Goal: Task Accomplishment & Management: Manage account settings

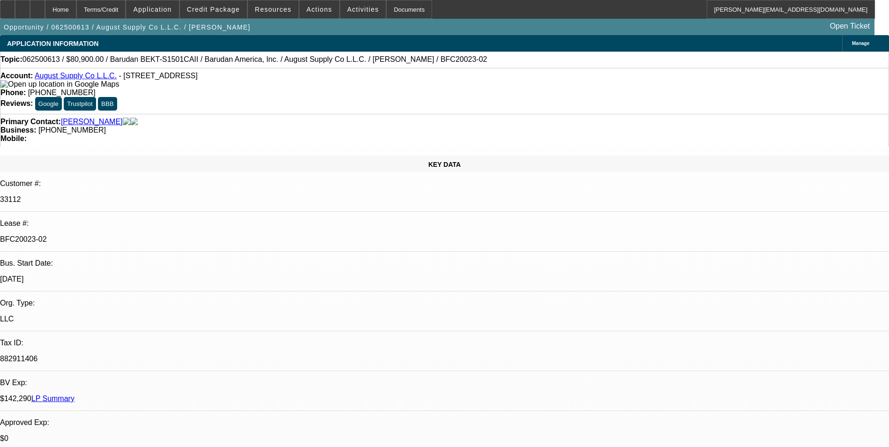
select select "0"
select select "2"
select select "0.1"
select select "4"
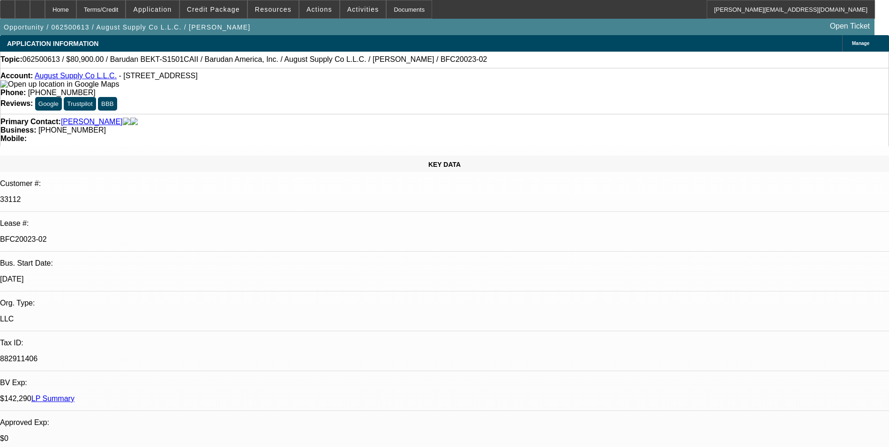
select select "0"
select select "2"
select select "0.1"
select select "4"
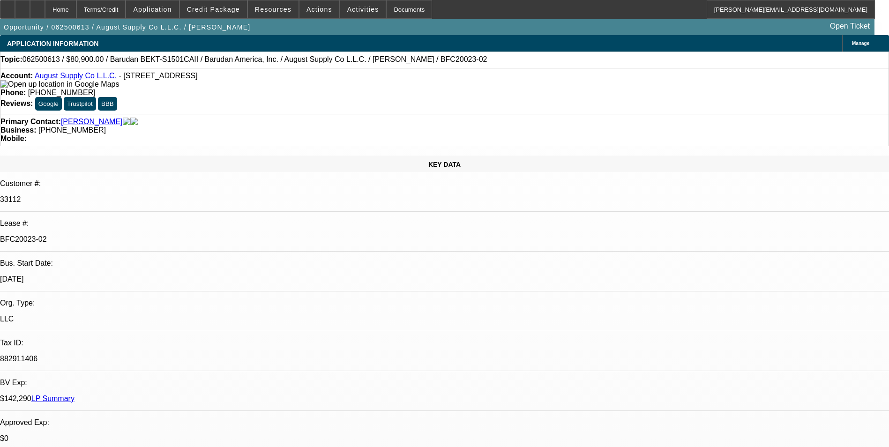
select select "0"
select select "2"
select select "0.1"
select select "4"
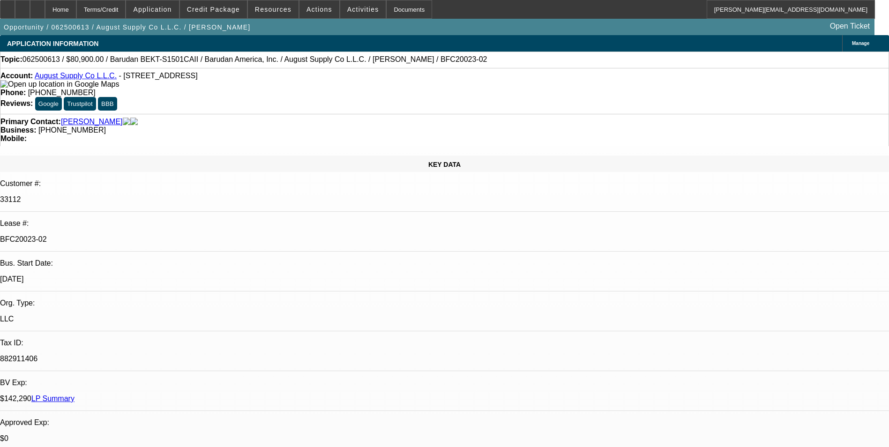
select select "0"
select select "2"
select select "0.1"
select select "4"
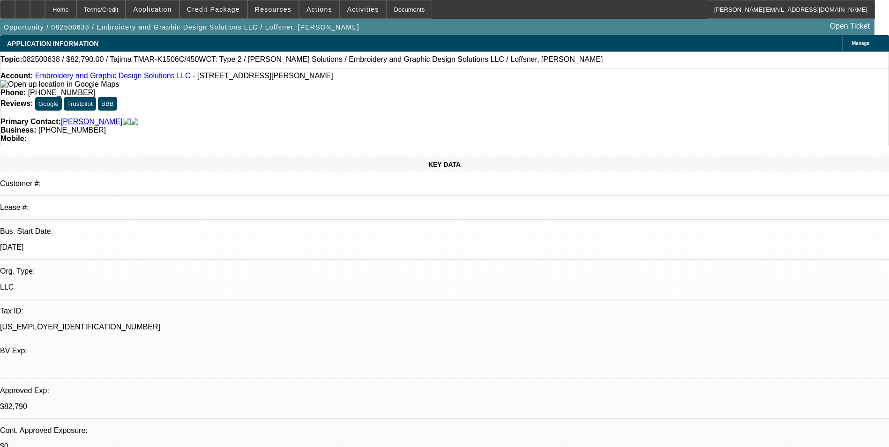
select select "0"
select select "2"
select select "0"
select select "6"
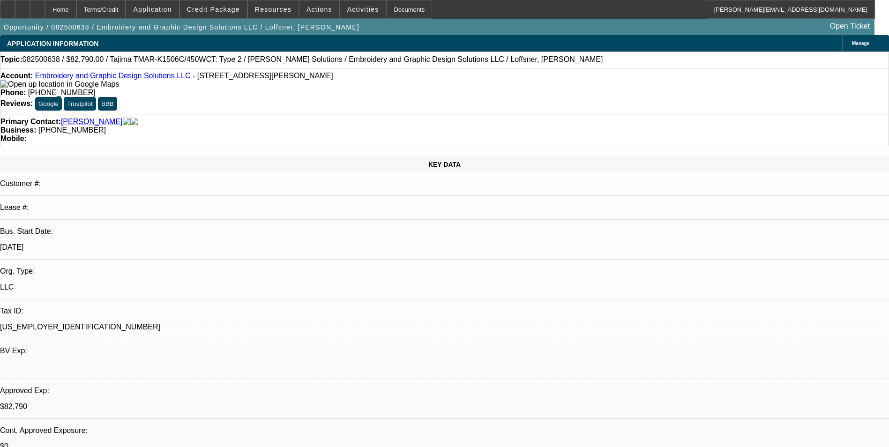
select select "0"
select select "2"
select select "0"
select select "6"
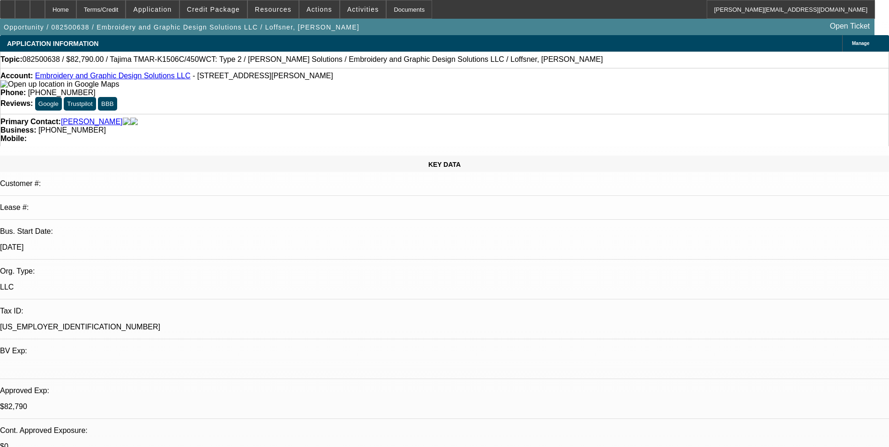
select select "0"
select select "2"
select select "0"
select select "6"
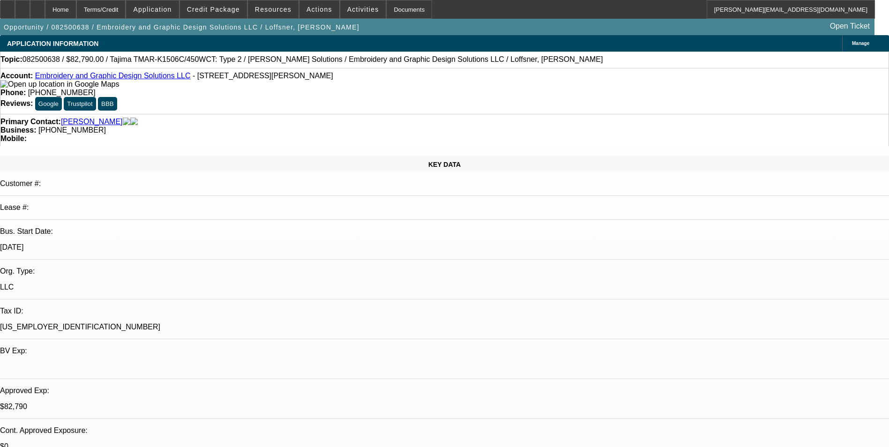
select select "0"
select select "2"
select select "0"
select select "6"
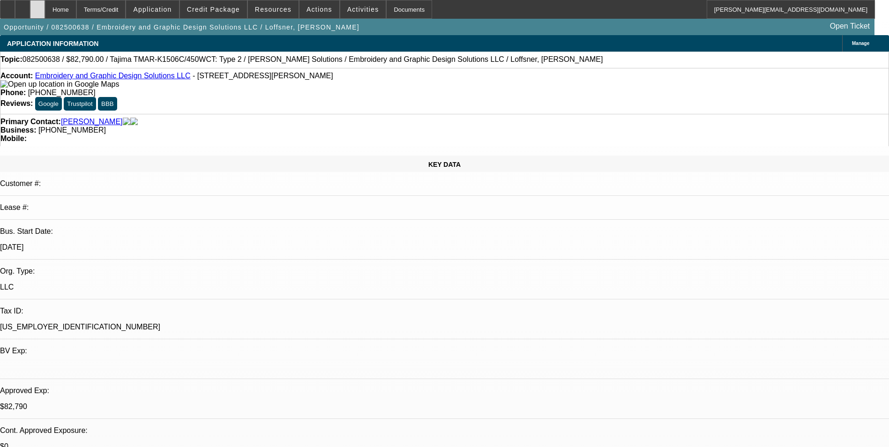
click at [38, 6] on icon at bounding box center [38, 6] width 0 height 0
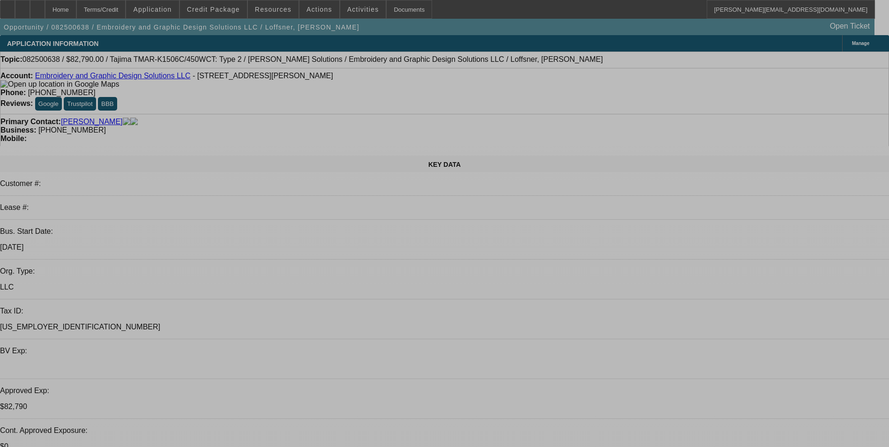
select select "0"
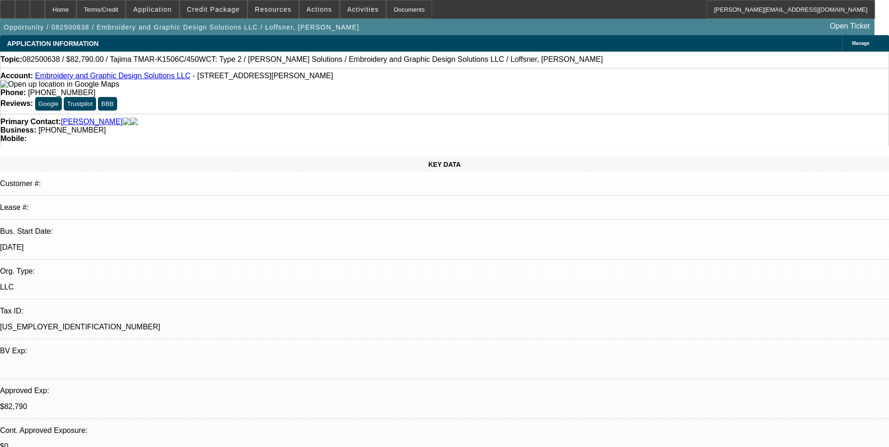
select select "2"
select select "0"
select select "2"
select select "0"
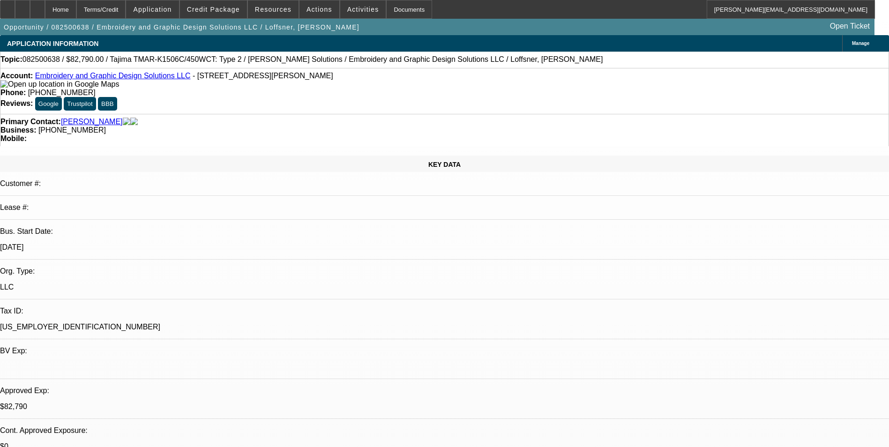
select select "0"
select select "2"
select select "0"
select select "2"
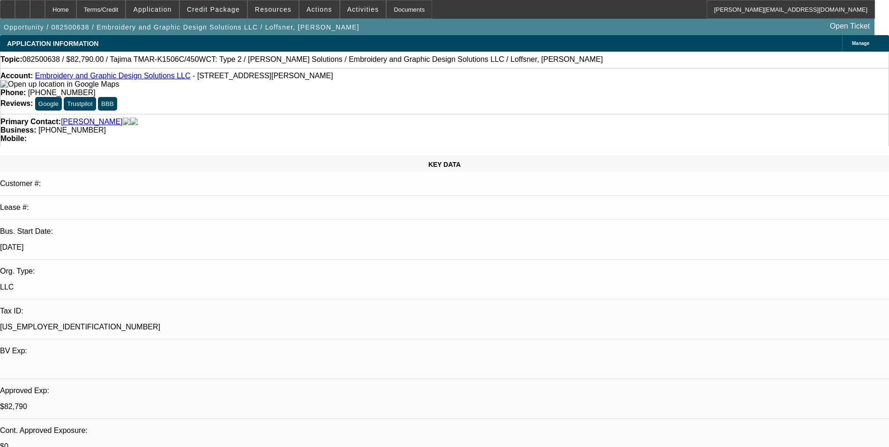
select select "0"
select select "1"
select select "2"
select select "6"
select select "1"
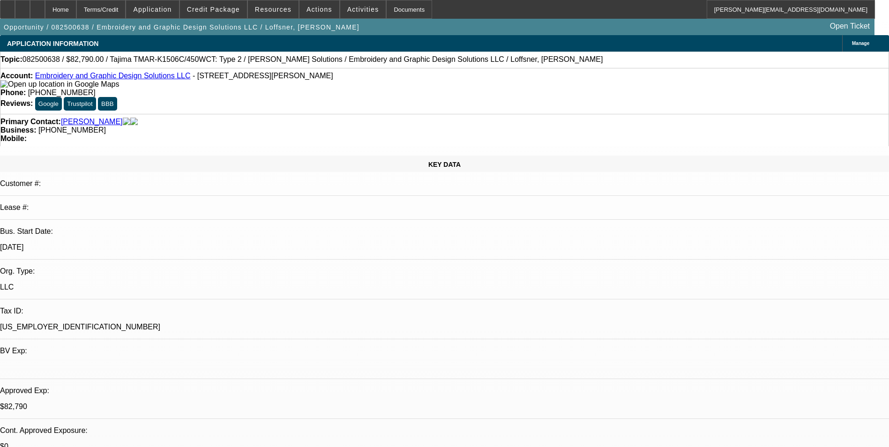
select select "2"
select select "6"
select select "1"
select select "2"
select select "6"
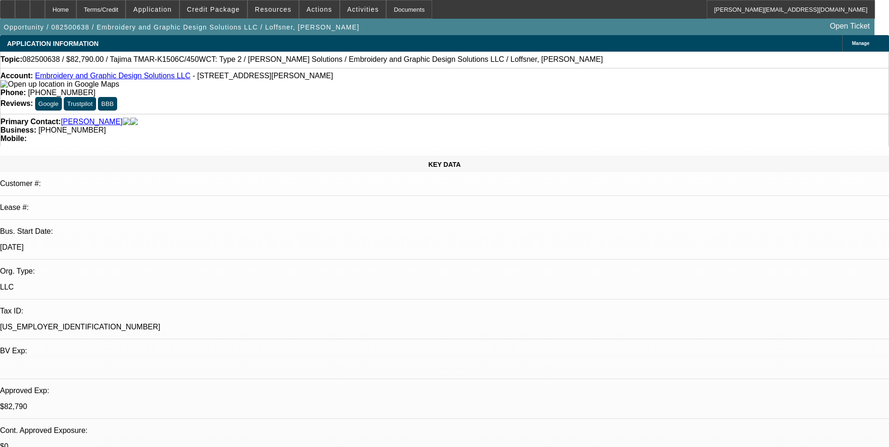
select select "1"
select select "2"
select select "6"
click at [237, 13] on span "Credit Package" at bounding box center [213, 10] width 53 height 8
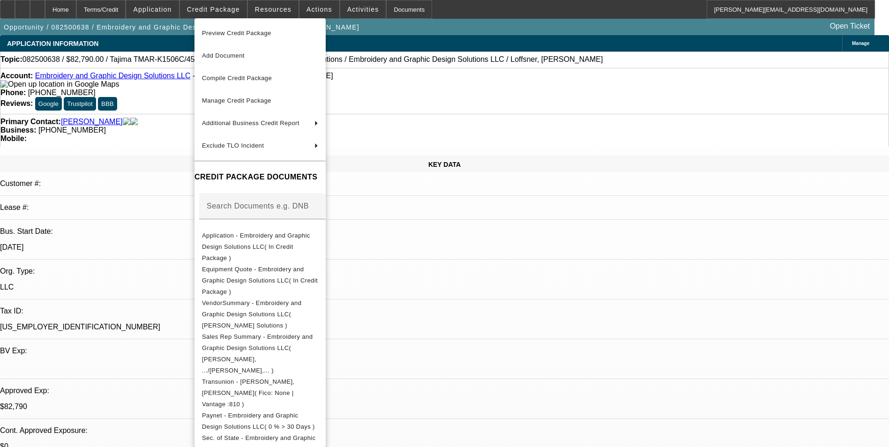
click at [495, 264] on div at bounding box center [444, 223] width 889 height 447
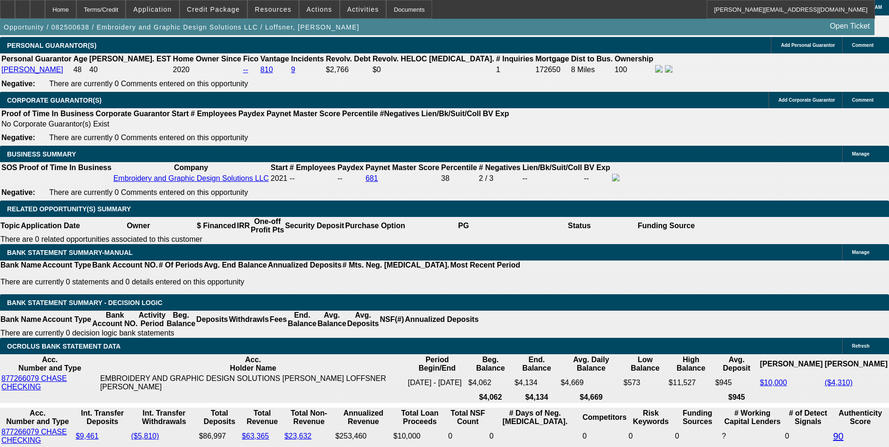
scroll to position [1453, 0]
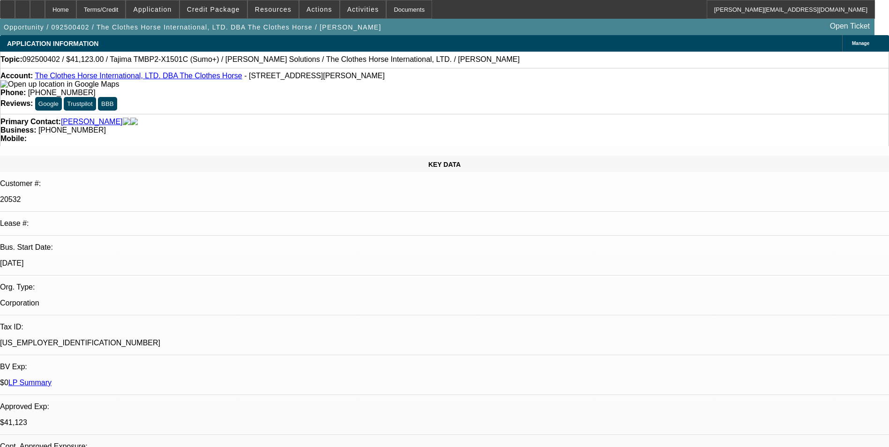
select select "0"
select select "2"
select select "0"
select select "2"
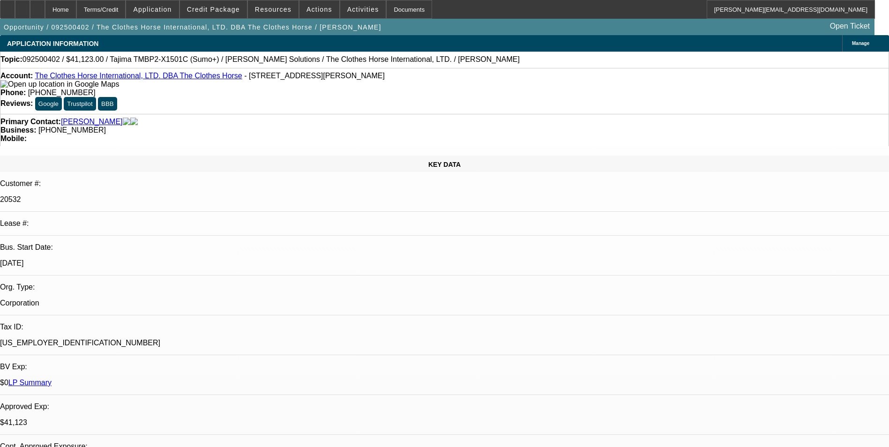
select select "0"
select select "2"
select select "0"
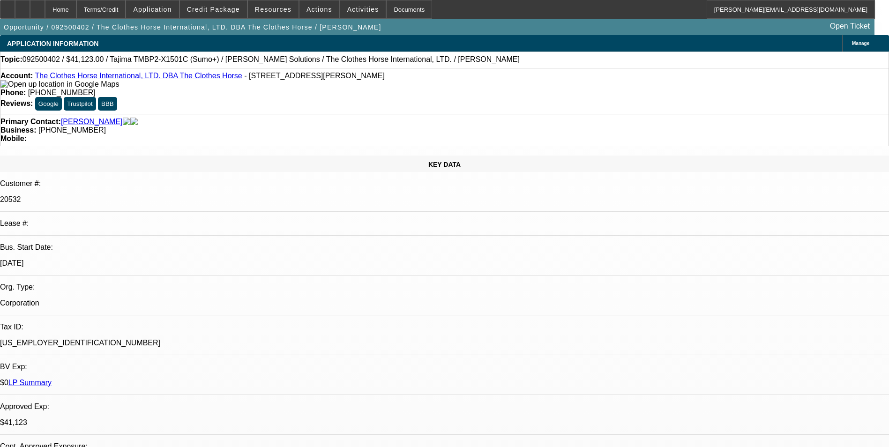
select select "2"
select select "0"
select select "1"
select select "2"
select select "6"
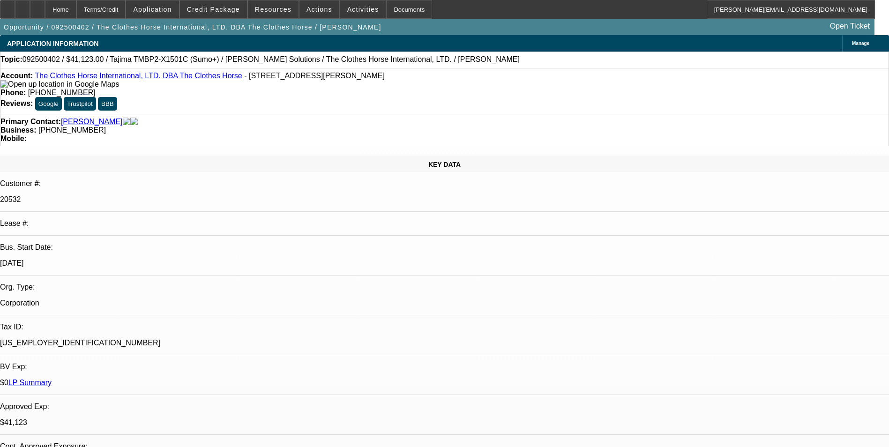
select select "1"
select select "2"
select select "6"
select select "1"
select select "2"
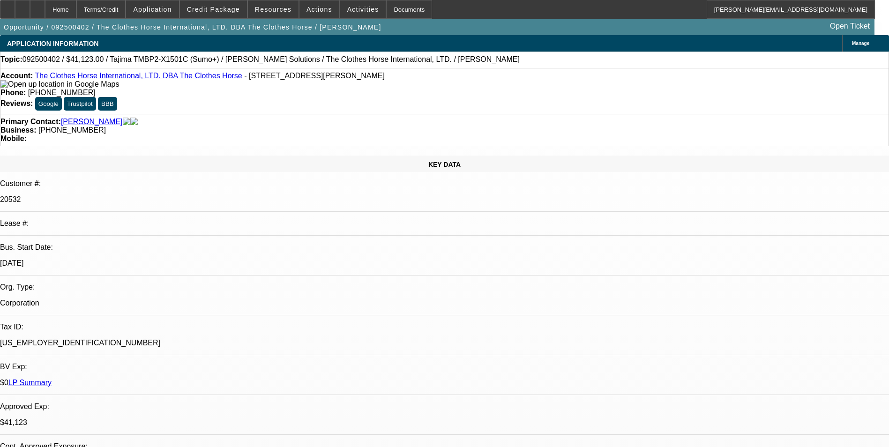
select select "6"
select select "1"
select select "2"
select select "6"
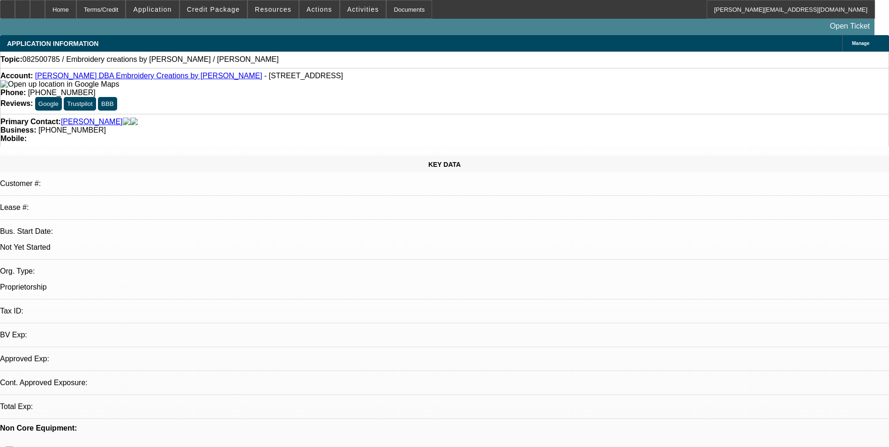
select select "0"
select select "2"
select select "0.1"
select select "4"
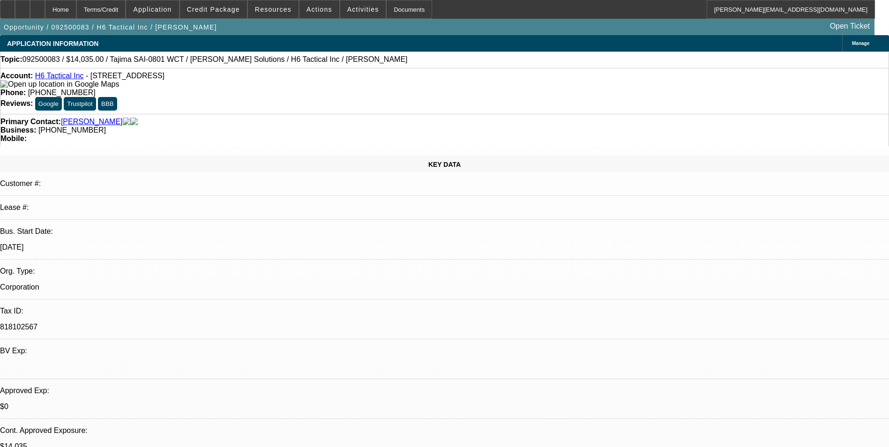
select select "0"
select select "2"
select select "0"
select select "2"
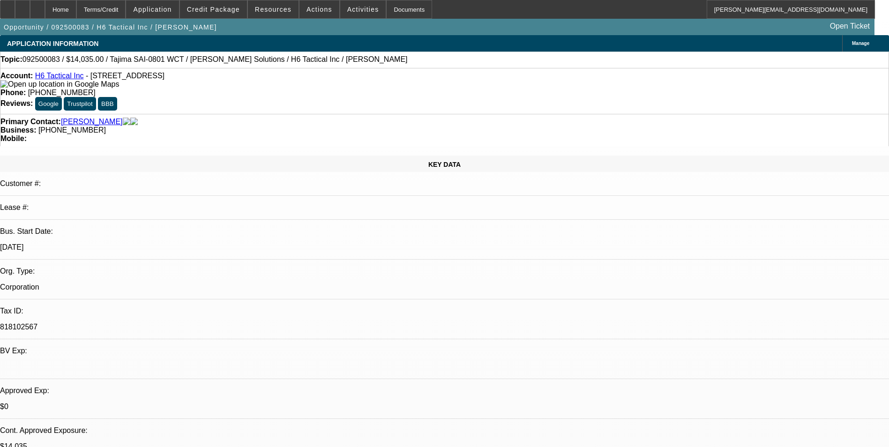
select select "0"
select select "2"
select select "0"
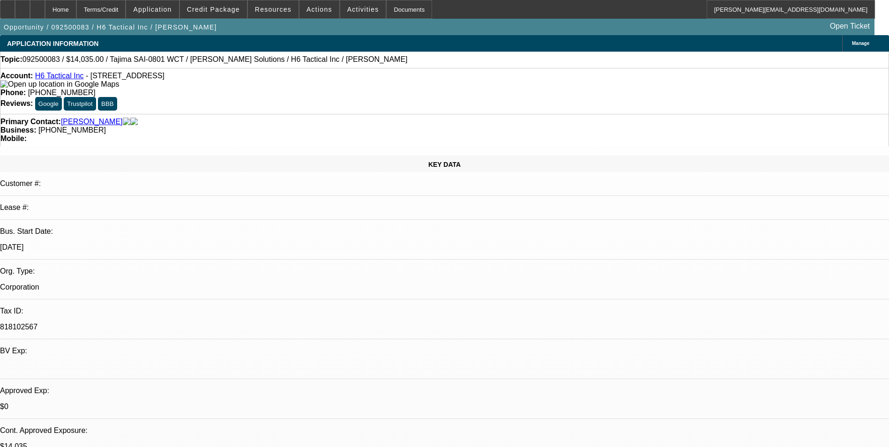
select select "2"
select select "0"
select select "1"
select select "2"
select select "6"
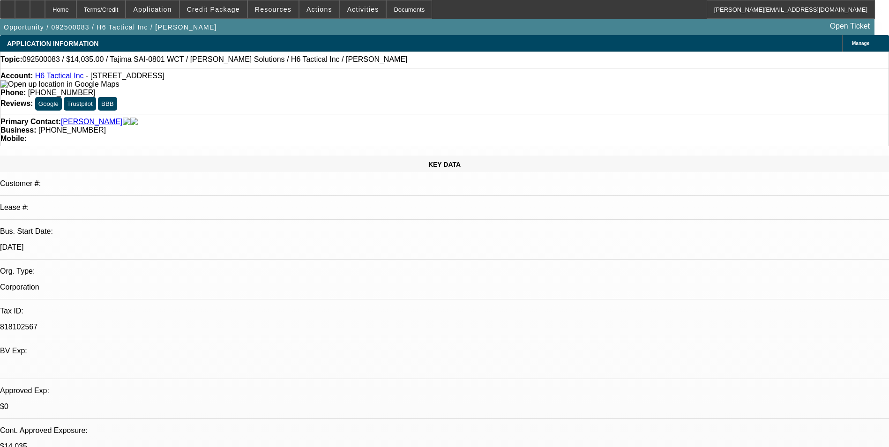
select select "1"
select select "2"
select select "6"
select select "1"
select select "2"
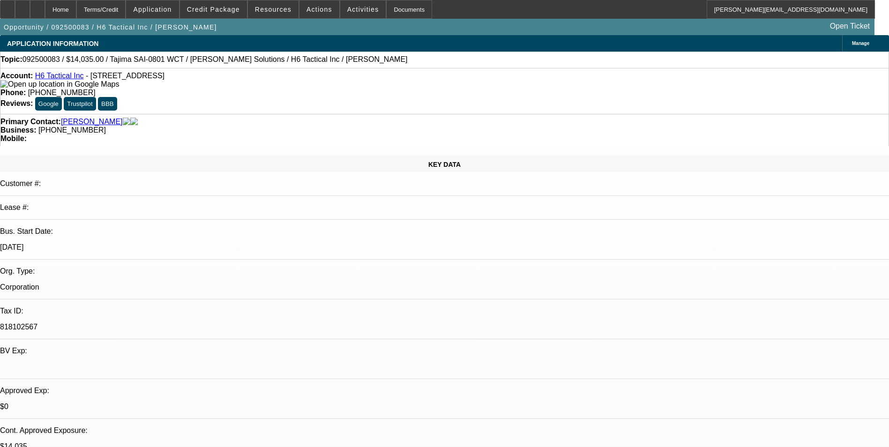
select select "6"
select select "1"
select select "2"
select select "6"
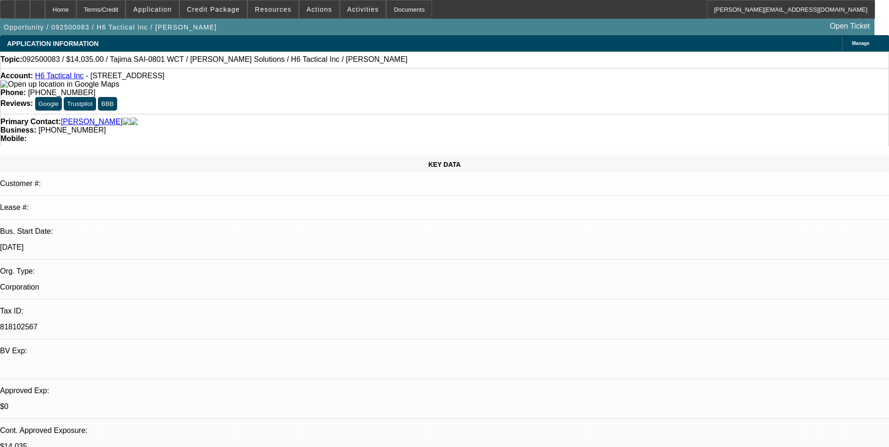
select select "0"
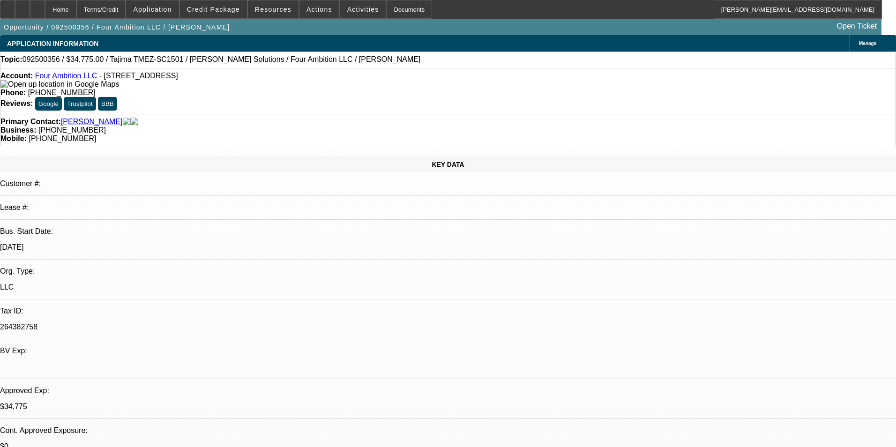
select select "2"
select select "0"
select select "6"
select select "0"
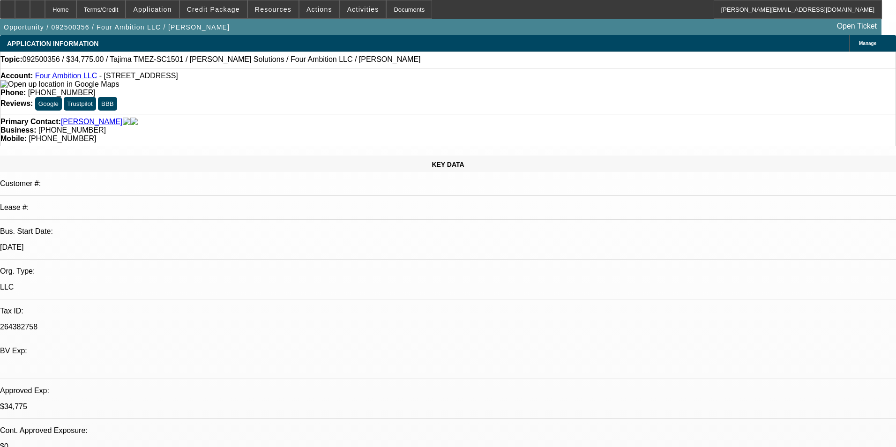
select select "2"
select select "0"
select select "6"
select select "0"
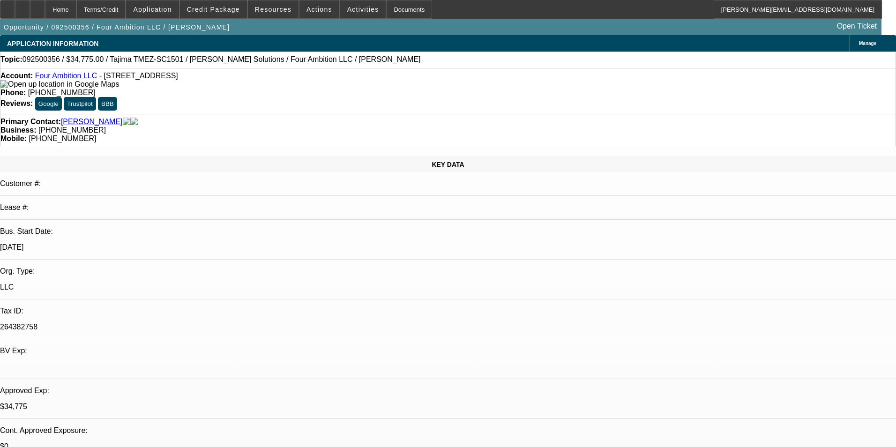
select select "2"
select select "0"
select select "6"
select select "0"
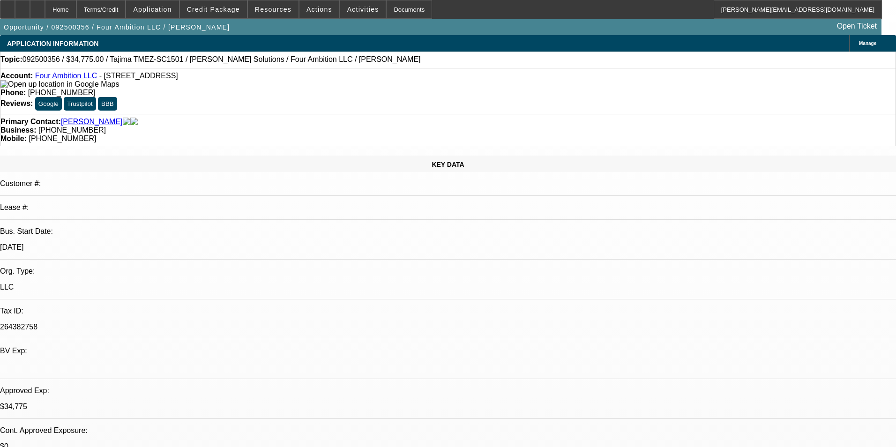
select select "2"
select select "0"
select select "6"
click at [23, 6] on icon at bounding box center [23, 6] width 0 height 0
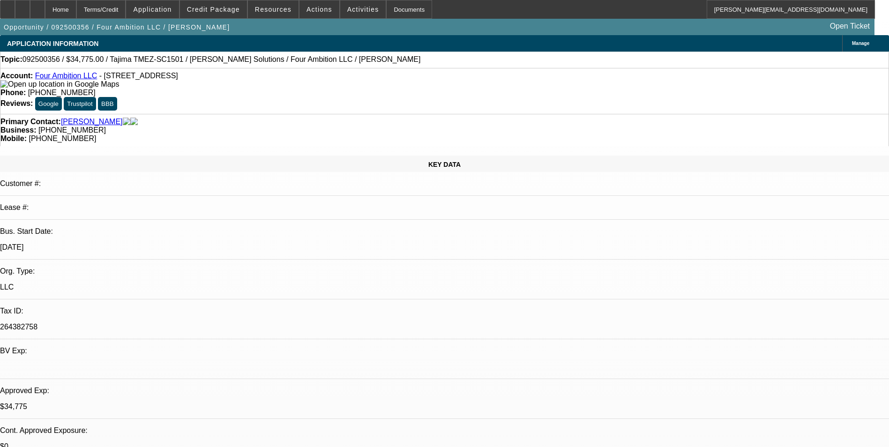
drag, startPoint x: 497, startPoint y: 122, endPoint x: 466, endPoint y: 173, distance: 59.3
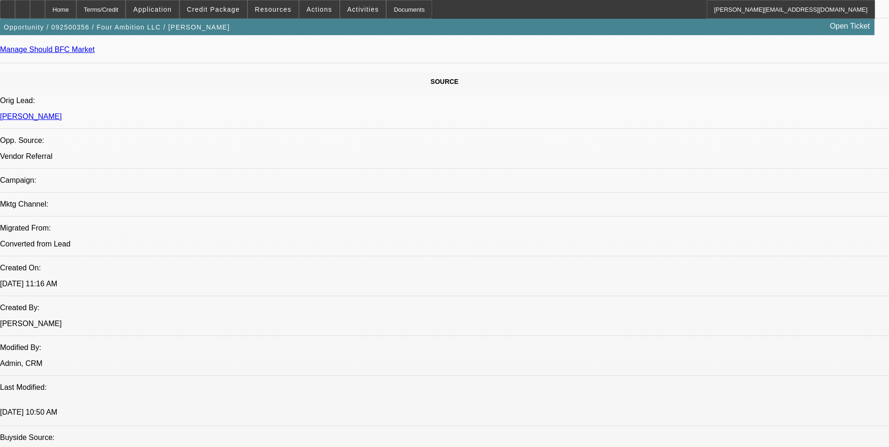
scroll to position [610, 0]
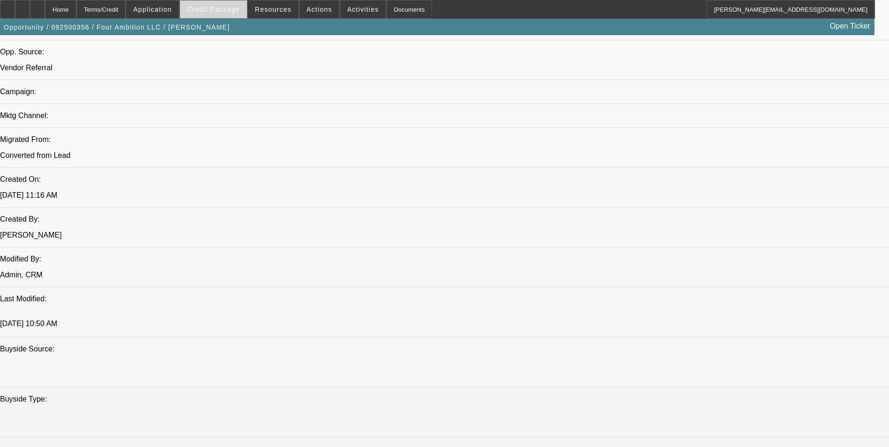
click at [236, 13] on span "Credit Package" at bounding box center [213, 10] width 53 height 8
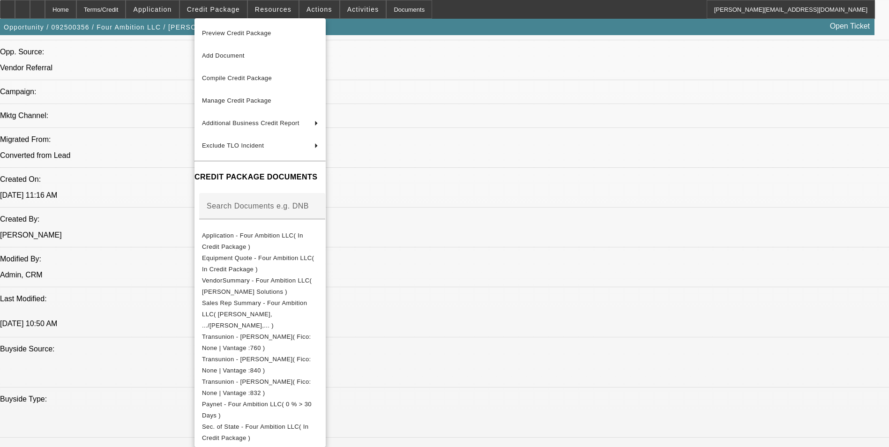
click at [555, 145] on div at bounding box center [444, 223] width 889 height 447
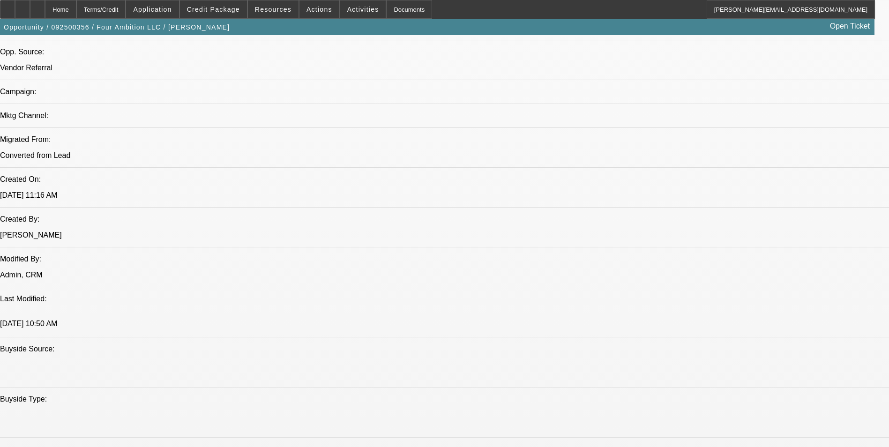
click at [222, 6] on span "Credit Package" at bounding box center [213, 10] width 53 height 8
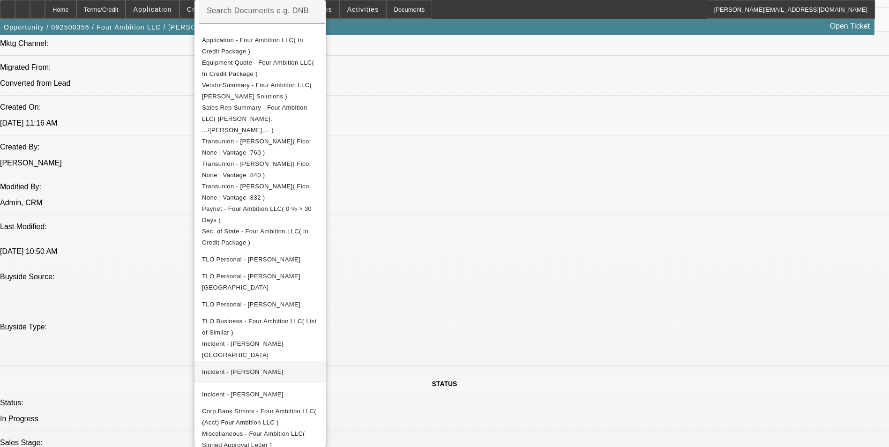
scroll to position [797, 0]
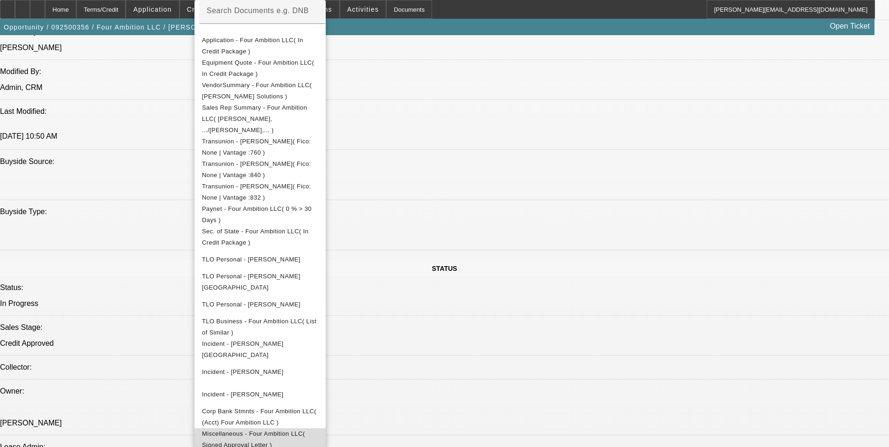
click at [299, 429] on span "Miscellaneous - Four Ambition LLC( Signed Approval Letter )" at bounding box center [260, 440] width 116 height 23
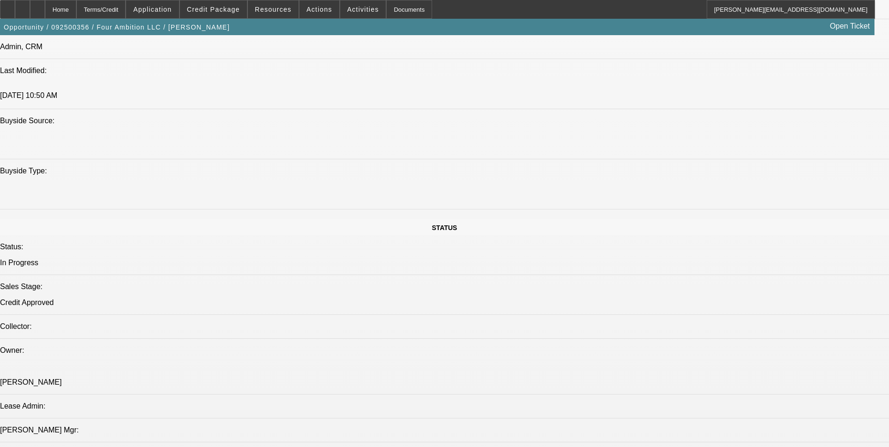
scroll to position [985, 0]
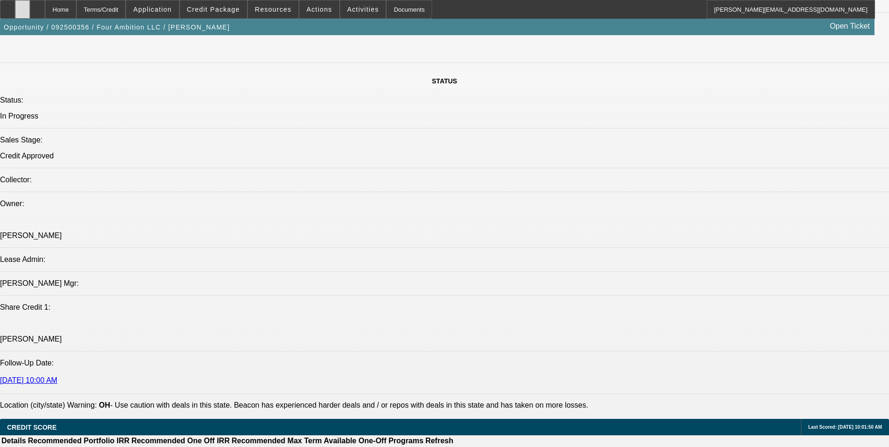
click at [23, 6] on icon at bounding box center [23, 6] width 0 height 0
click at [233, 8] on span "Credit Package" at bounding box center [213, 10] width 53 height 8
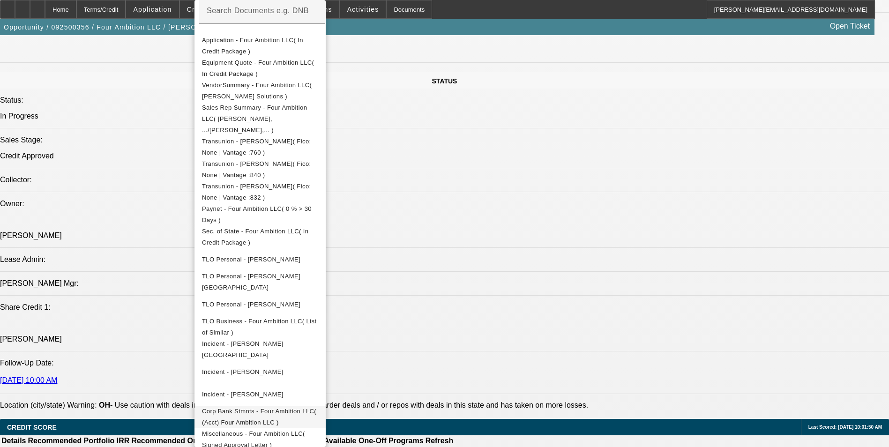
scroll to position [1172, 0]
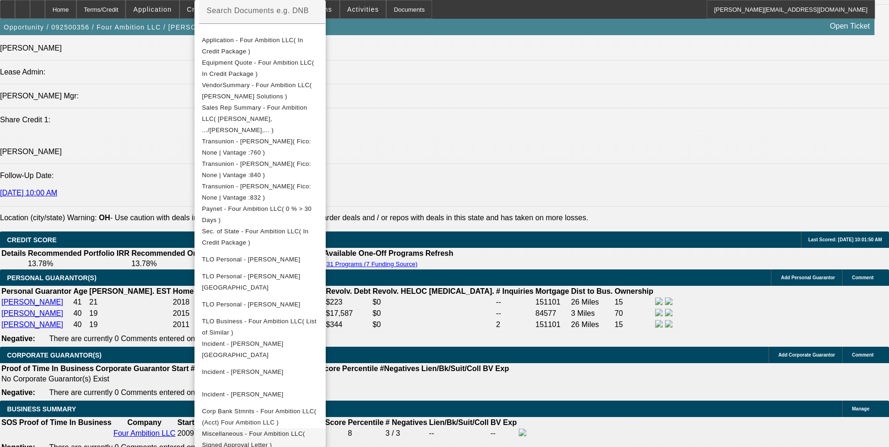
click at [305, 430] on span "Miscellaneous - Four Ambition LLC( Signed Approval Letter )" at bounding box center [253, 439] width 103 height 18
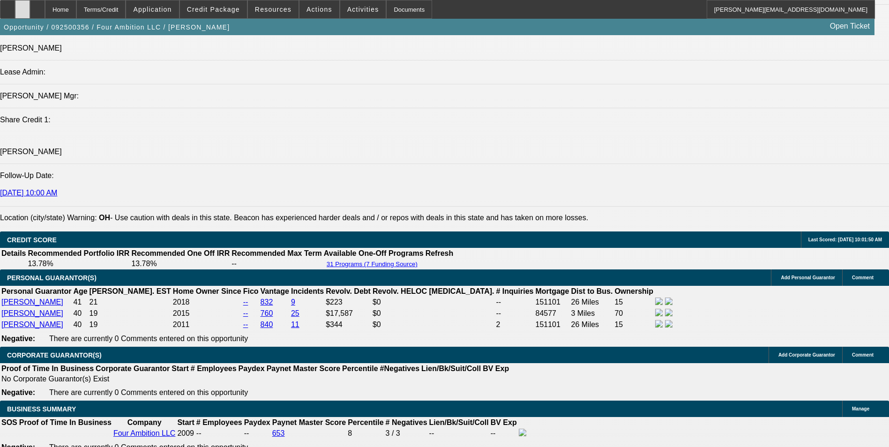
click at [23, 6] on icon at bounding box center [23, 6] width 0 height 0
click at [209, 4] on span at bounding box center [213, 9] width 67 height 23
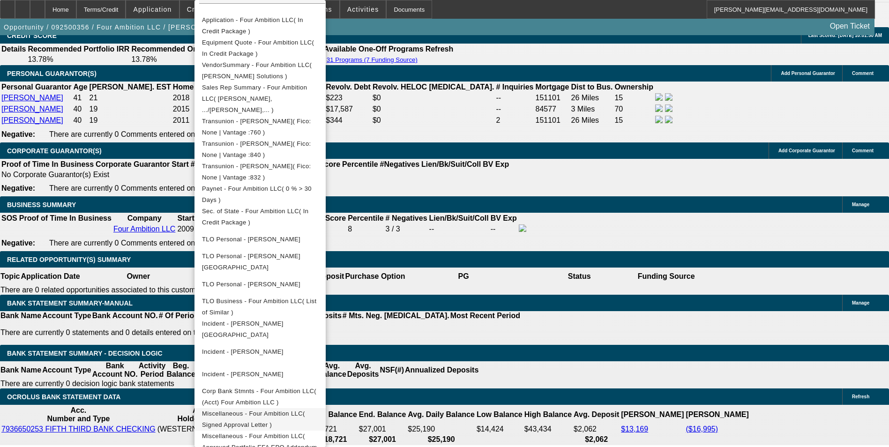
scroll to position [1500, 0]
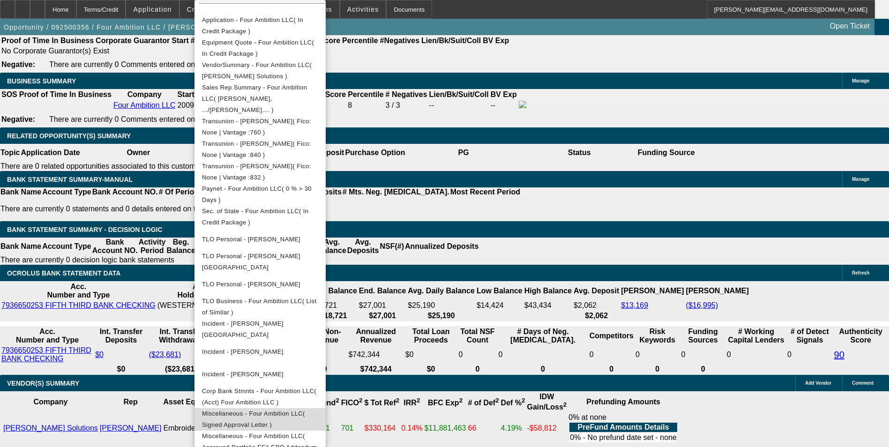
click at [318, 408] on span "Miscellaneous - Four Ambition LLC( Signed Approval Letter )" at bounding box center [260, 419] width 116 height 23
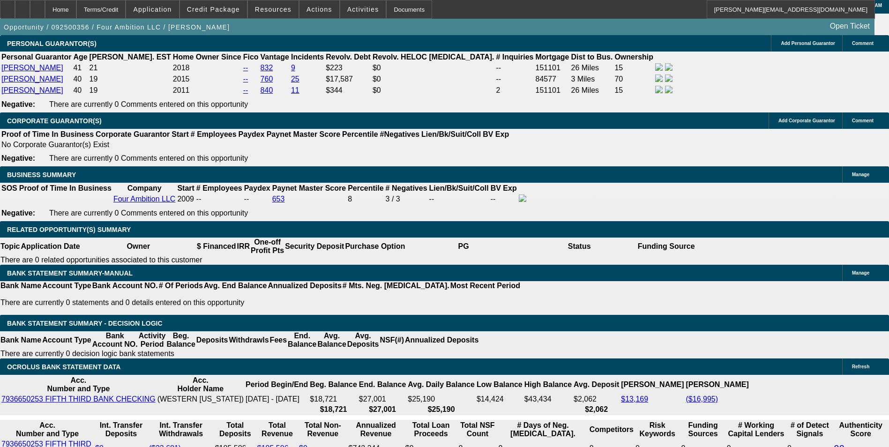
scroll to position [1360, 0]
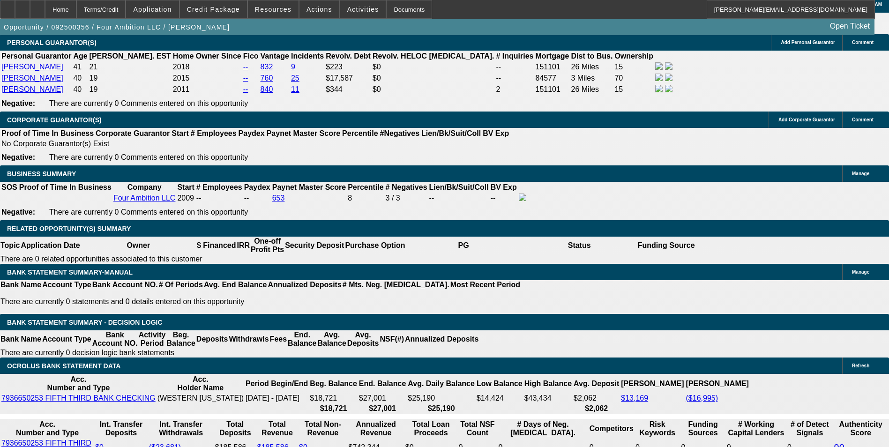
scroll to position [1453, 0]
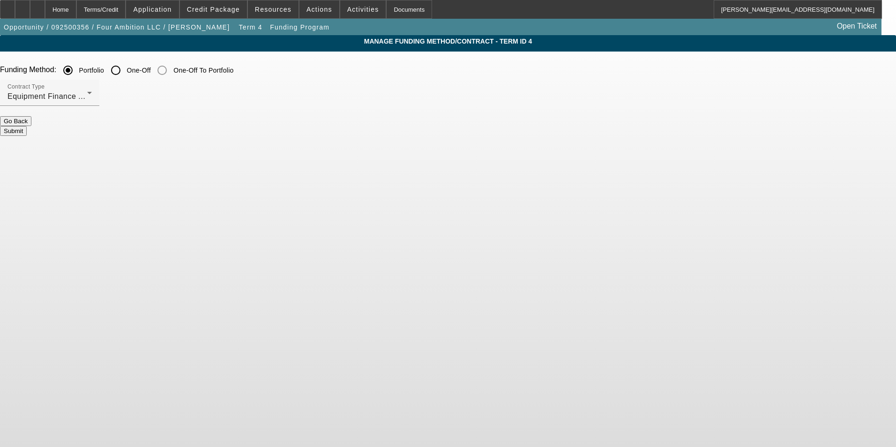
click at [125, 72] on input "One-Off" at bounding box center [115, 70] width 19 height 19
radio input "true"
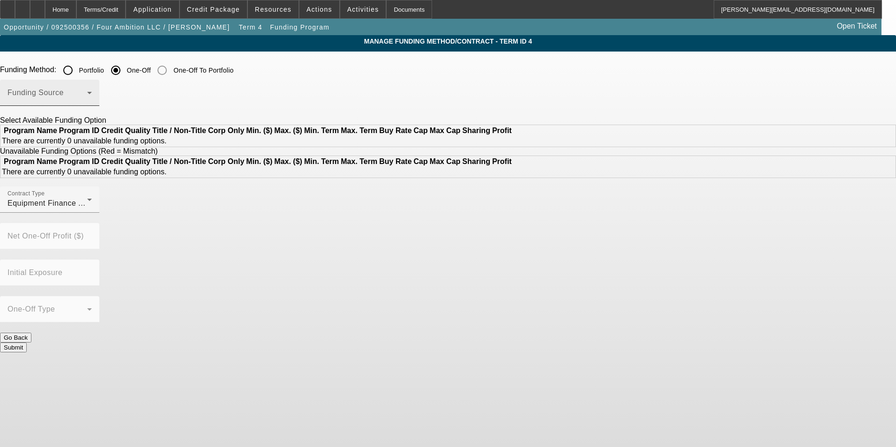
click at [87, 98] on span at bounding box center [48, 96] width 80 height 11
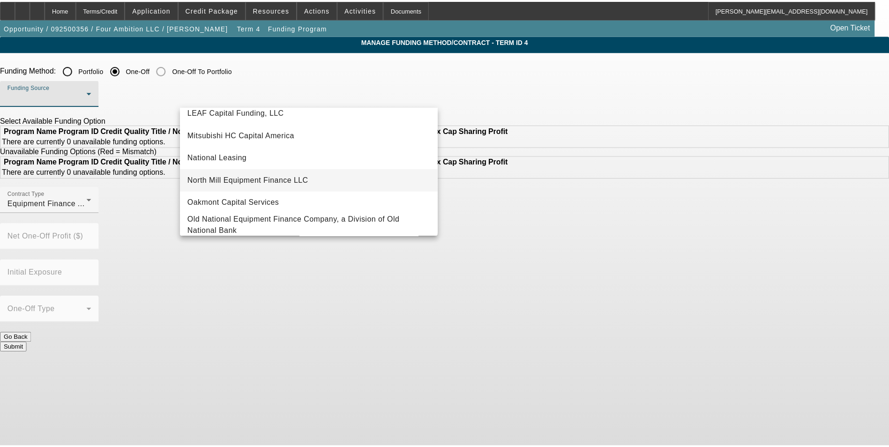
scroll to position [266, 0]
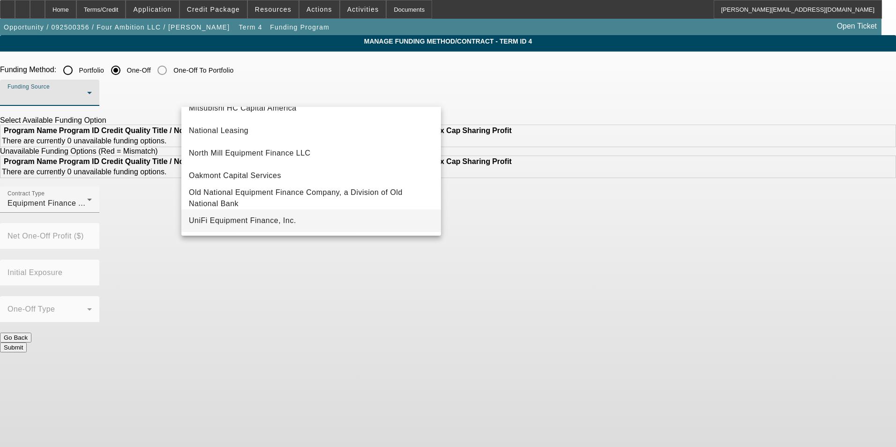
click at [281, 222] on span "UniFi Equipment Finance, Inc." at bounding box center [242, 220] width 107 height 11
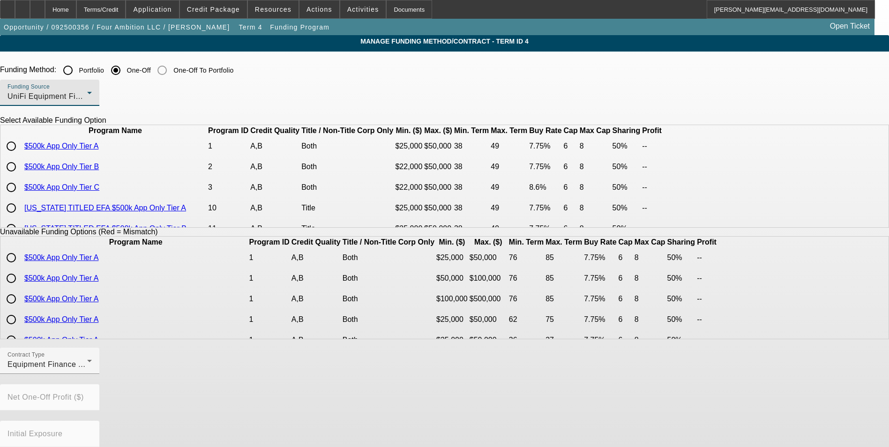
click at [21, 176] on input "radio" at bounding box center [11, 167] width 19 height 19
radio input "true"
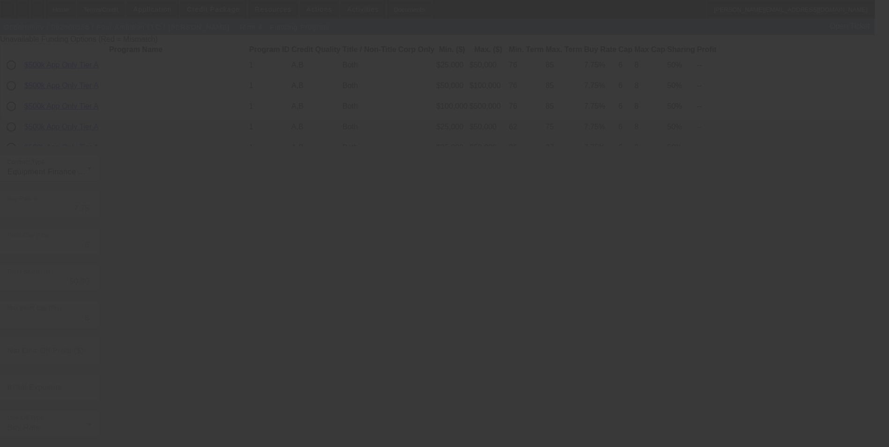
radio input "true"
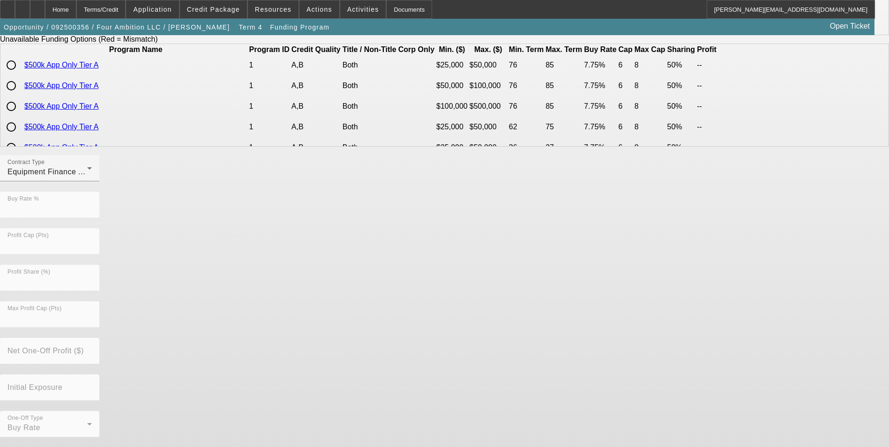
scroll to position [0, 0]
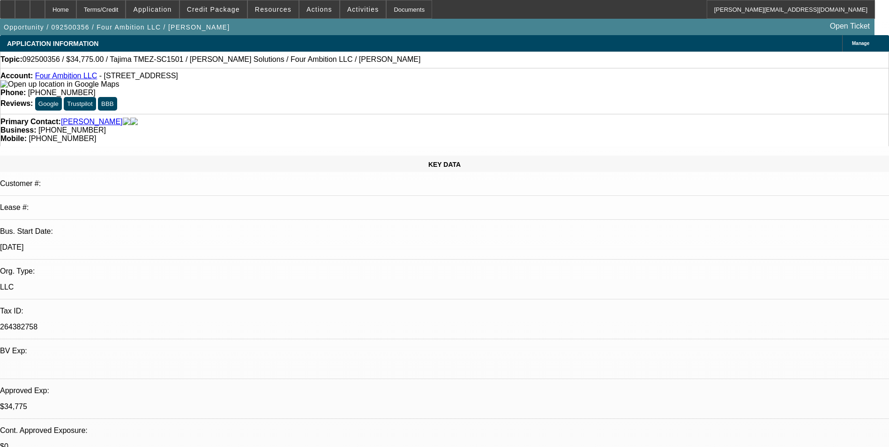
select select "0"
select select "2"
select select "0"
select select "6"
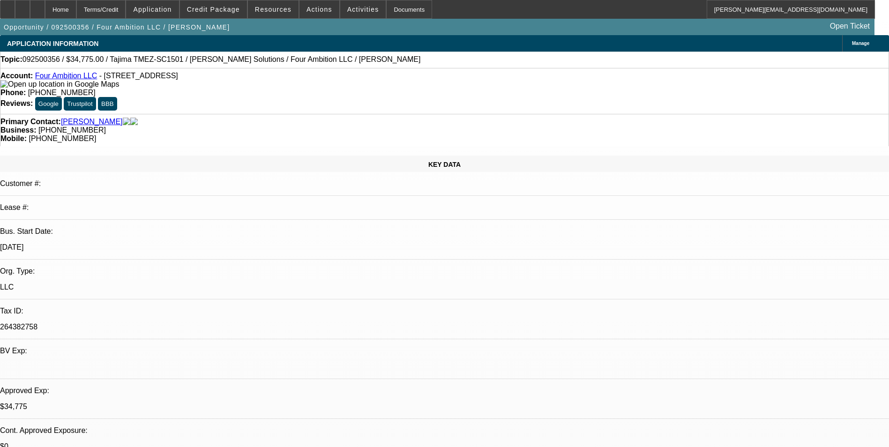
select select "0"
select select "2"
select select "0"
select select "6"
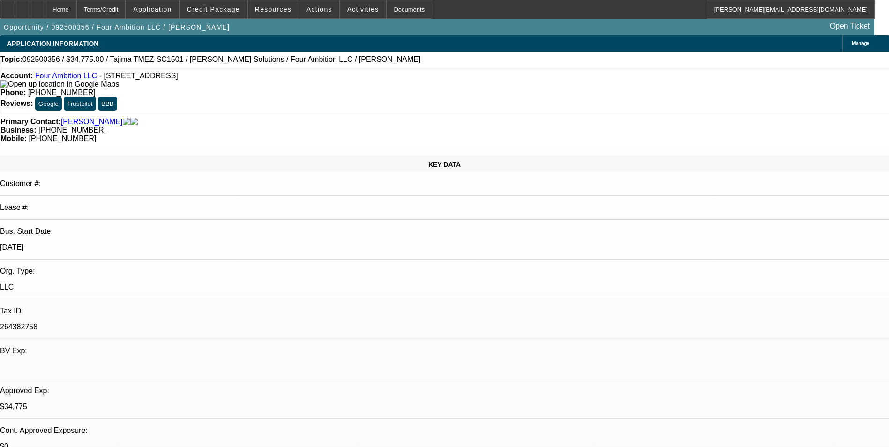
select select "0"
select select "2"
select select "0"
select select "6"
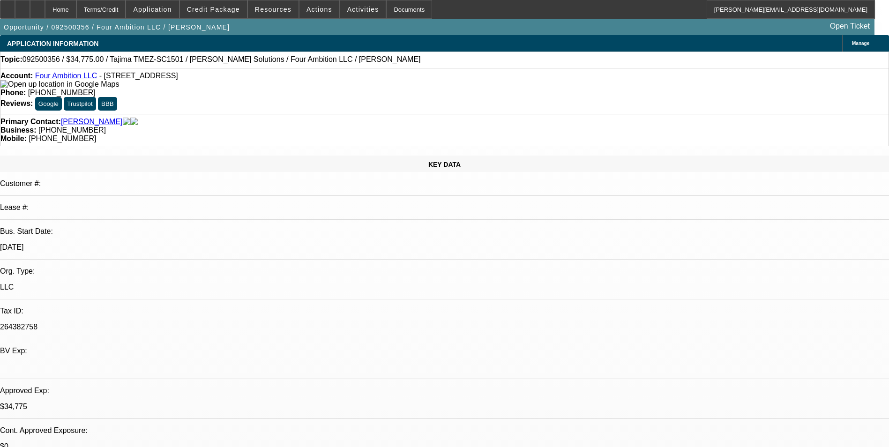
select select "0"
select select "2"
select select "0"
select select "6"
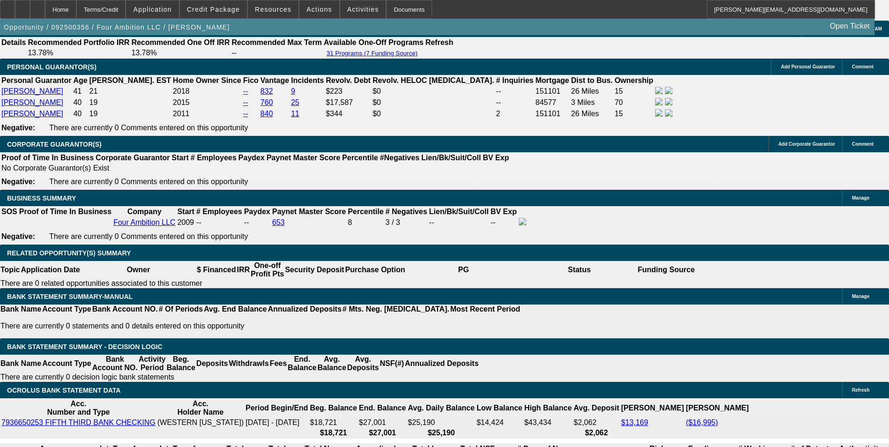
scroll to position [1360, 0]
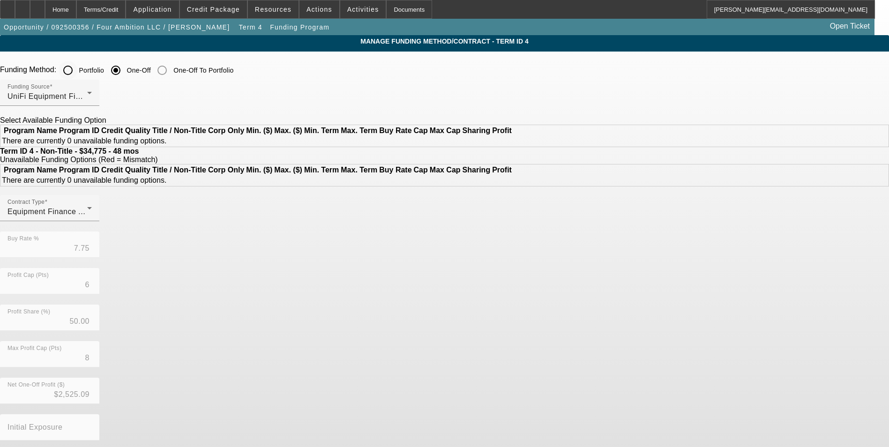
click at [77, 70] on input "Portfolio" at bounding box center [68, 70] width 19 height 19
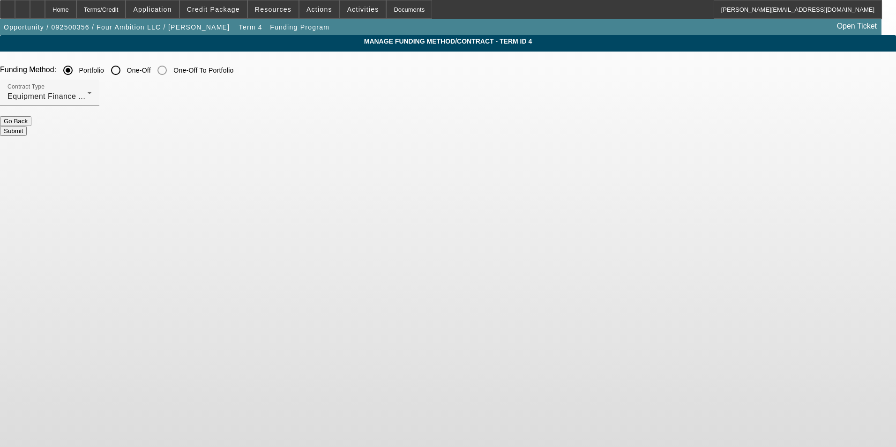
click at [27, 126] on button "Submit" at bounding box center [13, 131] width 27 height 10
radio input "false"
radio input "true"
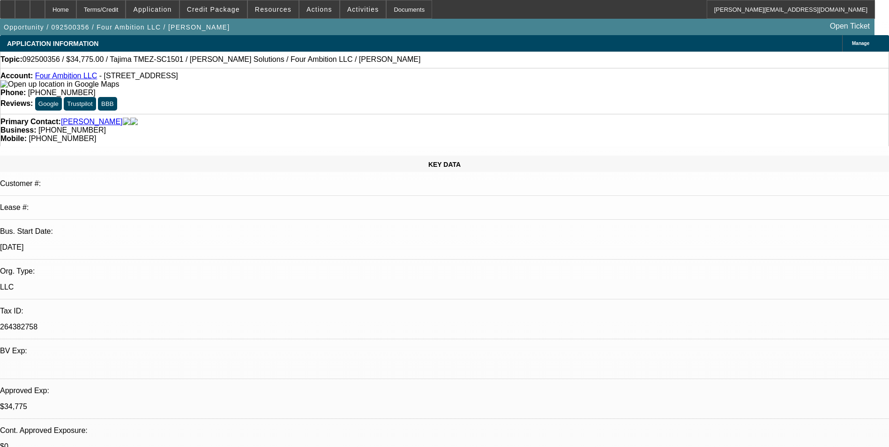
select select "0"
select select "2"
select select "0"
select select "6"
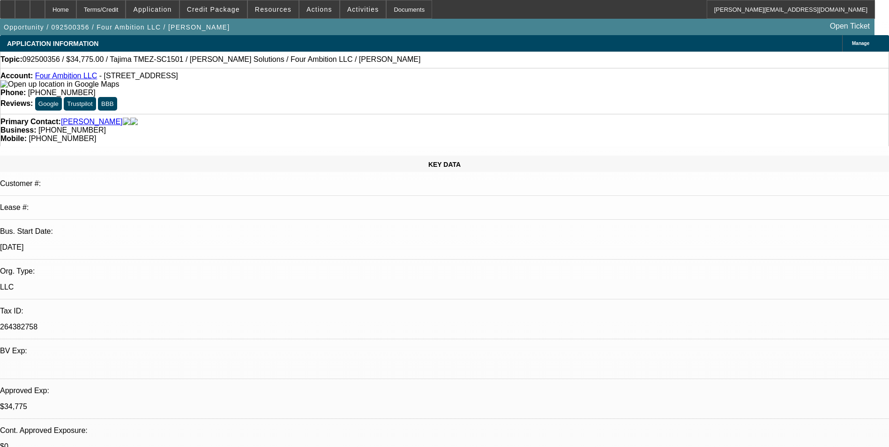
select select "0"
select select "2"
select select "0"
select select "6"
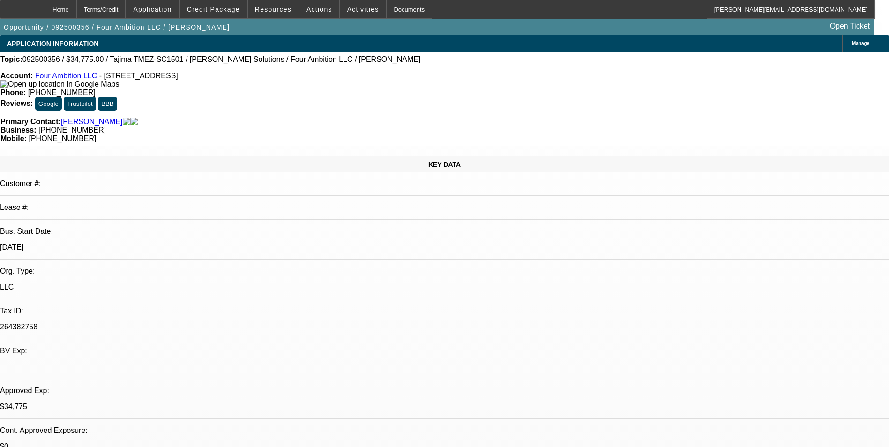
select select "0"
select select "2"
select select "0"
select select "6"
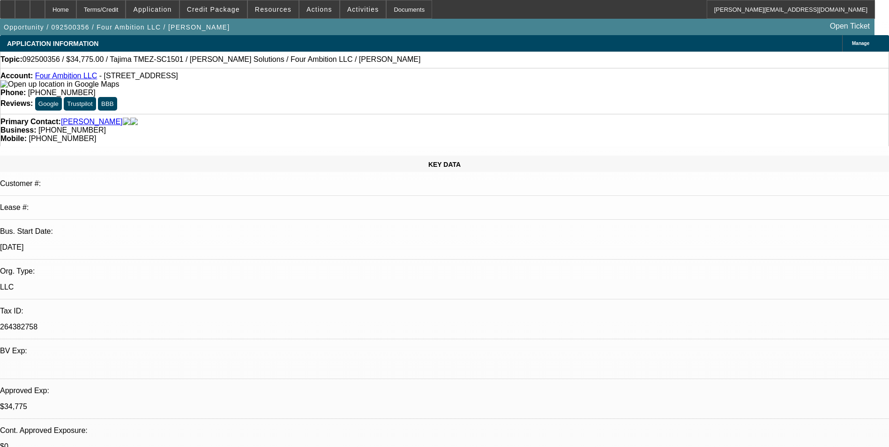
select select "0"
select select "2"
select select "0"
select select "6"
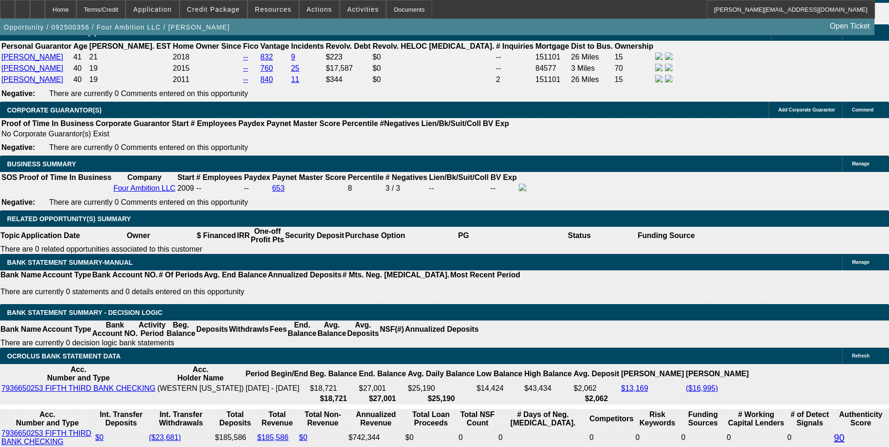
scroll to position [1313, 0]
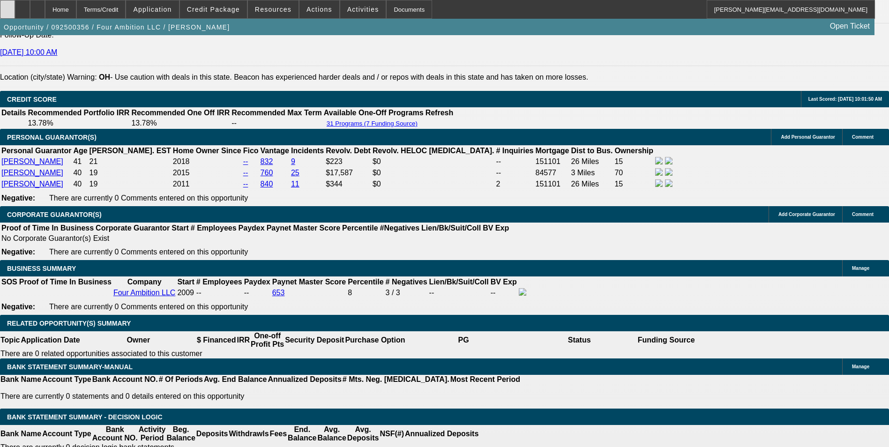
click at [15, 15] on div at bounding box center [7, 9] width 15 height 19
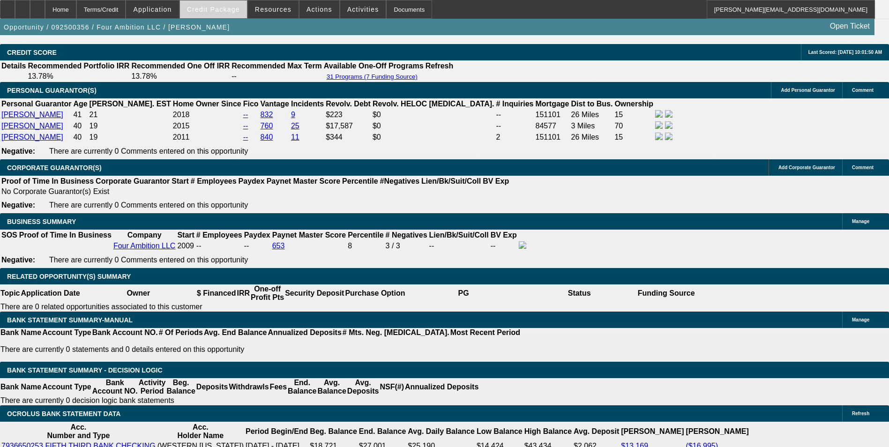
click at [233, 9] on span "Credit Package" at bounding box center [213, 10] width 53 height 8
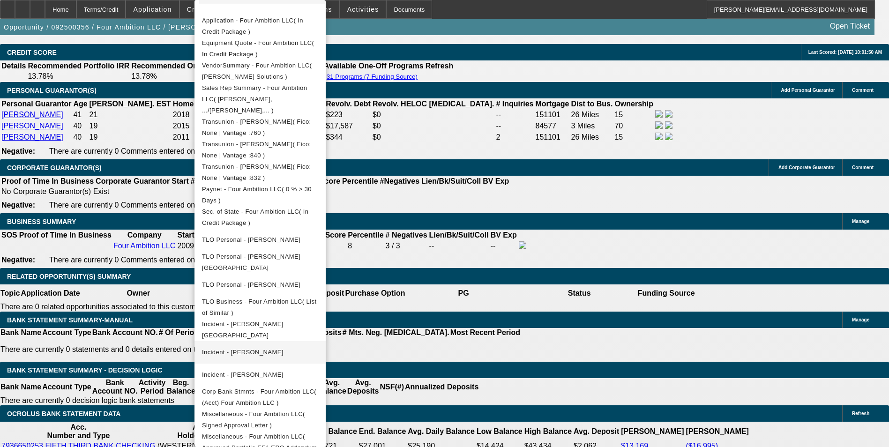
scroll to position [197, 0]
click at [305, 410] on span "Miscellaneous - Four Ambition LLC( Signed Approval Letter )" at bounding box center [253, 419] width 103 height 18
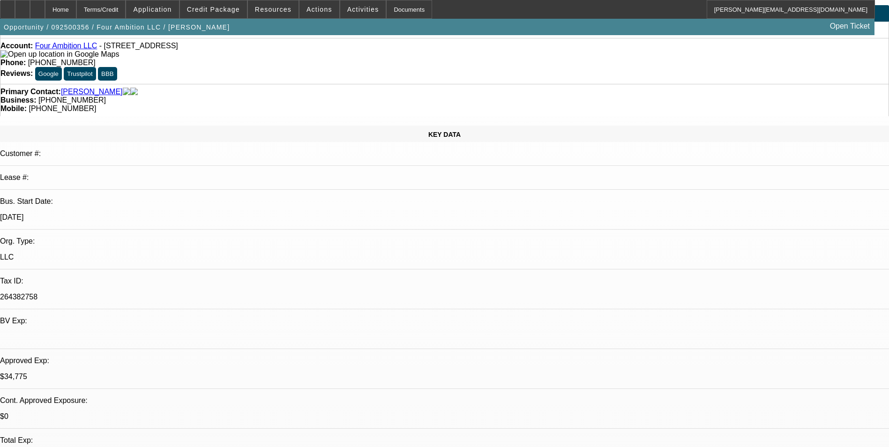
scroll to position [0, 0]
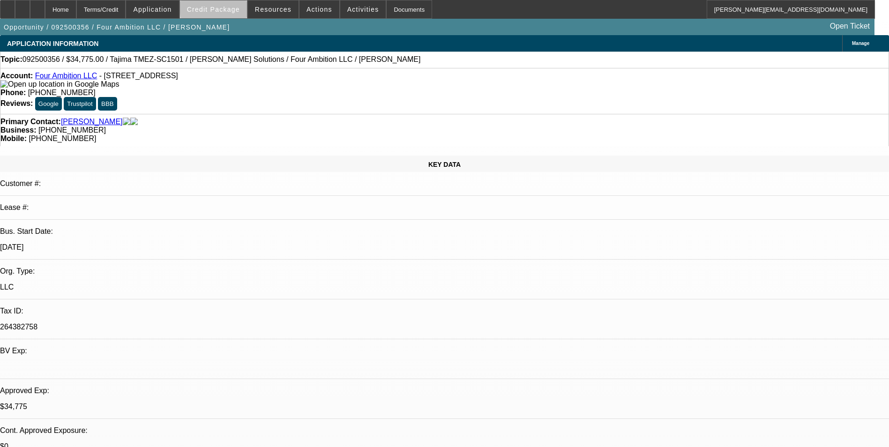
click at [240, 9] on span "Credit Package" at bounding box center [213, 10] width 53 height 8
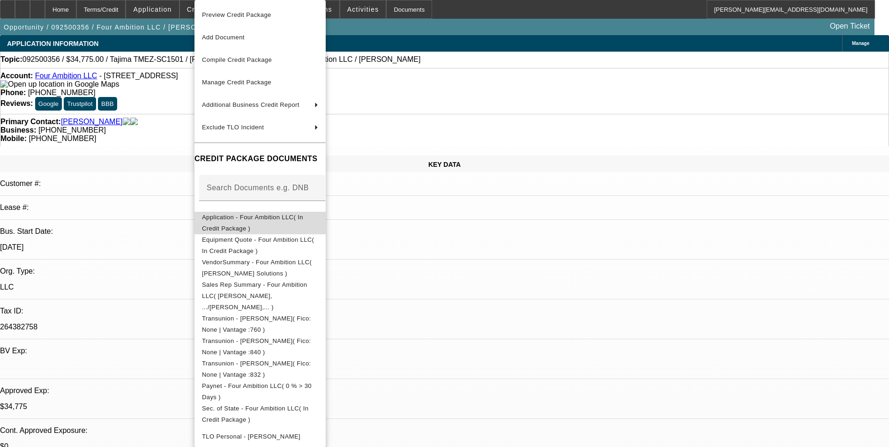
click at [299, 220] on span "Application - Four Ambition LLC( In Credit Package )" at bounding box center [252, 223] width 101 height 18
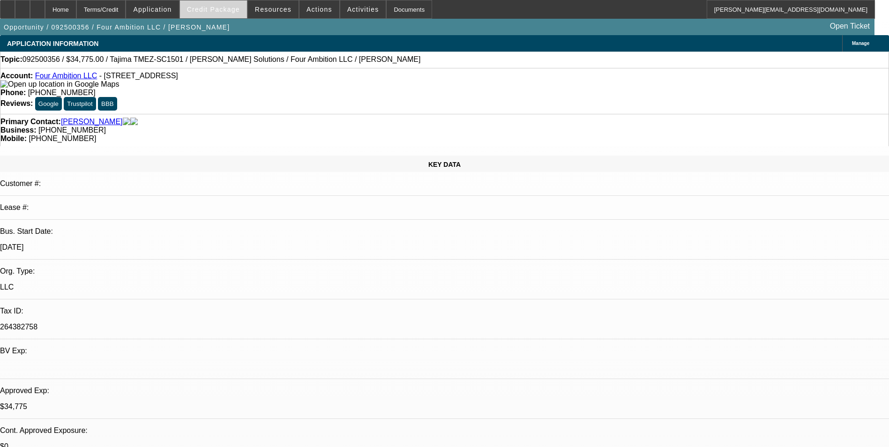
click at [229, 6] on span "Credit Package" at bounding box center [213, 10] width 53 height 8
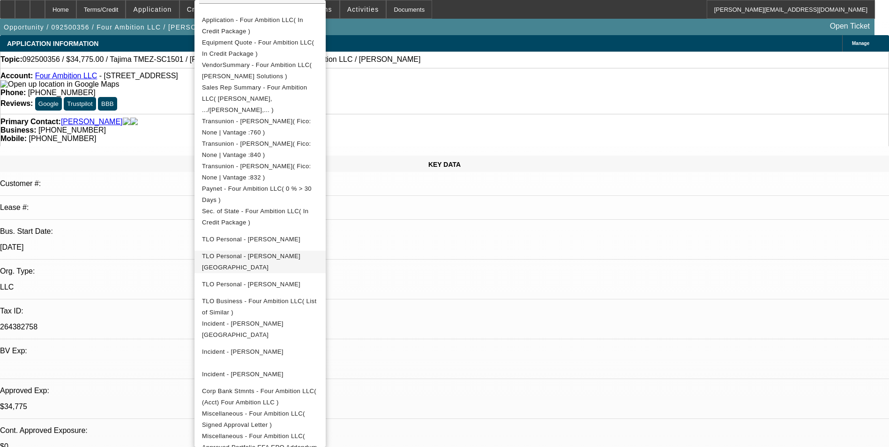
scroll to position [281, 0]
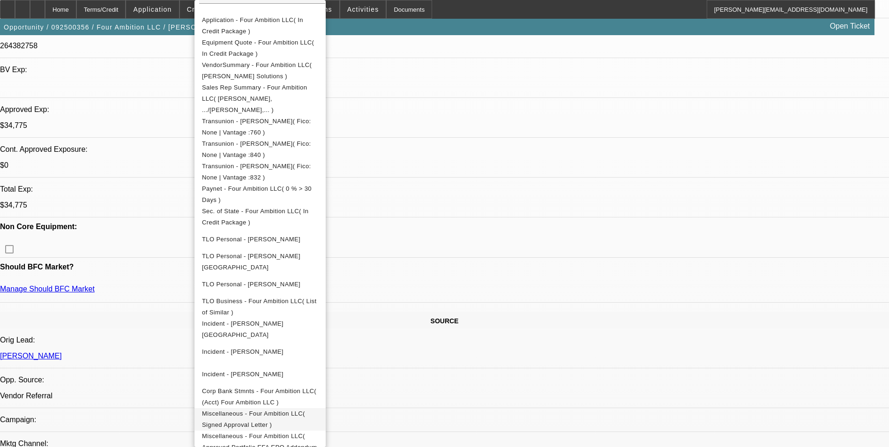
click at [318, 408] on span "Miscellaneous - Four Ambition LLC( Signed Approval Letter )" at bounding box center [260, 419] width 116 height 23
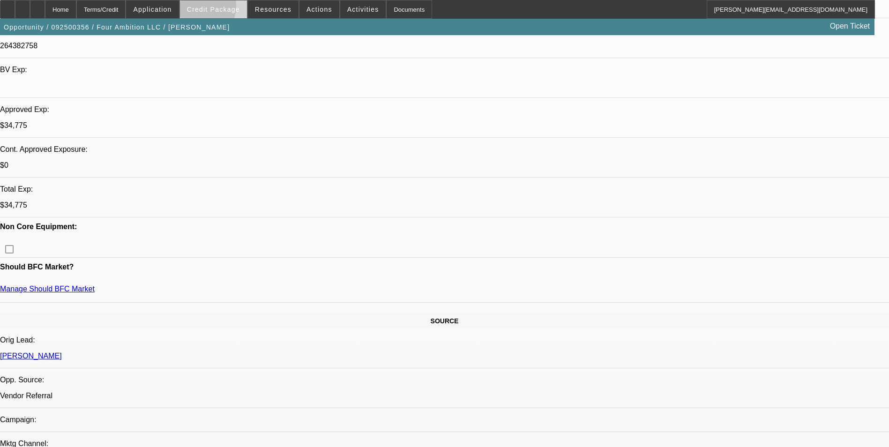
click at [208, 8] on span "Credit Package" at bounding box center [213, 10] width 53 height 8
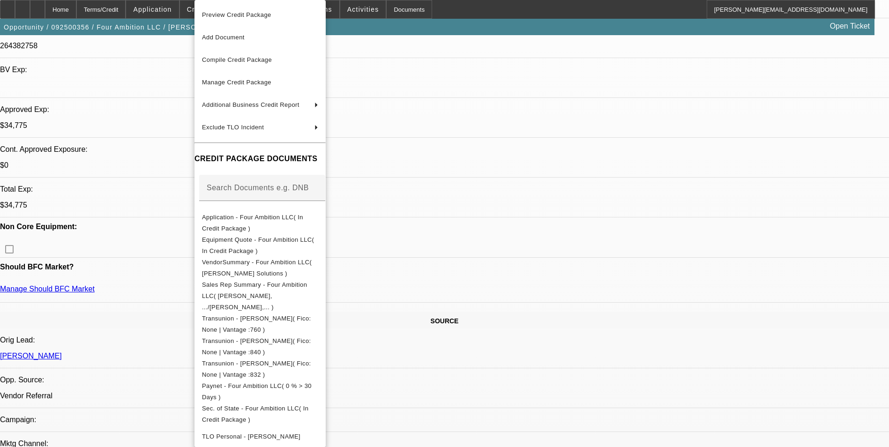
click at [265, 207] on div at bounding box center [262, 206] width 126 height 10
click at [267, 220] on span "Application - Four Ambition LLC( In Credit Package )" at bounding box center [252, 223] width 101 height 18
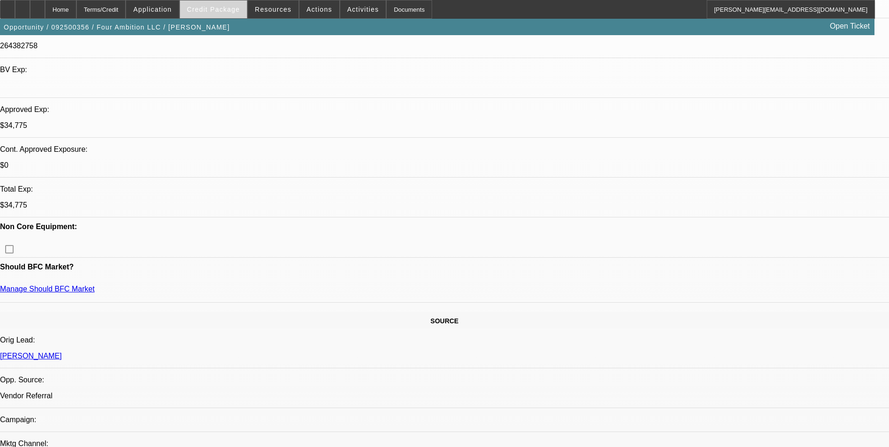
click at [227, 11] on span "Credit Package" at bounding box center [213, 10] width 53 height 8
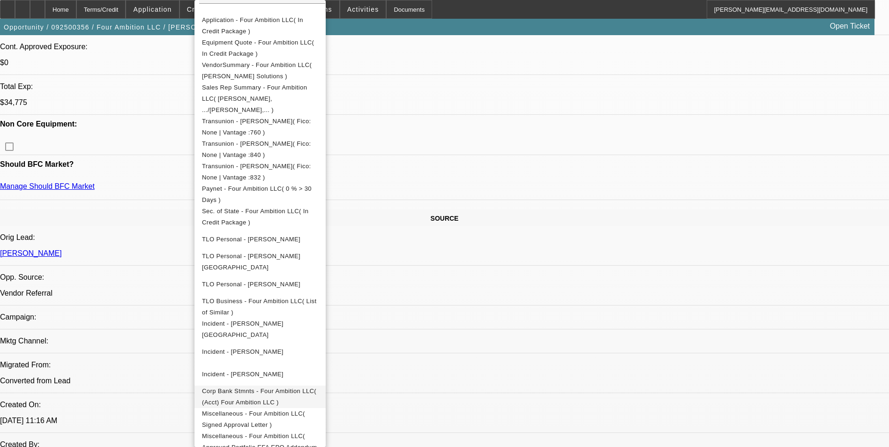
scroll to position [422, 0]
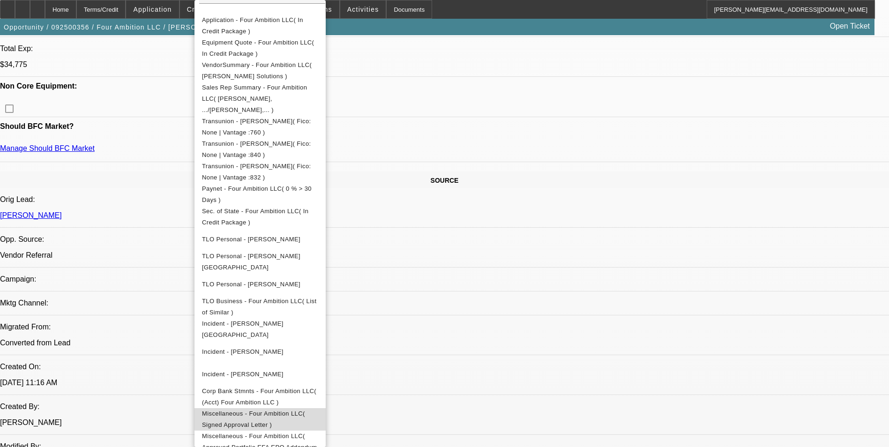
click at [305, 410] on span "Miscellaneous - Four Ambition LLC( Signed Approval Letter )" at bounding box center [253, 419] width 103 height 18
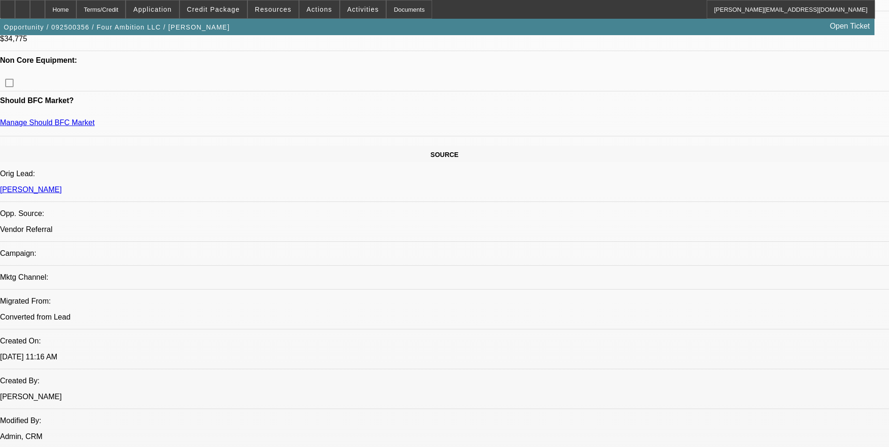
scroll to position [469, 0]
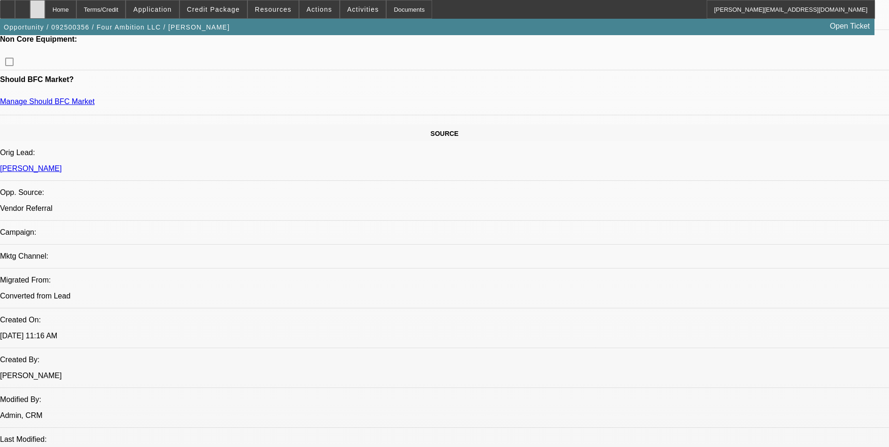
click at [45, 14] on div at bounding box center [37, 9] width 15 height 19
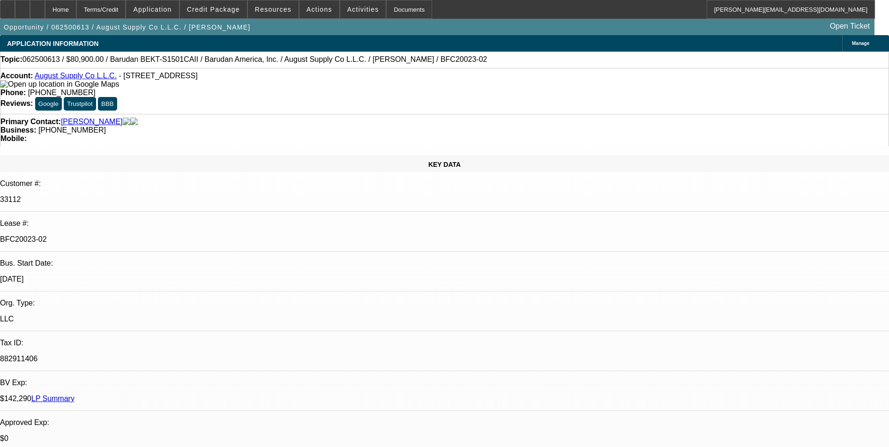
select select "0"
select select "2"
select select "0.1"
select select "4"
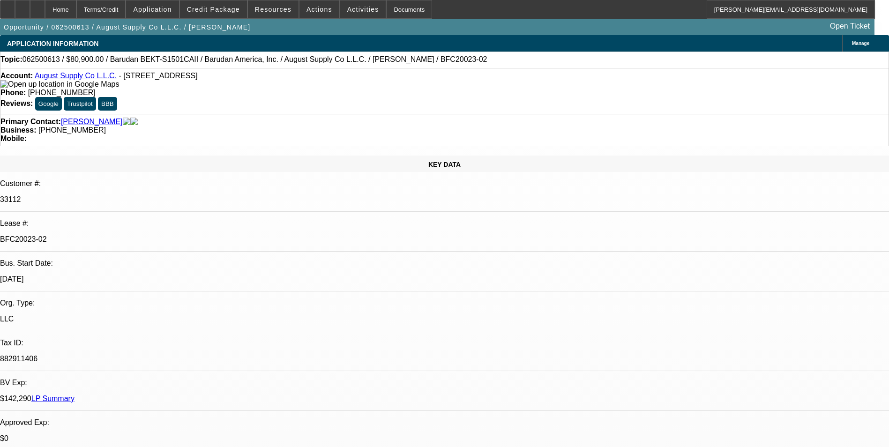
select select "0"
select select "2"
select select "0.1"
select select "4"
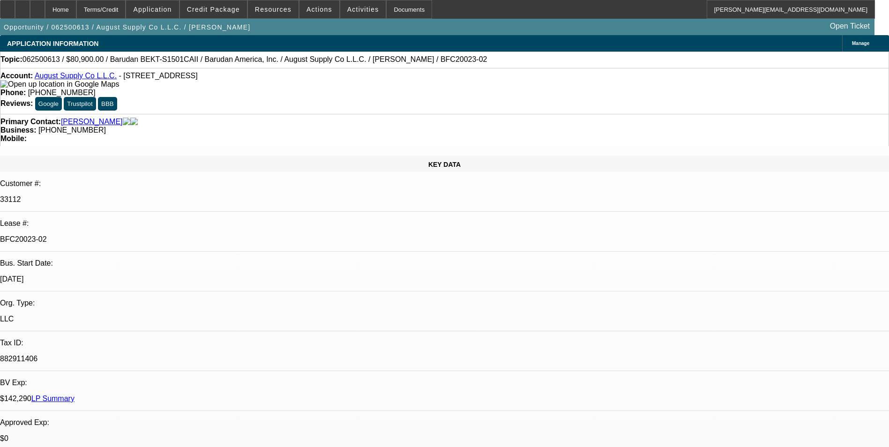
select select "0"
select select "2"
select select "0.1"
select select "4"
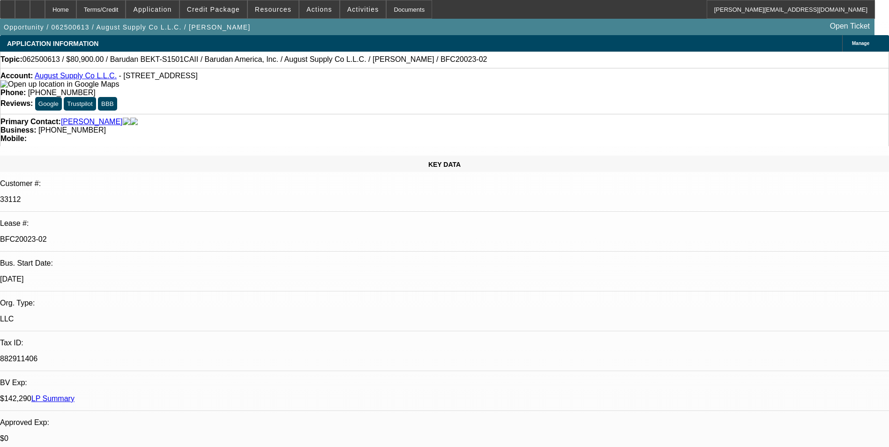
select select "0"
select select "2"
select select "0.1"
select select "4"
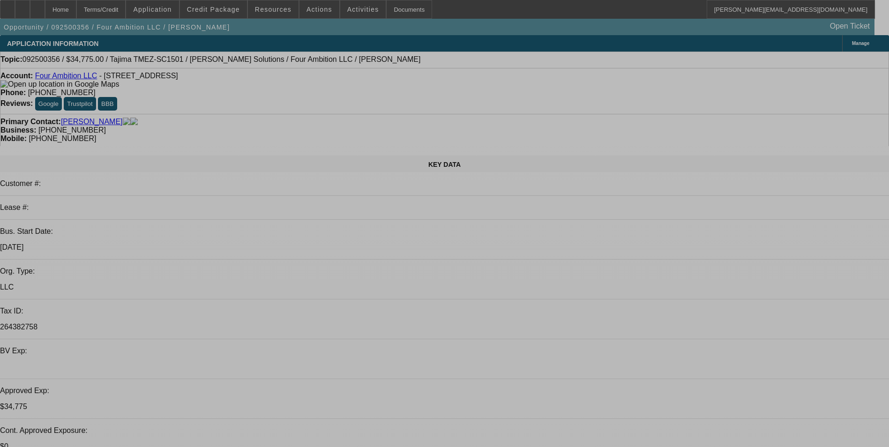
select select "0"
select select "2"
select select "0"
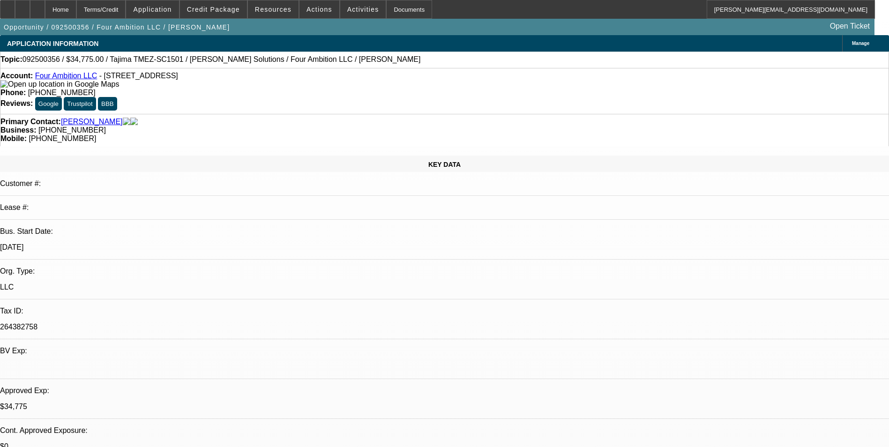
select select "0"
select select "2"
select select "0"
select select "2"
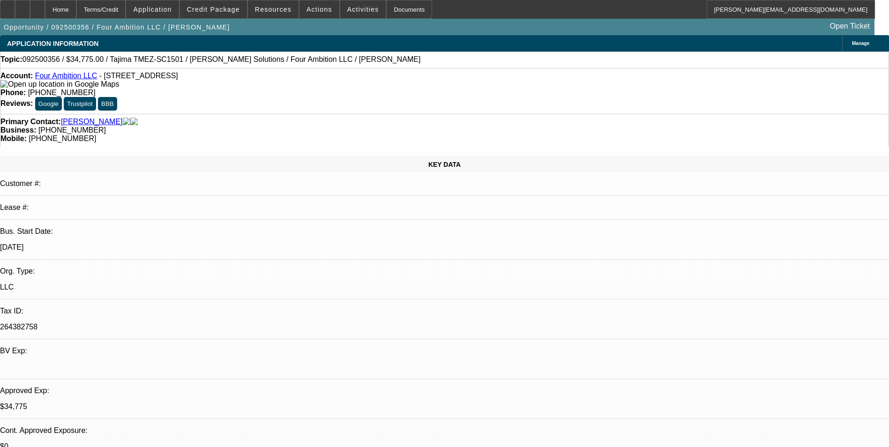
select select "0"
select select "2"
select select "0"
select select "1"
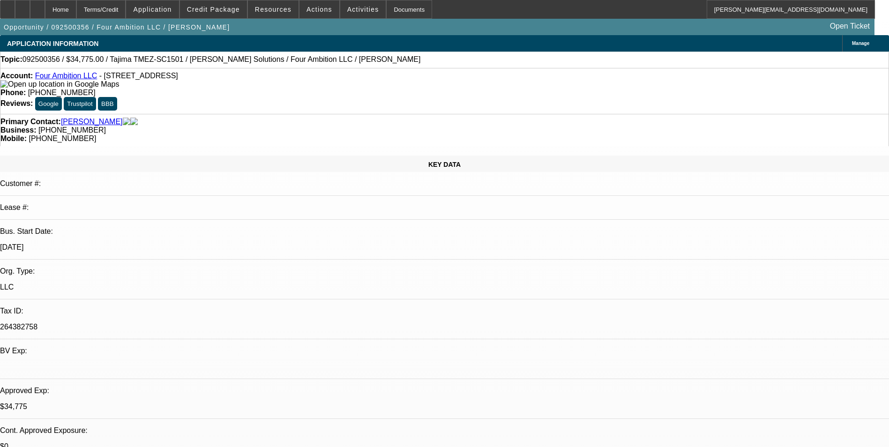
select select "2"
select select "6"
select select "1"
select select "2"
select select "6"
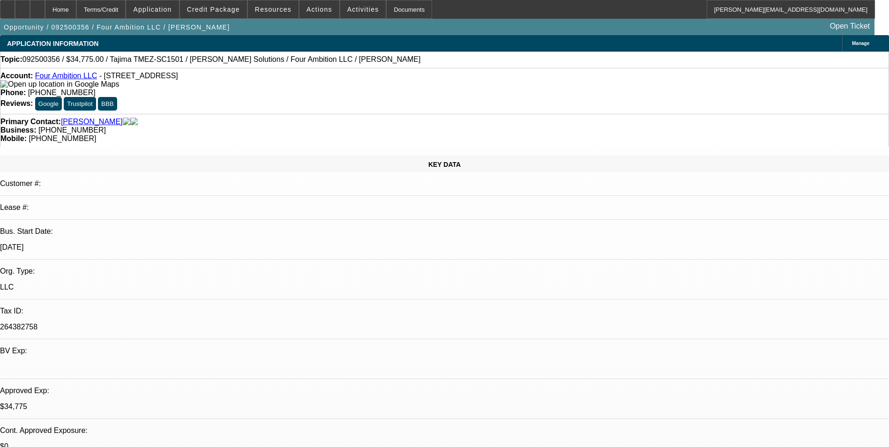
select select "1"
select select "2"
select select "6"
select select "1"
select select "2"
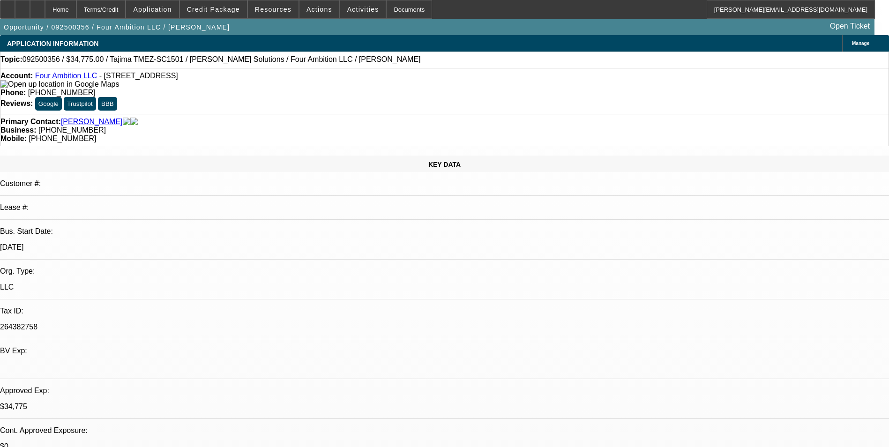
select select "6"
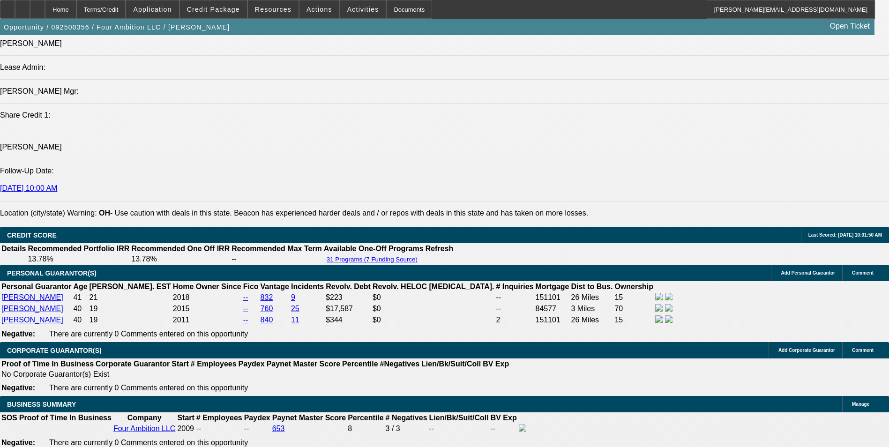
scroll to position [1172, 0]
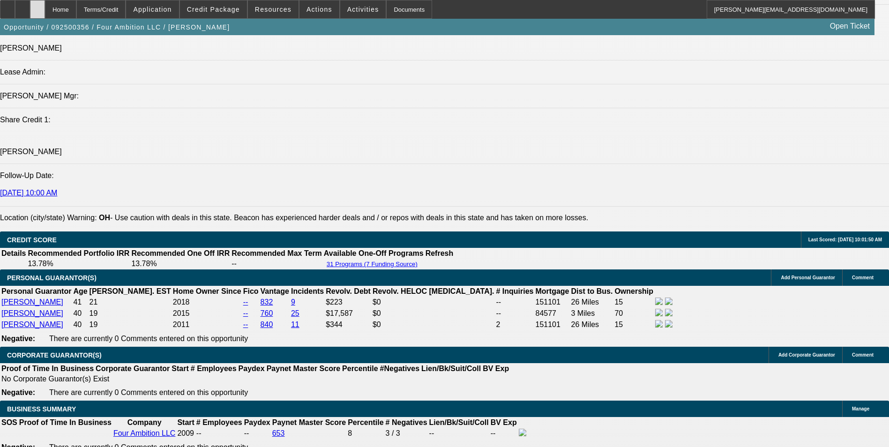
click at [45, 6] on div at bounding box center [37, 9] width 15 height 19
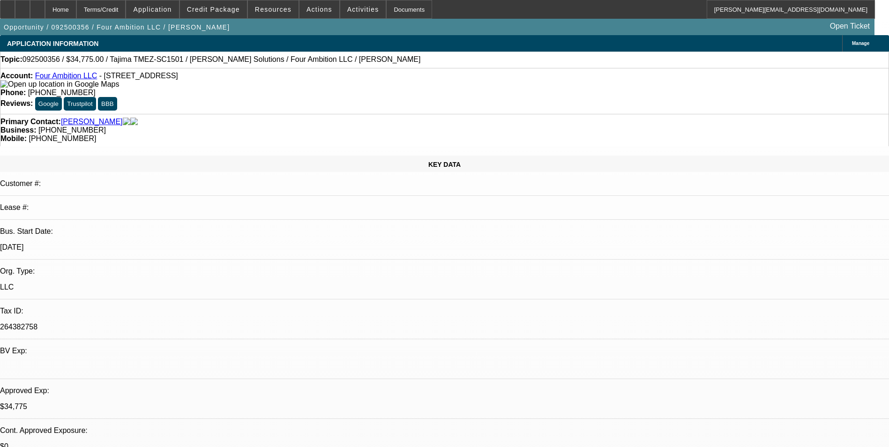
select select "0"
select select "2"
select select "0"
select select "2"
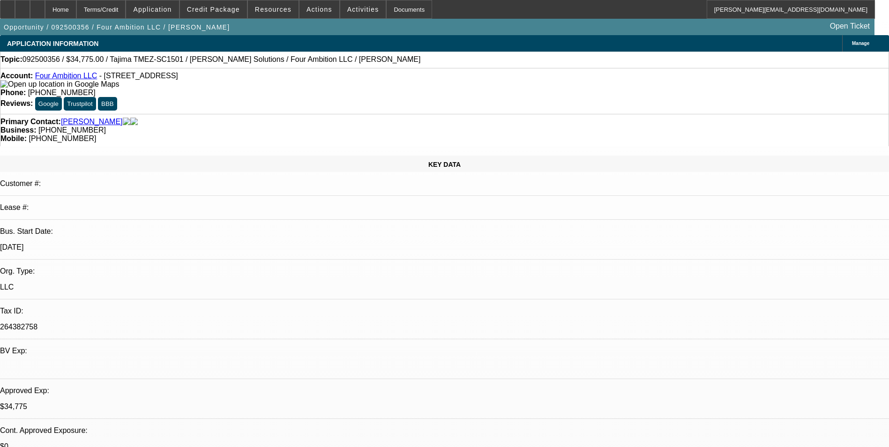
select select "0"
select select "2"
select select "0"
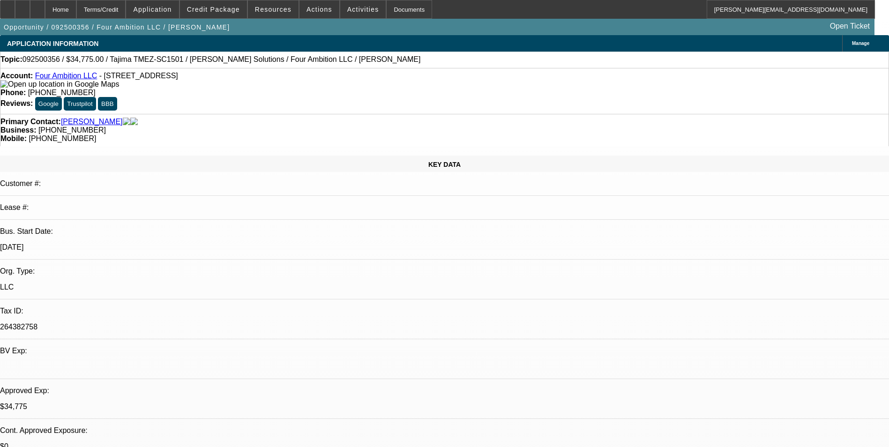
select select "2"
select select "0"
select select "1"
select select "2"
select select "6"
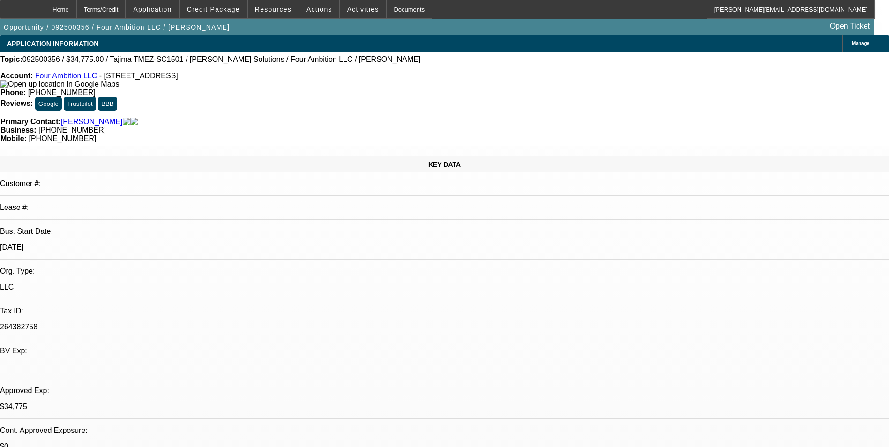
select select "1"
select select "2"
select select "6"
select select "1"
select select "2"
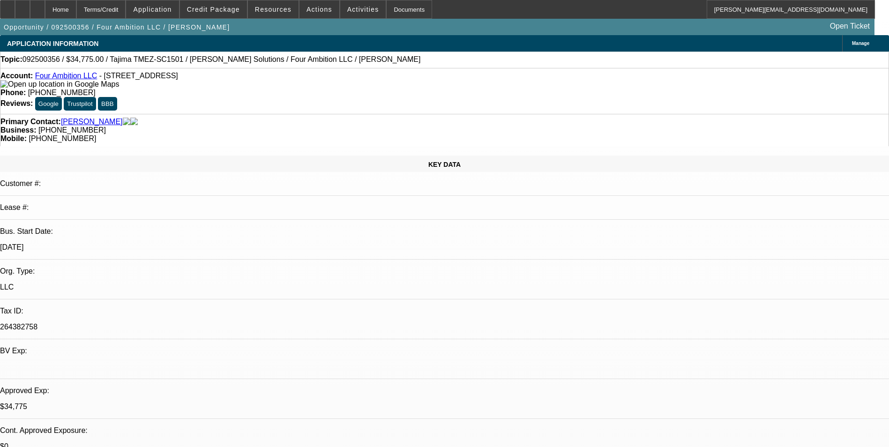
select select "6"
select select "1"
select select "2"
select select "6"
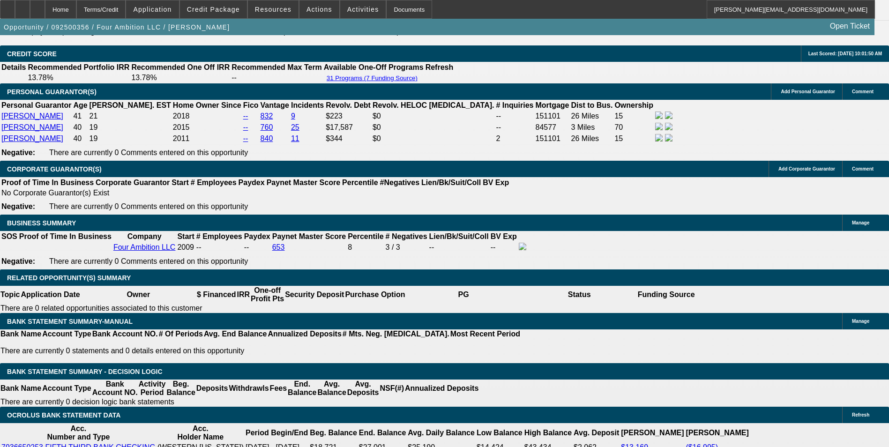
scroll to position [1337, 0]
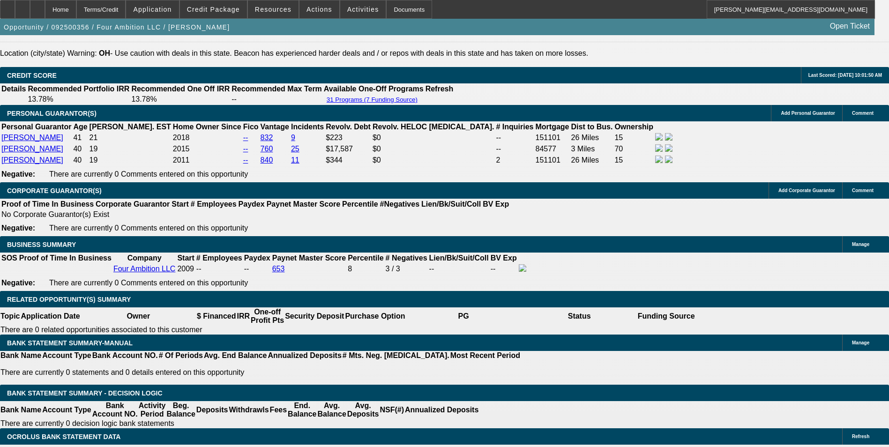
select select "0"
select select "2"
select select "0"
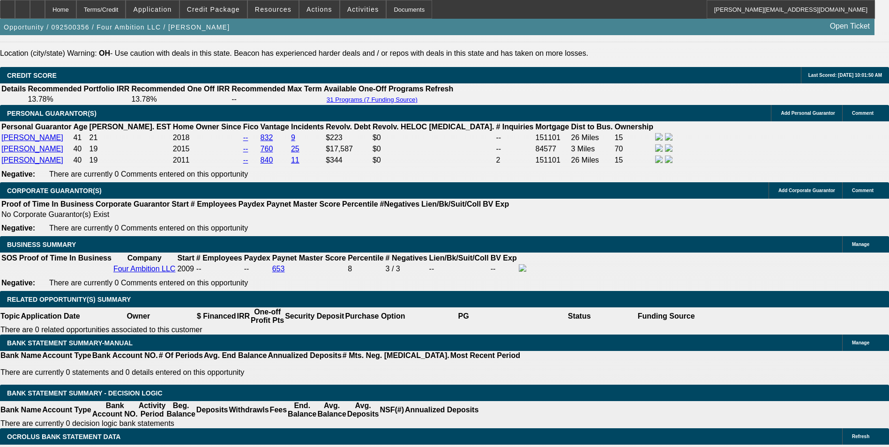
select select "6"
select select "0"
select select "2"
select select "0"
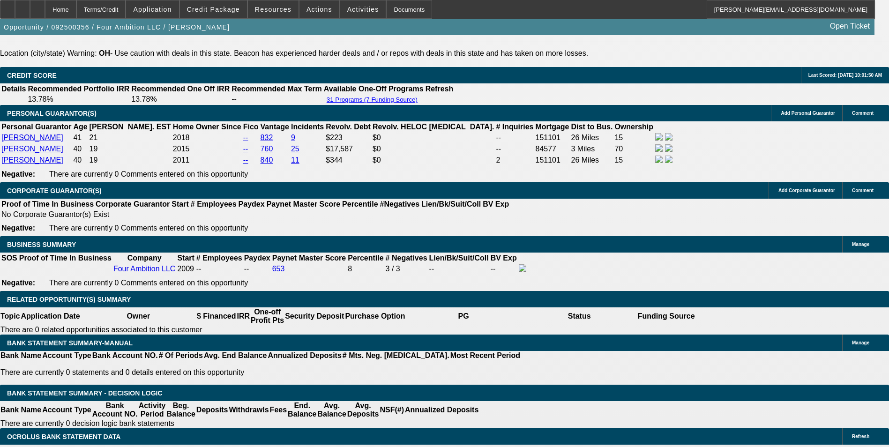
select select "6"
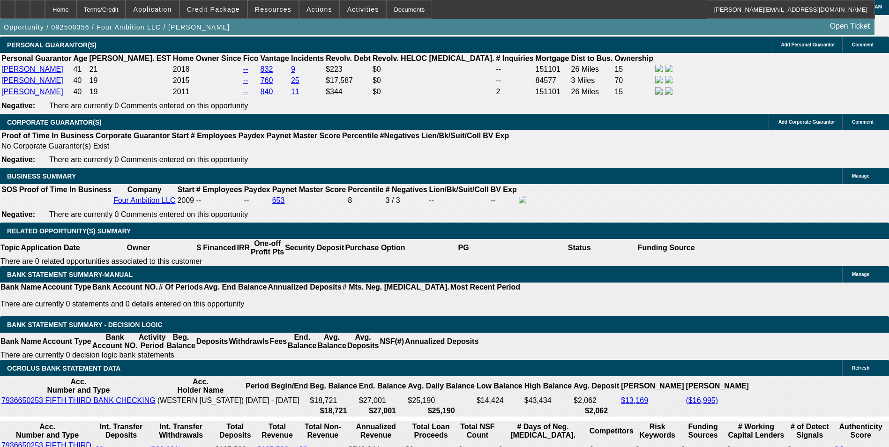
scroll to position [1384, 0]
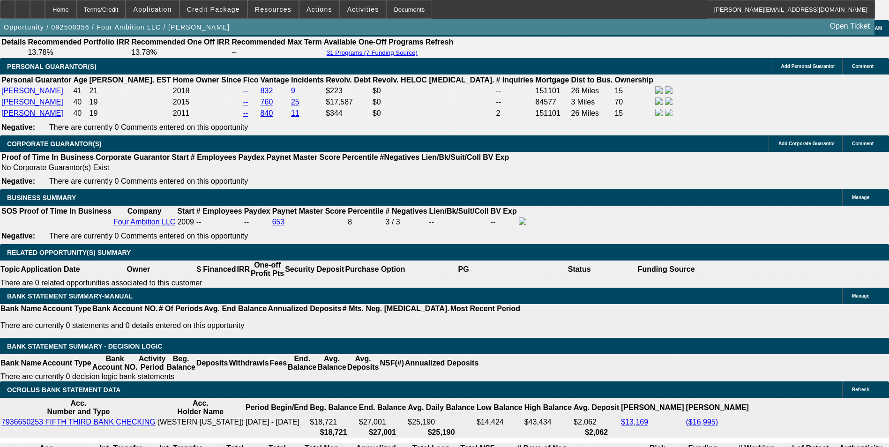
select select "0"
select select "2"
select select "0"
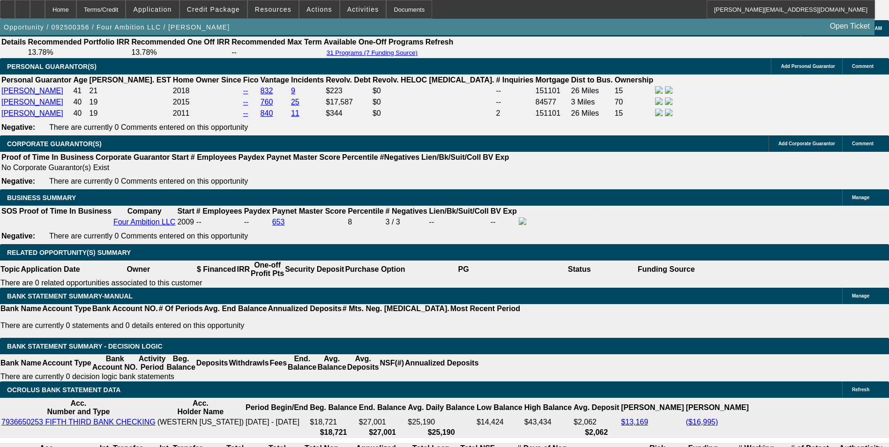
select select "6"
select select "0"
select select "2"
select select "0"
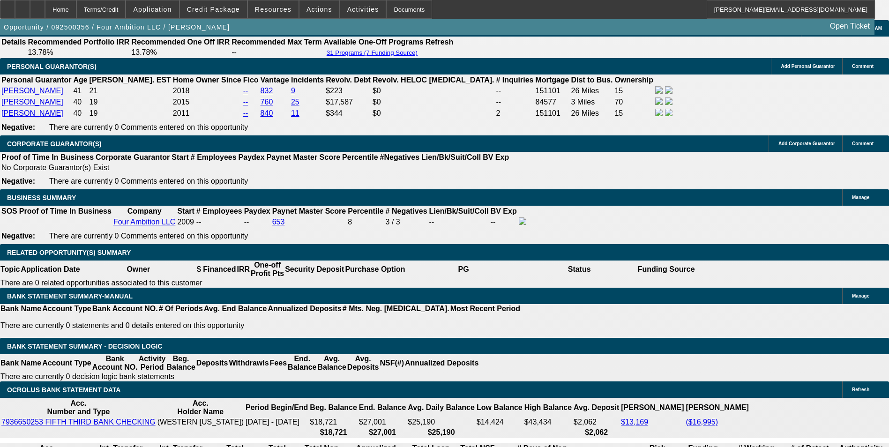
select select "6"
select select "0"
select select "2"
select select "0"
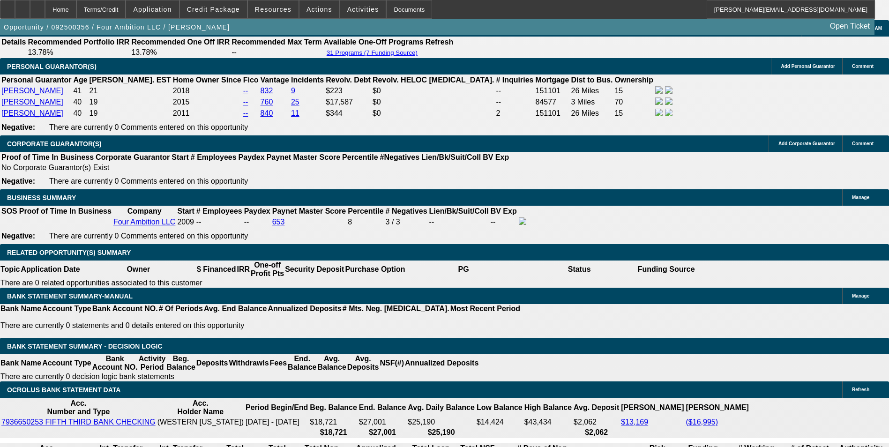
select select "6"
select select "0"
select select "2"
select select "0"
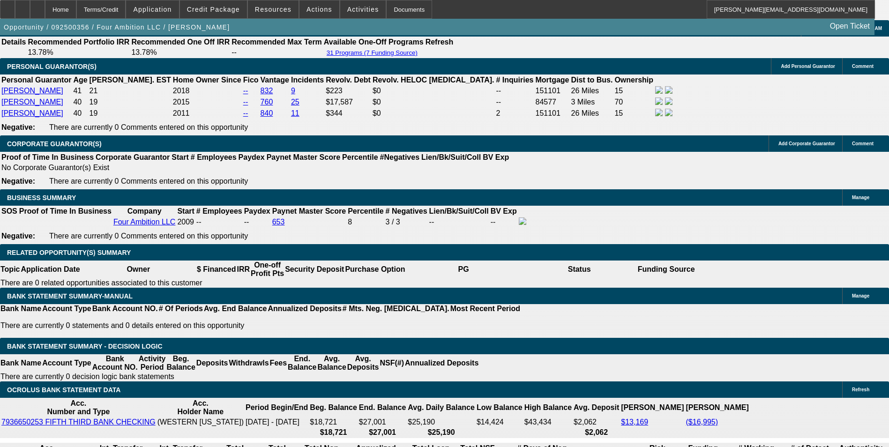
select select "6"
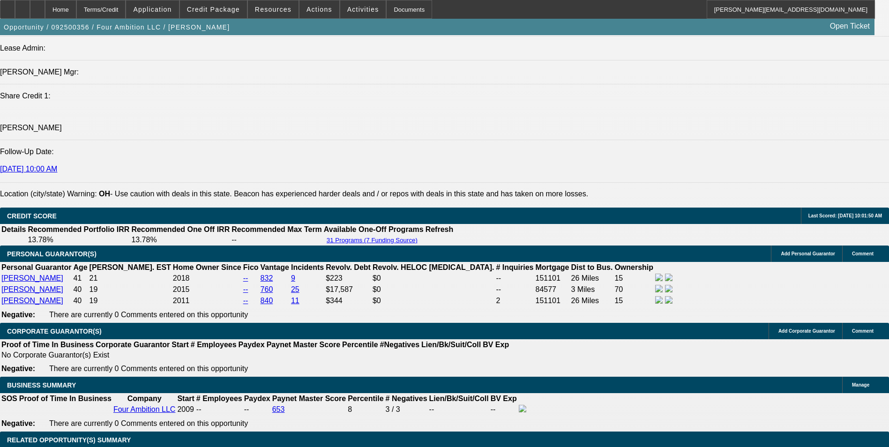
scroll to position [1431, 0]
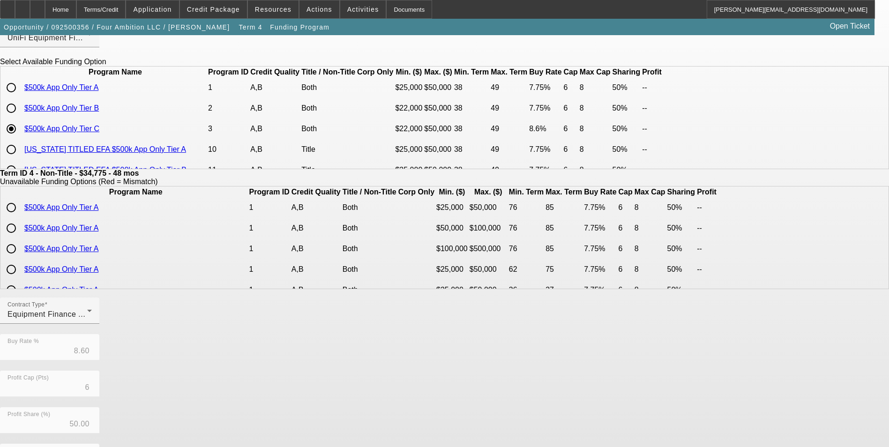
scroll to position [201, 0]
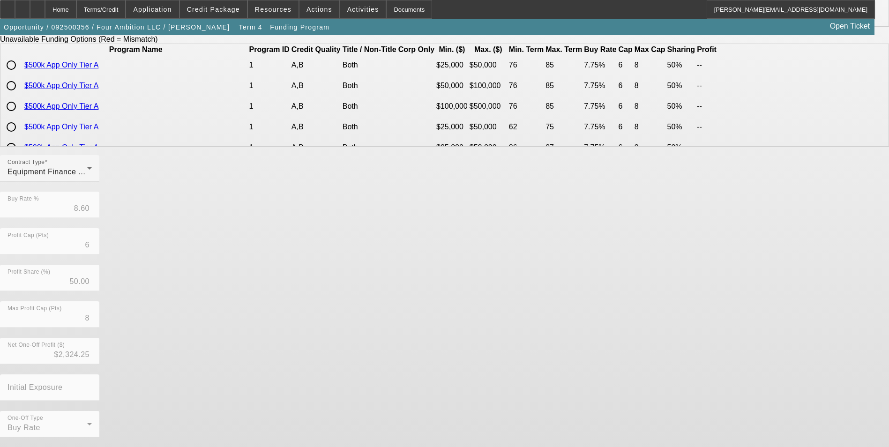
click at [31, 447] on button "Go Back" at bounding box center [15, 453] width 31 height 10
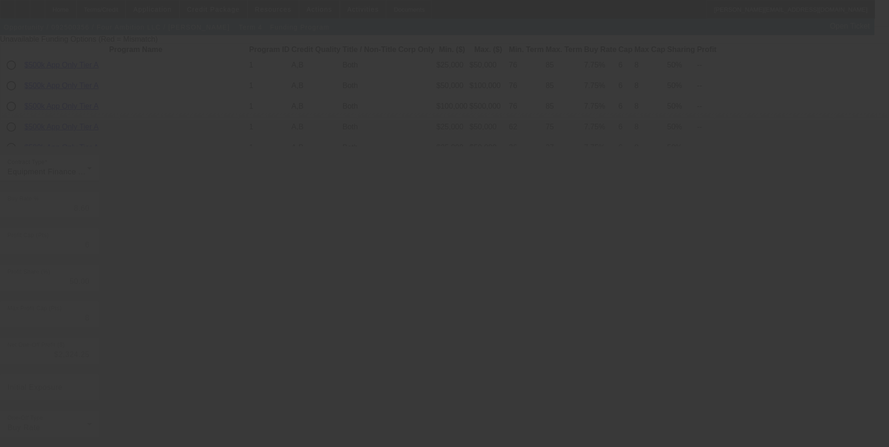
scroll to position [0, 0]
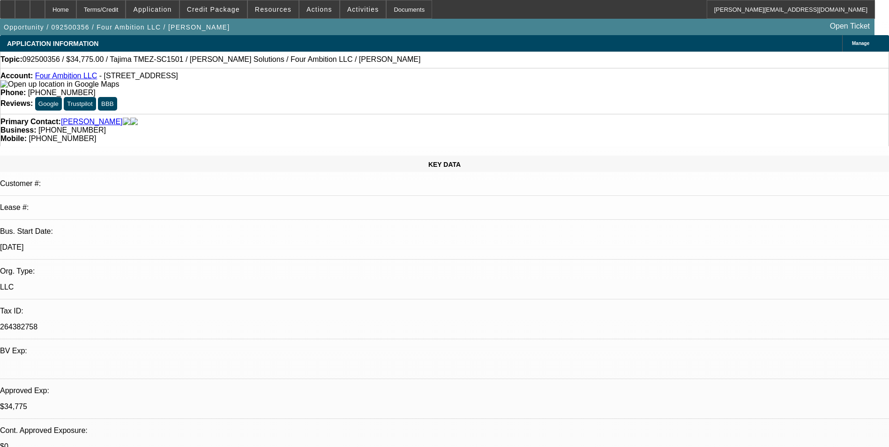
select select "0"
select select "2"
select select "0"
select select "6"
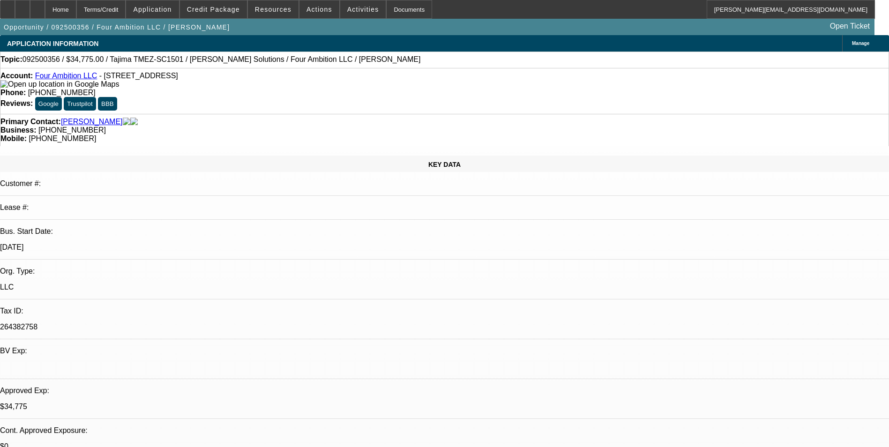
select select "0"
select select "2"
select select "0"
select select "6"
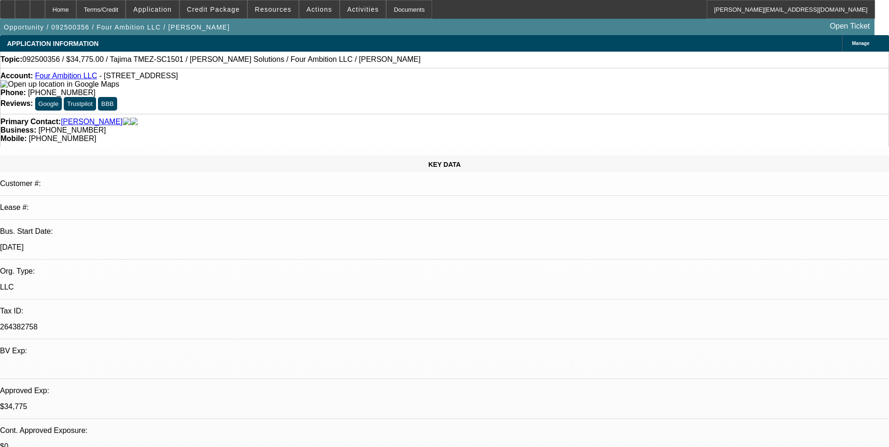
select select "0"
select select "2"
select select "0"
select select "6"
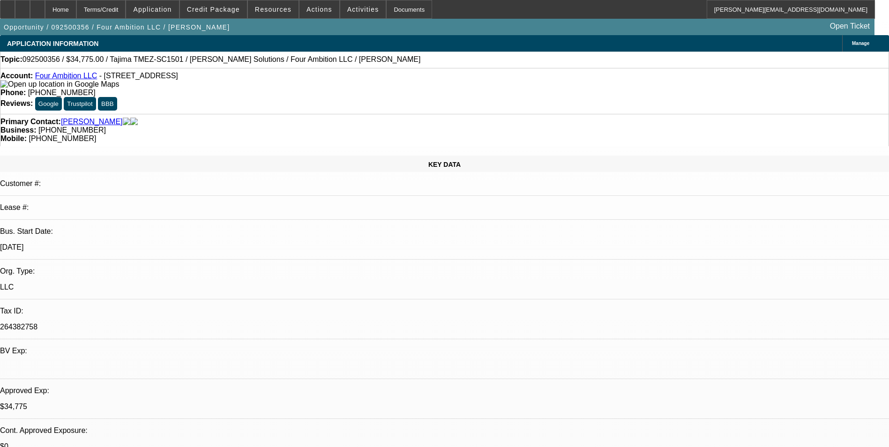
select select "0"
select select "2"
select select "0"
select select "6"
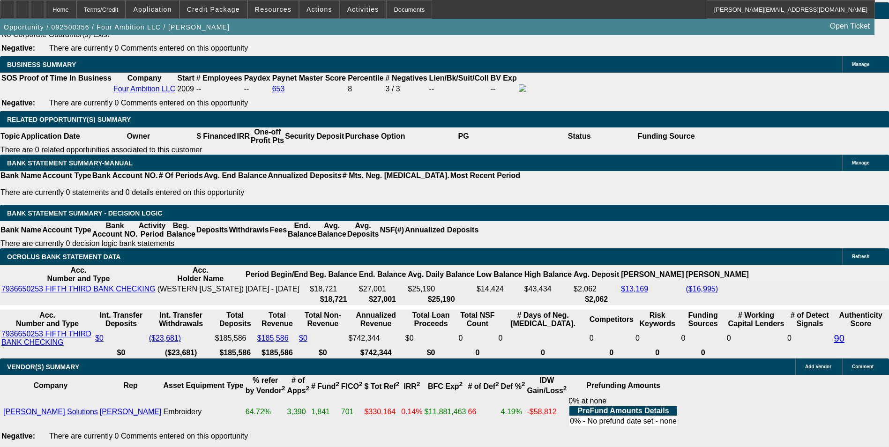
scroll to position [1500, 0]
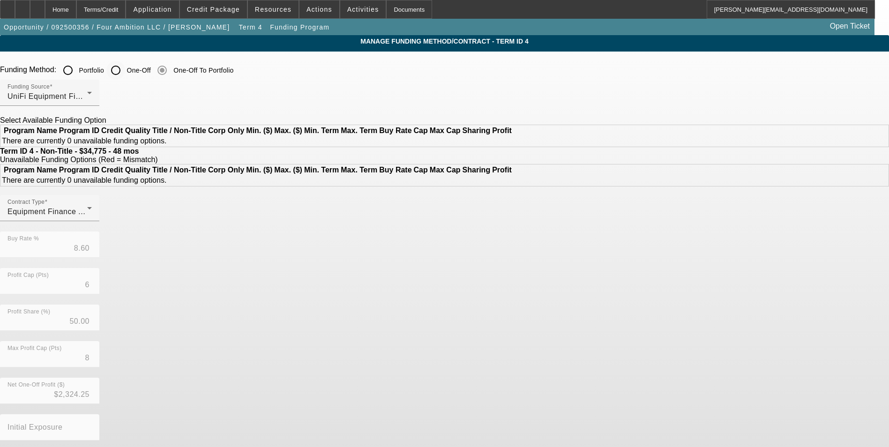
click at [125, 73] on input "One-Off" at bounding box center [115, 70] width 19 height 19
radio input "true"
click at [87, 97] on div "UniFi Equipment Finance, Inc." at bounding box center [48, 96] width 80 height 11
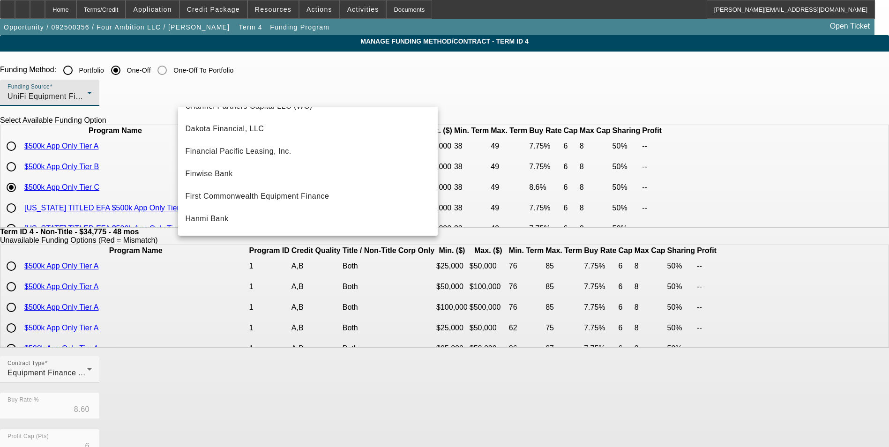
scroll to position [75, 0]
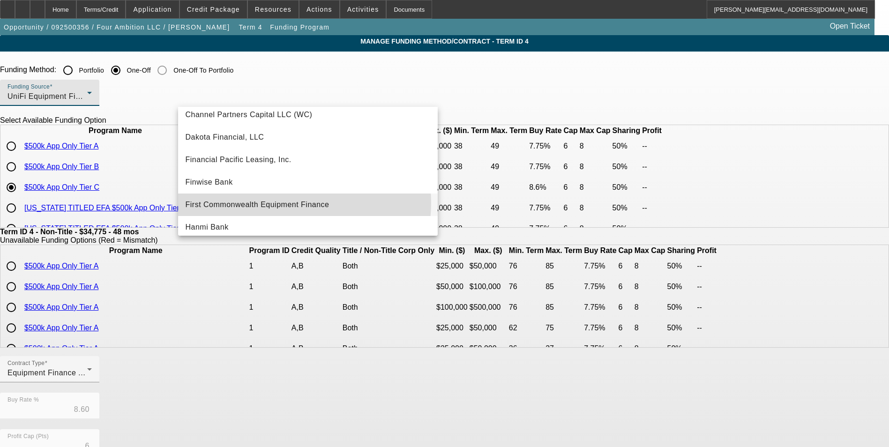
click at [287, 203] on span "First Commonwealth Equipment Finance" at bounding box center [258, 204] width 144 height 11
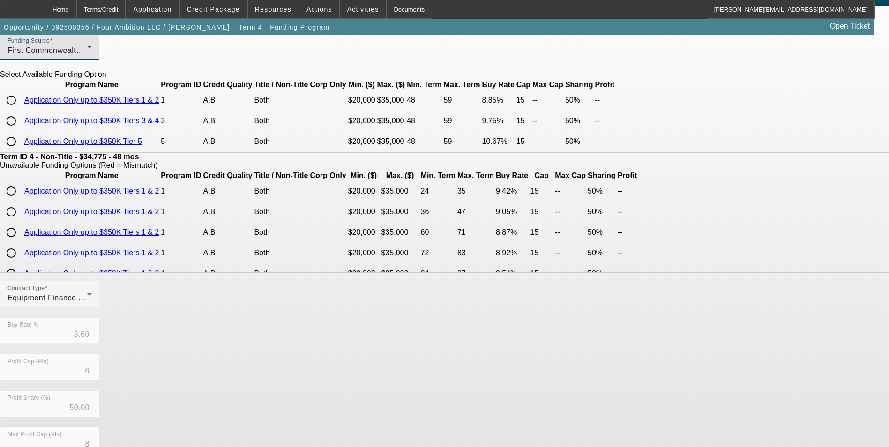
scroll to position [0, 0]
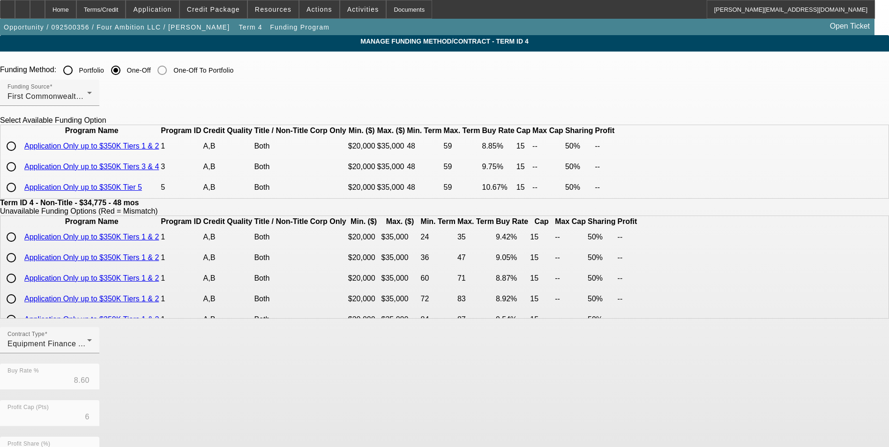
click at [21, 176] on input "radio" at bounding box center [11, 167] width 19 height 19
radio input "true"
type input "9.75"
type input "15"
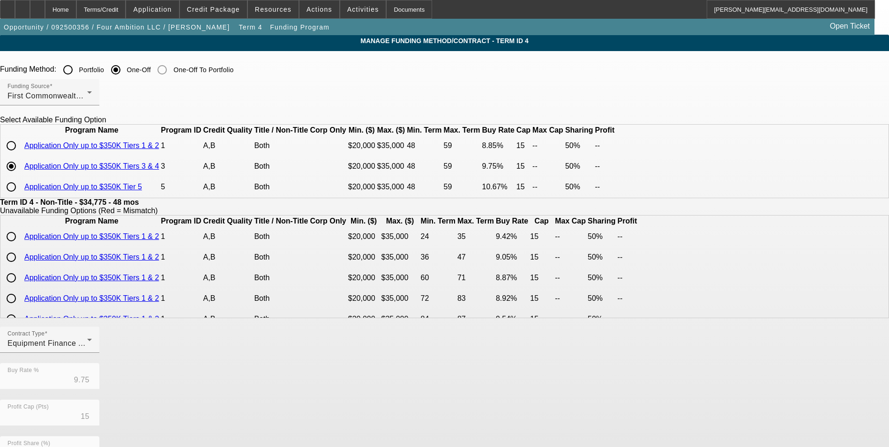
scroll to position [194, 0]
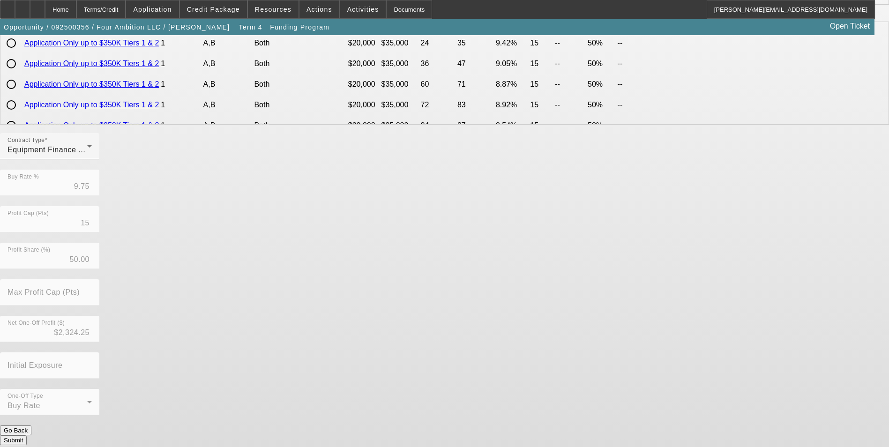
click at [27, 436] on button "Submit" at bounding box center [13, 441] width 27 height 10
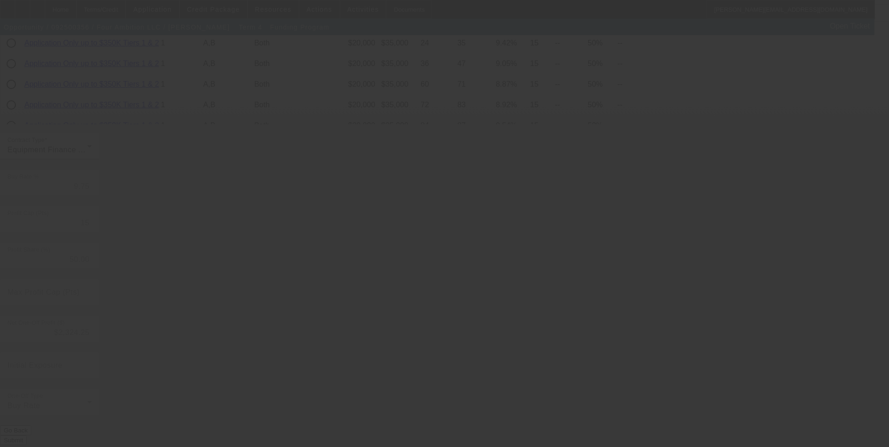
radio input "false"
radio input "true"
type input "8.60"
type input "6"
type input "8"
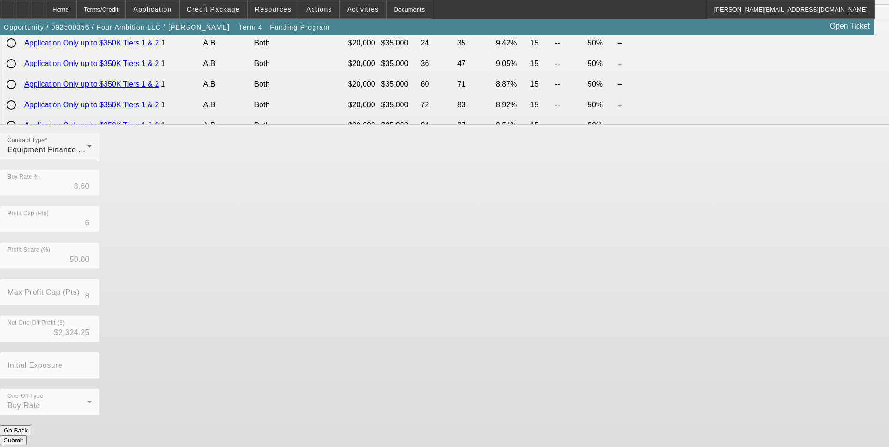
scroll to position [0, 0]
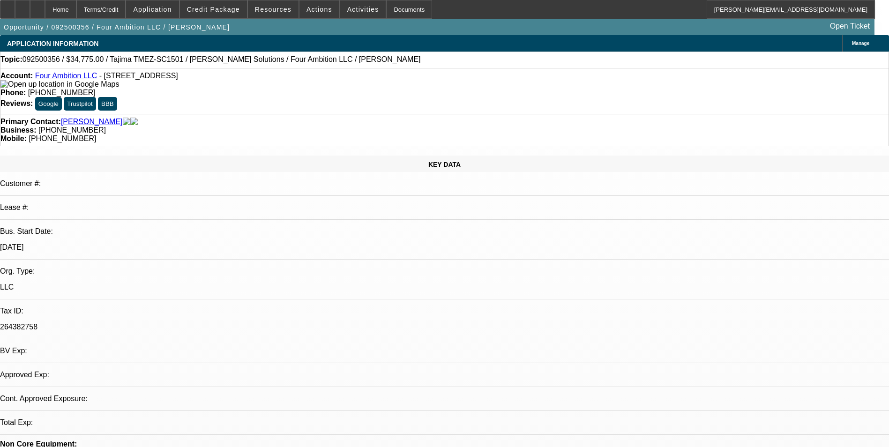
select select "0"
select select "2"
select select "0"
select select "6"
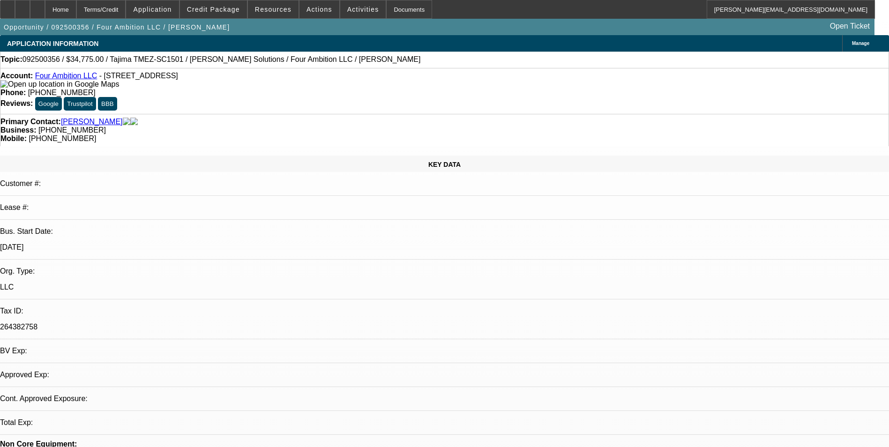
select select "0"
select select "2"
select select "0"
select select "6"
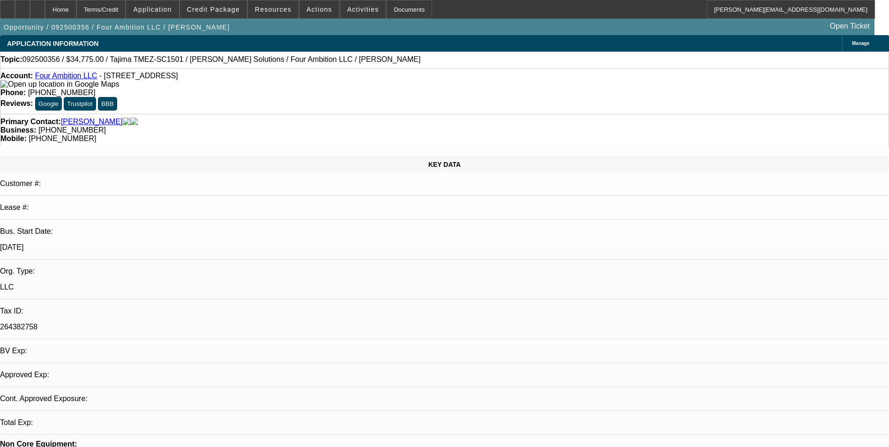
select select "0"
select select "2"
select select "0"
select select "6"
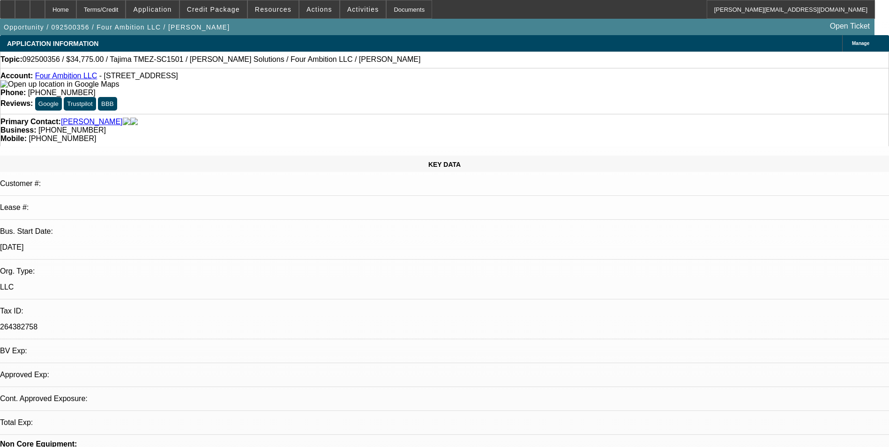
select select "0"
select select "2"
select select "0"
select select "6"
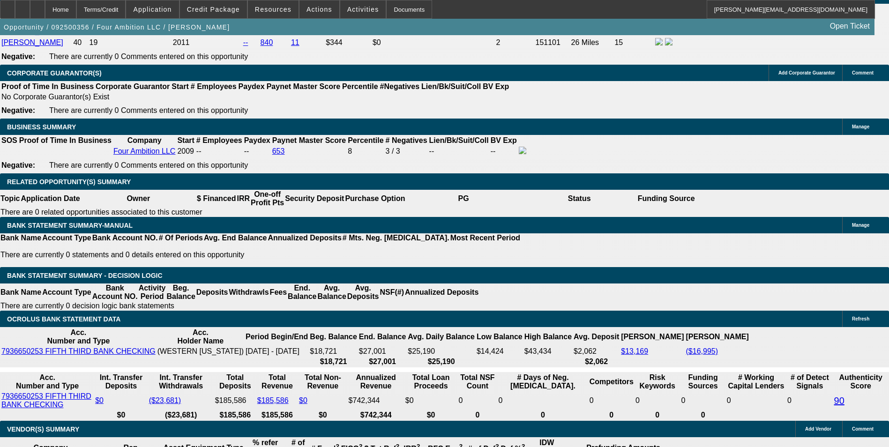
scroll to position [1453, 0]
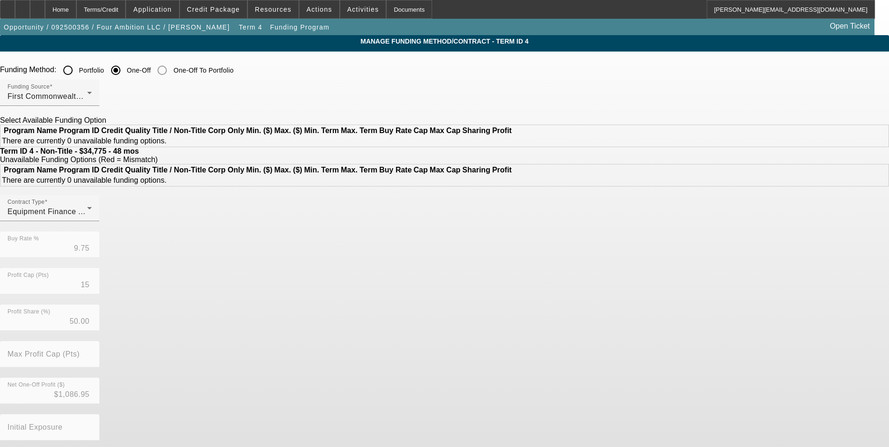
click at [77, 69] on input "Portfolio" at bounding box center [68, 70] width 19 height 19
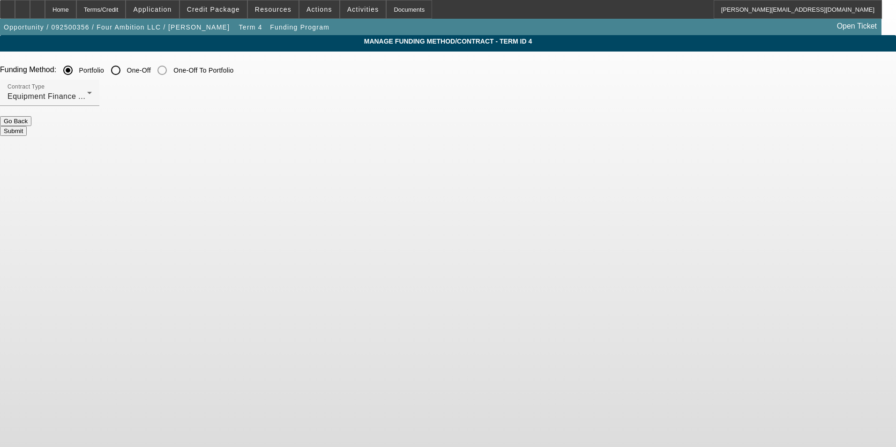
click at [27, 126] on button "Submit" at bounding box center [13, 131] width 27 height 10
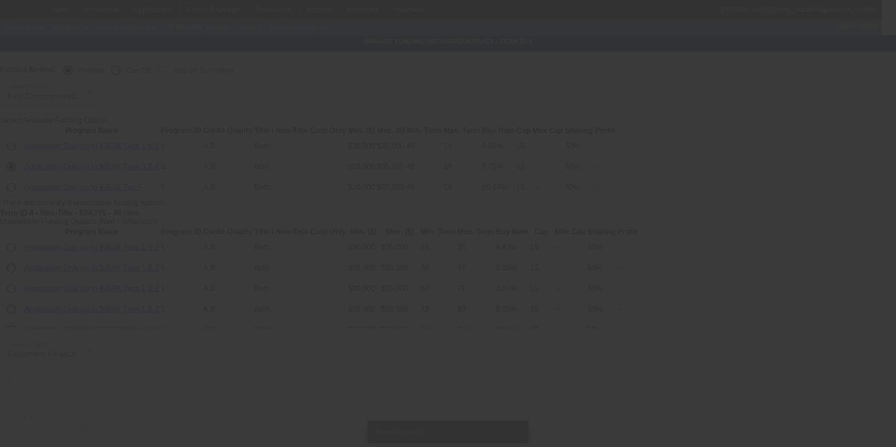
radio input "false"
radio input "true"
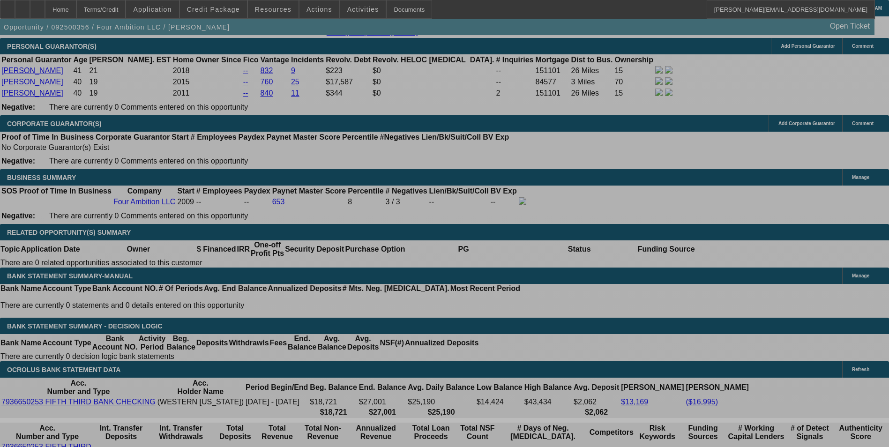
select select "0"
select select "2"
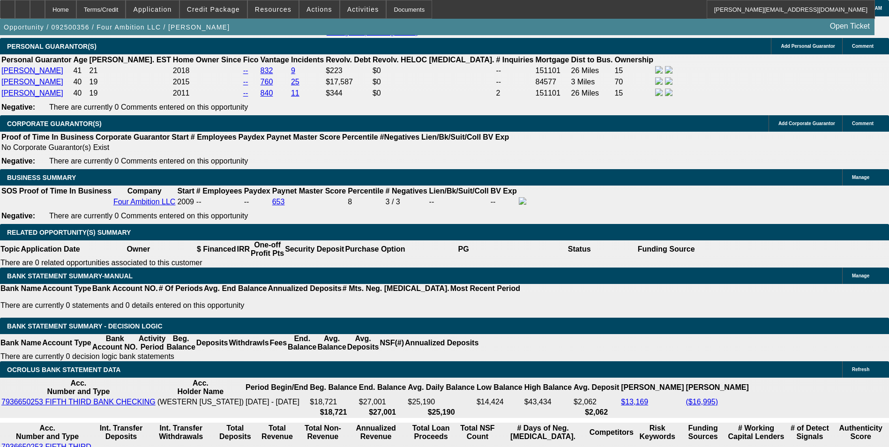
select select "0"
select select "6"
select select "0"
select select "2"
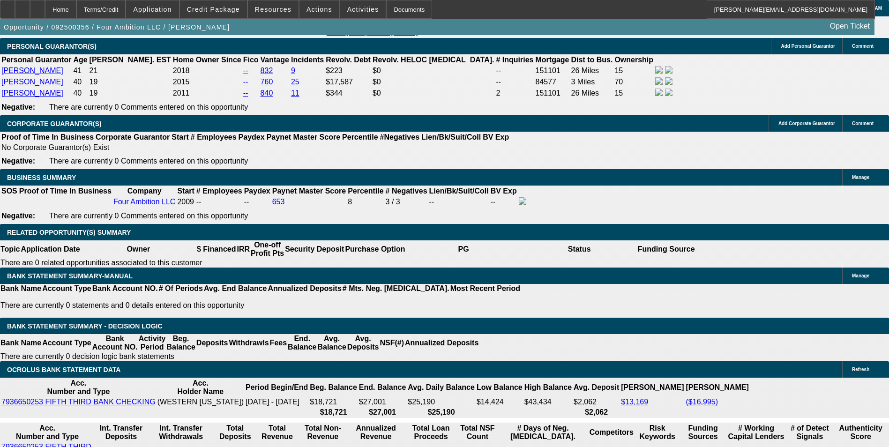
select select "0"
select select "6"
select select "0"
select select "2"
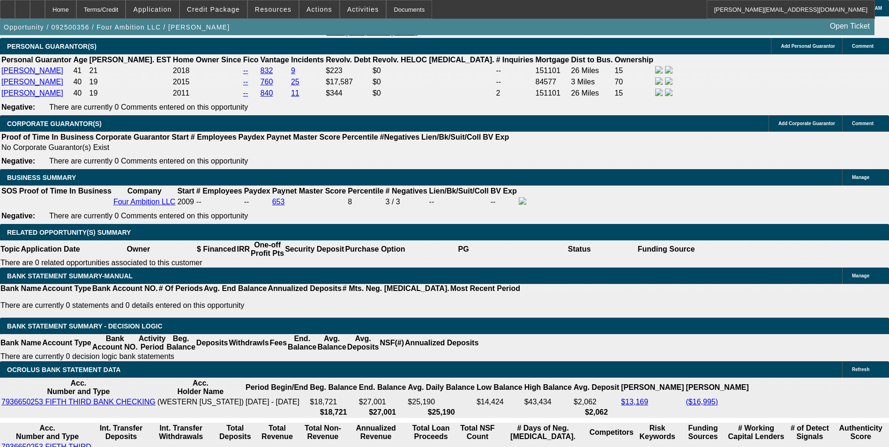
select select "0"
select select "6"
select select "0"
select select "2"
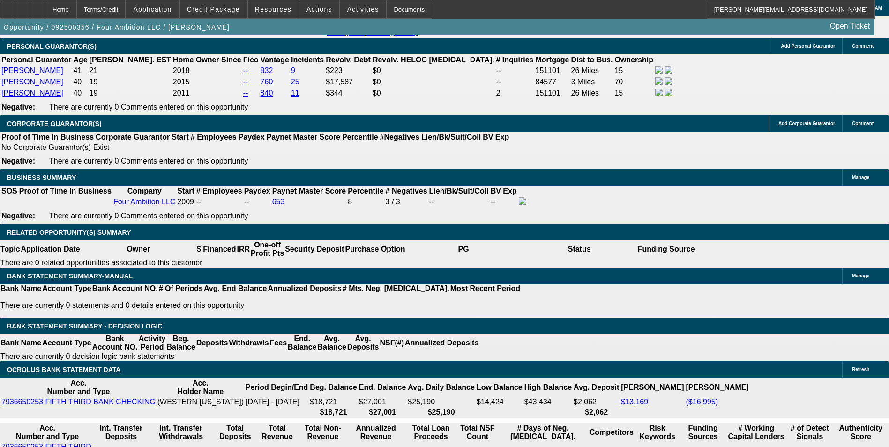
select select "0"
select select "6"
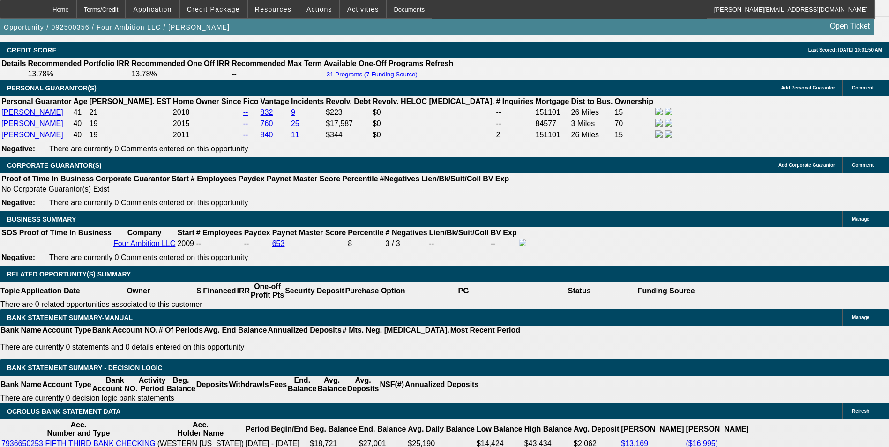
scroll to position [1359, 0]
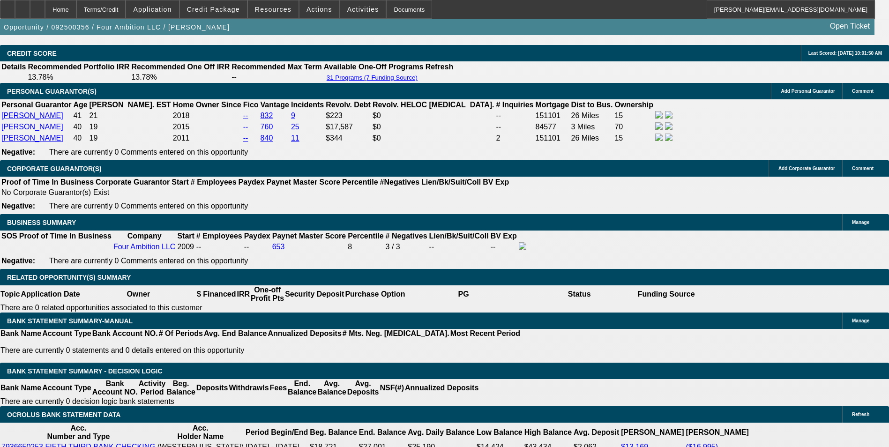
select select "0"
select select "2"
select select "0"
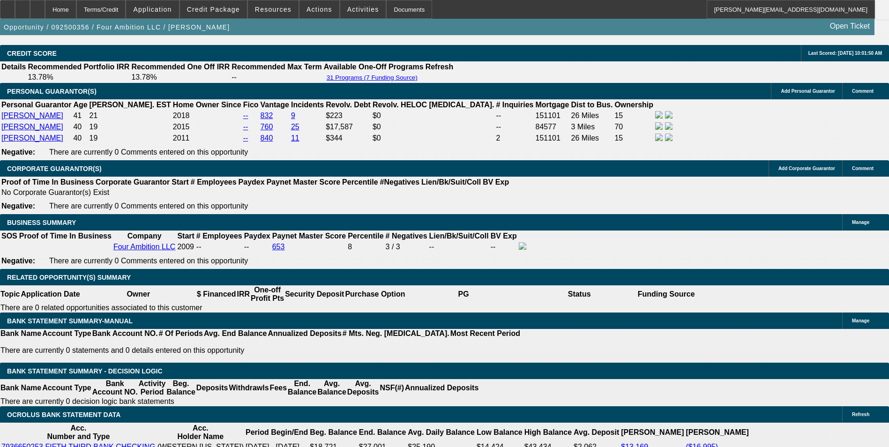
select select "6"
select select "0"
select select "2"
select select "0"
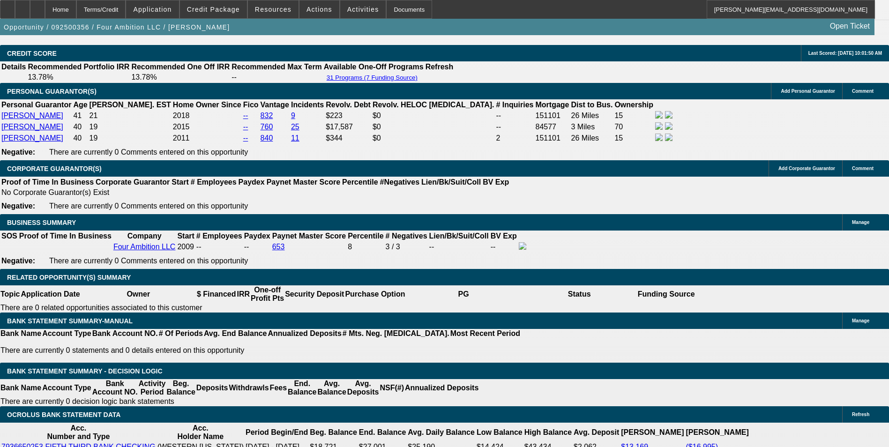
select select "6"
select select "0"
select select "2"
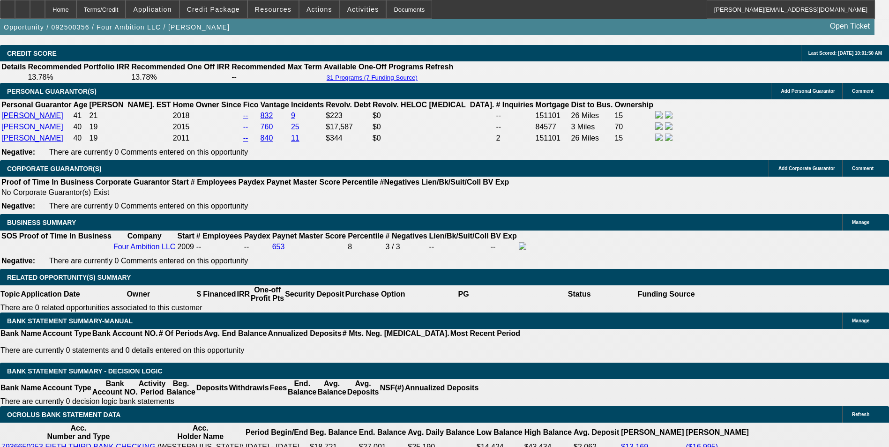
select select "0"
select select "6"
select select "0"
select select "2"
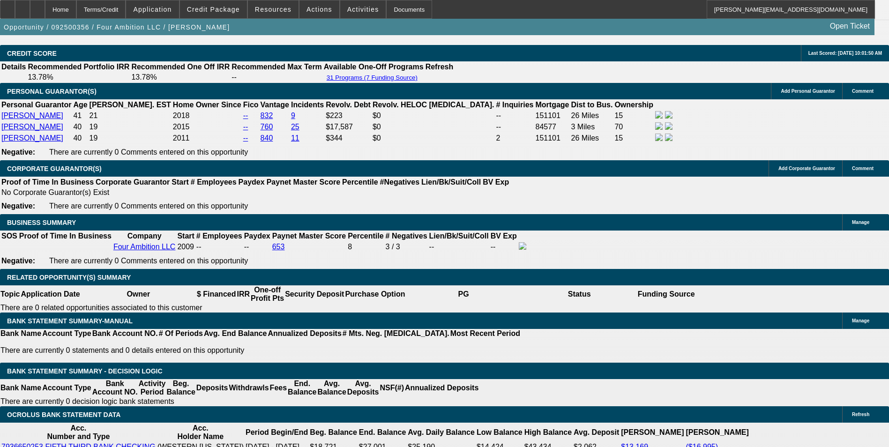
select select "0"
select select "6"
select select "0"
select select "2"
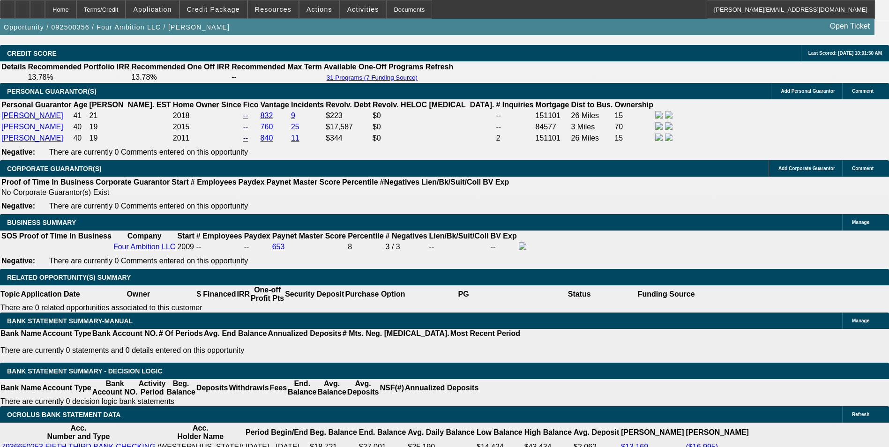
select select "0"
select select "6"
select select "0"
select select "2"
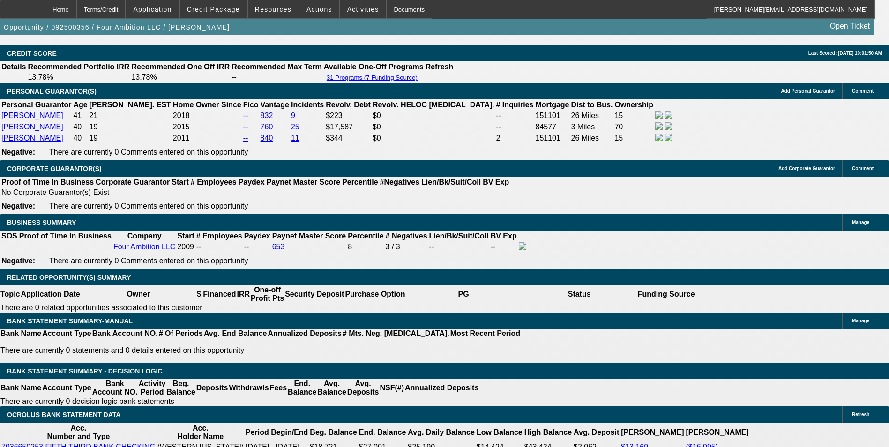
select select "0"
select select "6"
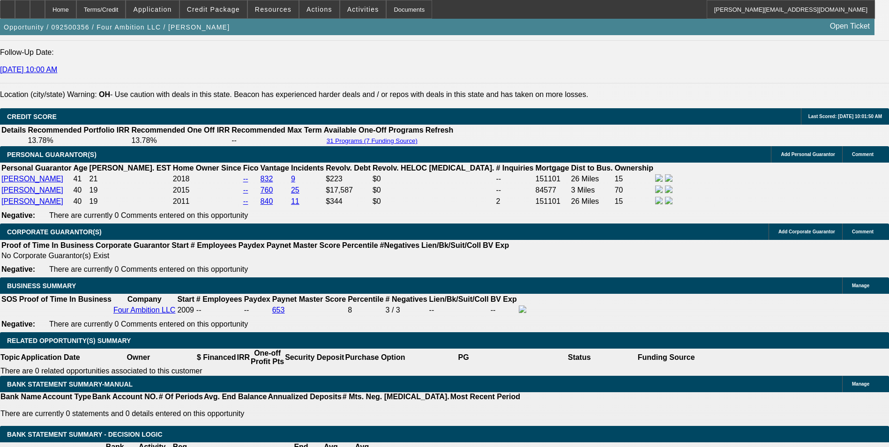
scroll to position [1312, 0]
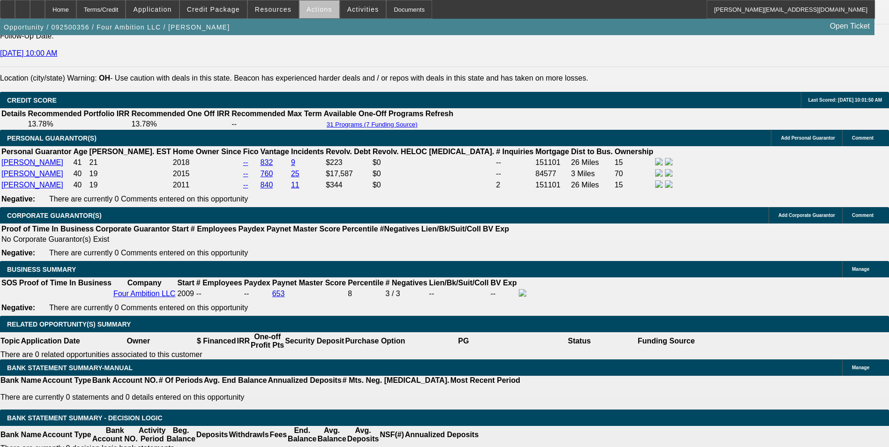
click at [318, 14] on span at bounding box center [320, 9] width 40 height 23
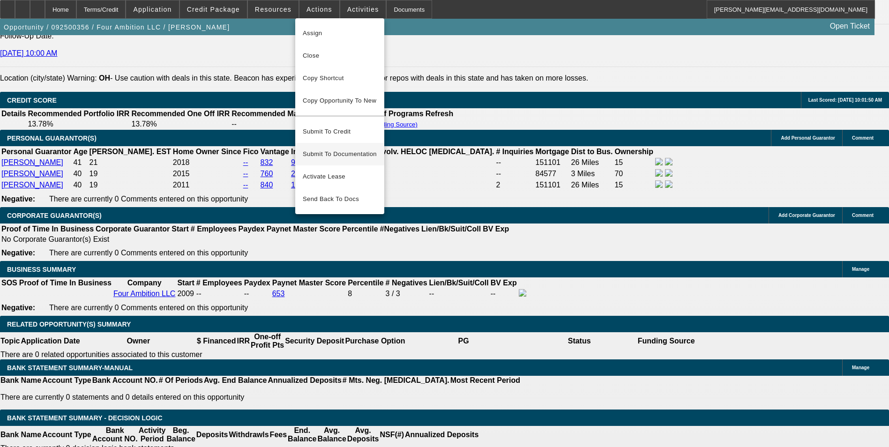
click at [350, 149] on span "Submit To Documentation" at bounding box center [340, 154] width 74 height 11
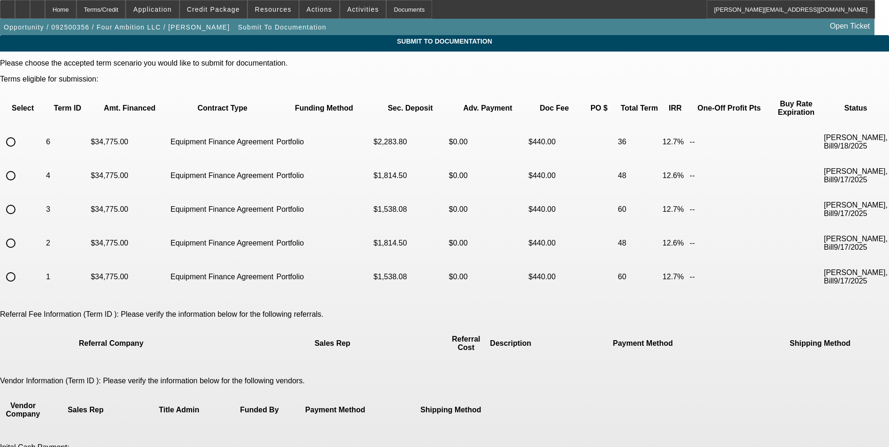
click at [20, 166] on input "radio" at bounding box center [10, 175] width 19 height 19
radio input "true"
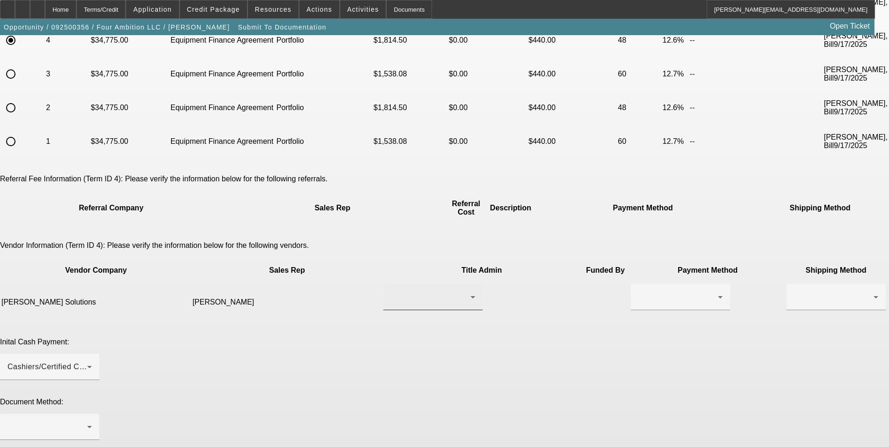
scroll to position [141, 0]
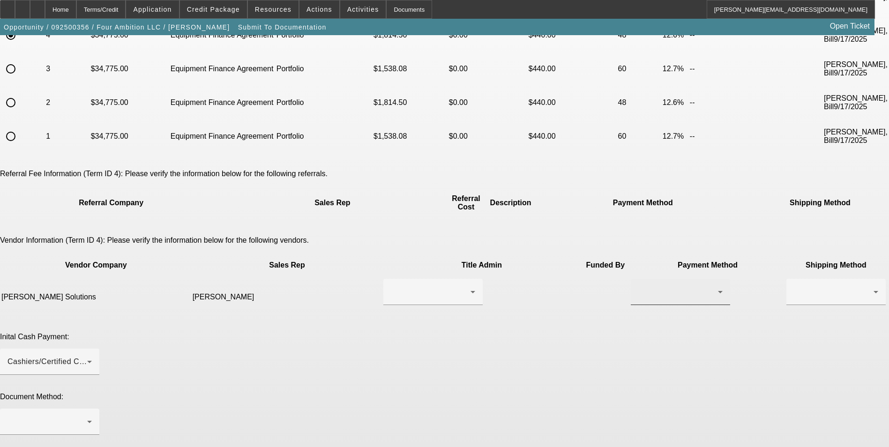
click at [639, 286] on div at bounding box center [679, 291] width 80 height 11
click at [525, 280] on mat-option "ACH" at bounding box center [541, 282] width 99 height 23
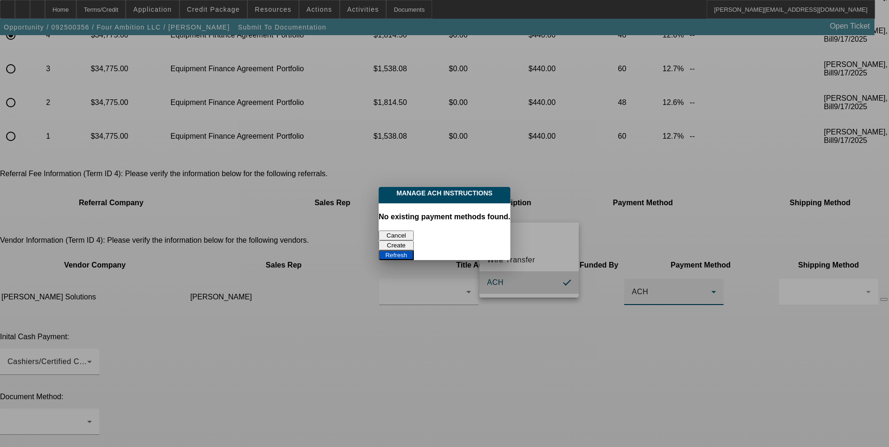
scroll to position [0, 0]
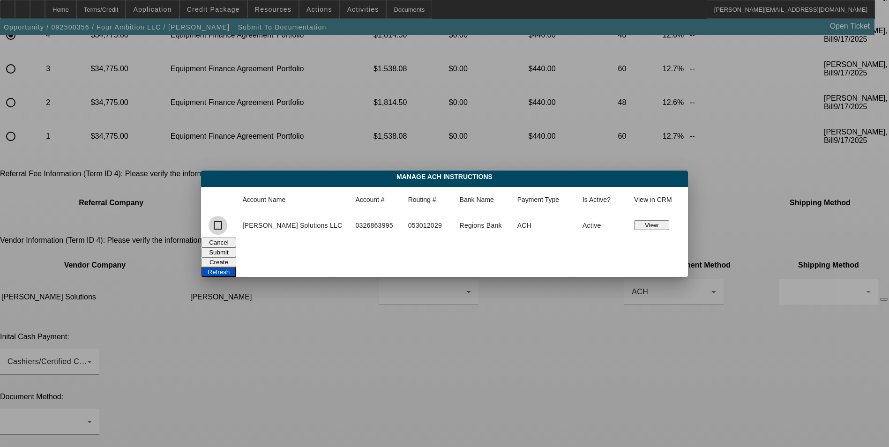
drag, startPoint x: 240, startPoint y: 227, endPoint x: 254, endPoint y: 227, distance: 14.5
click at [227, 227] on input "checkbox" at bounding box center [218, 225] width 19 height 19
checkbox input "true"
click at [236, 248] on button "Submit" at bounding box center [218, 253] width 35 height 10
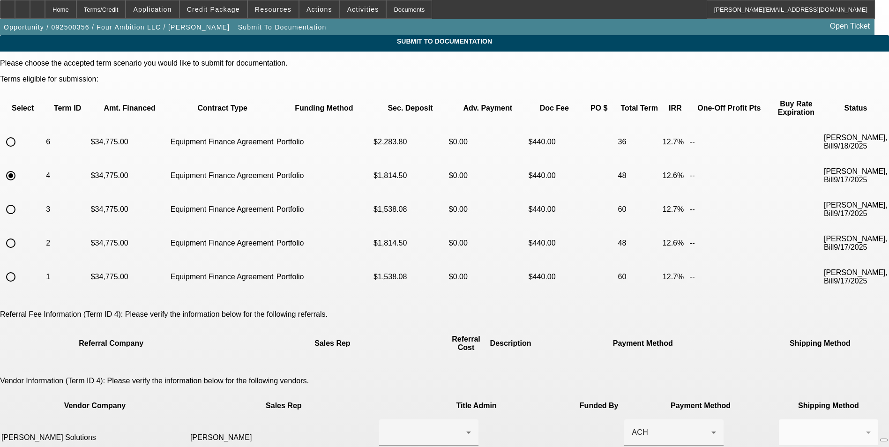
scroll to position [141, 0]
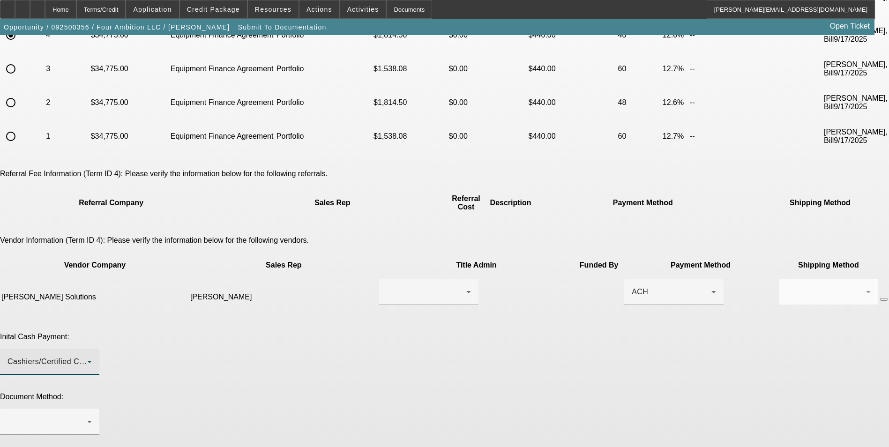
click at [87, 356] on div "Cashiers/Certified Check" at bounding box center [48, 361] width 80 height 11
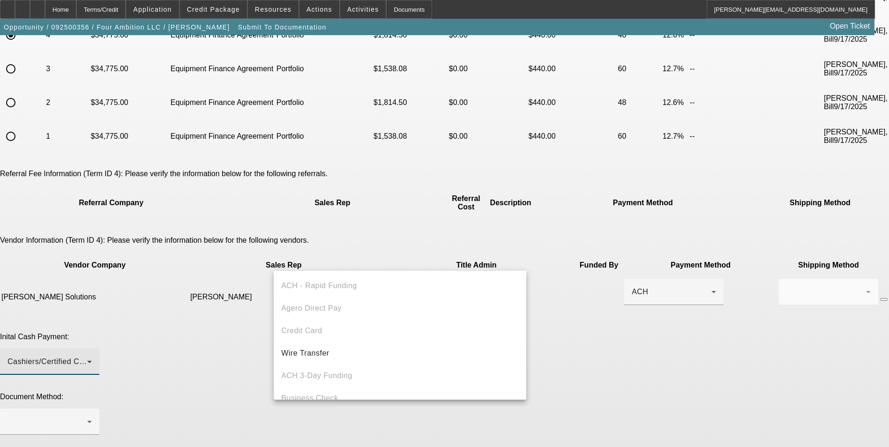
scroll to position [32, 0]
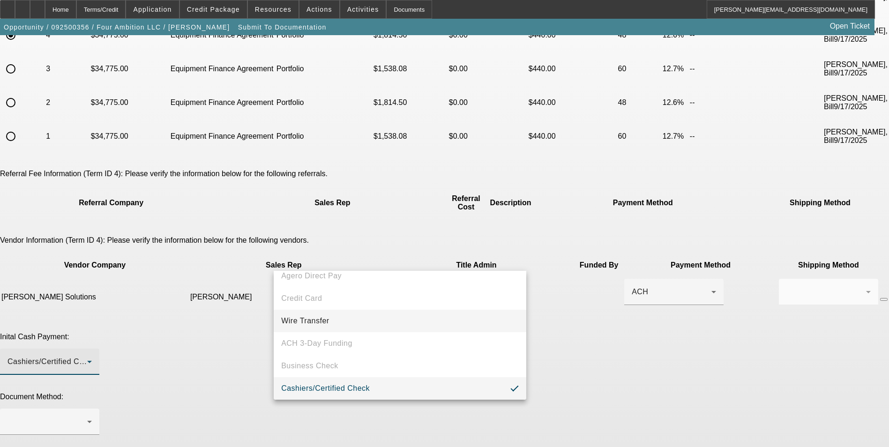
click at [332, 316] on mat-option "Wire Transfer" at bounding box center [400, 321] width 253 height 23
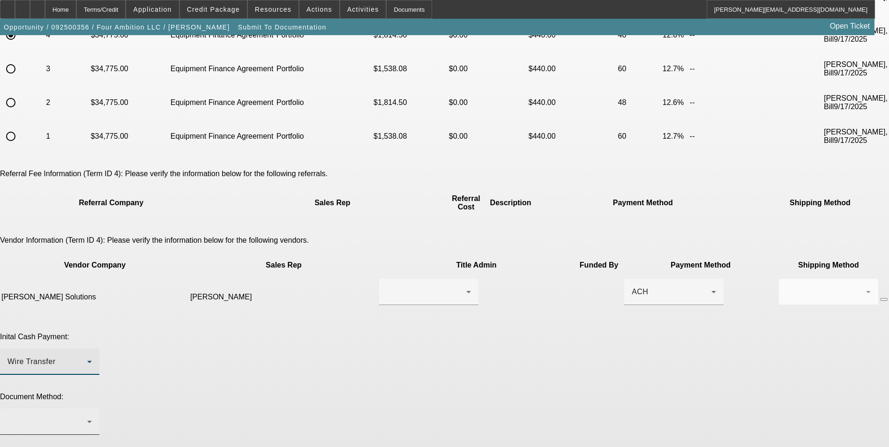
click at [87, 416] on div at bounding box center [48, 421] width 80 height 11
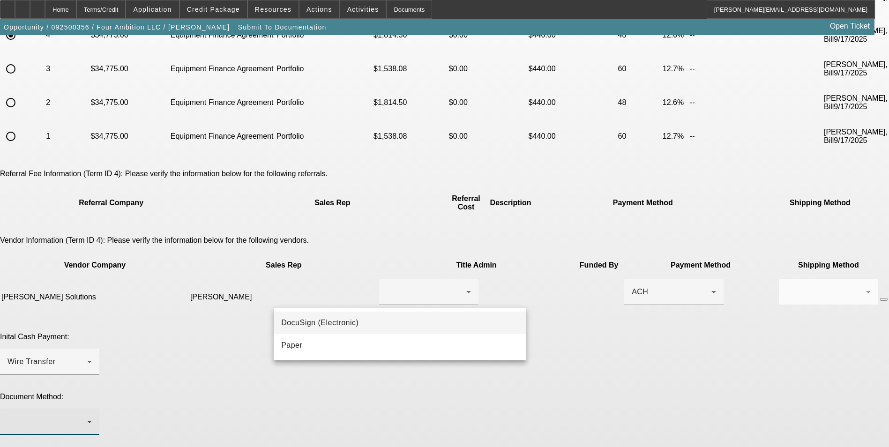
click at [370, 316] on mat-option "DocuSign (Electronic)" at bounding box center [400, 323] width 253 height 23
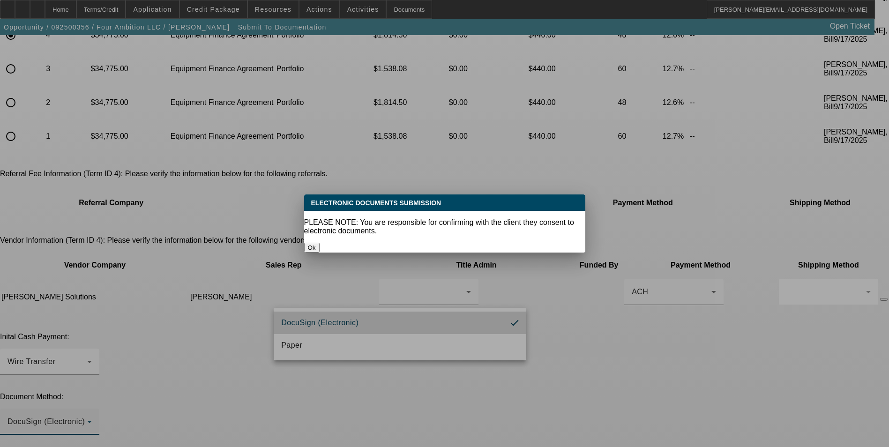
scroll to position [0, 0]
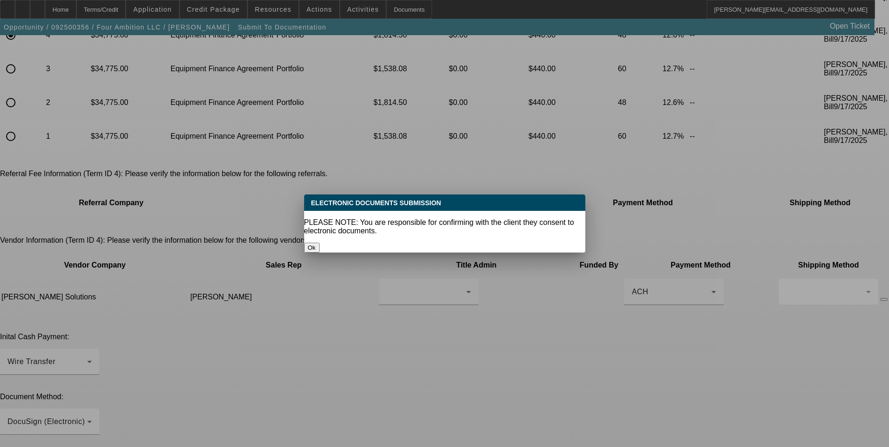
click at [320, 243] on button "Ok" at bounding box center [311, 248] width 15 height 10
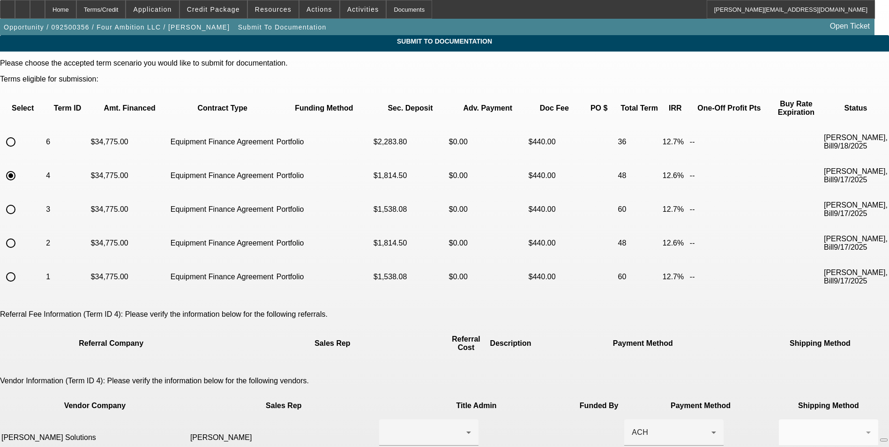
scroll to position [141, 0]
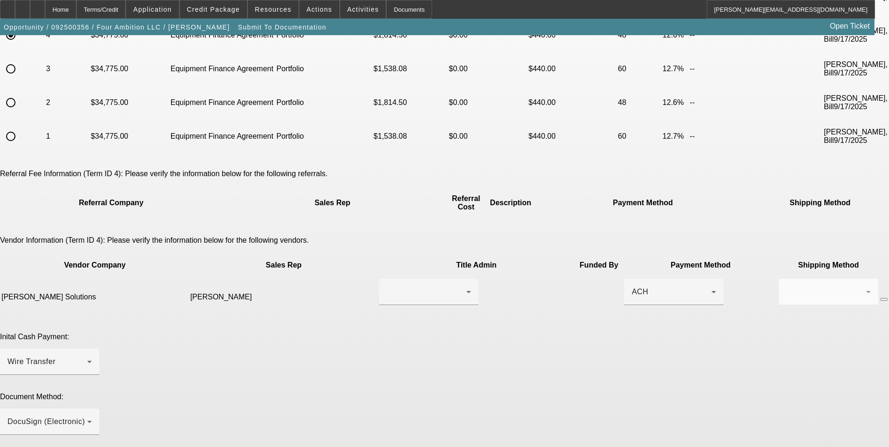
click at [209, 11] on span "Credit Package" at bounding box center [213, 10] width 53 height 8
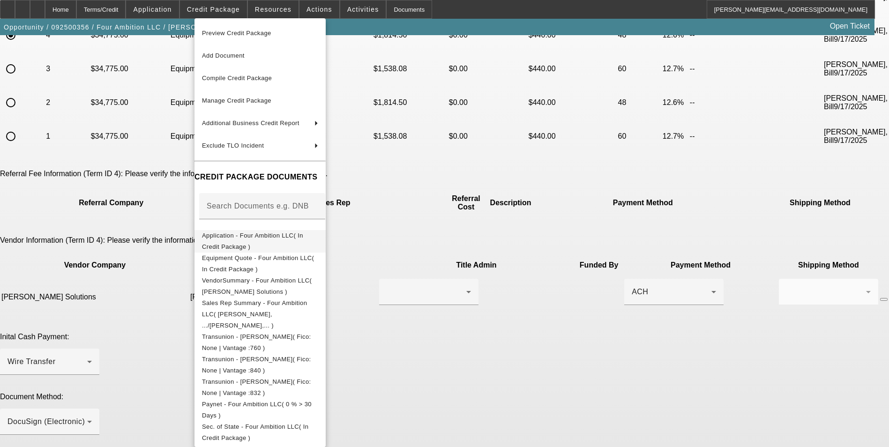
click at [263, 240] on span "Application - Four Ambition LLC( In Credit Package )" at bounding box center [252, 241] width 101 height 18
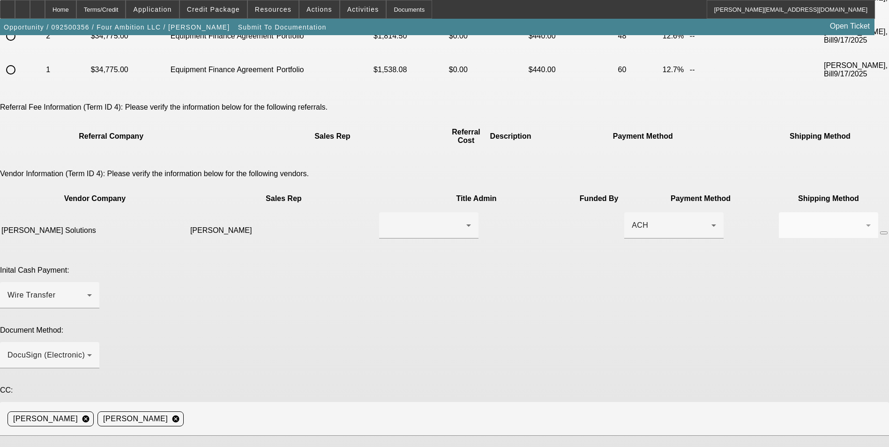
scroll to position [209, 0]
drag, startPoint x: 488, startPoint y: 305, endPoint x: 493, endPoint y: 309, distance: 6.1
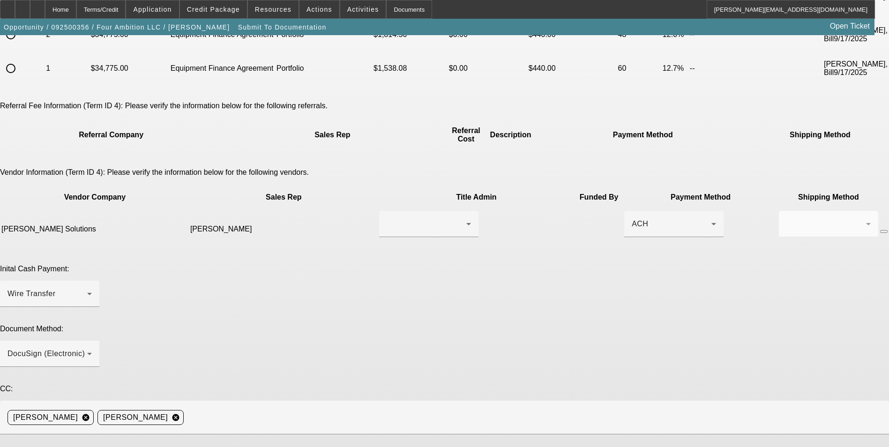
type textarea "Ready for EFA docs. Doc call can be done to Mitch Baker at (937) 418-3572. PLEA…"
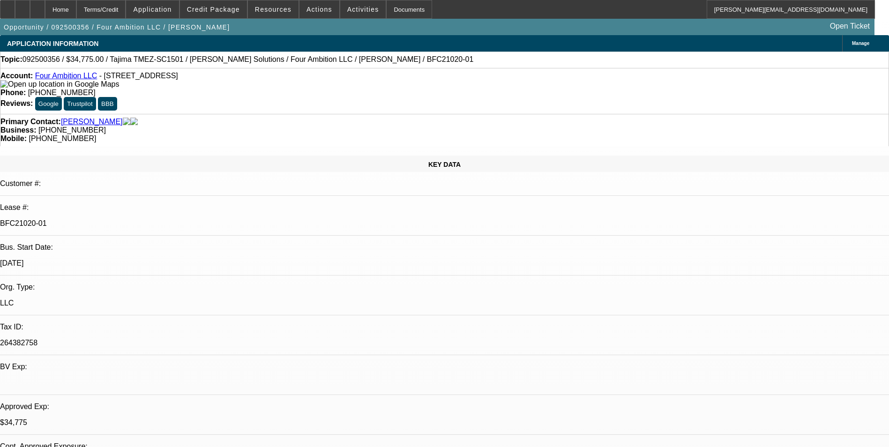
select select "0"
select select "2"
select select "0"
select select "6"
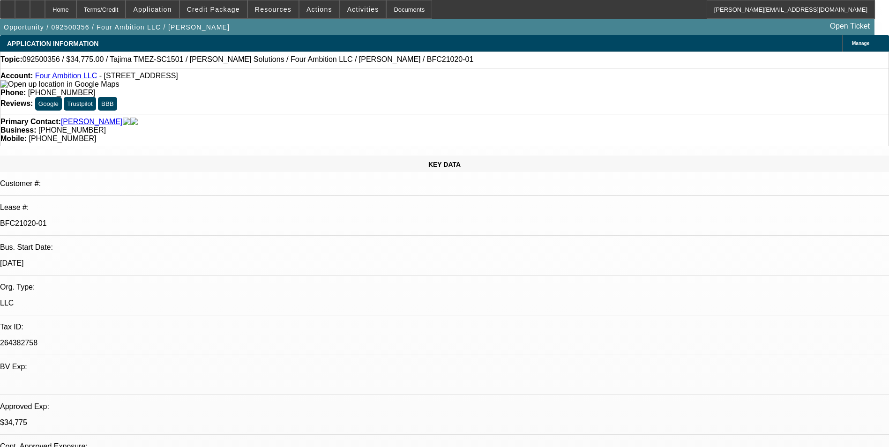
select select "0"
select select "2"
select select "0"
select select "6"
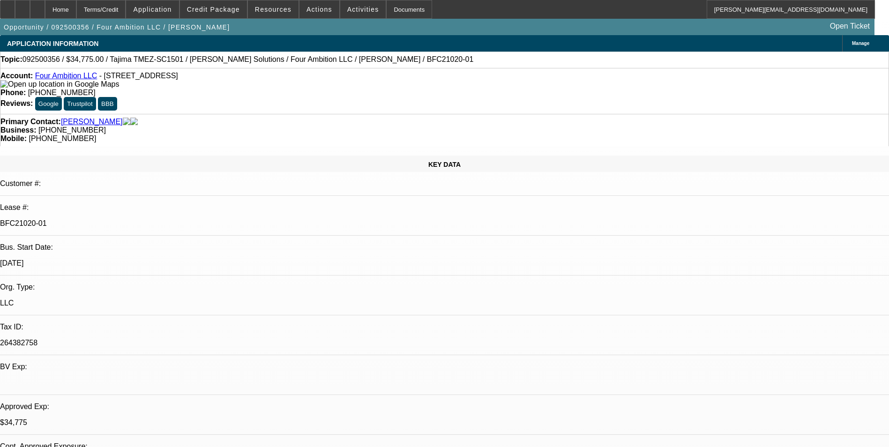
select select "0"
select select "2"
select select "0"
select select "6"
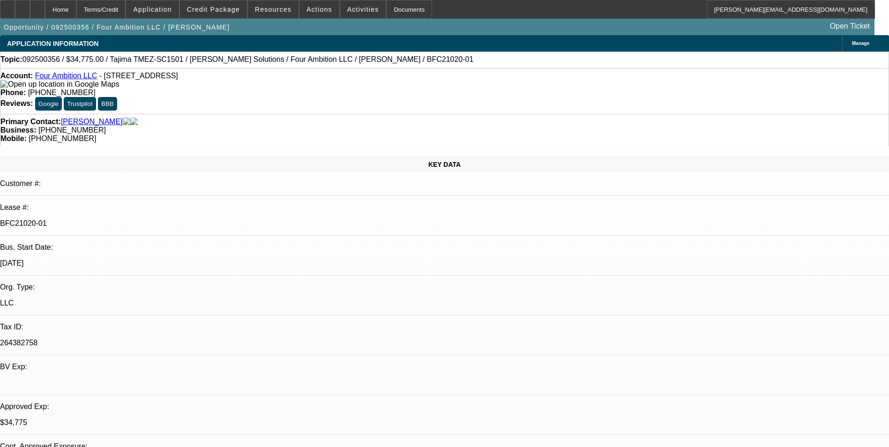
select select "0"
select select "2"
select select "0"
select select "6"
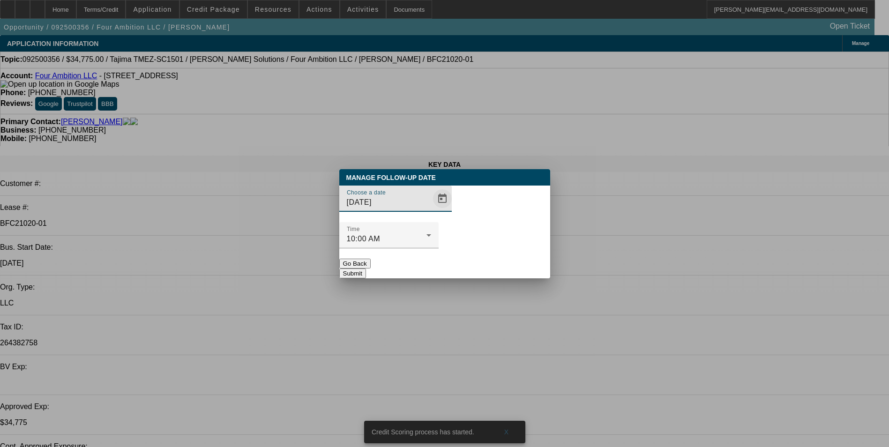
click at [431, 210] on span "Open calendar" at bounding box center [442, 199] width 23 height 23
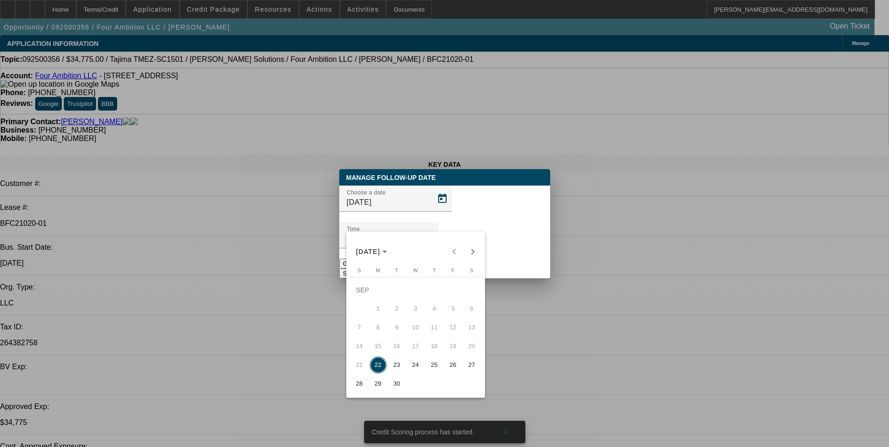
click at [417, 369] on span "24" at bounding box center [415, 365] width 17 height 17
type input "9/24/2025"
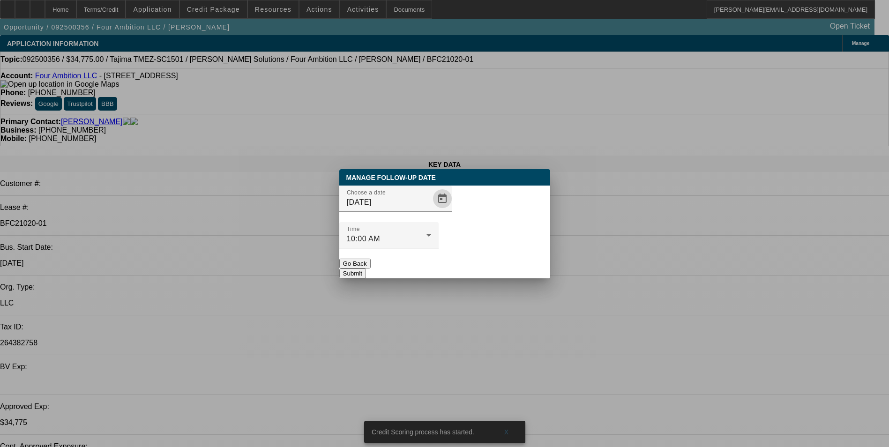
click at [366, 269] on button "Submit" at bounding box center [352, 274] width 27 height 10
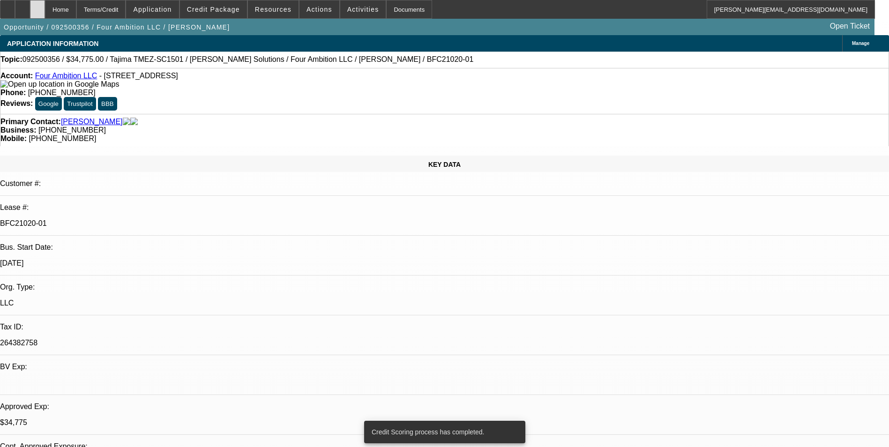
click at [45, 13] on div at bounding box center [37, 9] width 15 height 19
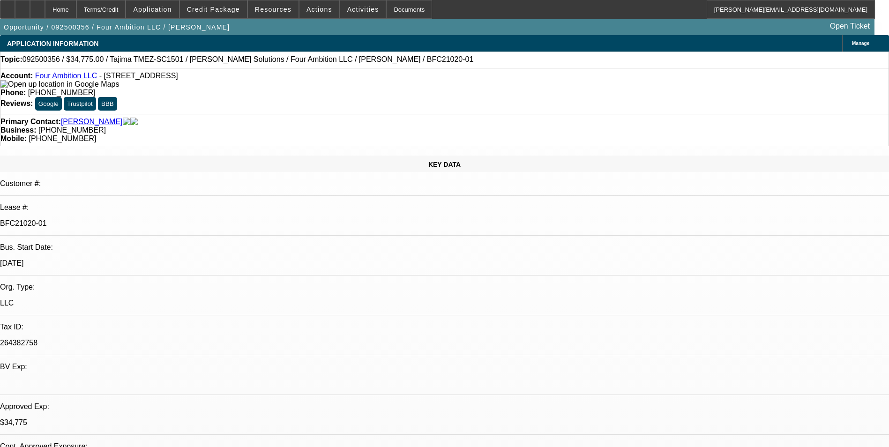
select select "0"
select select "2"
select select "0"
select select "2"
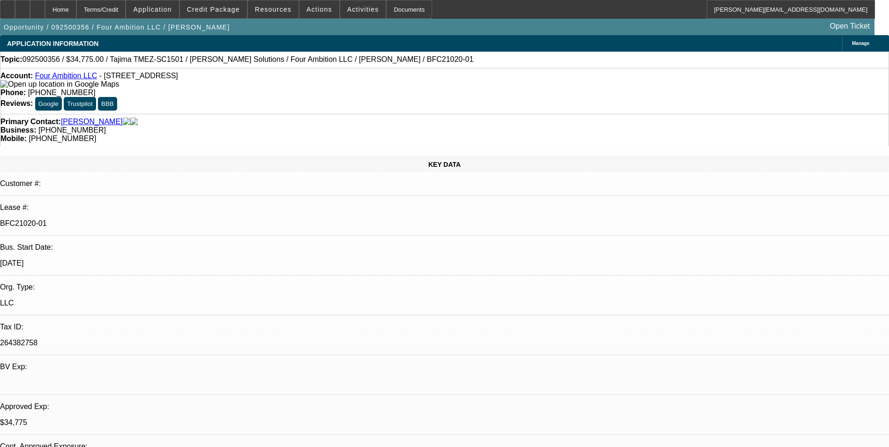
select select "0"
select select "2"
select select "0"
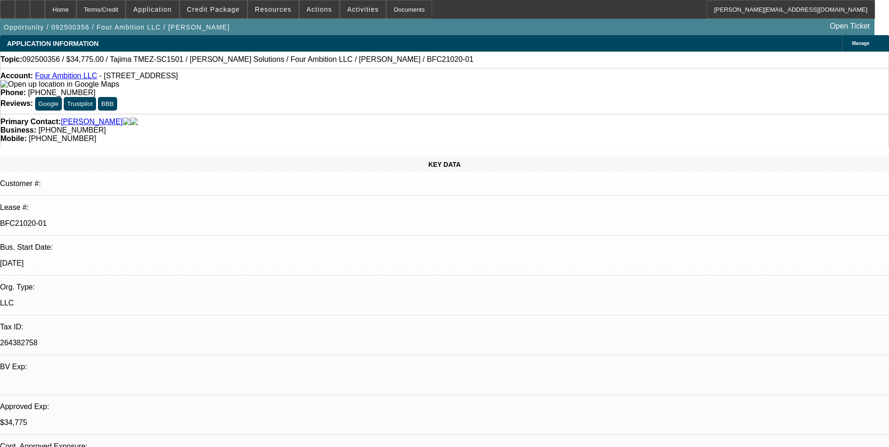
select select "2"
select select "0"
select select "1"
select select "2"
select select "6"
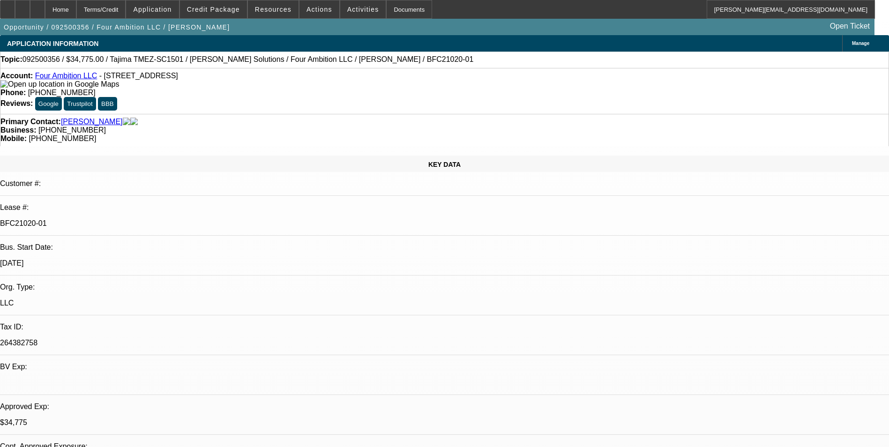
select select "1"
select select "2"
select select "6"
select select "1"
select select "2"
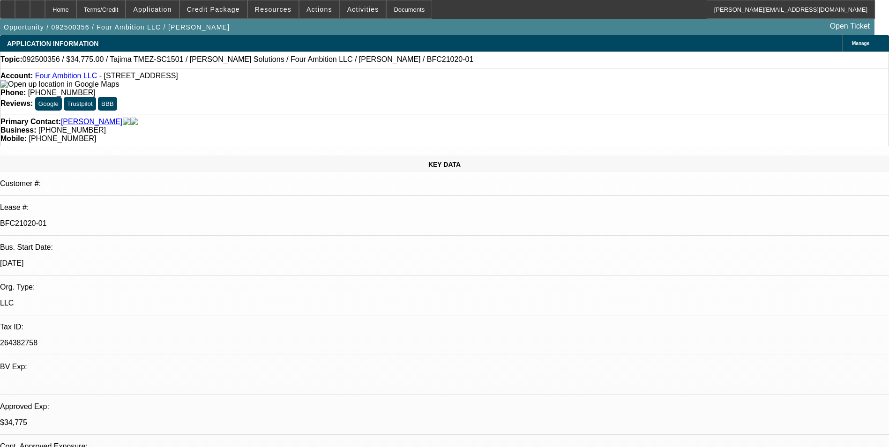
select select "6"
select select "1"
select select "2"
select select "6"
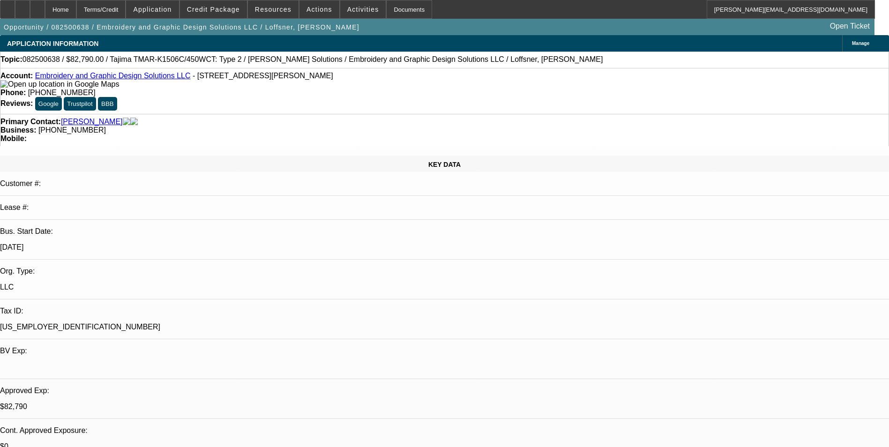
select select "0"
select select "2"
select select "0"
select select "6"
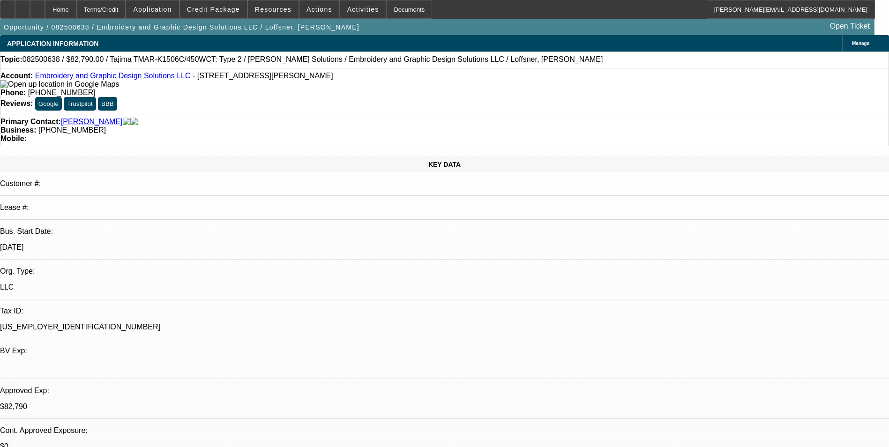
select select "0"
select select "2"
select select "0"
select select "6"
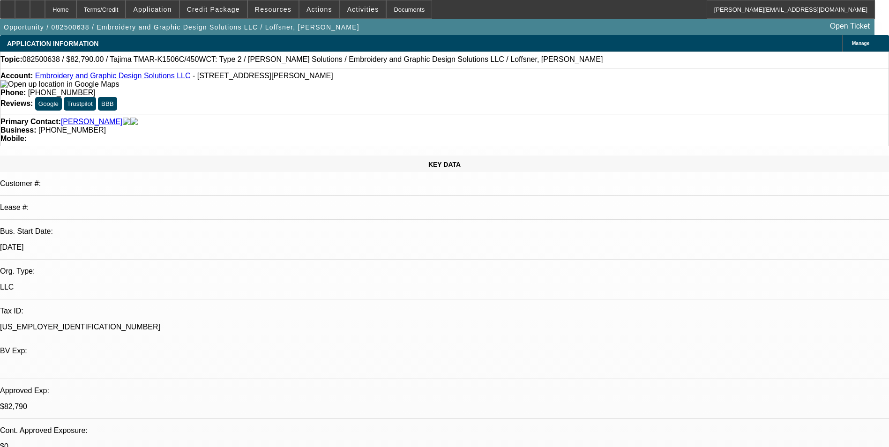
select select "0"
select select "2"
select select "0"
select select "6"
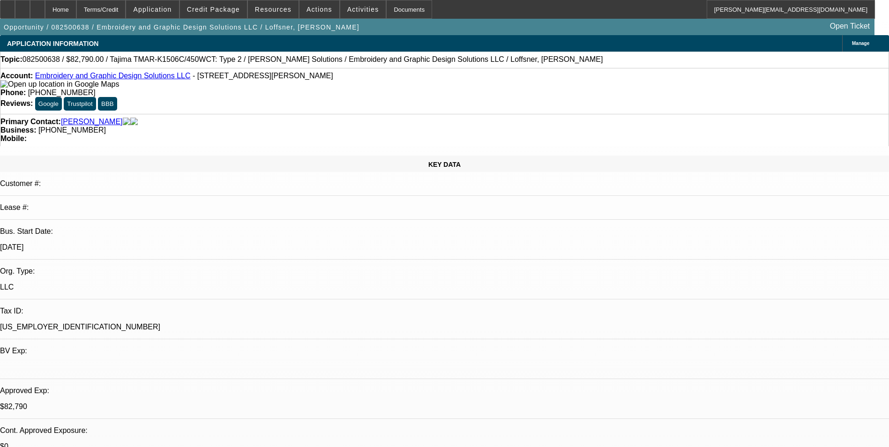
select select "0"
select select "2"
select select "0"
select select "6"
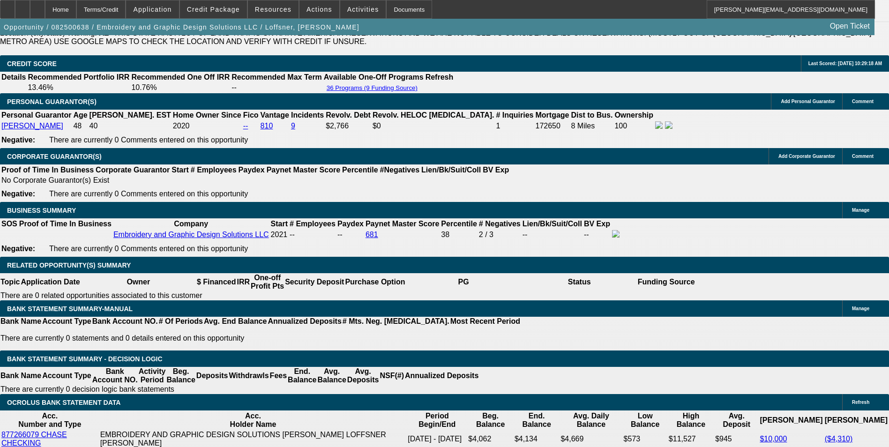
scroll to position [1360, 0]
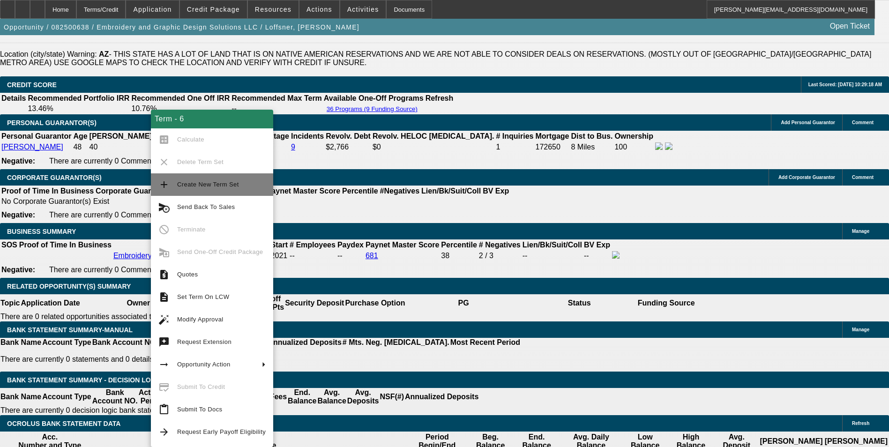
click at [239, 186] on span "Create New Term Set" at bounding box center [221, 184] width 89 height 11
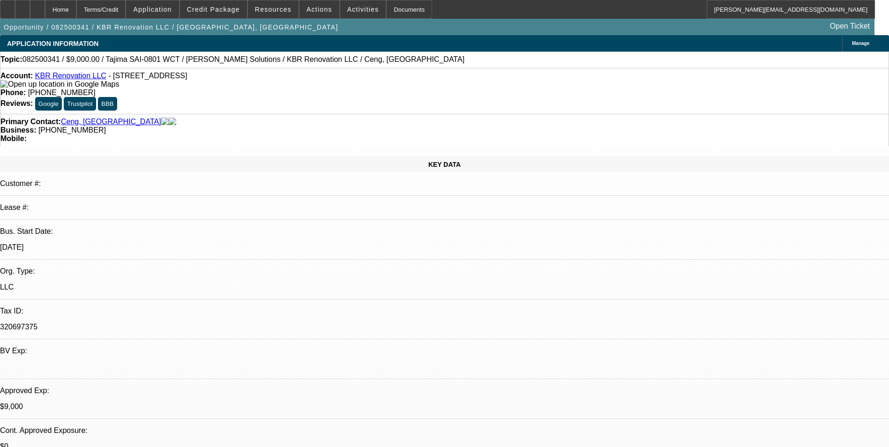
select select "0"
select select "2"
select select "0.1"
select select "0"
select select "2"
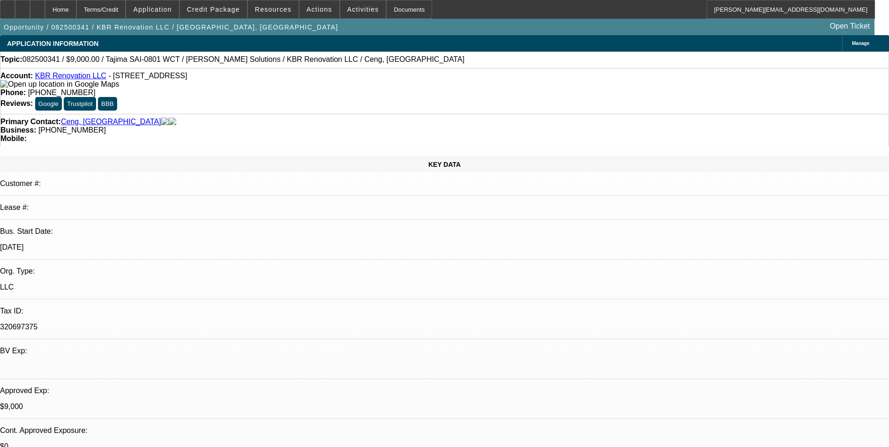
select select "0"
select select "2"
select select "0.1"
select select "0"
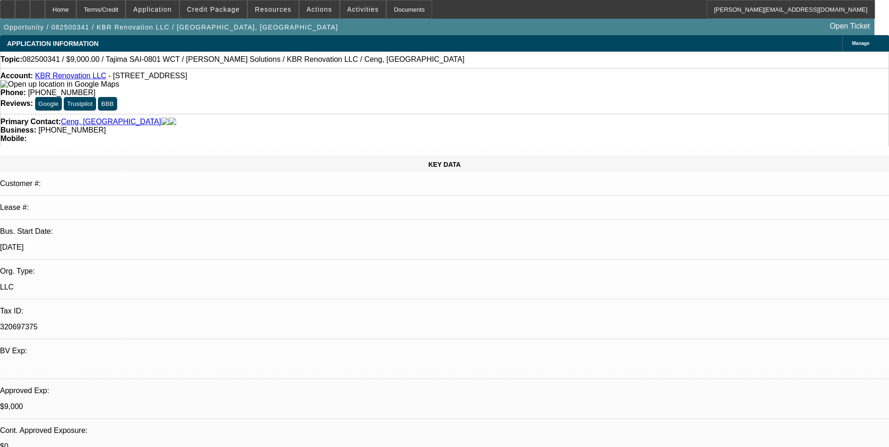
select select "2"
select select "0.1"
select select "1"
select select "2"
select select "4"
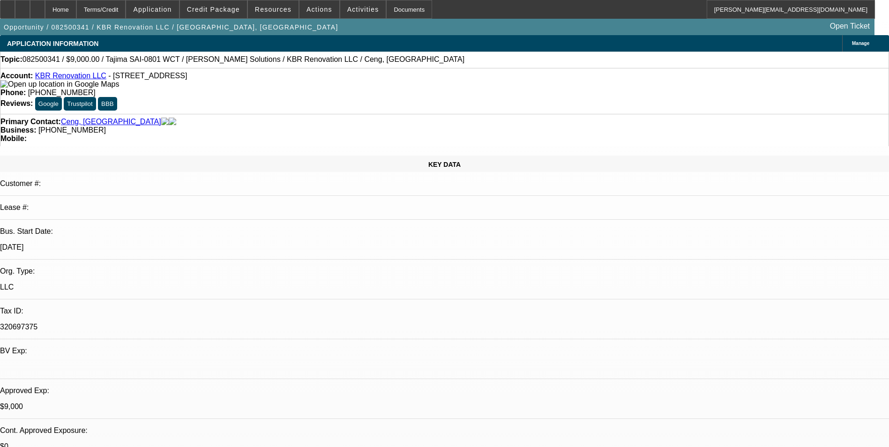
select select "1"
select select "2"
select select "6"
select select "1"
select select "2"
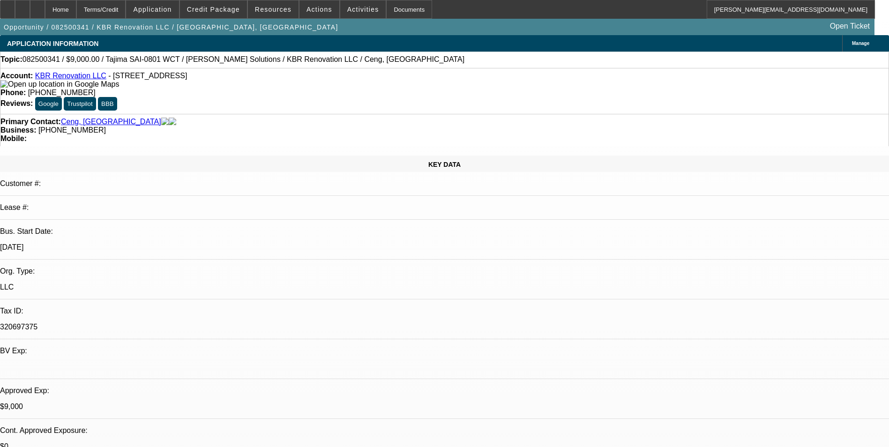
select select "4"
select select "1"
select select "2"
select select "4"
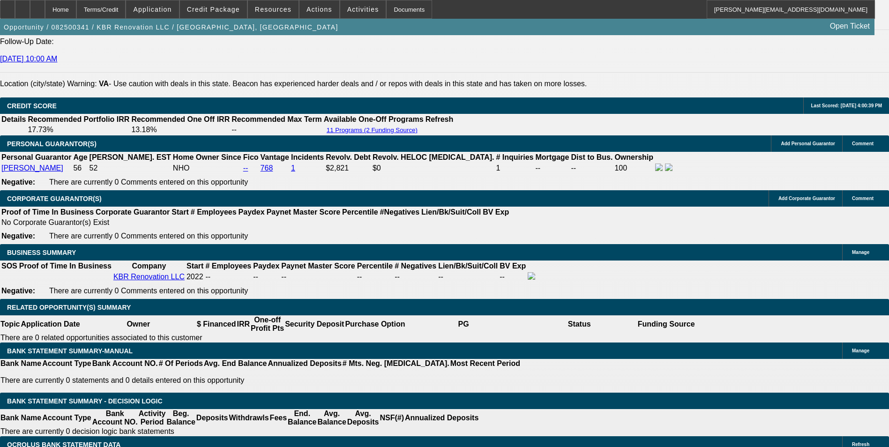
scroll to position [1407, 0]
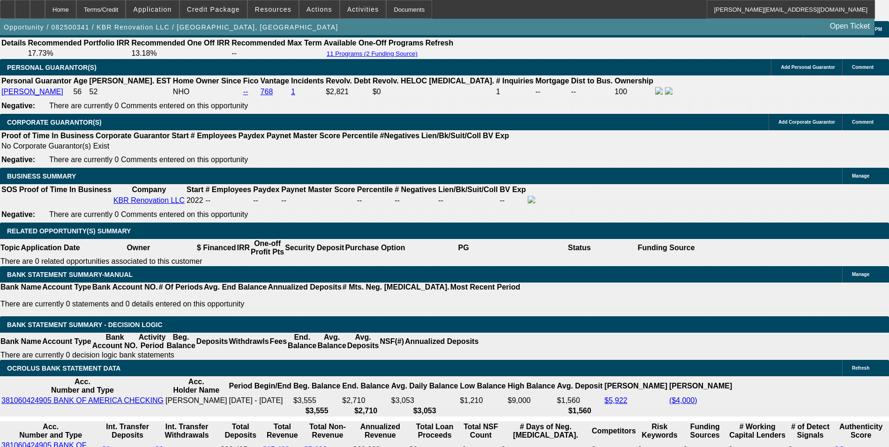
drag, startPoint x: 299, startPoint y: 277, endPoint x: 342, endPoint y: 269, distance: 43.8
type input "3"
type input "UNKNOWN"
type input "36"
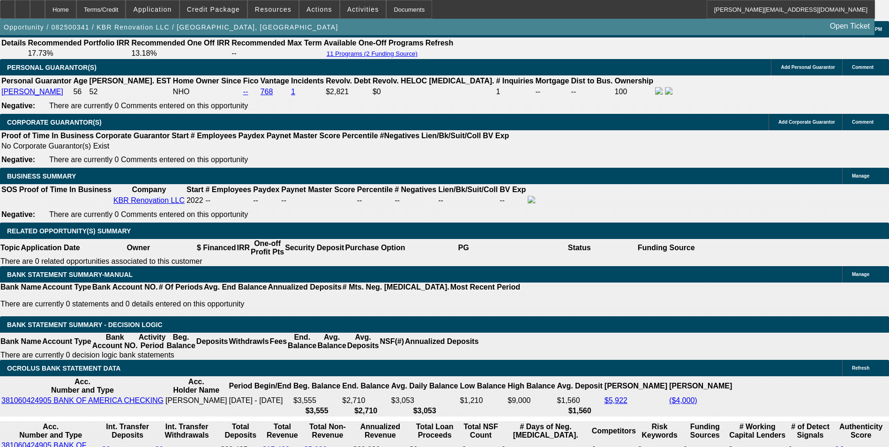
type input "$50,918.54"
type input "$25,459.27"
type input "$4,910.02"
type input "$2,455.01"
type input "36"
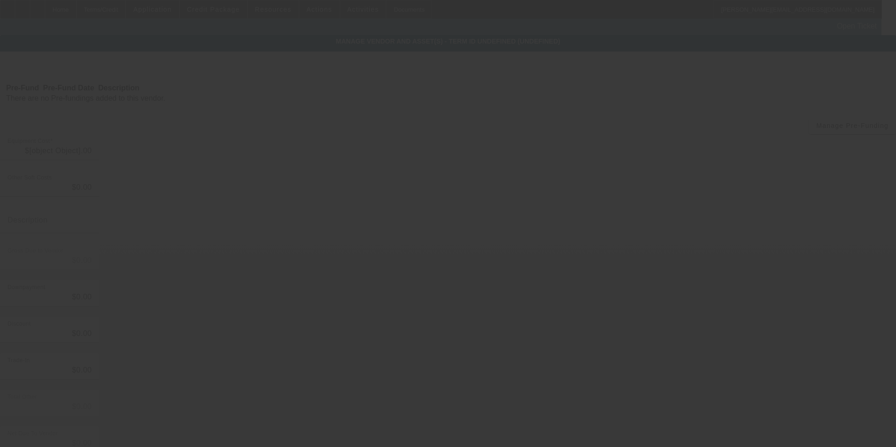
type input "$75,000.00"
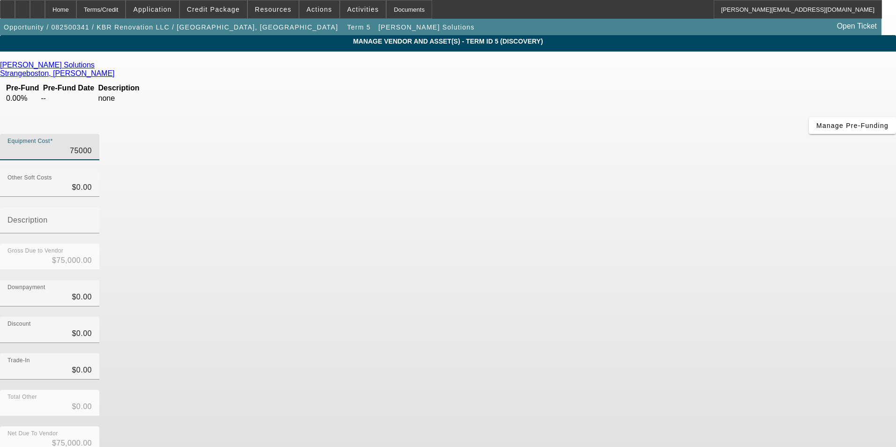
drag, startPoint x: 536, startPoint y: 81, endPoint x: 685, endPoint y: 60, distance: 150.7
click at [685, 134] on div "Equipment Cost 75000" at bounding box center [448, 152] width 896 height 37
type input "2"
type input "$2.00"
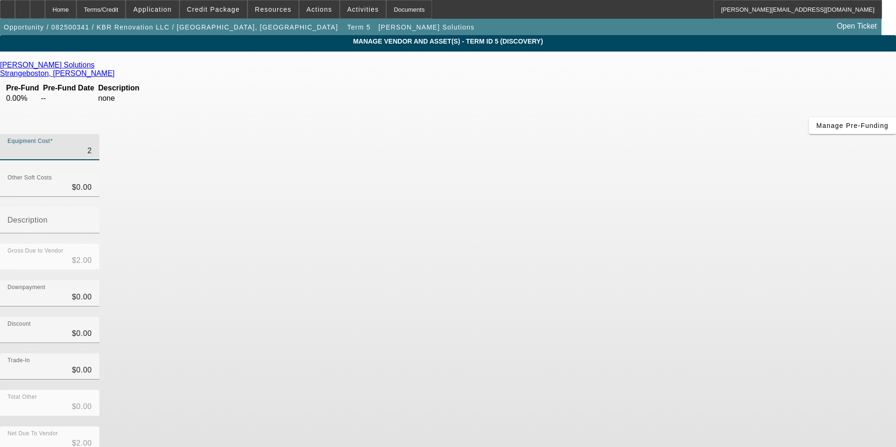
type input "22"
type input "$22.00"
type input "225"
type input "$225.00"
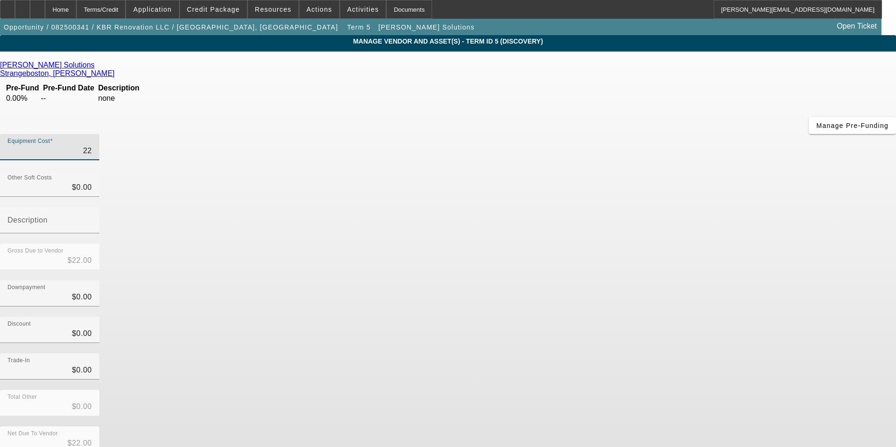
type input "$225.00"
type input "2251"
type input "$2,251.00"
type input "22511"
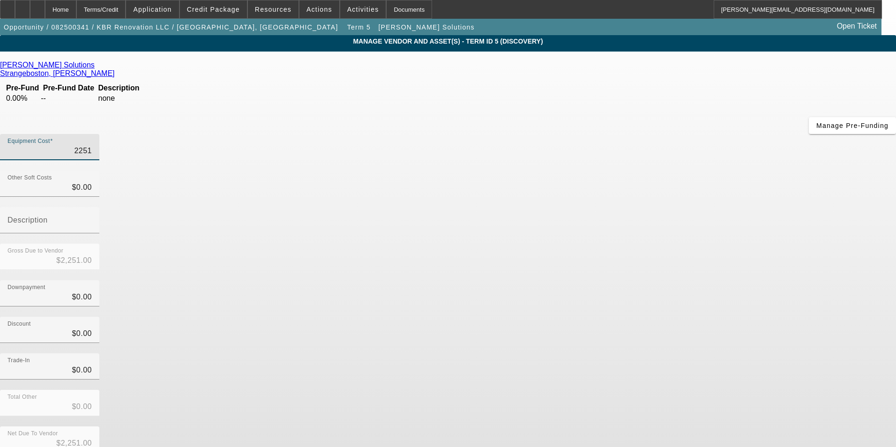
type input "$22,511.00"
click at [652, 317] on div "Discount $0.00" at bounding box center [448, 335] width 896 height 37
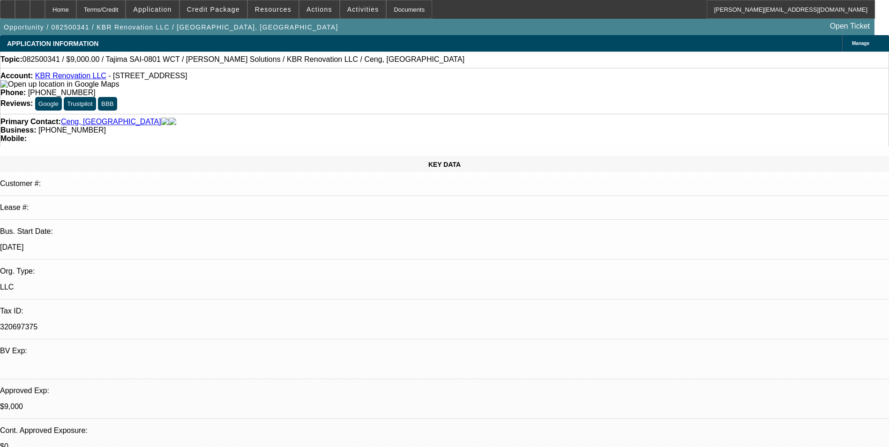
select select "0"
select select "2"
select select "0.1"
select select "4"
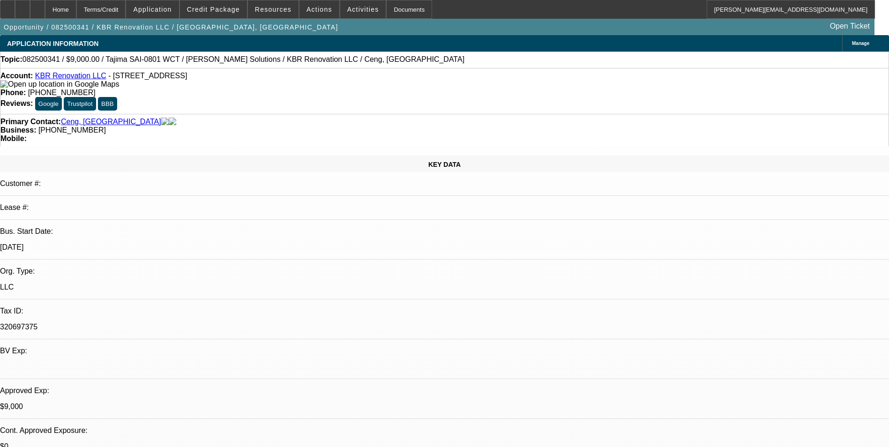
select select "0"
select select "2"
select select "0"
select select "6"
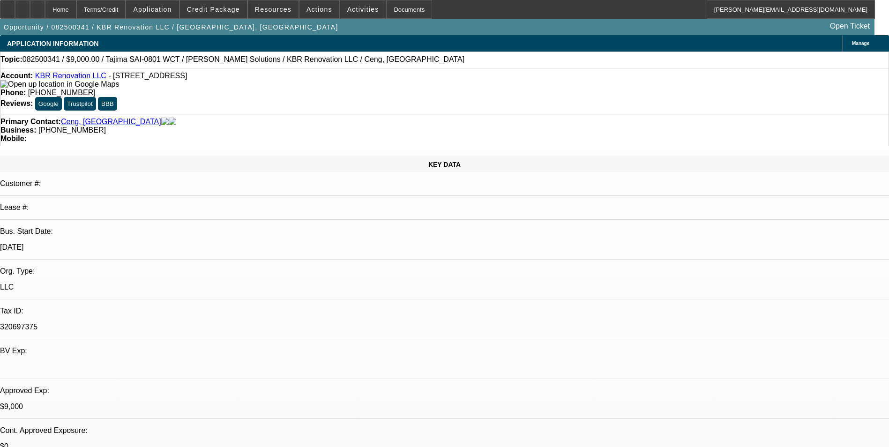
select select "0"
select select "2"
select select "0.1"
select select "4"
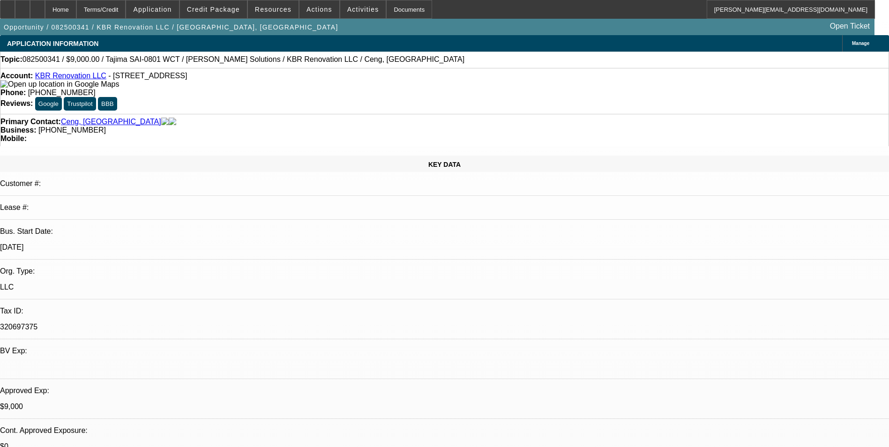
select select "0"
select select "2"
select select "0.1"
select select "4"
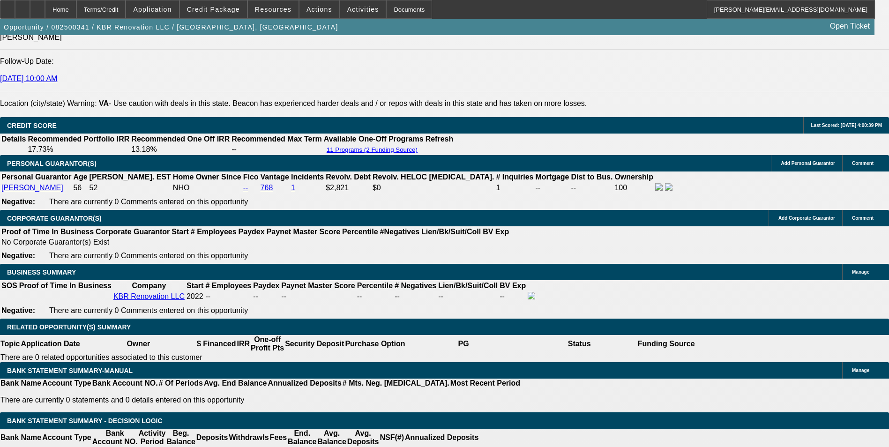
scroll to position [1313, 0]
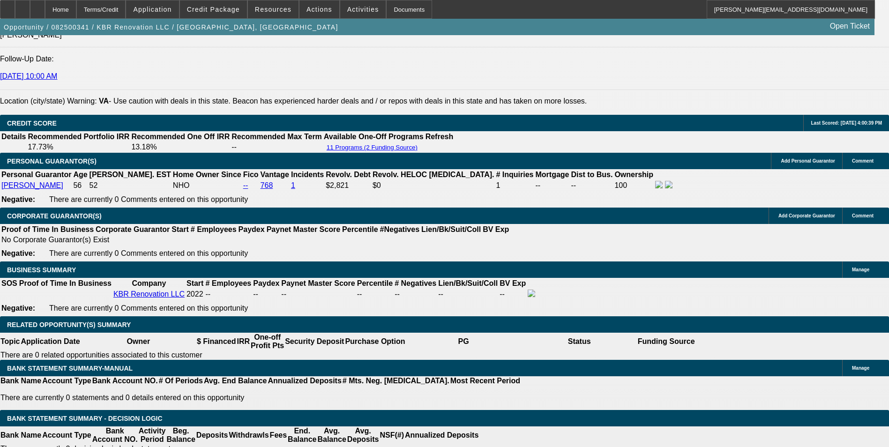
drag, startPoint x: 300, startPoint y: 300, endPoint x: 370, endPoint y: 281, distance: 72.7
type input "$11,000.00"
type input "UNKNOWN"
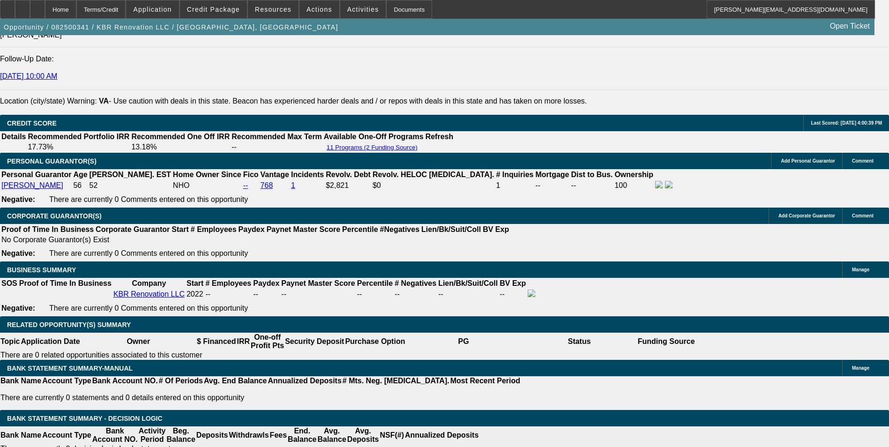
type input "$753.60"
type input "$376.80"
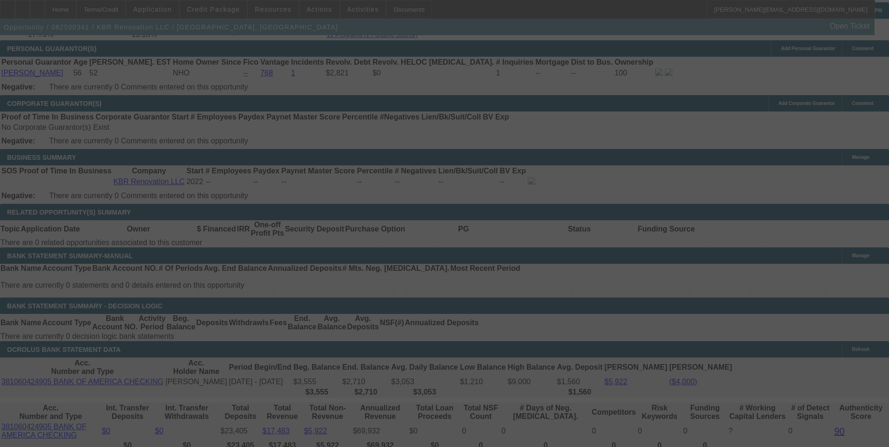
scroll to position [1453, 0]
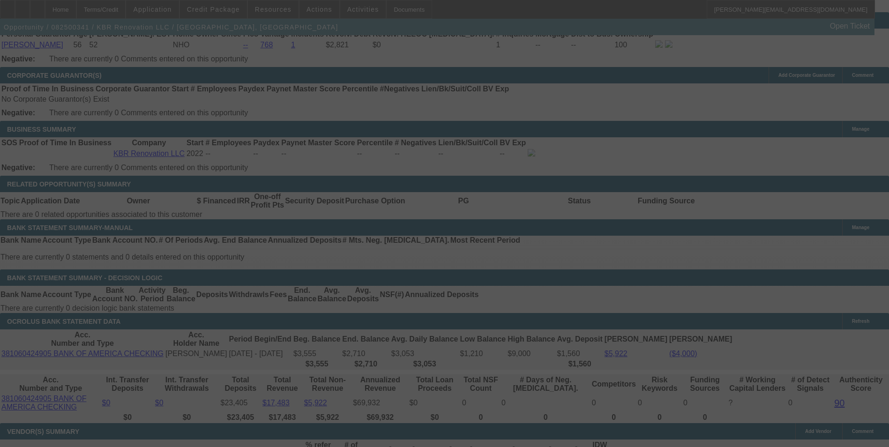
select select "0"
select select "2"
select select "0"
select select "6"
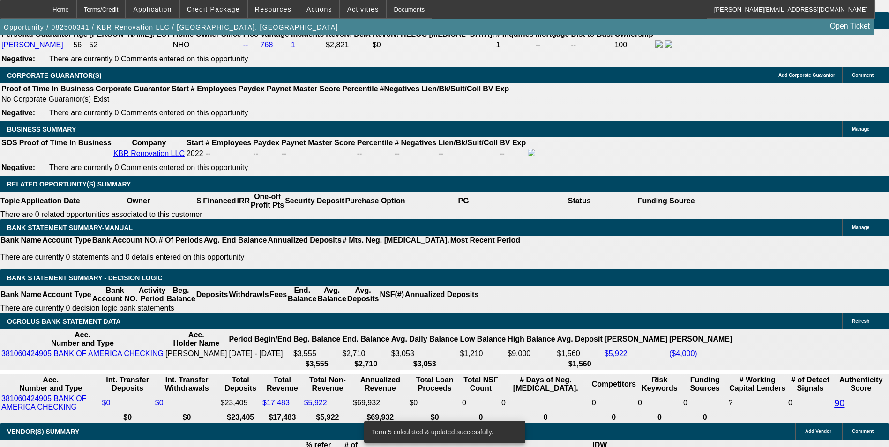
drag, startPoint x: 320, startPoint y: 228, endPoint x: 408, endPoint y: 219, distance: 89.1
type input "1"
type input "UNKNOWN"
type input "12"
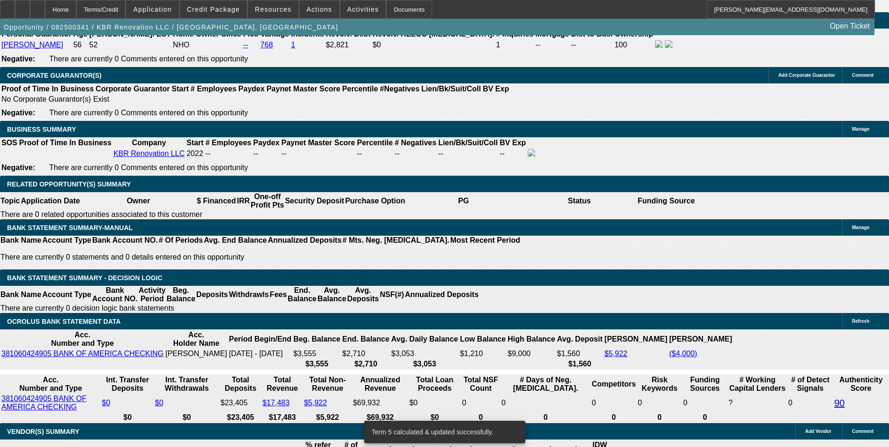
type input "$324.70"
type input "$649.40"
type input "$382.33"
type input "$764.66"
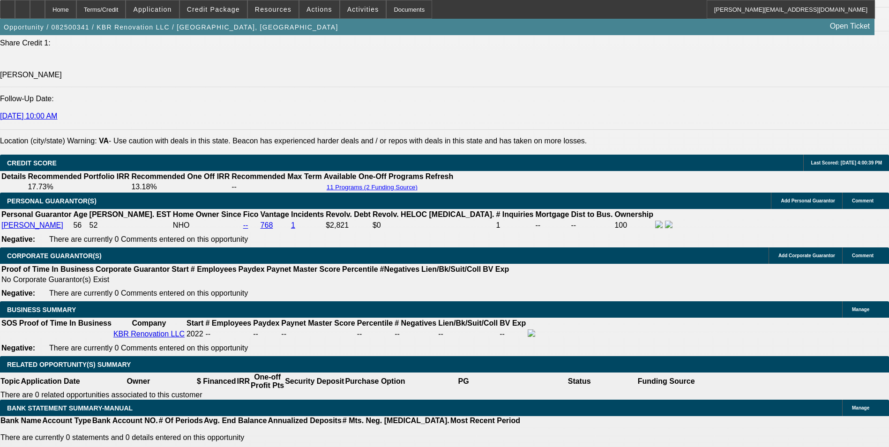
scroll to position [1266, 0]
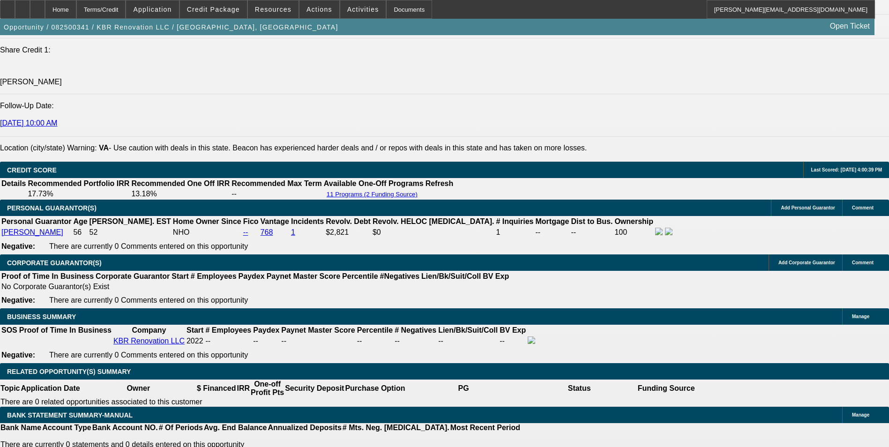
type input "12"
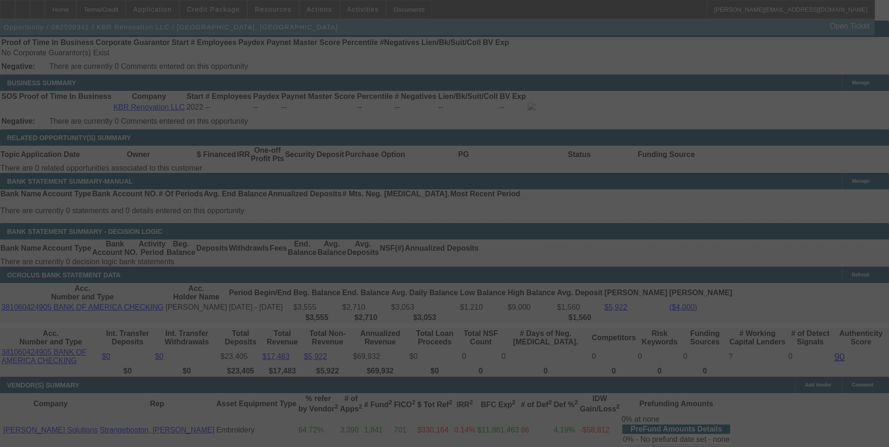
scroll to position [1500, 0]
select select "0"
select select "2"
select select "0"
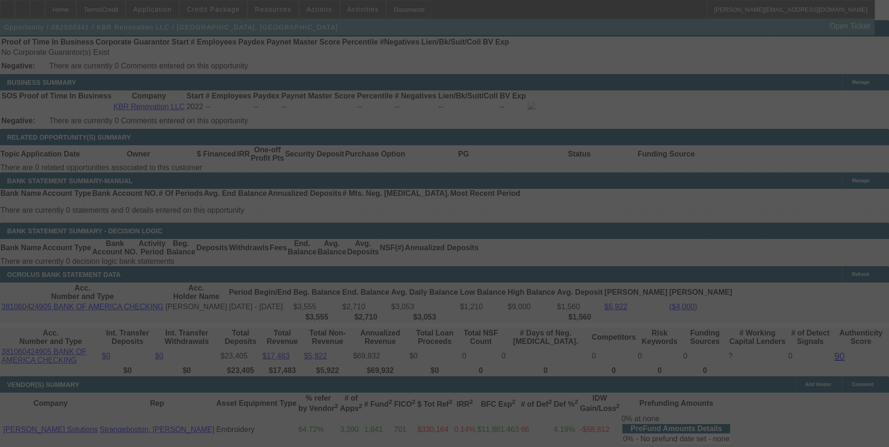
select select "6"
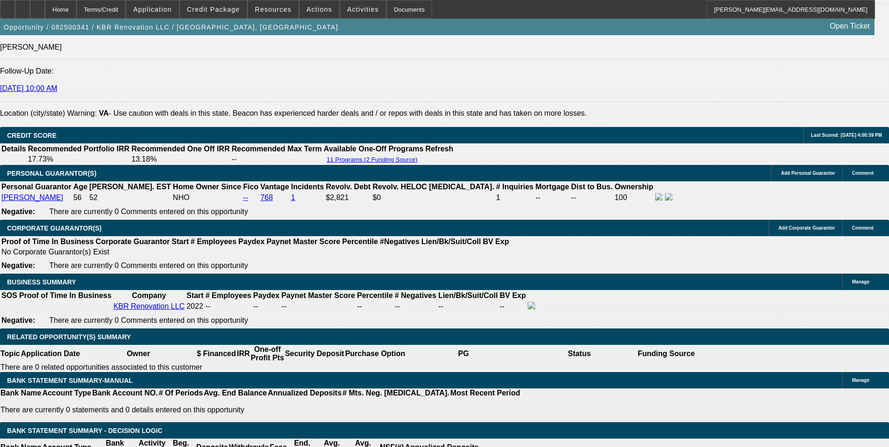
scroll to position [1304, 0]
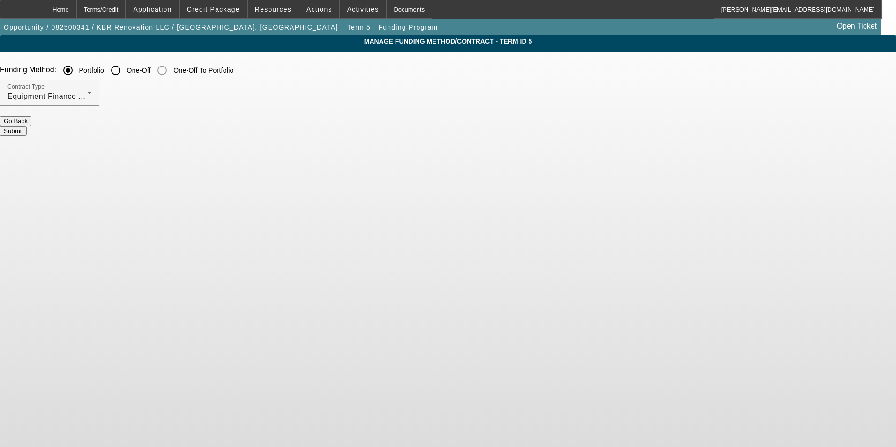
click at [125, 71] on input "One-Off" at bounding box center [115, 70] width 19 height 19
radio input "true"
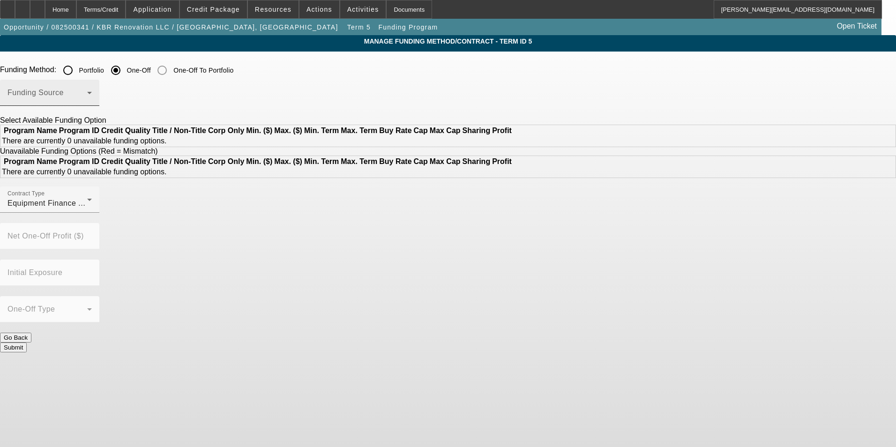
click at [92, 88] on div "Funding Source" at bounding box center [50, 93] width 84 height 26
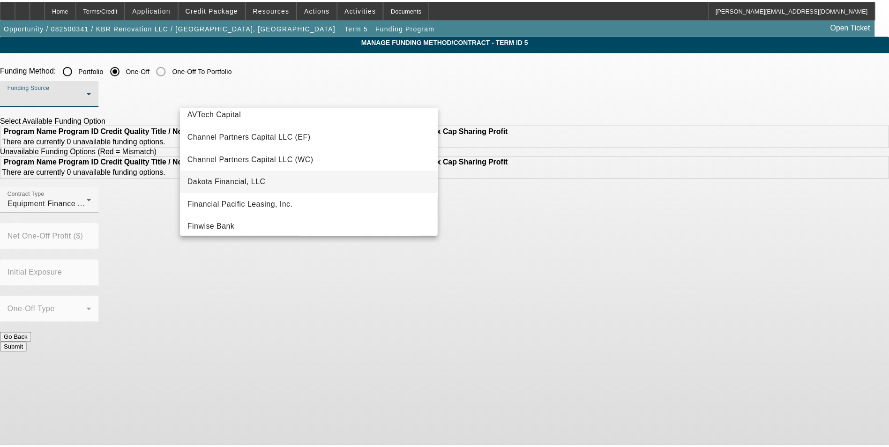
scroll to position [47, 0]
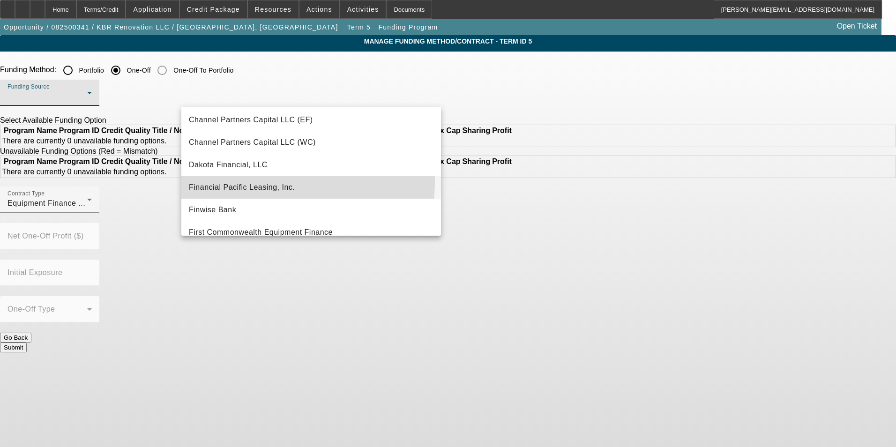
click at [277, 182] on span "Financial Pacific Leasing, Inc." at bounding box center [242, 187] width 106 height 11
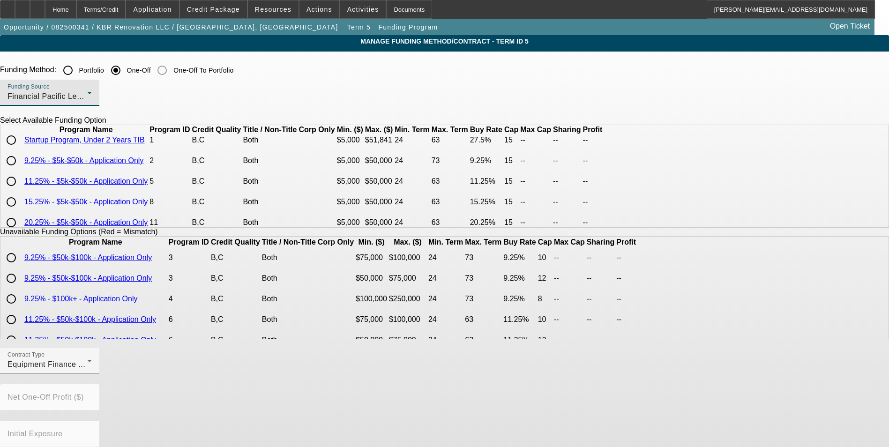
scroll to position [0, 0]
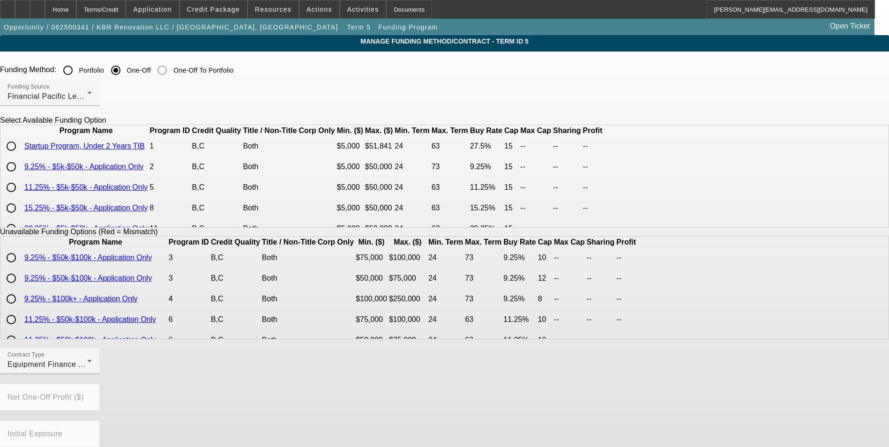
click at [21, 176] on input "radio" at bounding box center [11, 167] width 19 height 19
radio input "true"
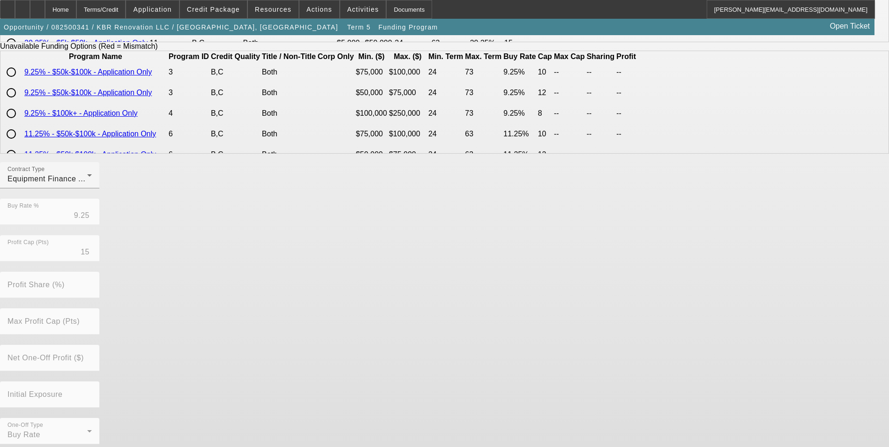
scroll to position [193, 0]
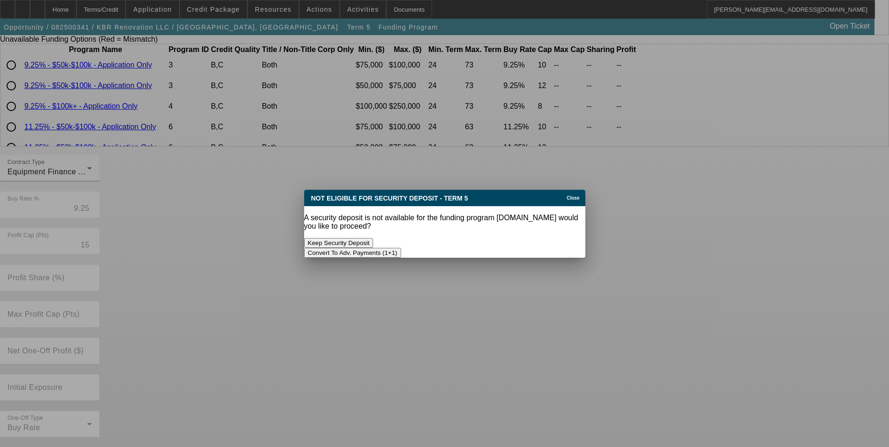
click at [401, 248] on button "Convert To Adv. Payments (1+1)" at bounding box center [352, 253] width 97 height 10
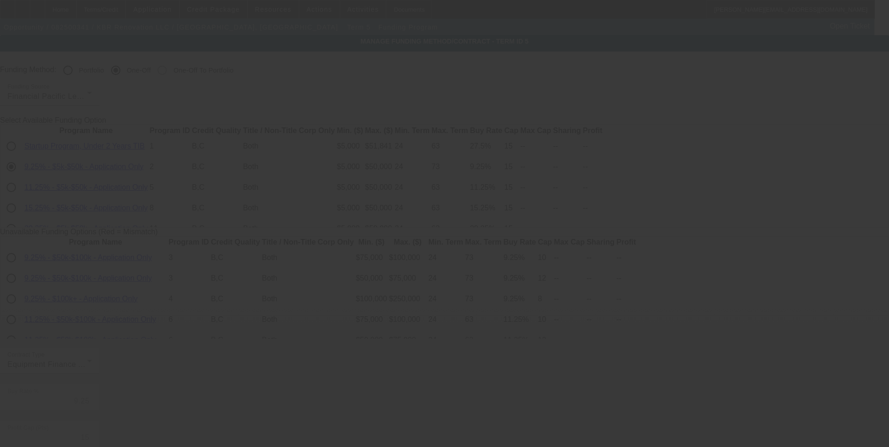
scroll to position [193, 0]
radio input "true"
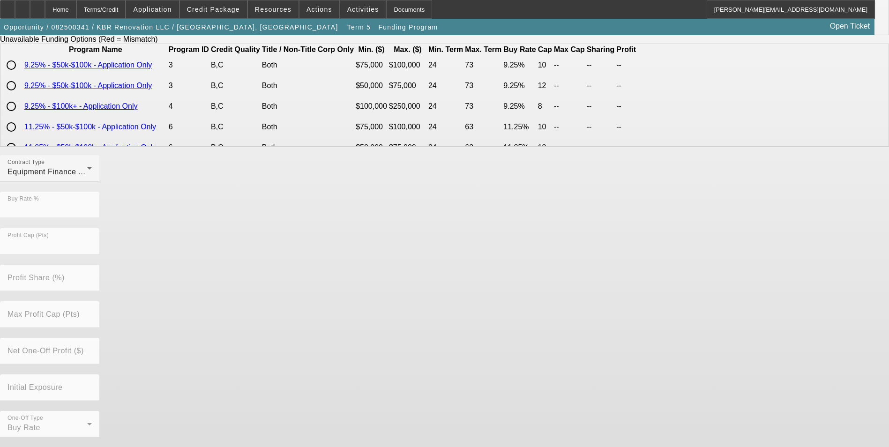
scroll to position [0, 0]
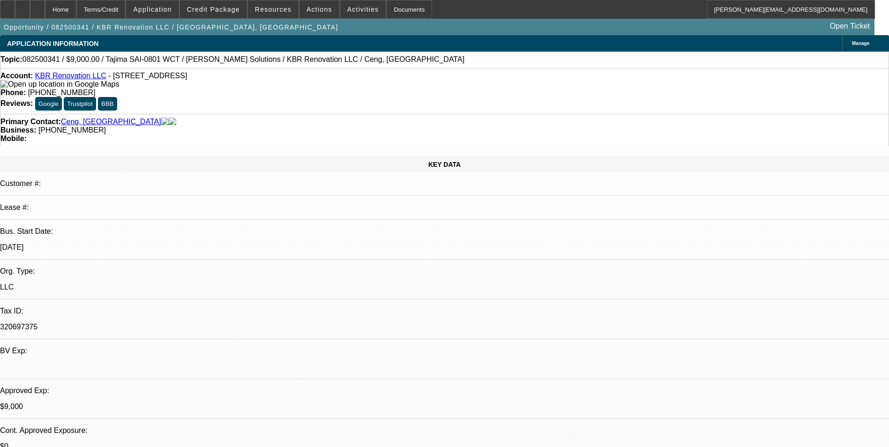
select select "0"
select select "2"
select select "0.1"
select select "4"
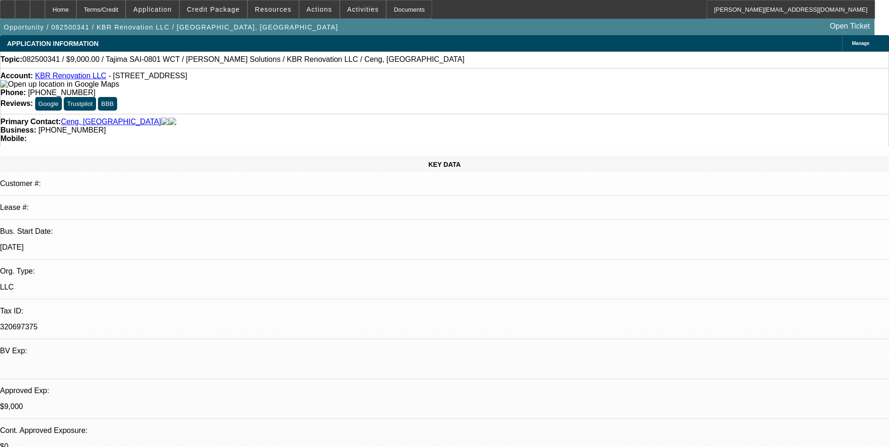
select select "0"
select select "6"
select select "0"
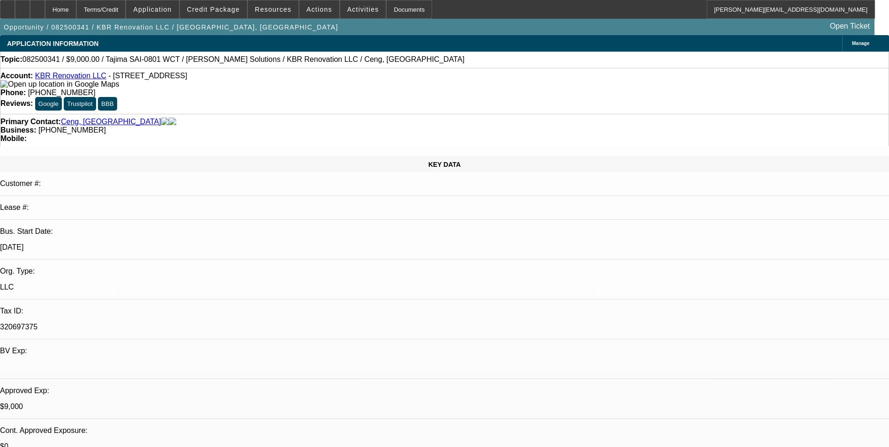
select select "2"
select select "0.1"
select select "4"
select select "0"
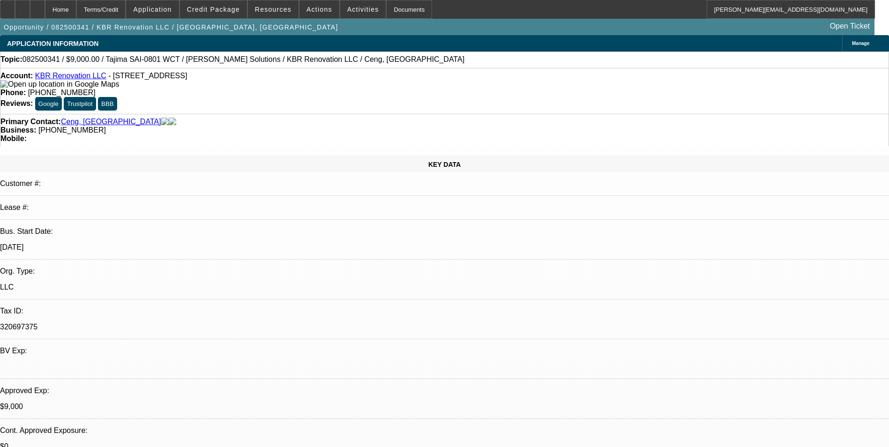
select select "2"
select select "0.1"
select select "4"
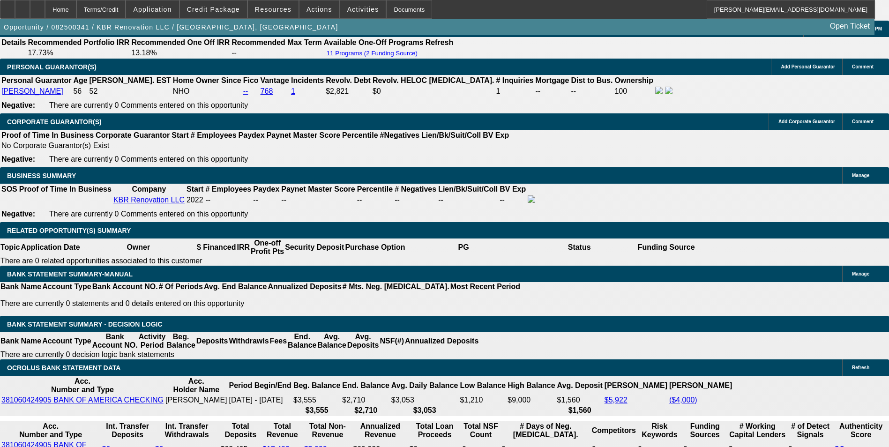
scroll to position [1407, 0]
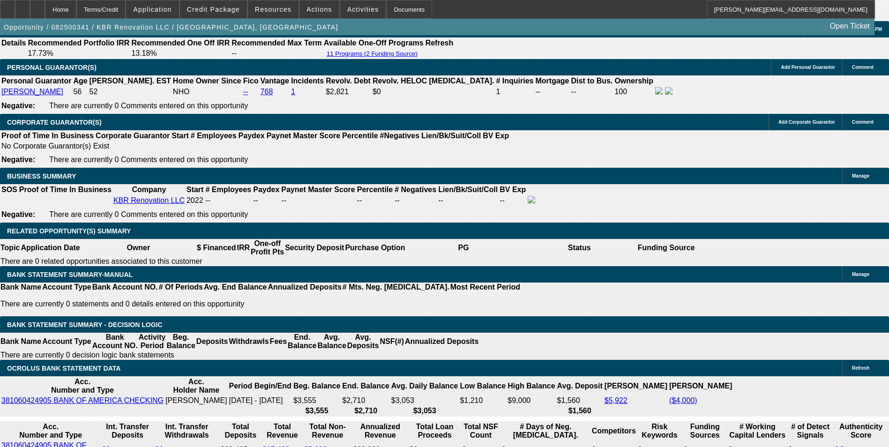
drag, startPoint x: 319, startPoint y: 279, endPoint x: 374, endPoint y: 266, distance: 56.7
type input "UNKNOWN"
type input "13"
type input "$387.85"
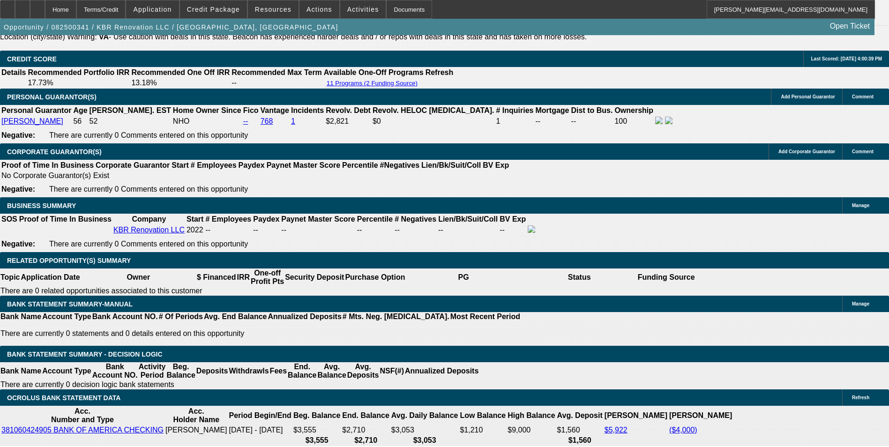
scroll to position [1266, 0]
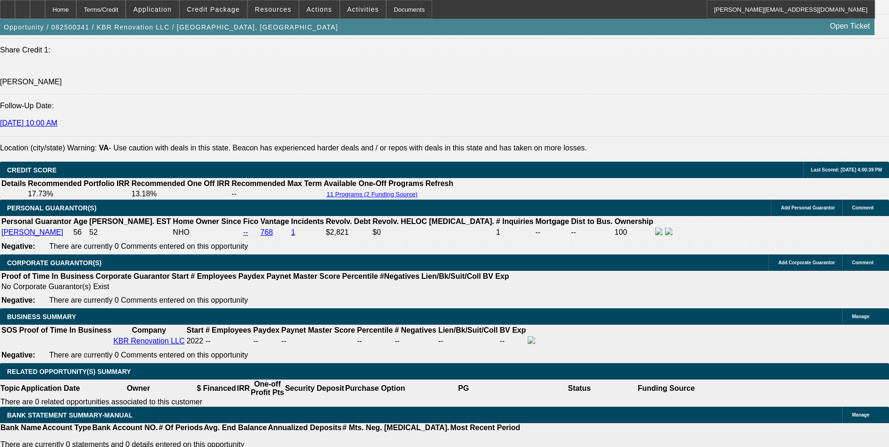
type input "13"
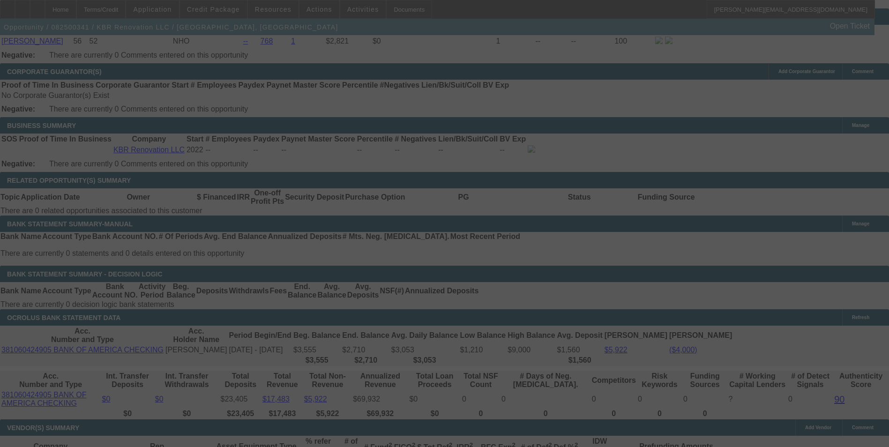
scroll to position [1547, 0]
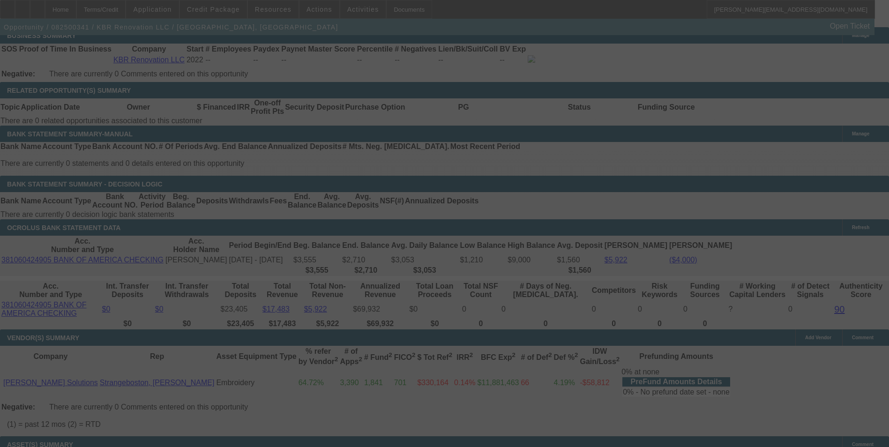
select select "0"
select select "6"
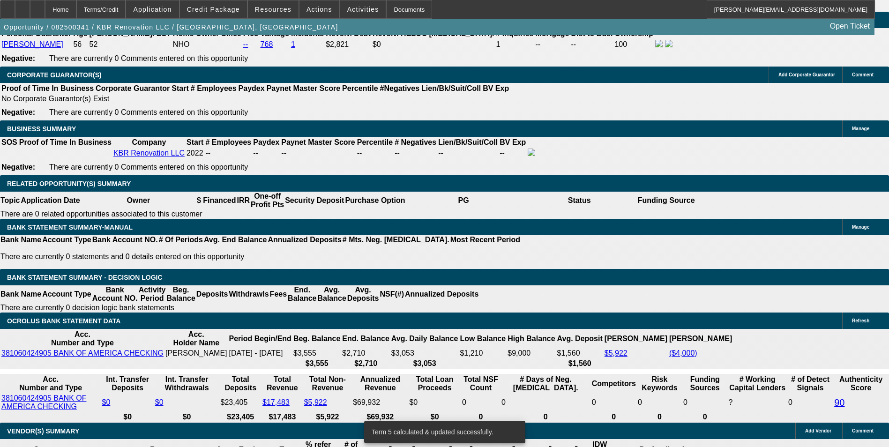
scroll to position [1453, 0]
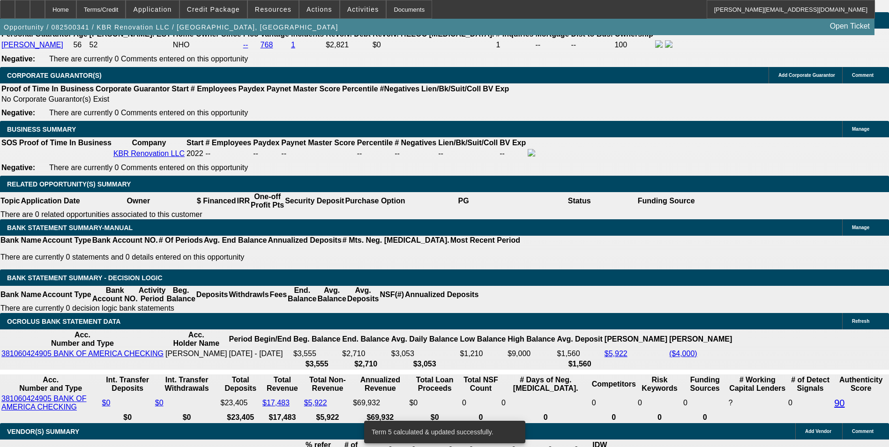
drag, startPoint x: 321, startPoint y: 228, endPoint x: 408, endPoint y: 210, distance: 89.0
type input "UNKNOWN"
type input "13."
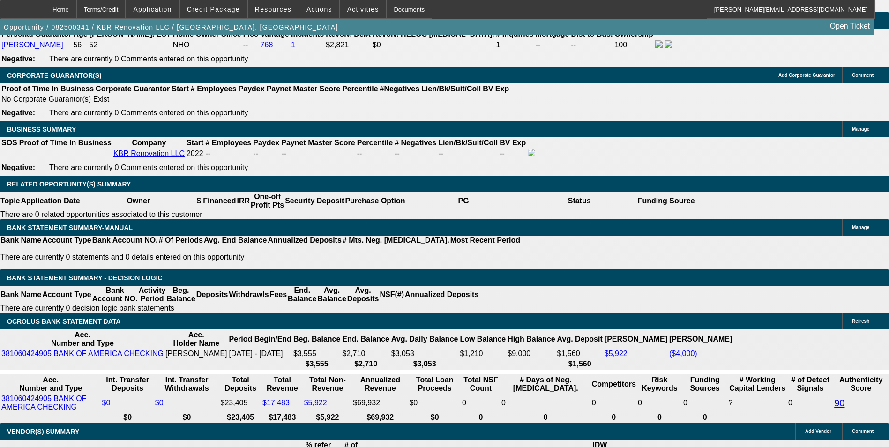
type input "$324.70"
type input "13.3"
type input "$389.52"
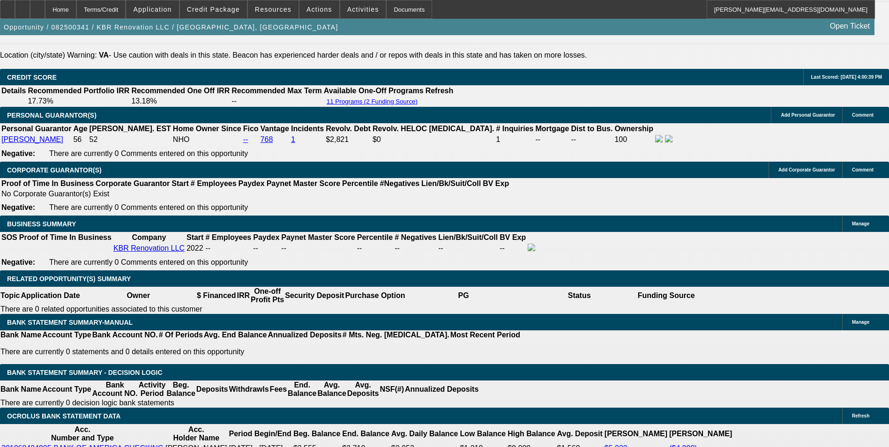
scroll to position [1266, 0]
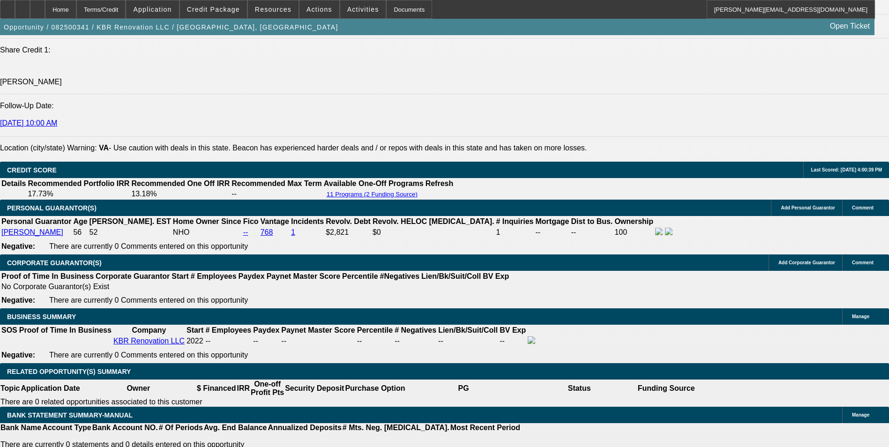
type input "13.3"
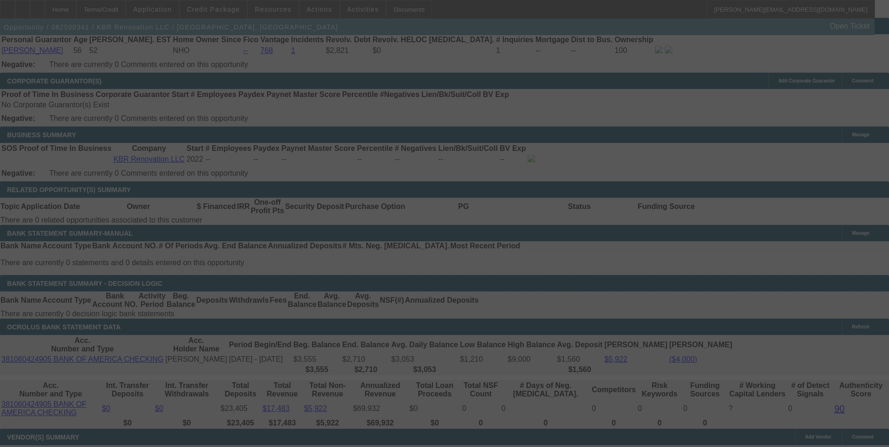
scroll to position [1453, 0]
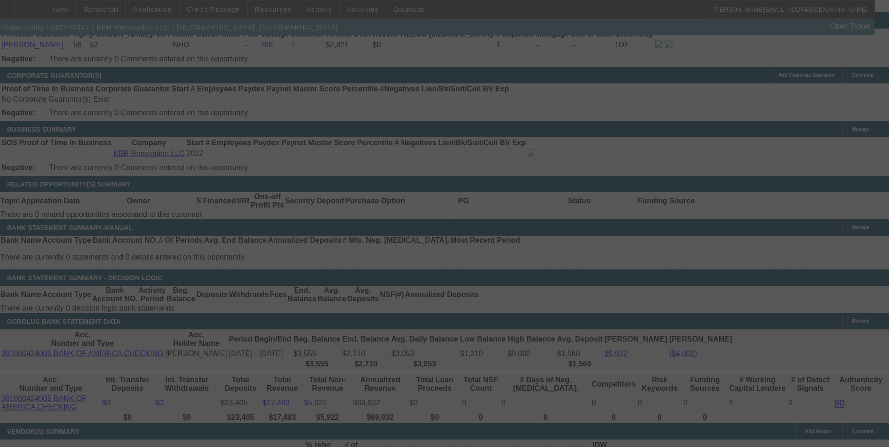
select select "0"
select select "6"
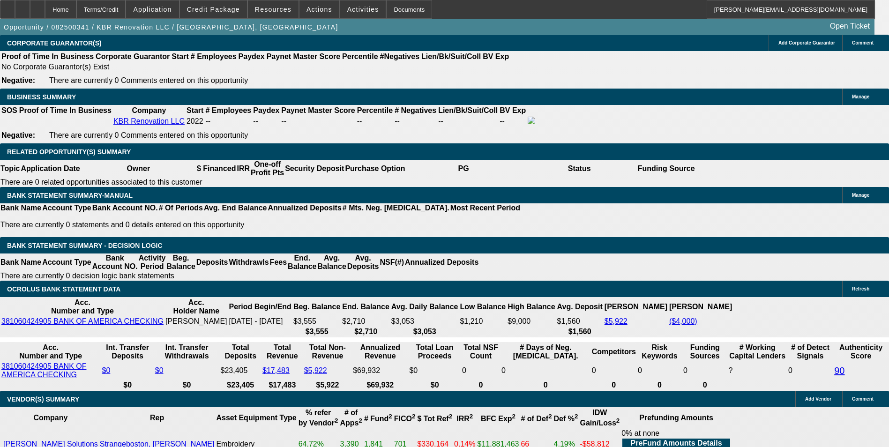
scroll to position [1500, 0]
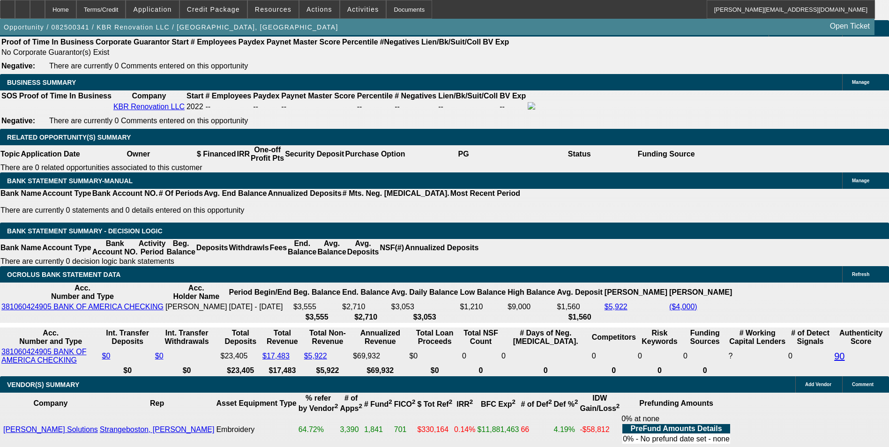
drag, startPoint x: 363, startPoint y: 181, endPoint x: 385, endPoint y: 173, distance: 23.4
type input "1"
type input "UNKNOWN"
type input "13."
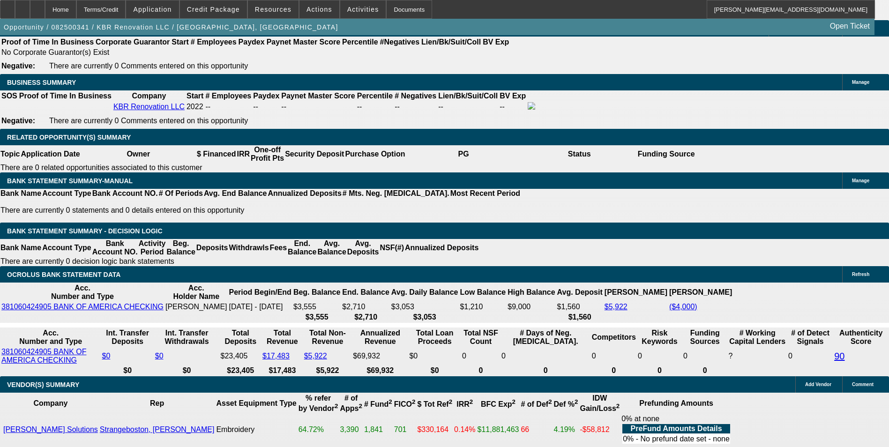
type input "$324.70"
type input "13.5"
type input "$390.63"
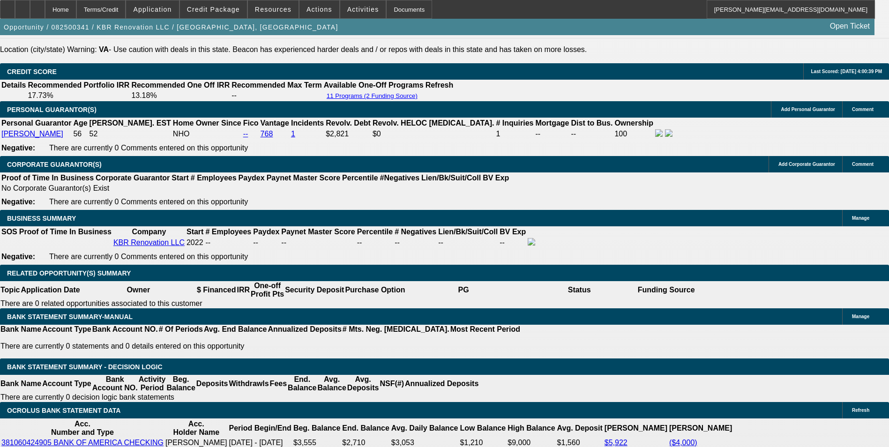
scroll to position [1360, 0]
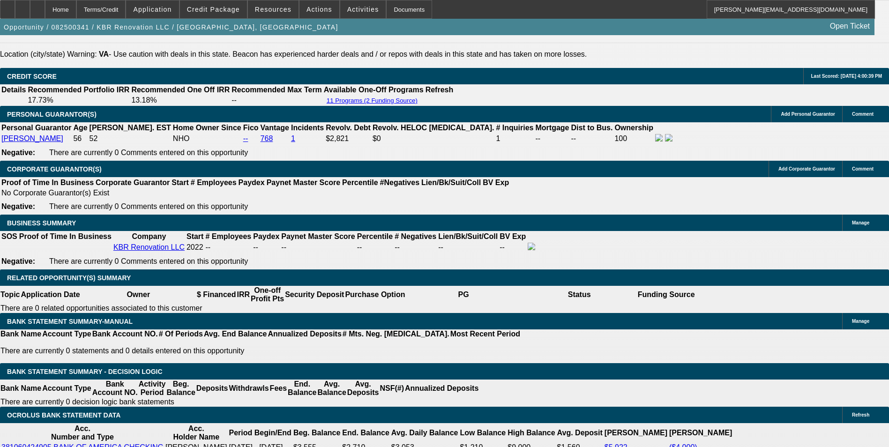
type input "13.5"
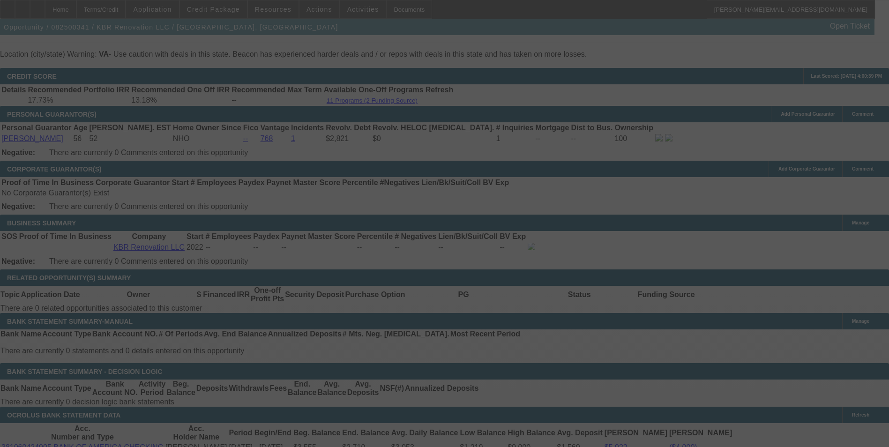
select select "0"
select select "6"
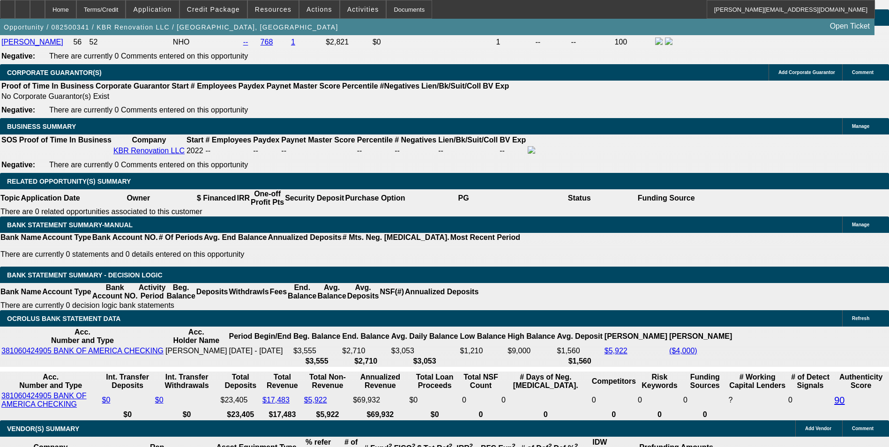
scroll to position [1453, 0]
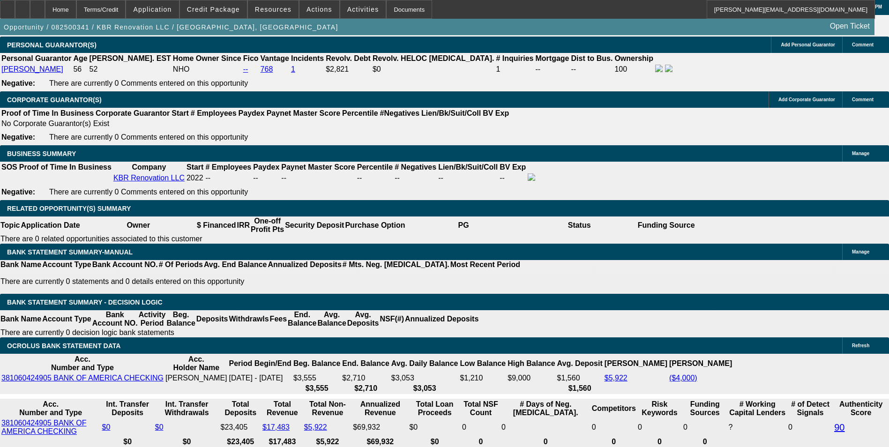
scroll to position [1407, 0]
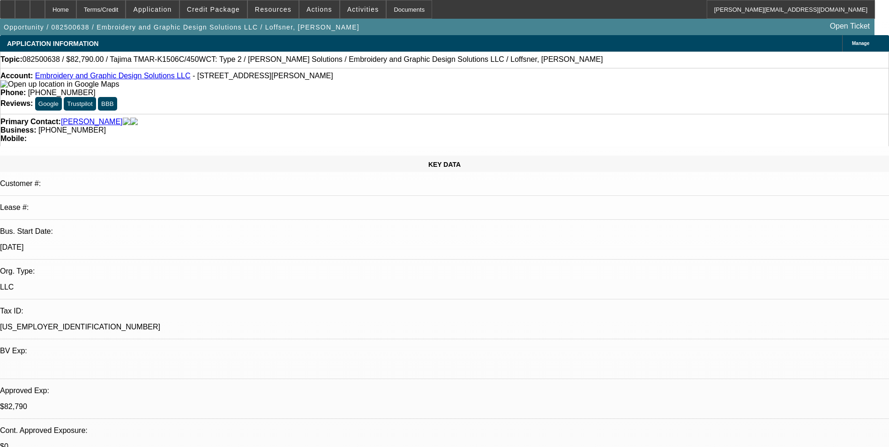
select select "0"
select select "2"
select select "0"
select select "2"
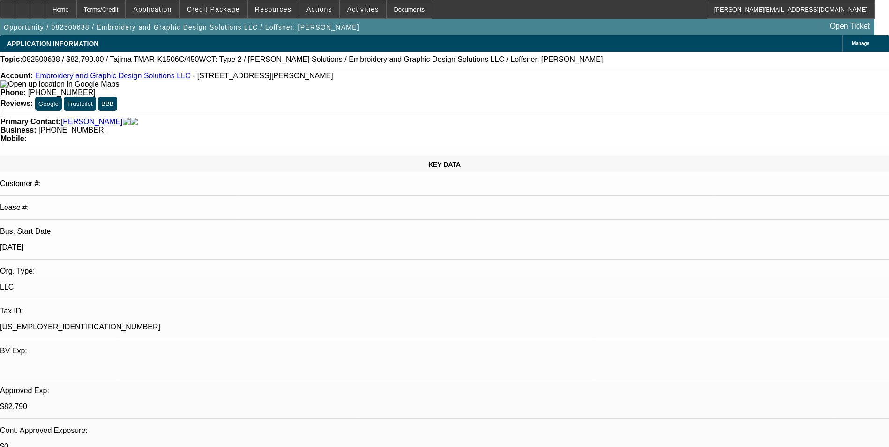
select select "0"
select select "2"
select select "0"
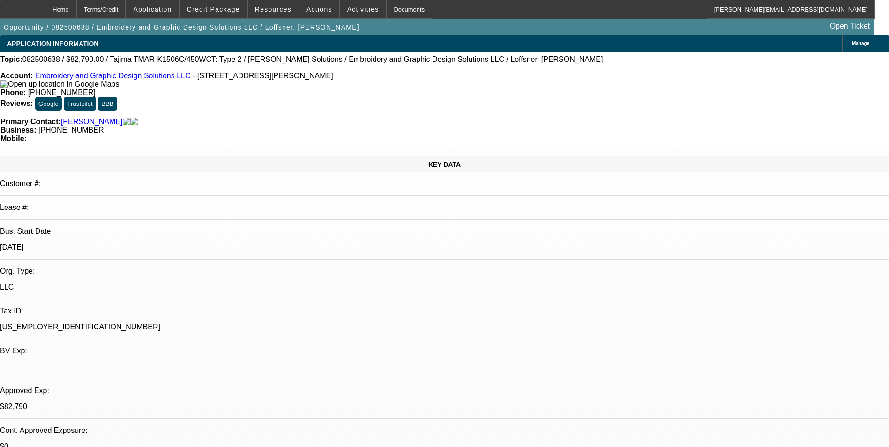
select select "2"
select select "0"
select select "1"
select select "2"
select select "6"
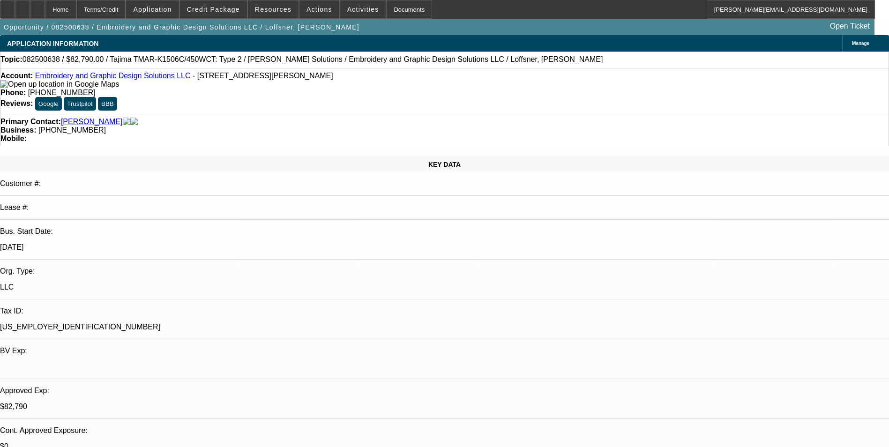
select select "1"
select select "2"
select select "6"
select select "1"
select select "2"
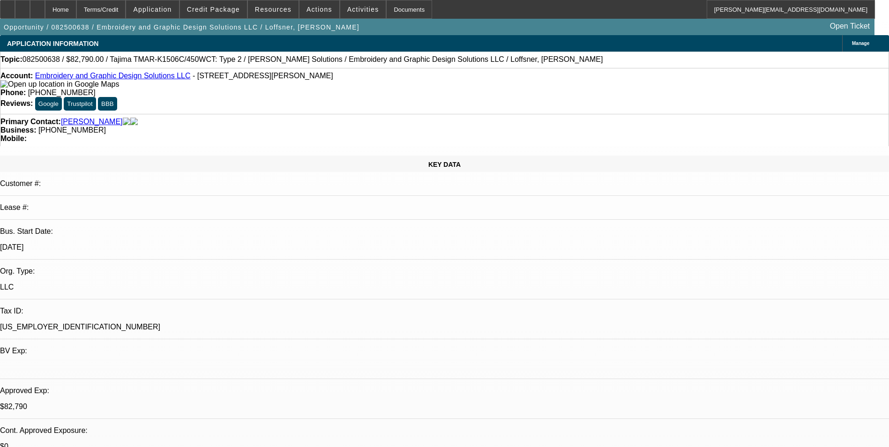
select select "6"
select select "1"
select select "2"
select select "6"
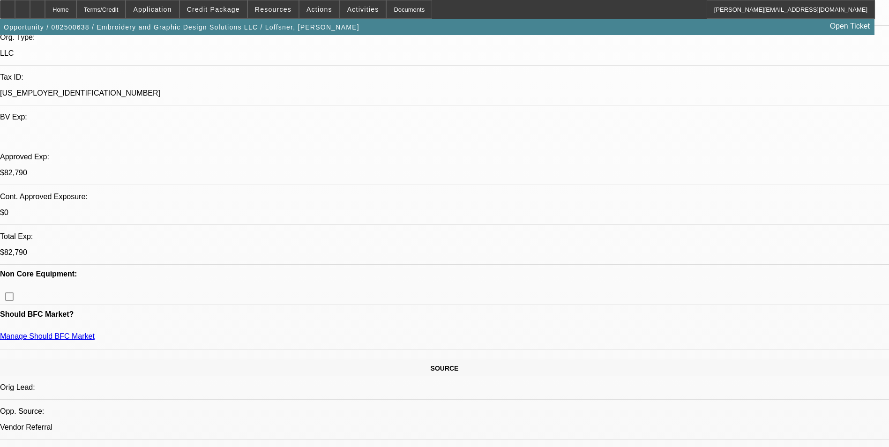
scroll to position [234, 0]
click at [30, 13] on div at bounding box center [22, 9] width 15 height 19
click at [222, 11] on span "Credit Package" at bounding box center [213, 10] width 53 height 8
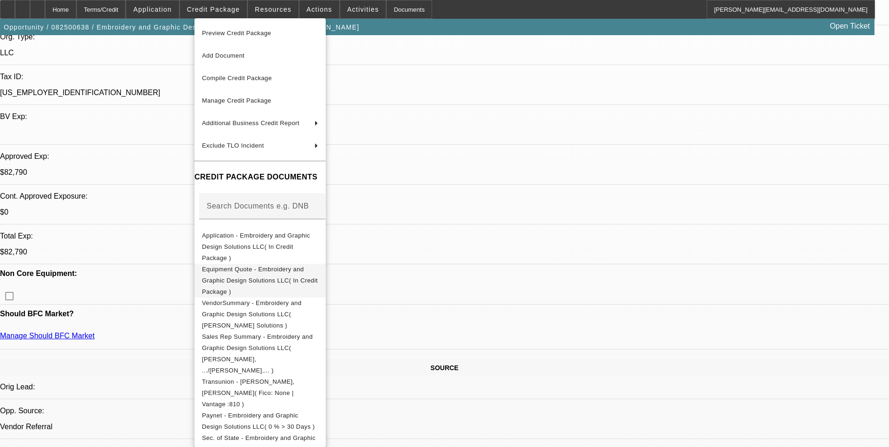
click at [265, 266] on span "Equipment Quote - Embroidery and Graphic Design Solutions LLC( In Credit Packag…" at bounding box center [260, 281] width 116 height 30
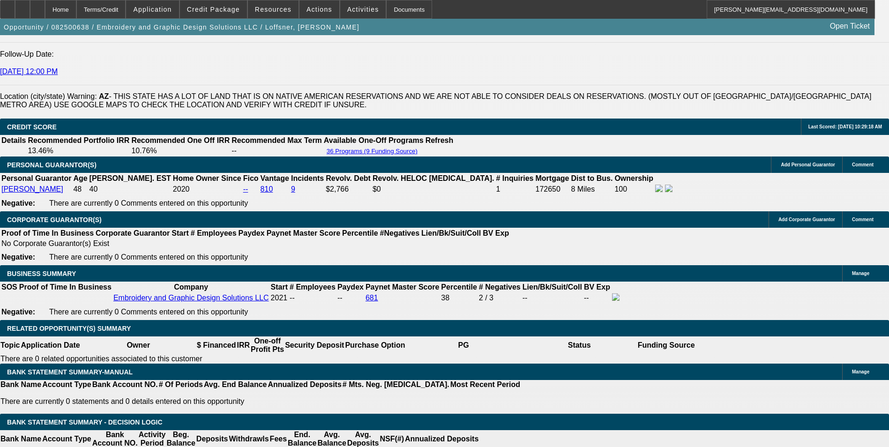
scroll to position [1313, 0]
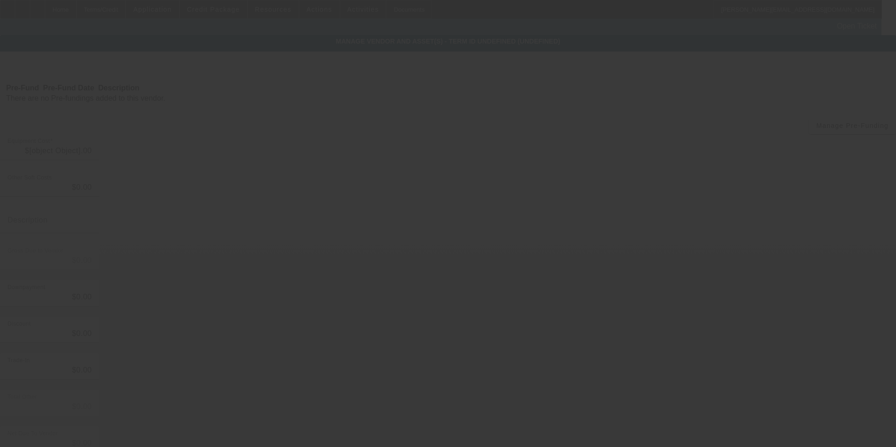
type input "$82,790.00"
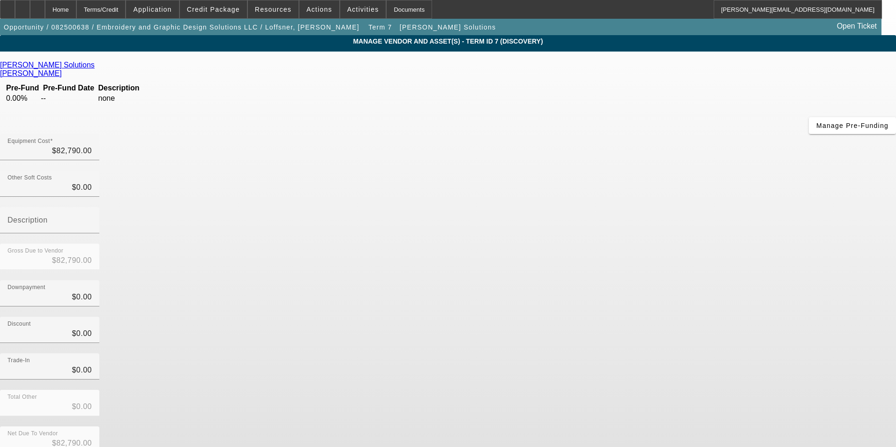
click at [780, 16] on div "Remove Vendor" at bounding box center [806, 8] width 53 height 16
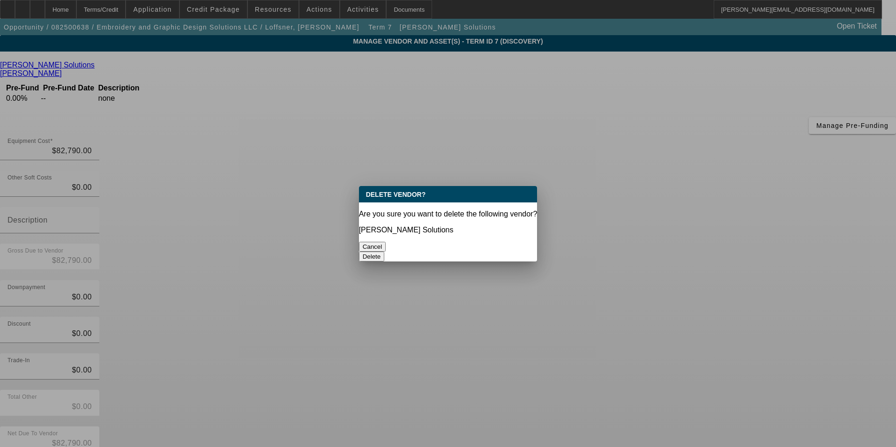
click at [385, 252] on button "Delete" at bounding box center [372, 257] width 26 height 10
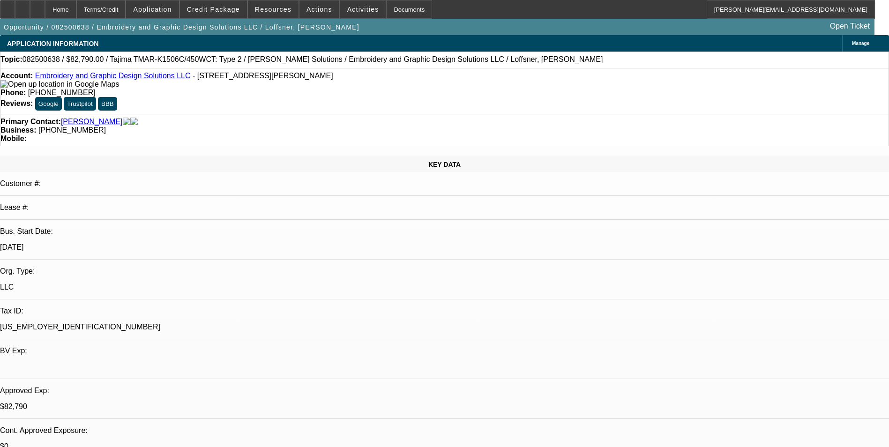
select select "0"
select select "2"
select select "0"
select select "6"
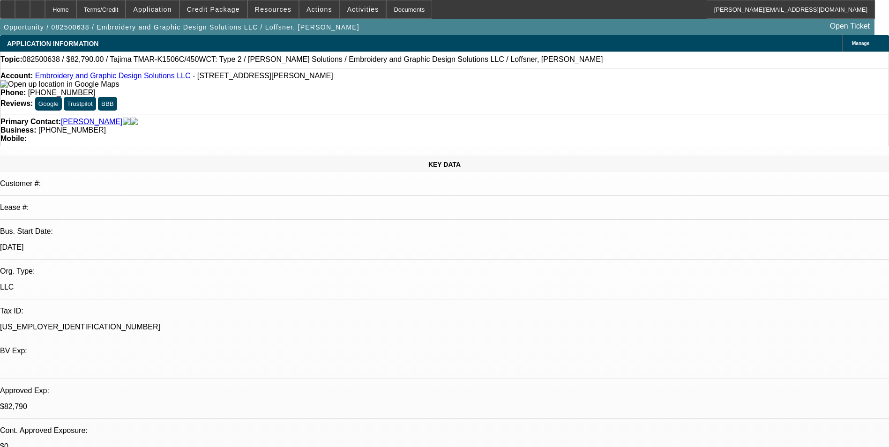
select select "0"
select select "2"
select select "0"
select select "6"
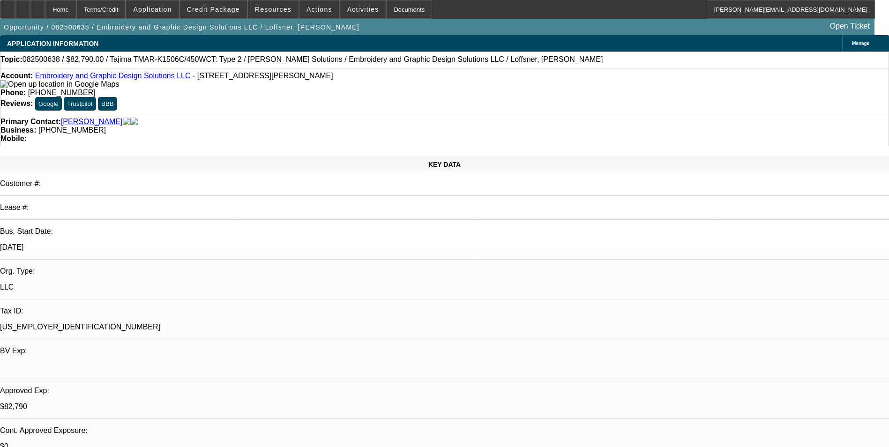
select select "0"
select select "2"
select select "0"
select select "6"
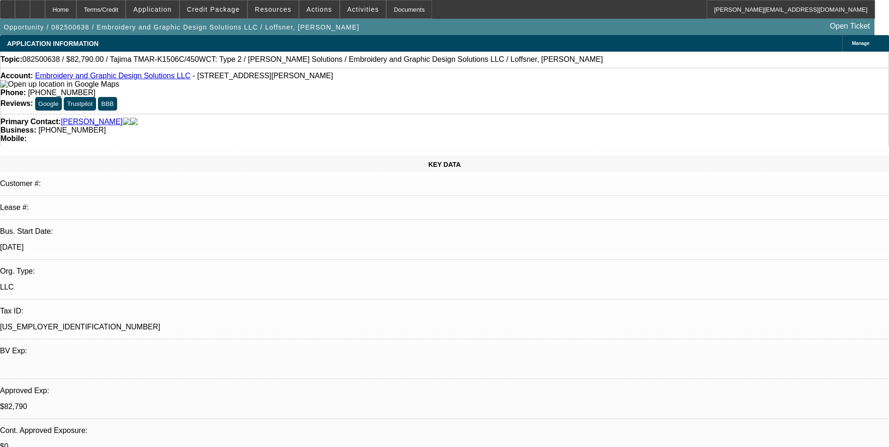
select select "0"
select select "2"
select select "0"
select select "6"
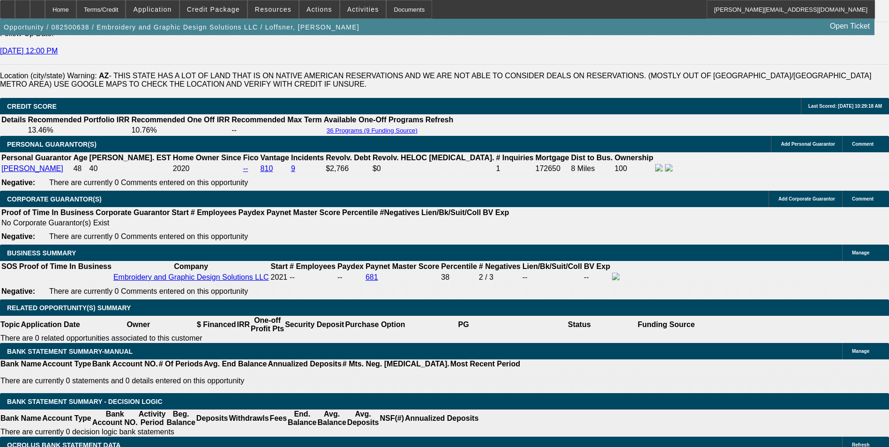
scroll to position [1219, 0]
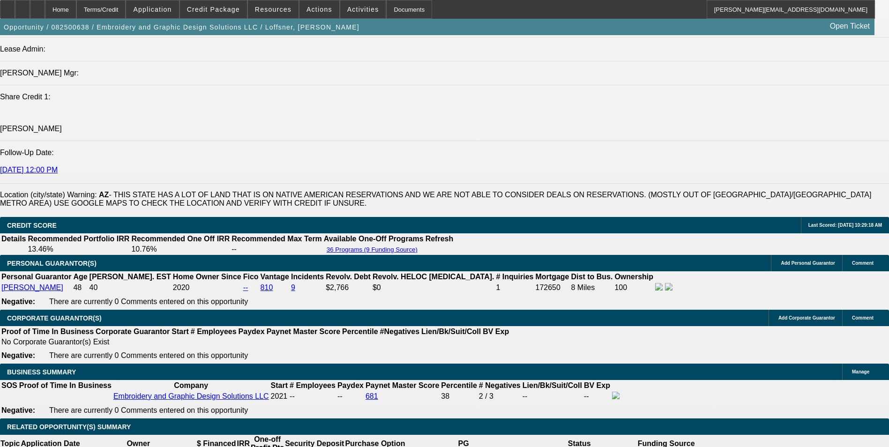
click at [38, 6] on icon at bounding box center [38, 6] width 0 height 0
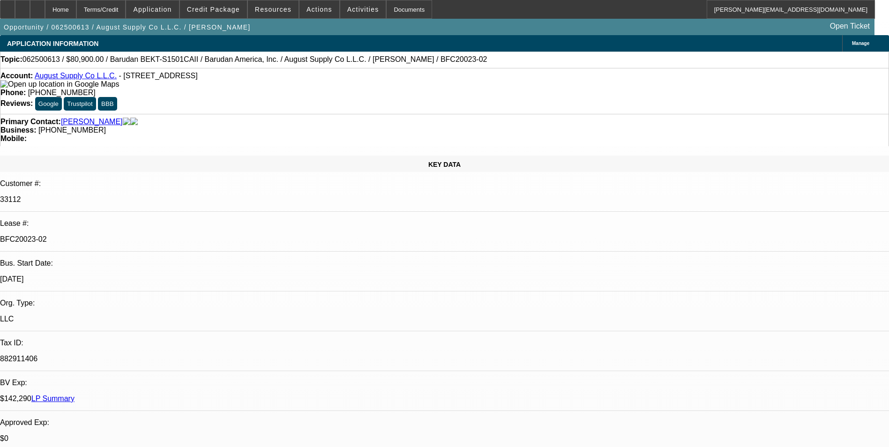
select select "0"
select select "2"
select select "0.1"
select select "4"
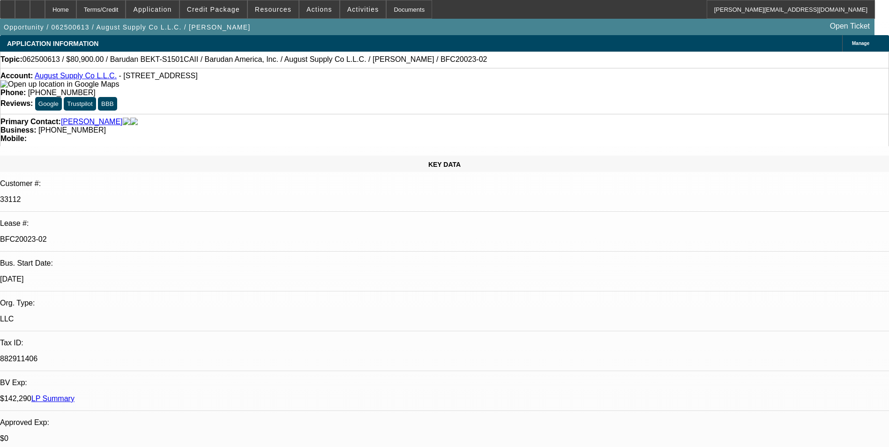
select select "0"
select select "2"
select select "0.1"
select select "4"
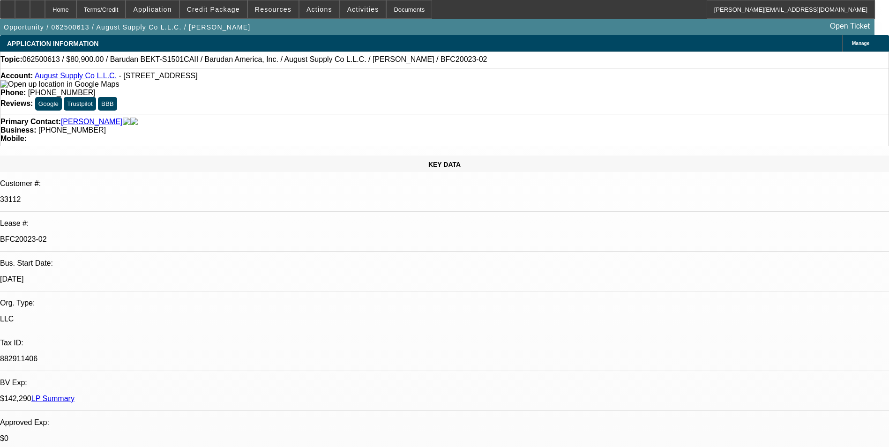
select select "0"
select select "2"
select select "0.1"
select select "4"
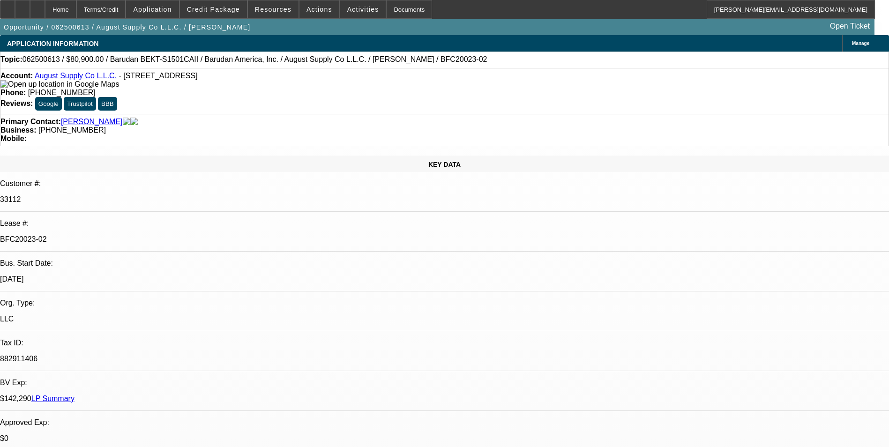
select select "0"
select select "2"
select select "0.1"
select select "4"
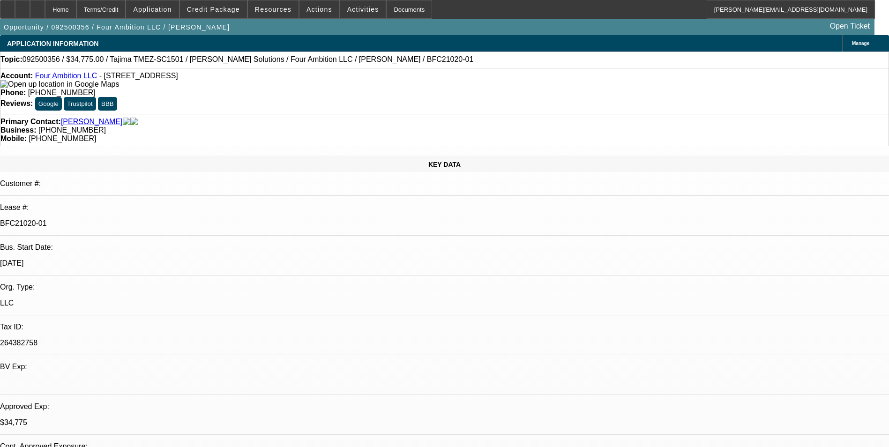
select select "0"
select select "2"
select select "0"
select select "6"
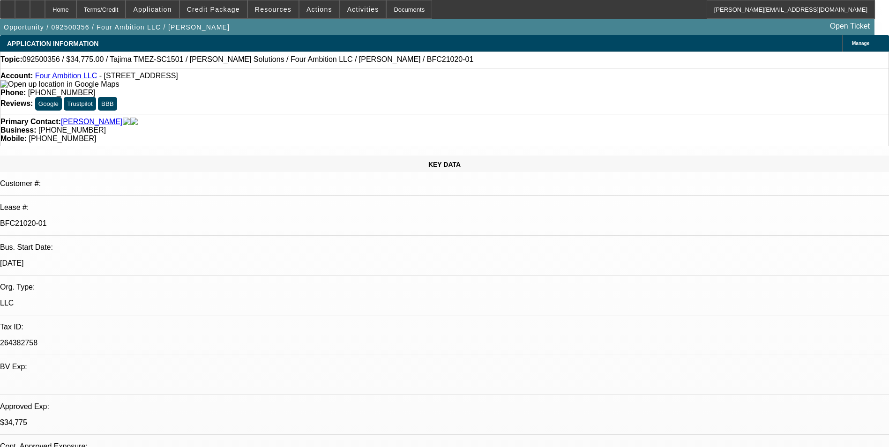
select select "0"
select select "2"
select select "0"
select select "6"
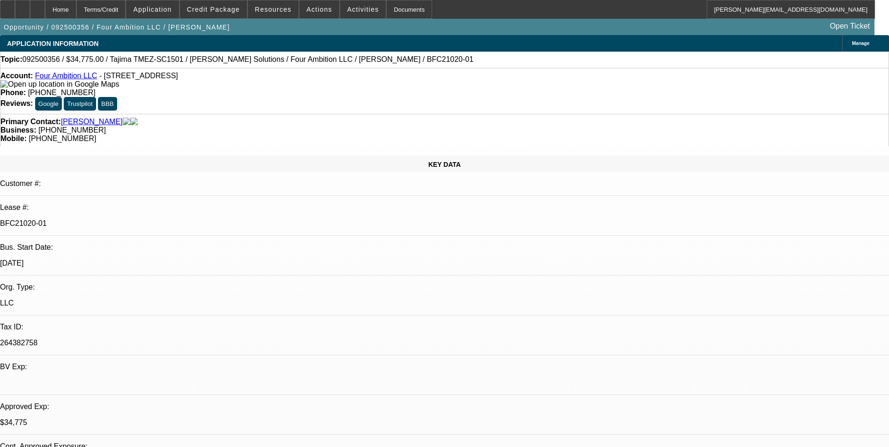
select select "0"
select select "2"
select select "0"
select select "6"
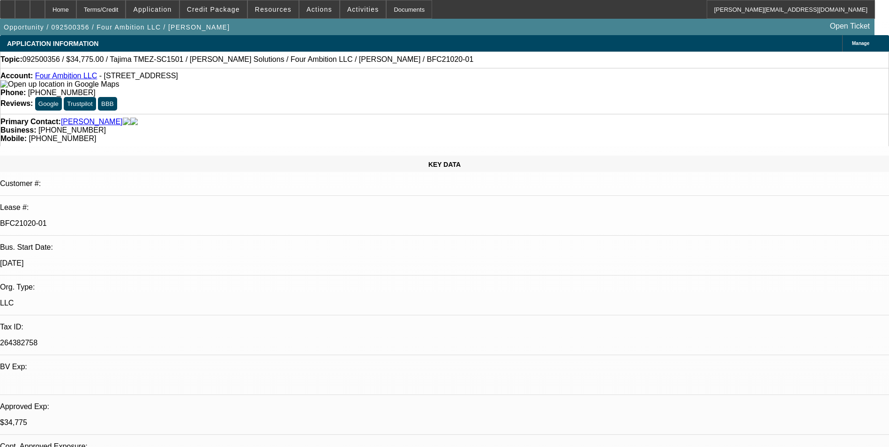
select select "0"
select select "2"
select select "0"
select select "6"
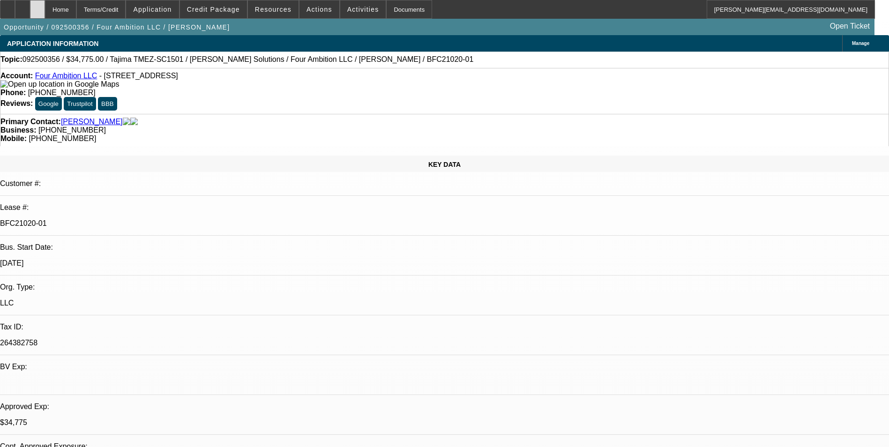
drag, startPoint x: 63, startPoint y: 14, endPoint x: 67, endPoint y: 10, distance: 5.0
click at [45, 13] on div at bounding box center [37, 9] width 15 height 19
select select "0"
select select "2"
select select "0"
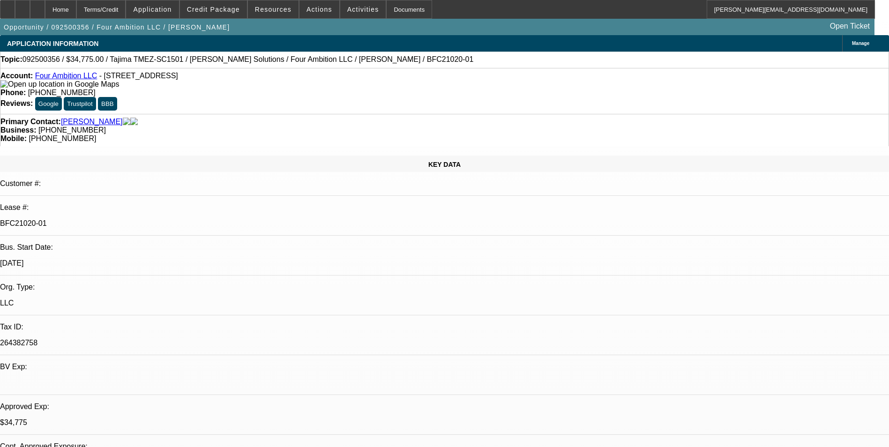
select select "0"
select select "2"
select select "0"
select select "2"
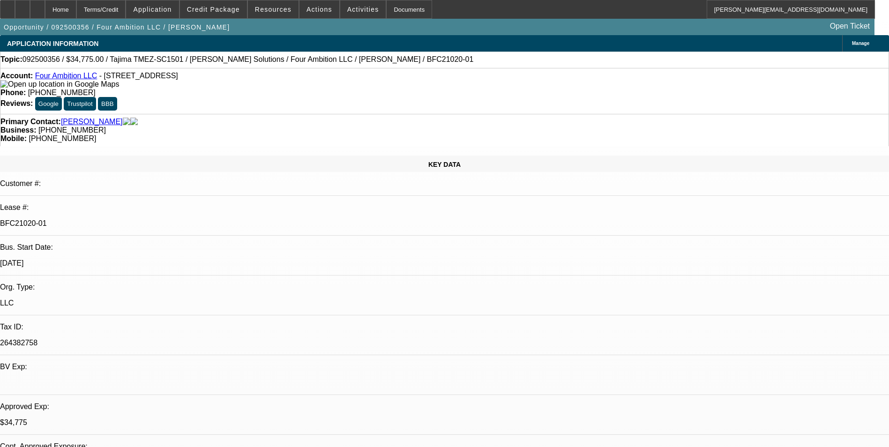
select select "0"
select select "2"
select select "0"
select select "1"
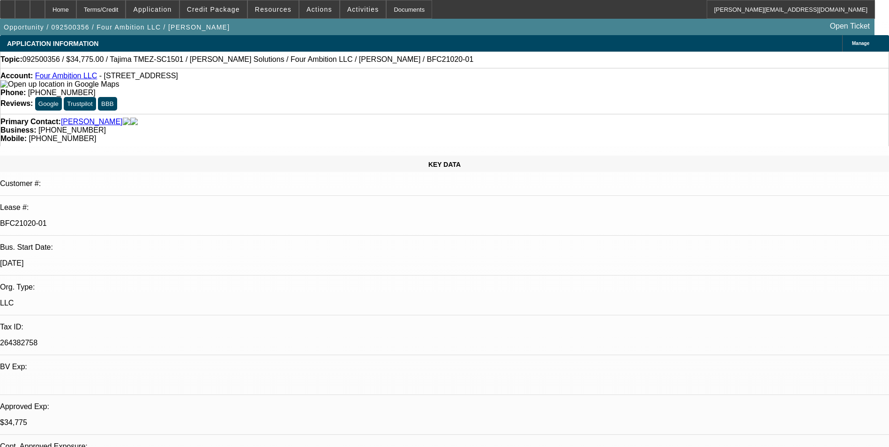
select select "2"
select select "6"
select select "1"
select select "2"
select select "6"
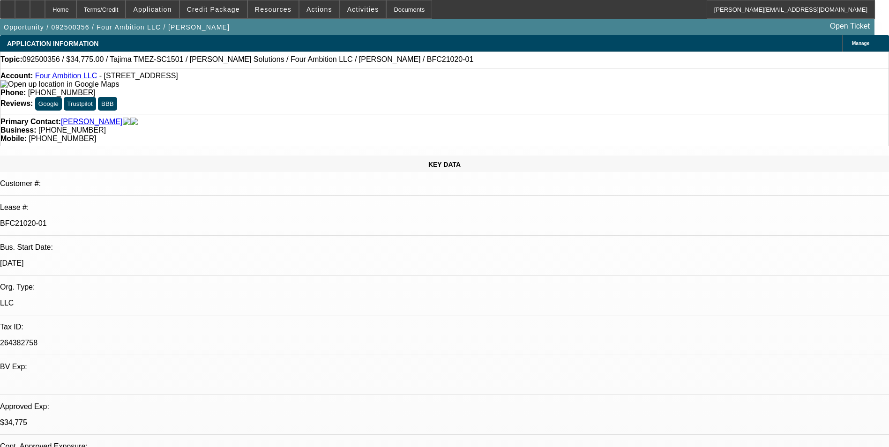
select select "1"
select select "2"
select select "6"
select select "1"
select select "2"
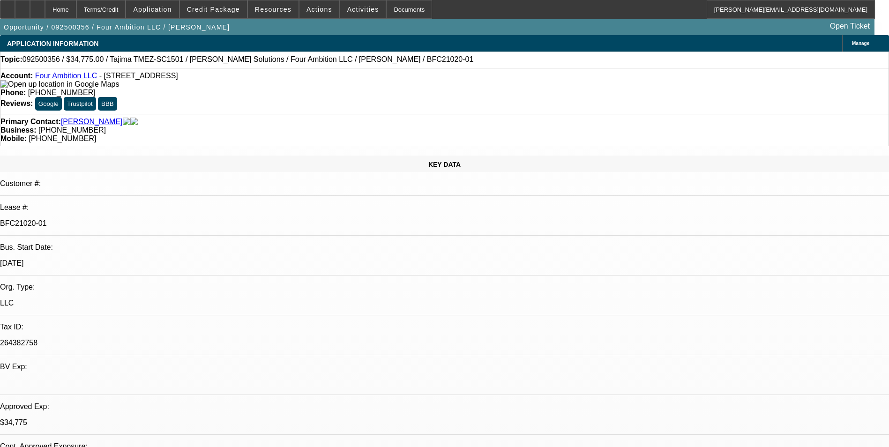
select select "6"
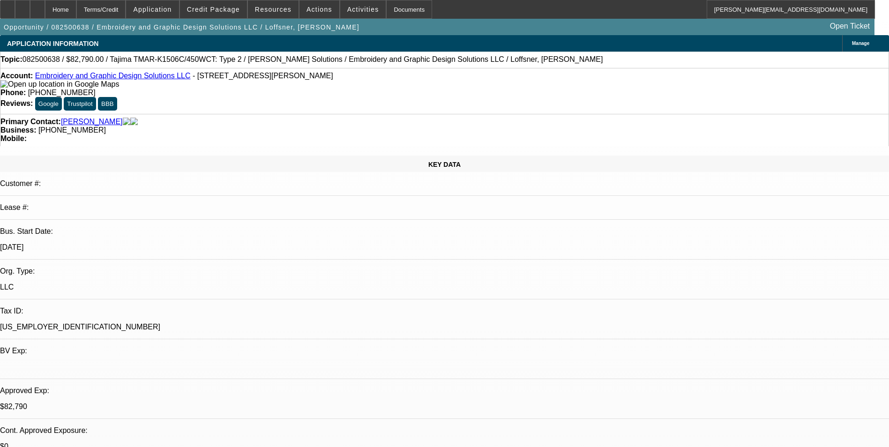
select select "0"
select select "2"
select select "0"
select select "2"
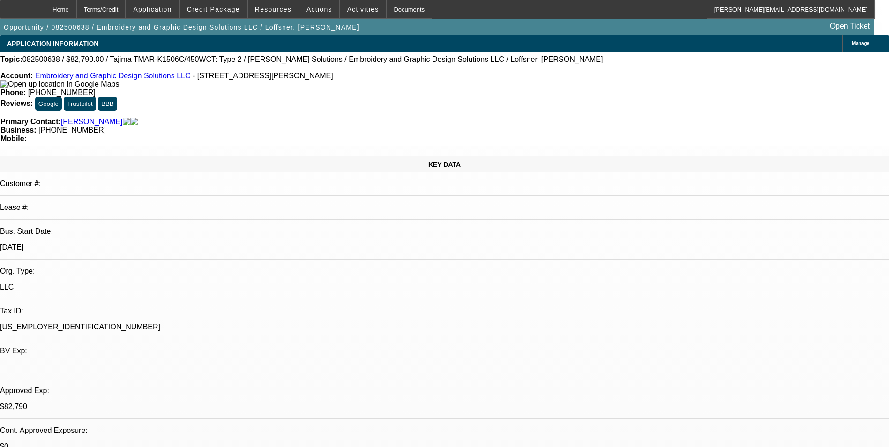
select select "0"
select select "2"
select select "0"
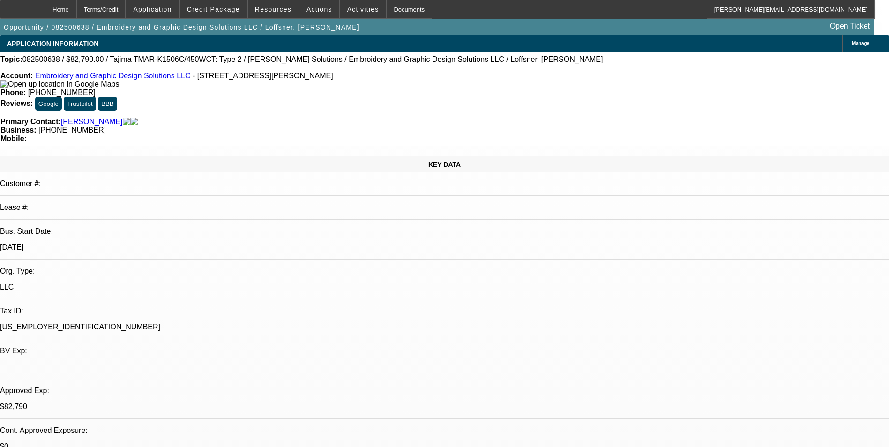
select select "2"
select select "0"
select select "1"
select select "2"
select select "1"
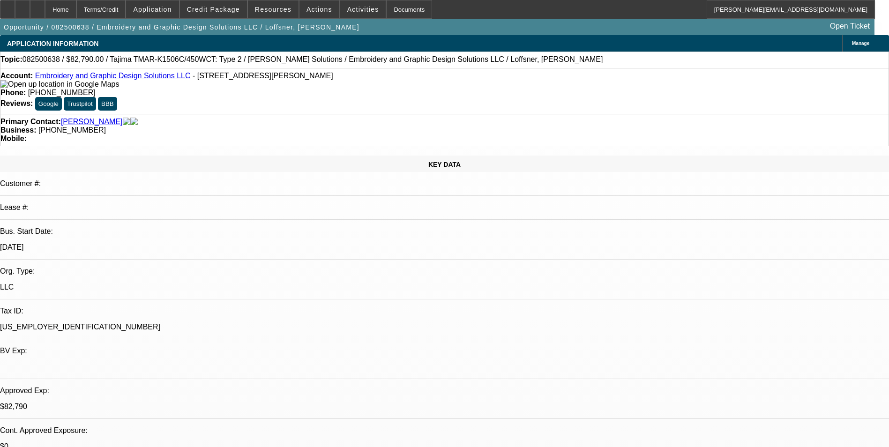
select select "2"
select select "1"
select select "2"
select select "1"
select select "2"
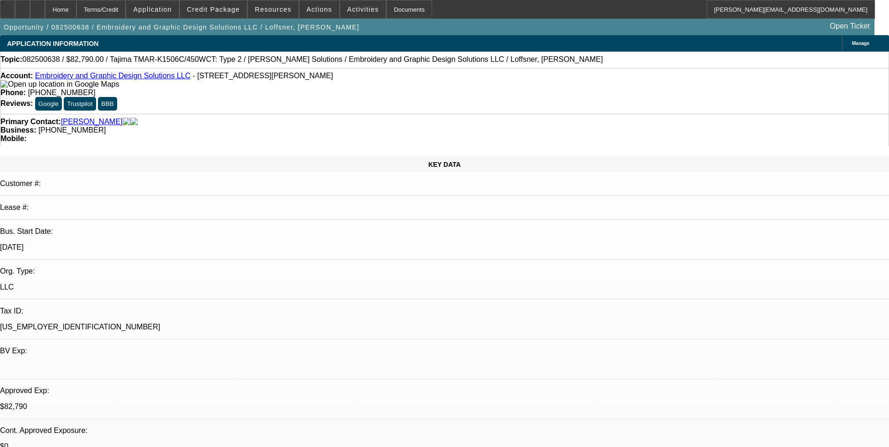
select select "6"
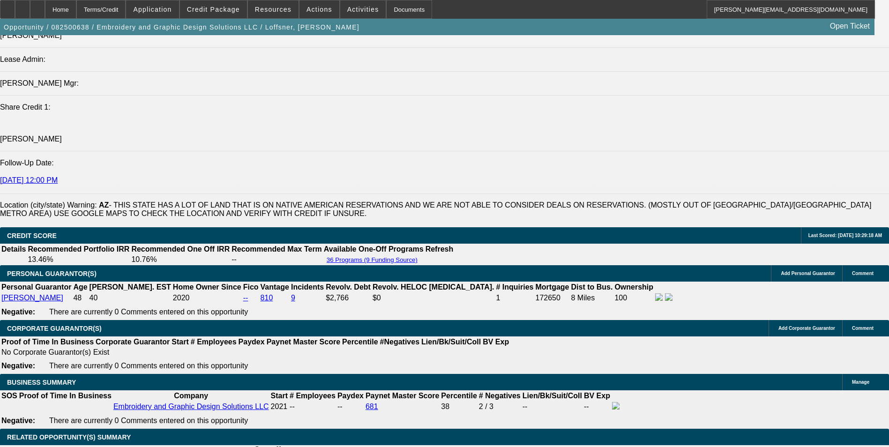
scroll to position [1313, 0]
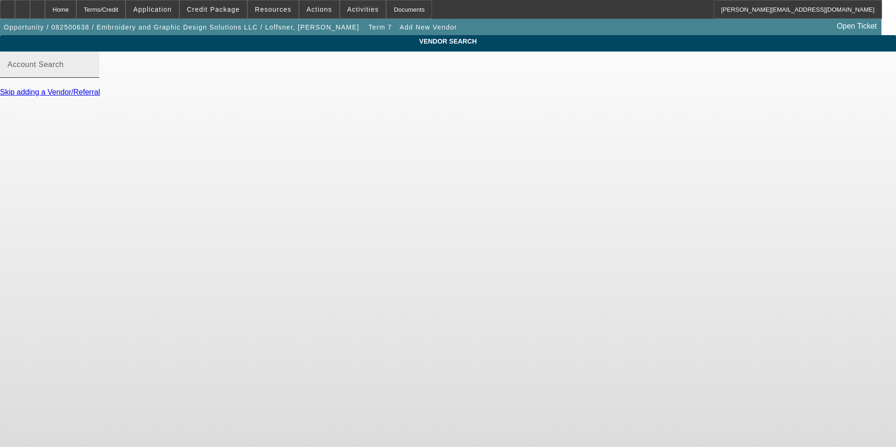
click at [92, 74] on input "Account Search" at bounding box center [50, 68] width 84 height 11
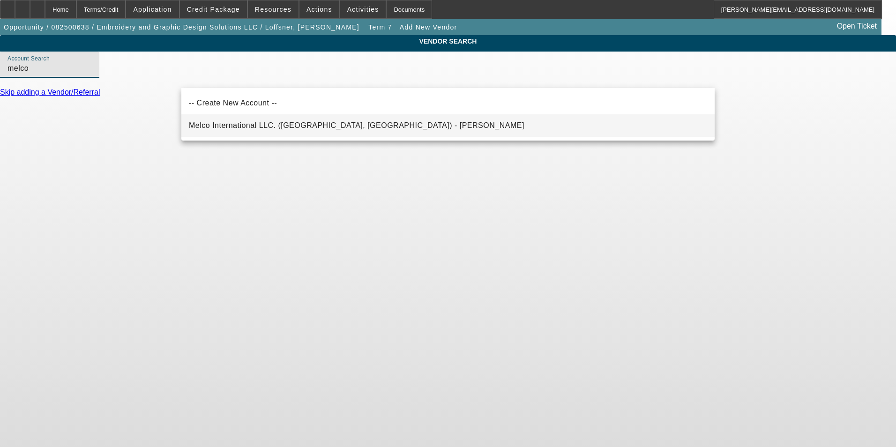
click at [351, 124] on mat-option "Melco International LLC. ([GEOGRAPHIC_DATA], [GEOGRAPHIC_DATA]) - [PERSON_NAME]" at bounding box center [448, 125] width 534 height 23
type input "Melco International LLC. ([GEOGRAPHIC_DATA], [GEOGRAPHIC_DATA]) - [PERSON_NAME]"
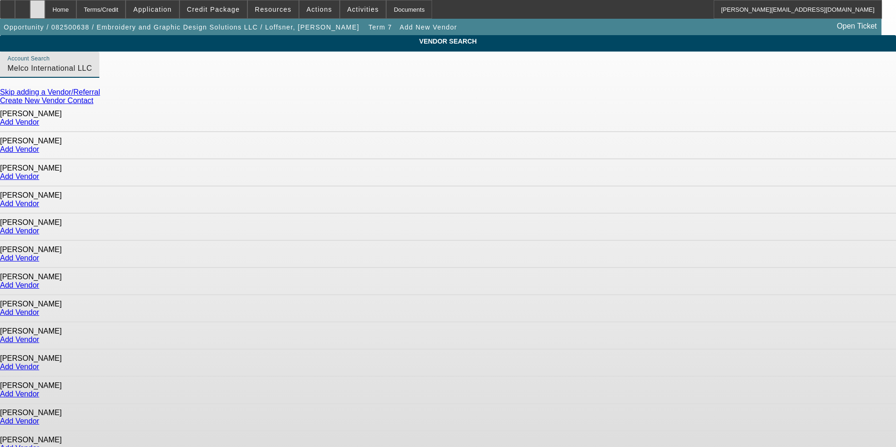
click at [45, 9] on div at bounding box center [37, 9] width 15 height 19
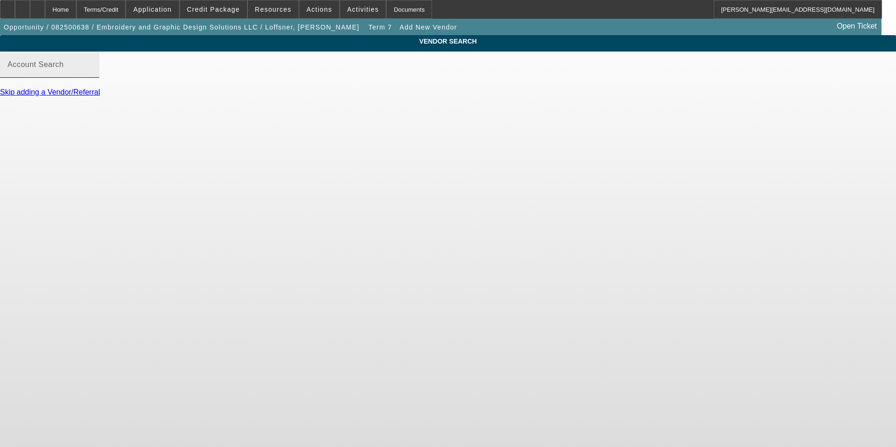
click at [92, 74] on input "Account Search" at bounding box center [50, 68] width 84 height 11
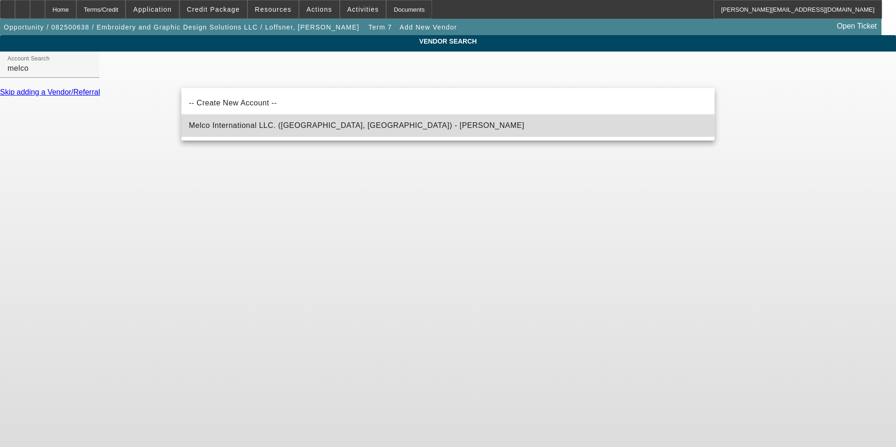
click at [268, 127] on span "Melco International LLC. ([GEOGRAPHIC_DATA], [GEOGRAPHIC_DATA]) - [PERSON_NAME]" at bounding box center [357, 125] width 336 height 8
type input "Melco International LLC. ([GEOGRAPHIC_DATA], [GEOGRAPHIC_DATA]) - [PERSON_NAME]"
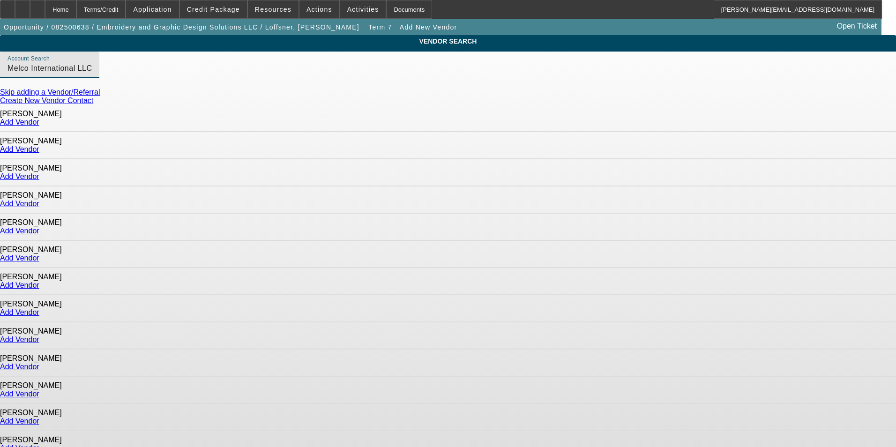
click at [39, 281] on link "Add Vendor" at bounding box center [19, 285] width 39 height 8
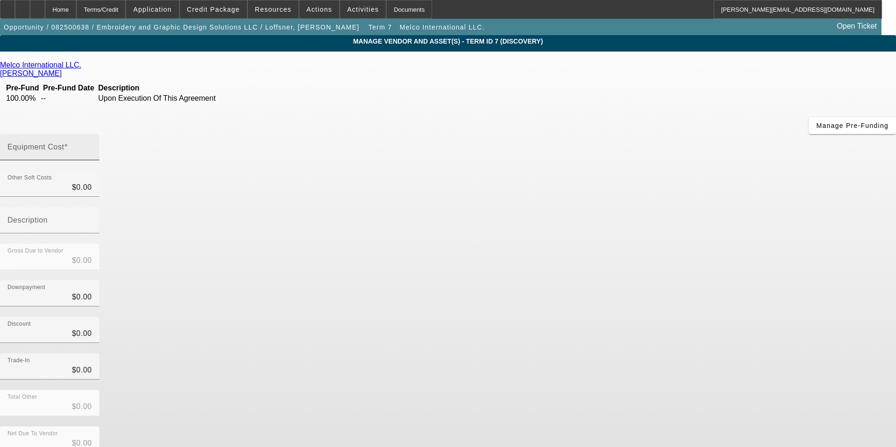
click at [92, 145] on input "Equipment Cost" at bounding box center [50, 150] width 84 height 11
type input "4"
type input "$4.00"
type input "41"
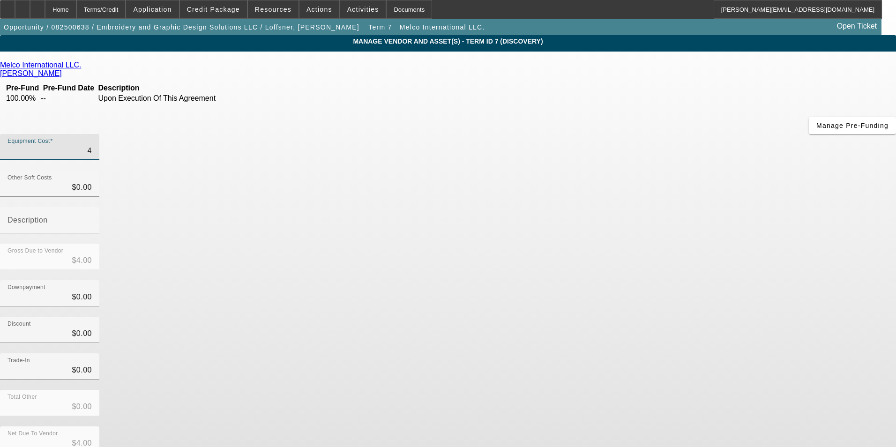
type input "$41.00"
type input "419"
type input "$419.00"
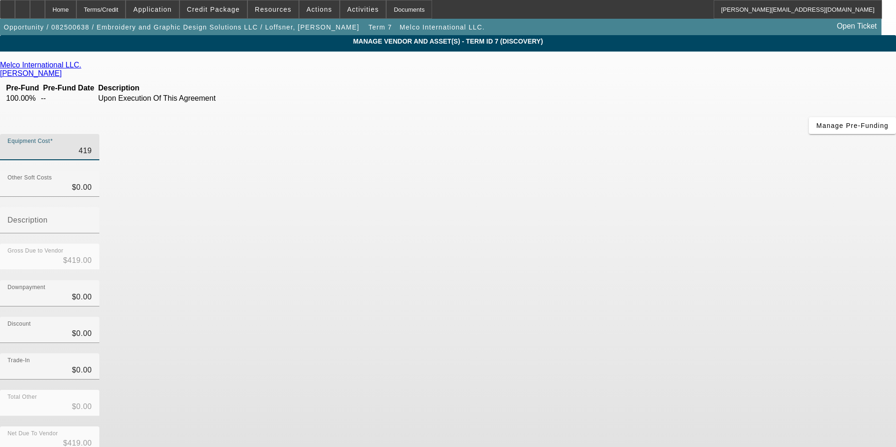
type input "4198"
type input "$4,198.00"
type input "41980"
type input "$41,980.00"
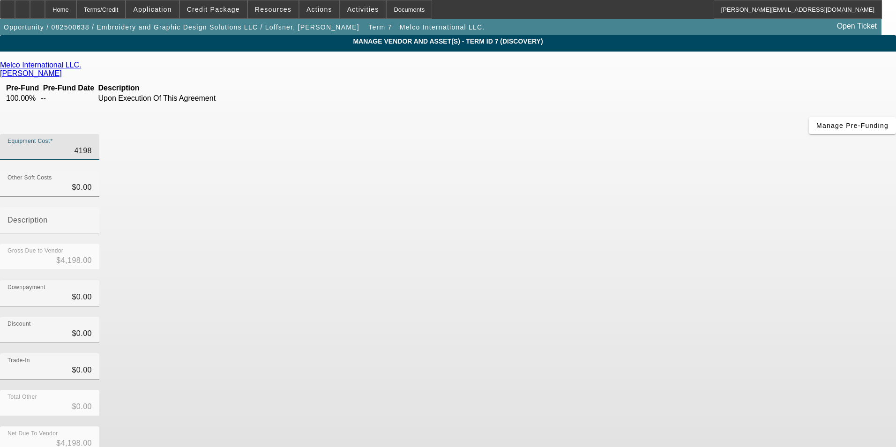
type input "$41,980.00"
click at [630, 317] on div "Discount $0.00" at bounding box center [448, 335] width 896 height 37
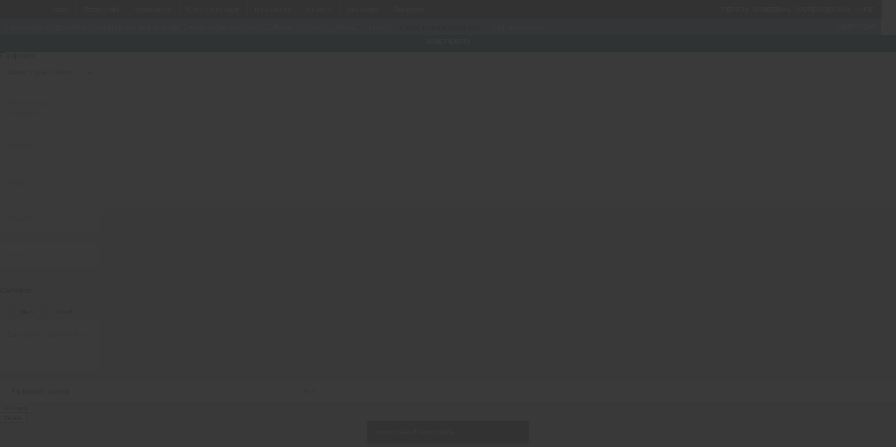
type input "[STREET_ADDRESS][PERSON_NAME]"
type input "Store F1"
type input "Phoenix"
type input "85033"
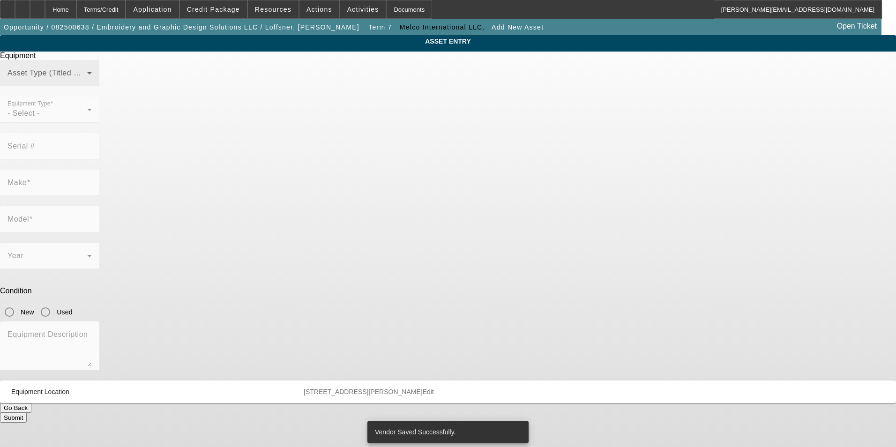
click at [87, 83] on span at bounding box center [48, 76] width 80 height 11
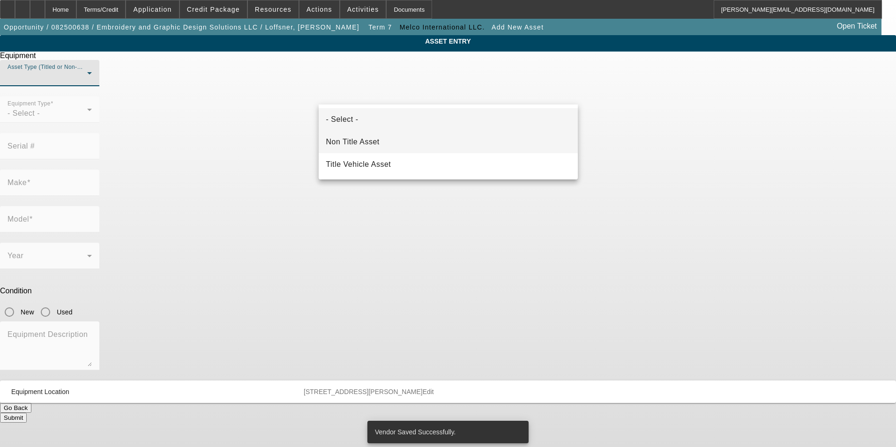
click at [414, 137] on mat-option "Non Title Asset" at bounding box center [448, 142] width 259 height 23
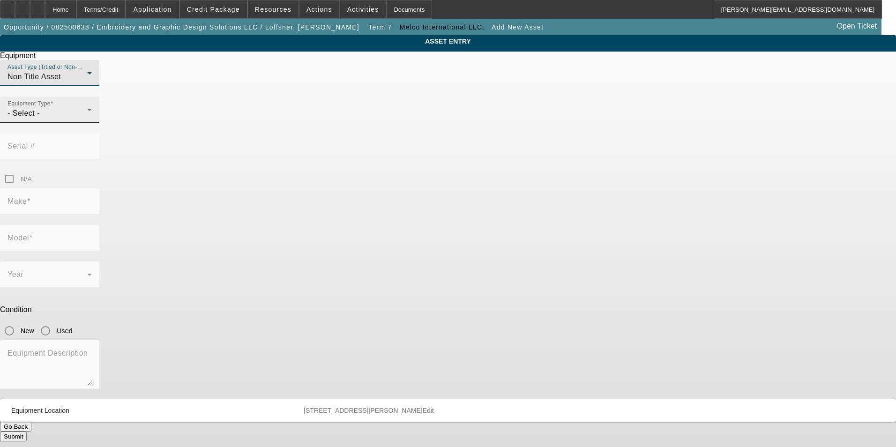
click at [87, 119] on div "- Select -" at bounding box center [48, 113] width 80 height 11
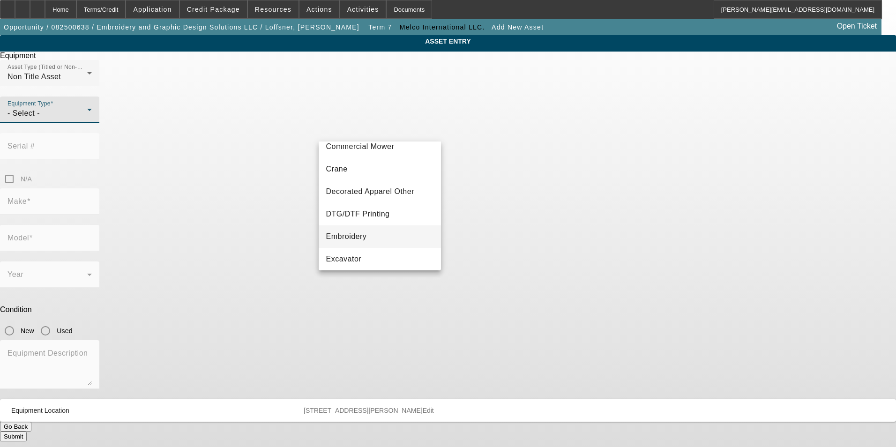
scroll to position [94, 0]
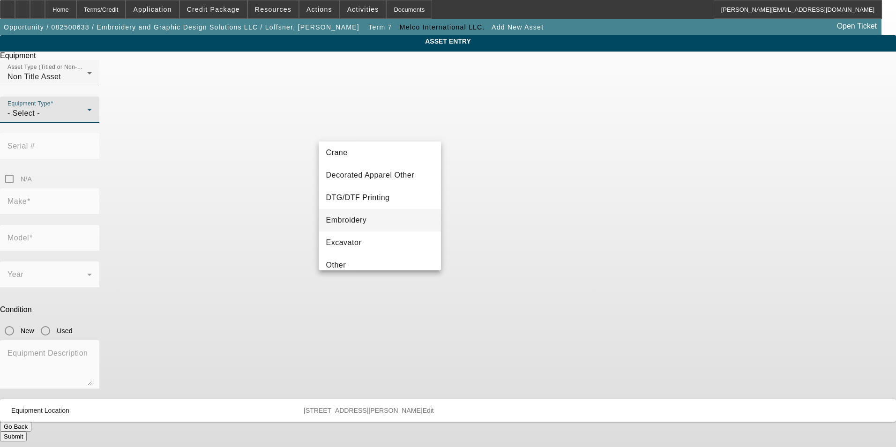
click at [369, 219] on mat-option "Embroidery" at bounding box center [380, 220] width 123 height 23
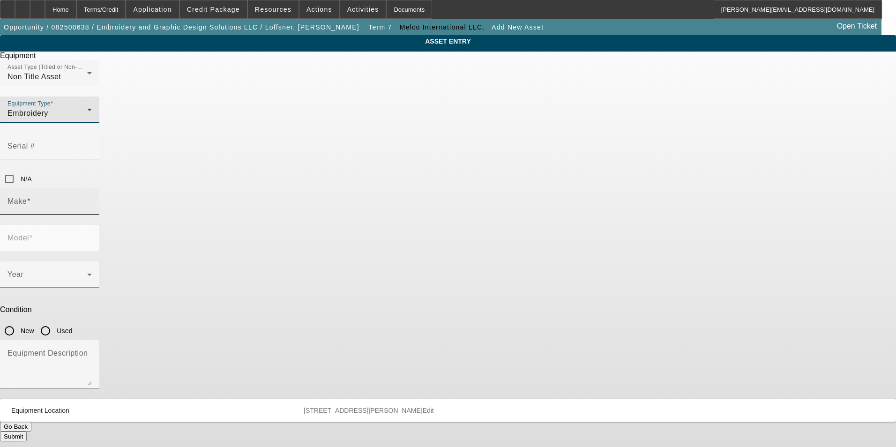
click at [92, 200] on input "Make" at bounding box center [50, 205] width 84 height 11
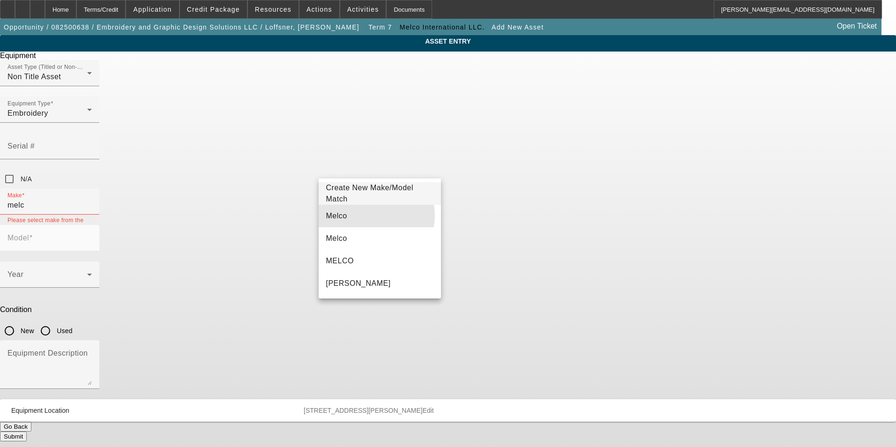
drag, startPoint x: 368, startPoint y: 215, endPoint x: 423, endPoint y: 187, distance: 62.5
click at [369, 214] on mat-option "Melco" at bounding box center [380, 216] width 123 height 23
type input "Melco"
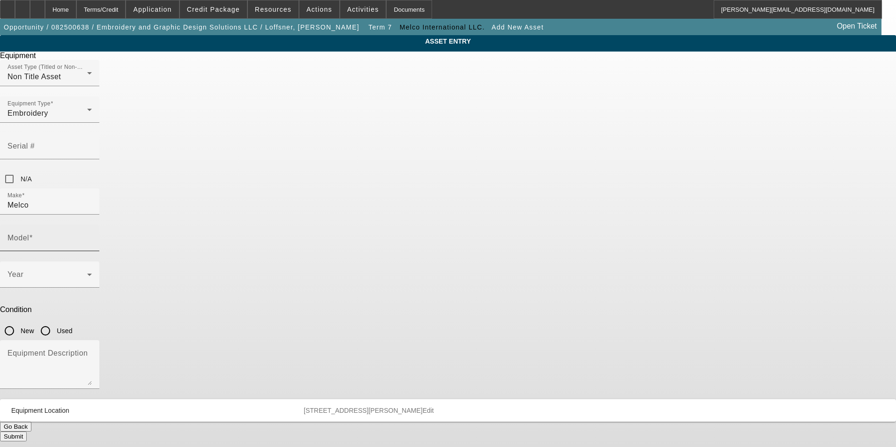
click at [29, 234] on mat-label "Model" at bounding box center [19, 238] width 22 height 8
click at [92, 236] on input "Model" at bounding box center [50, 241] width 84 height 11
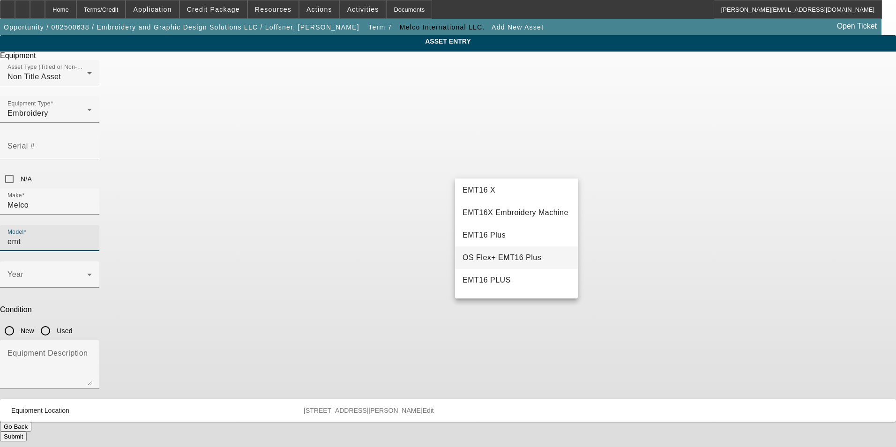
scroll to position [0, 0]
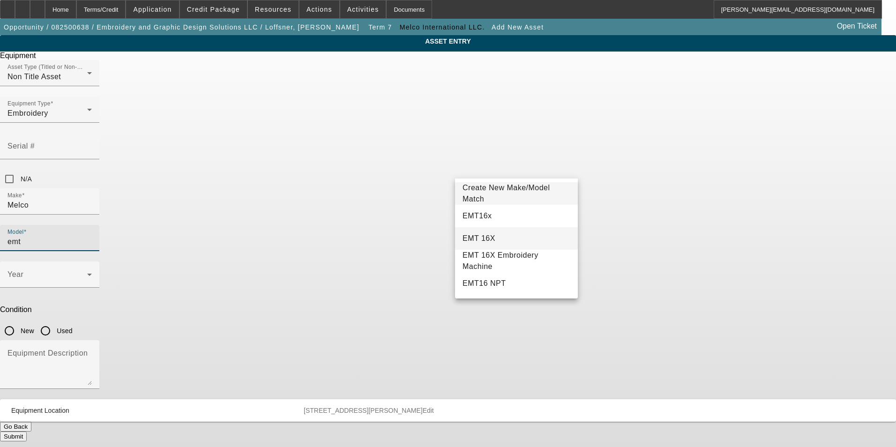
click at [518, 237] on mat-option "EMT 16X" at bounding box center [516, 238] width 123 height 23
type input "EMT 16X"
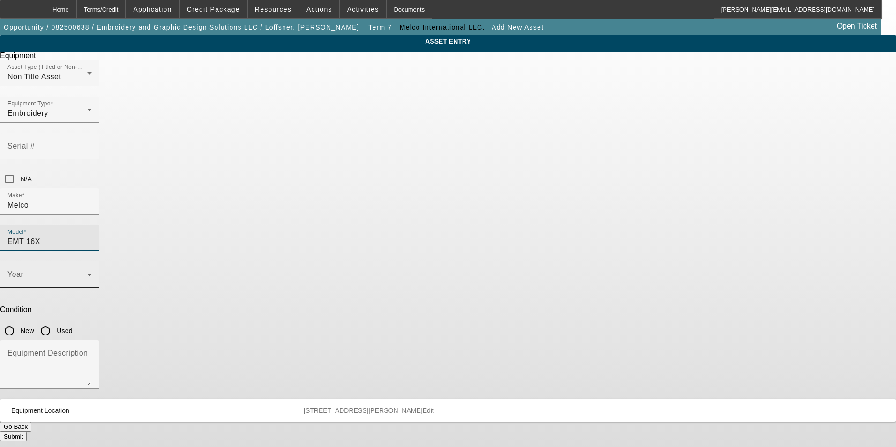
click at [87, 273] on span at bounding box center [48, 278] width 80 height 11
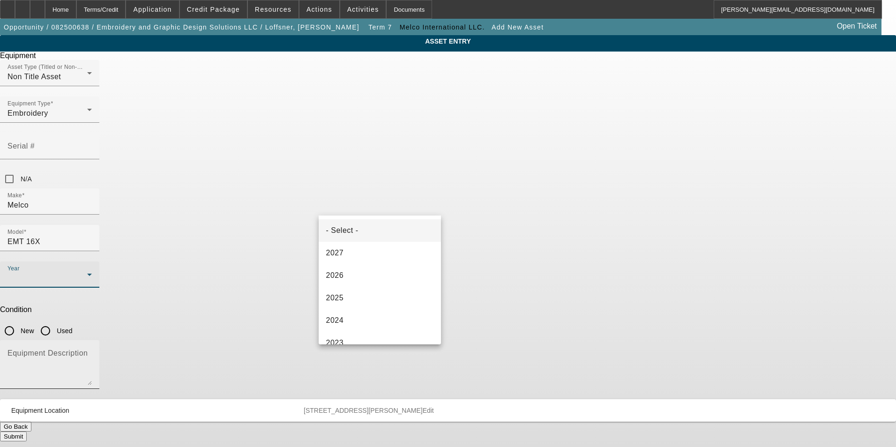
drag, startPoint x: 363, startPoint y: 298, endPoint x: 412, endPoint y: 253, distance: 67.0
click at [363, 296] on mat-option "2025" at bounding box center [380, 298] width 123 height 23
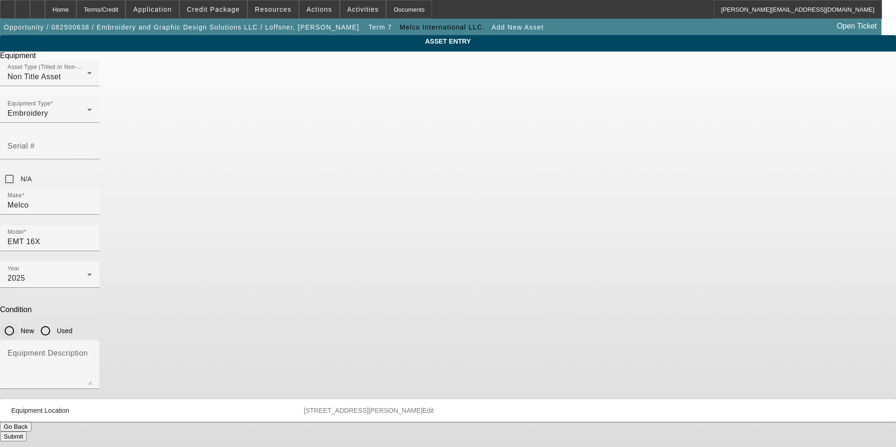
click at [19, 322] on input "New" at bounding box center [9, 331] width 19 height 19
radio input "true"
drag, startPoint x: 441, startPoint y: 249, endPoint x: 440, endPoint y: 244, distance: 4.8
click at [92, 352] on textarea "Equipment Description" at bounding box center [50, 369] width 84 height 34
drag, startPoint x: 434, startPoint y: 241, endPoint x: 144, endPoint y: 232, distance: 290.4
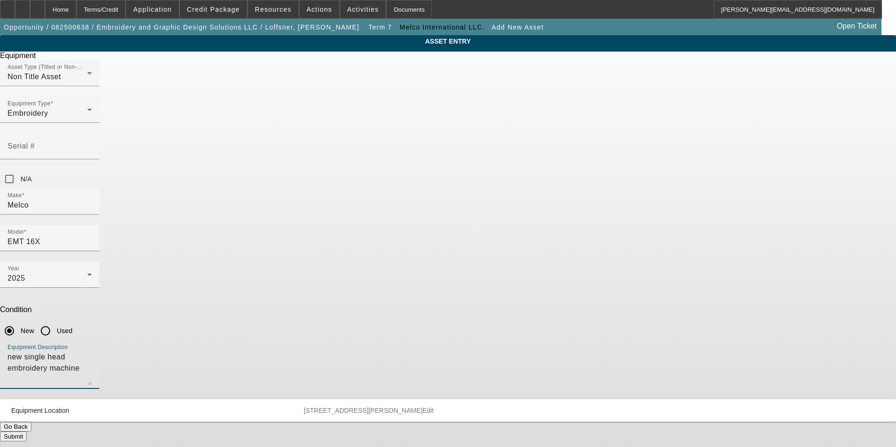
click at [144, 232] on app-asset-collateral-manage "ASSET ENTRY Equipment Asset Type (Titled or Non-Titled) Non Title Asset Equipme…" at bounding box center [448, 238] width 896 height 407
type textarea "new single head embroidery machine"
click at [27, 432] on button "Submit" at bounding box center [13, 437] width 27 height 10
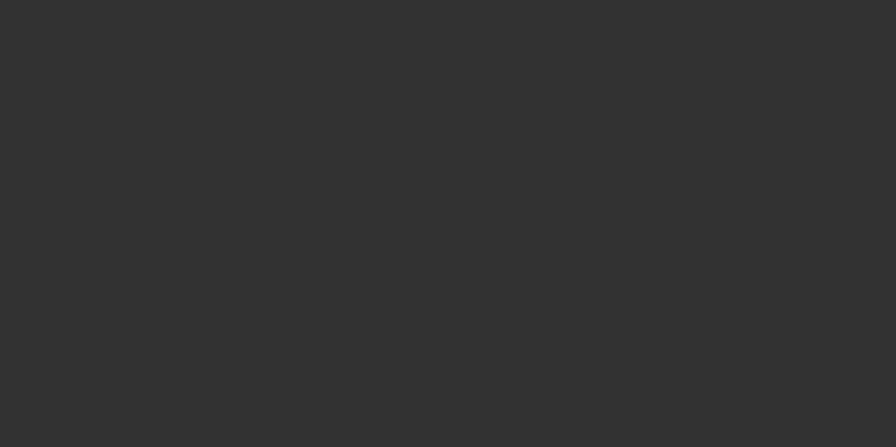
type input "$41,980.00"
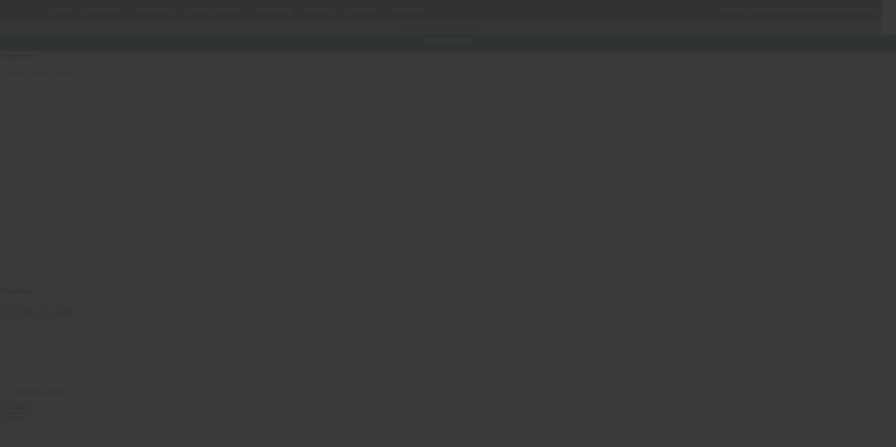
type input "7537 W Thomas Rd"
type input "Store F1"
type input "Phoenix"
type input "85033"
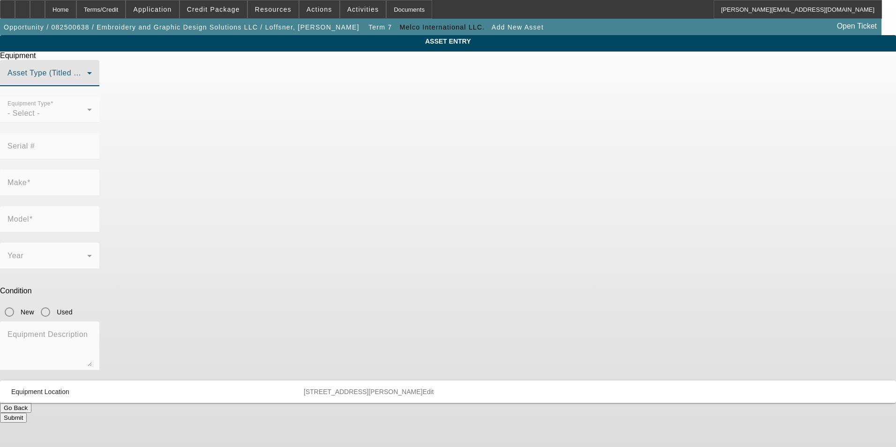
click at [87, 83] on span at bounding box center [48, 76] width 80 height 11
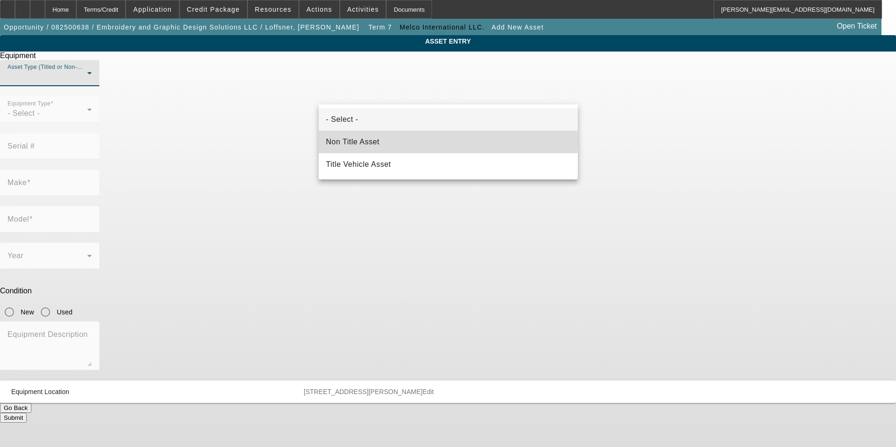
click at [395, 141] on mat-option "Non Title Asset" at bounding box center [448, 142] width 259 height 23
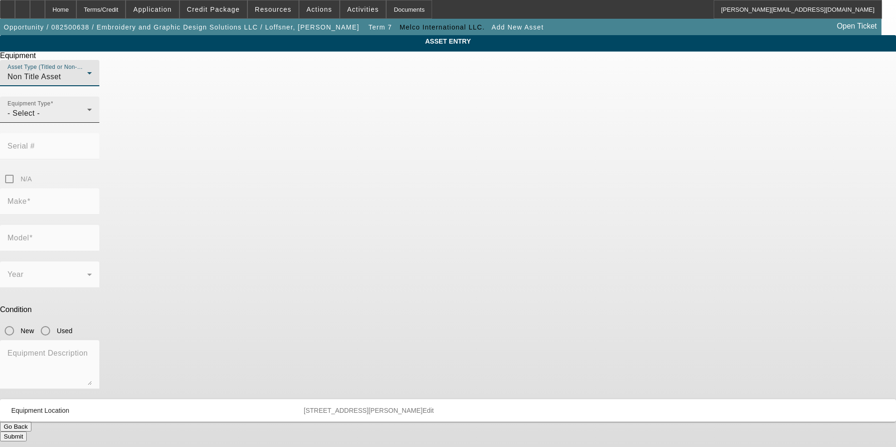
click at [87, 119] on div "- Select -" at bounding box center [48, 113] width 80 height 11
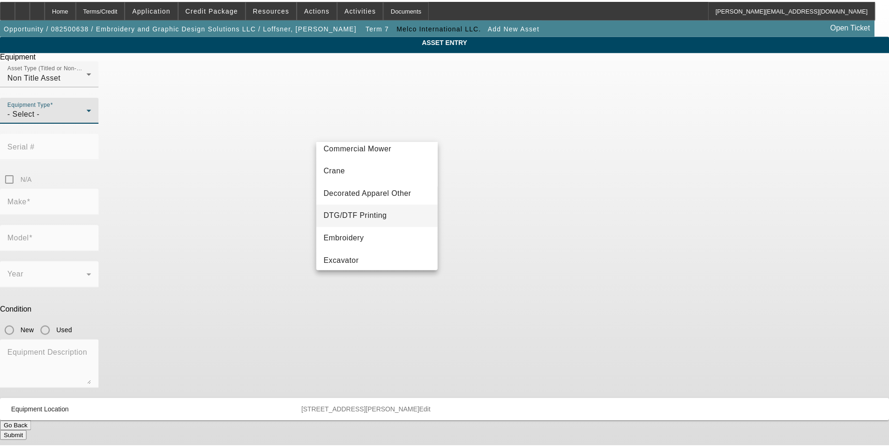
scroll to position [94, 0]
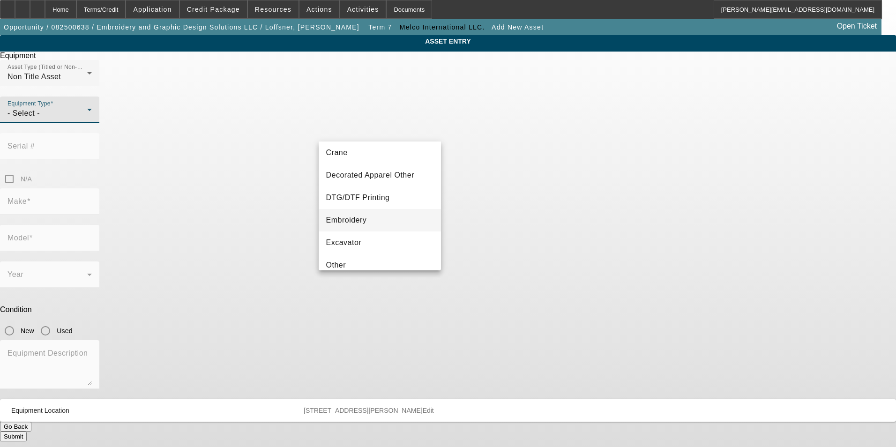
click at [376, 216] on mat-option "Embroidery" at bounding box center [380, 220] width 123 height 23
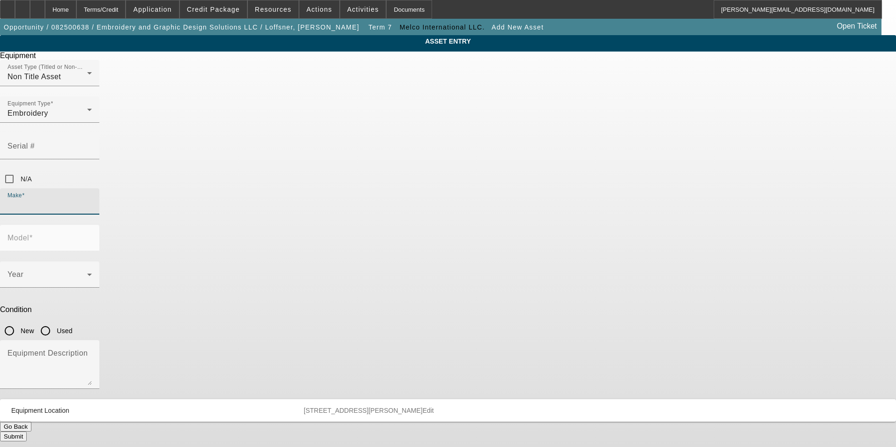
click at [92, 200] on input "Make" at bounding box center [50, 205] width 84 height 11
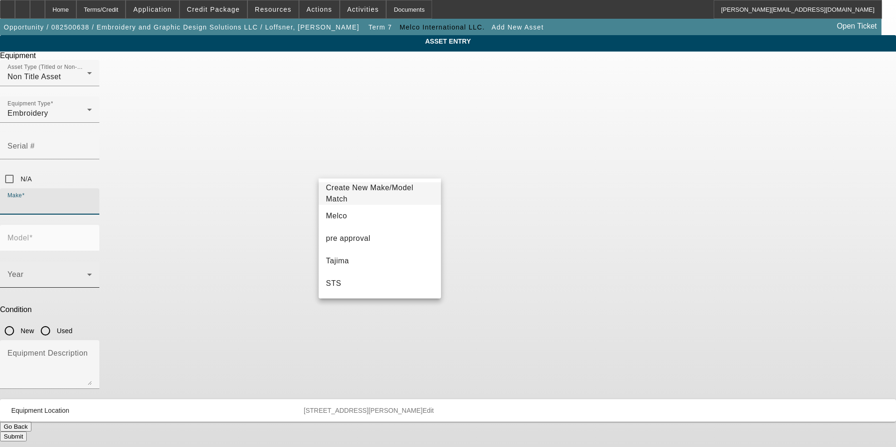
drag, startPoint x: 379, startPoint y: 222, endPoint x: 408, endPoint y: 205, distance: 33.4
click at [380, 221] on mat-option "Melco" at bounding box center [380, 216] width 123 height 23
type input "Melco"
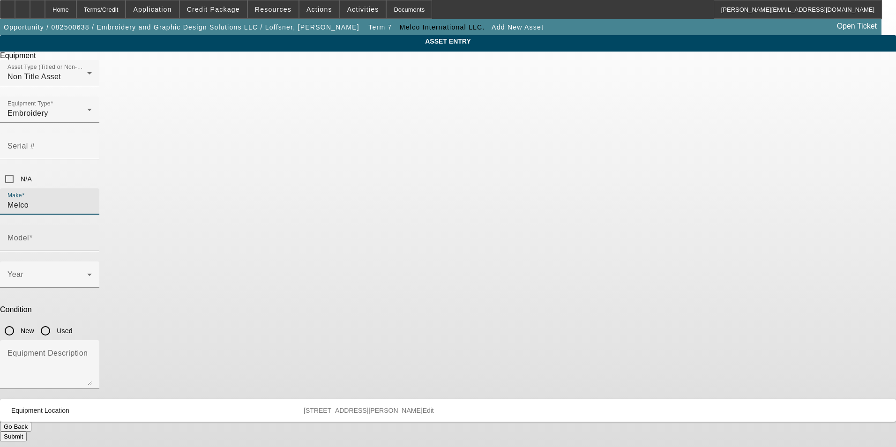
click at [29, 234] on mat-label "Model" at bounding box center [19, 238] width 22 height 8
click at [92, 236] on input "Model" at bounding box center [50, 241] width 84 height 11
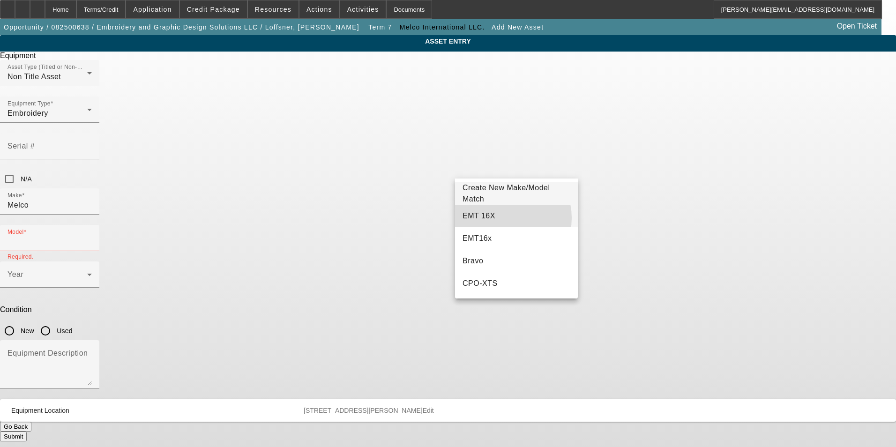
click at [500, 218] on mat-option "EMT 16X" at bounding box center [516, 216] width 123 height 23
type input "EMT 16X"
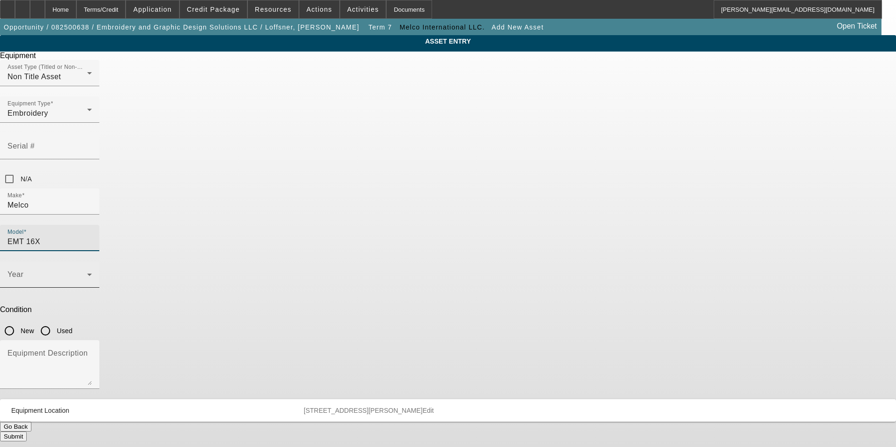
click at [87, 273] on span at bounding box center [48, 278] width 80 height 11
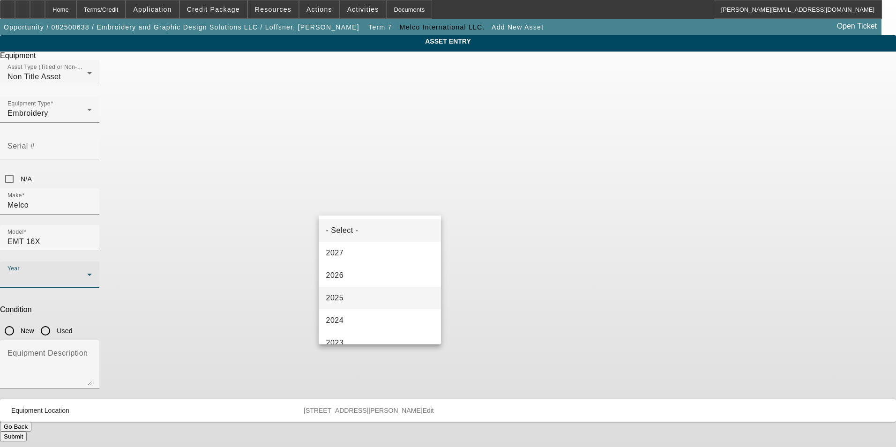
drag, startPoint x: 357, startPoint y: 294, endPoint x: 410, endPoint y: 268, distance: 59.3
click at [361, 292] on mat-option "2025" at bounding box center [380, 298] width 123 height 23
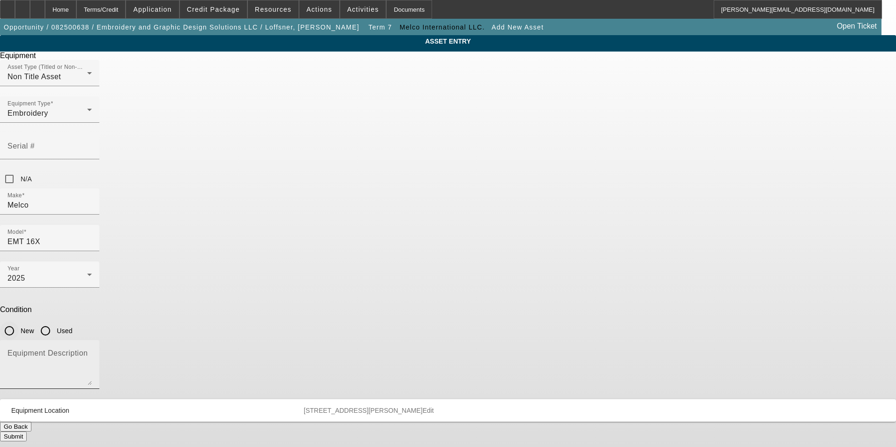
drag, startPoint x: 462, startPoint y: 208, endPoint x: 451, endPoint y: 239, distance: 32.9
click at [19, 322] on input "New" at bounding box center [9, 331] width 19 height 19
radio input "true"
click at [92, 352] on textarea "Equipment Description" at bounding box center [50, 369] width 84 height 34
paste textarea "new single head embroidery machine"
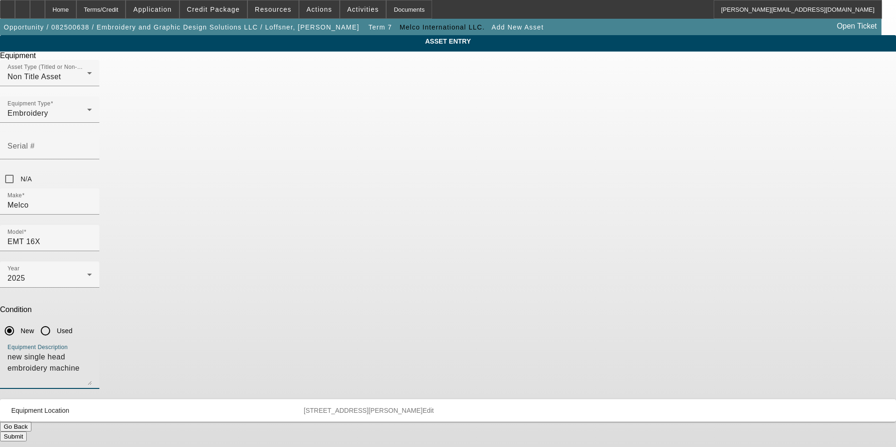
type textarea "new single head embroidery machine"
click at [27, 432] on button "Submit" at bounding box center [13, 437] width 27 height 10
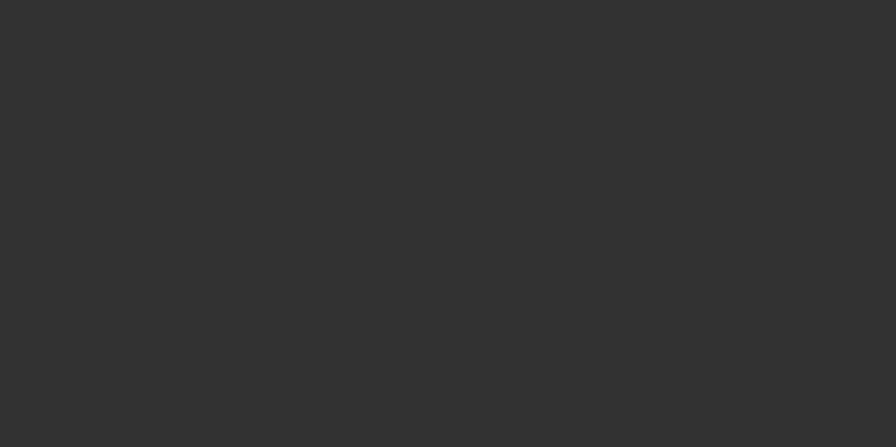
type input "$41,980.00"
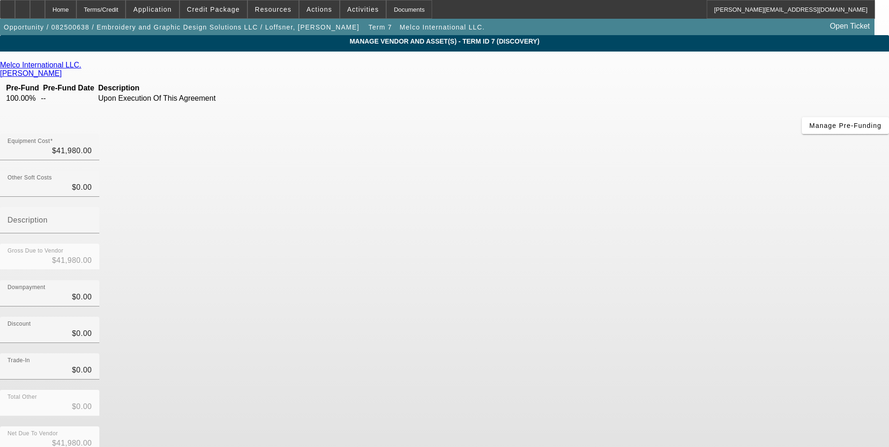
scroll to position [7, 0]
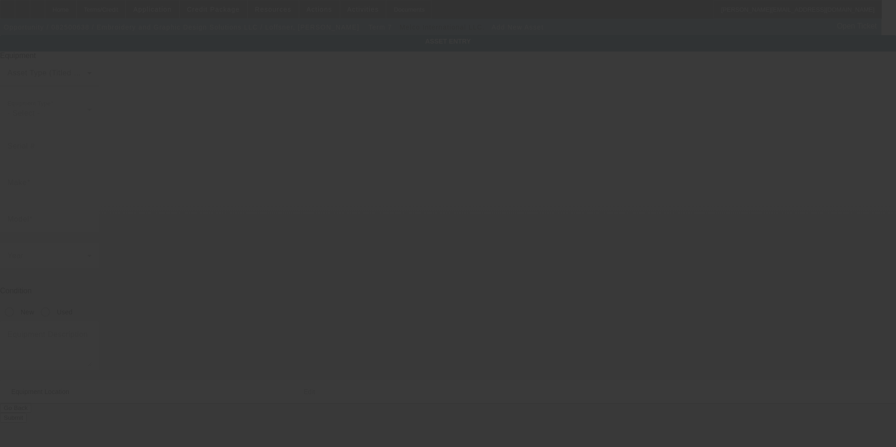
type input "7537 W Thomas Rd"
type input "Store F1"
type input "Phoenix"
type input "85033"
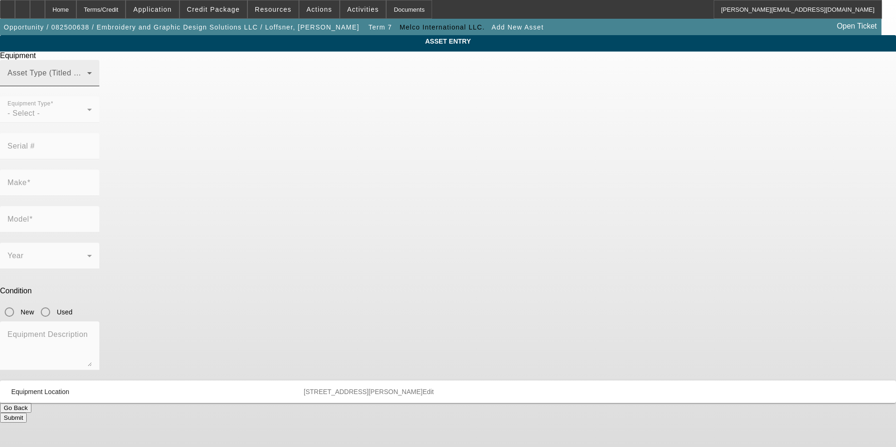
click at [92, 86] on div "Asset Type (Titled or Non-Titled)" at bounding box center [50, 73] width 84 height 26
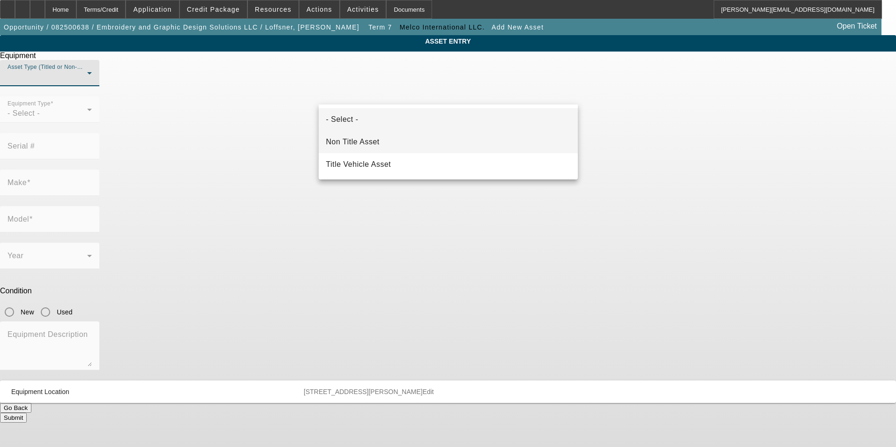
click at [391, 143] on mat-option "Non Title Asset" at bounding box center [448, 142] width 259 height 23
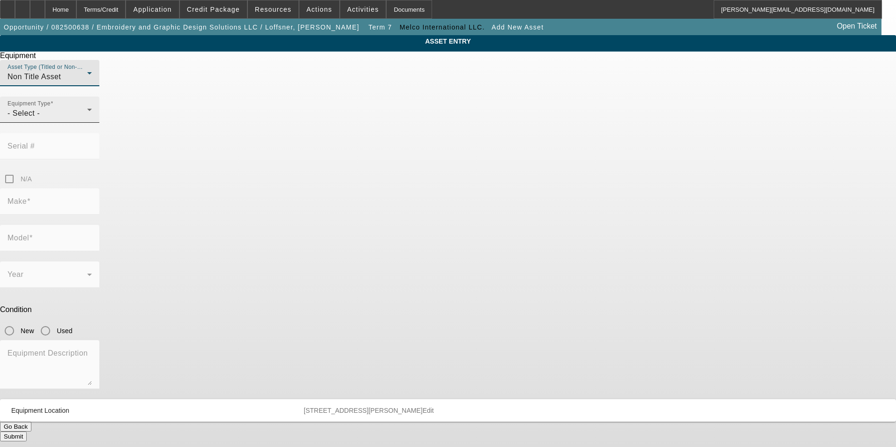
click at [87, 119] on div "- Select -" at bounding box center [48, 113] width 80 height 11
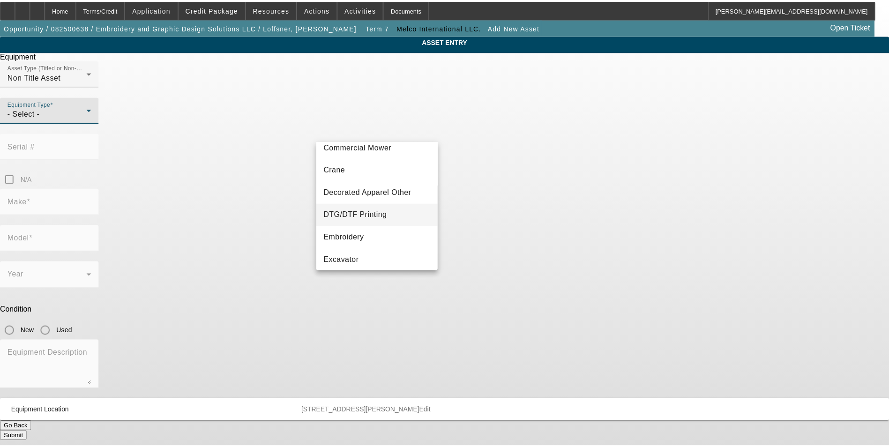
scroll to position [94, 0]
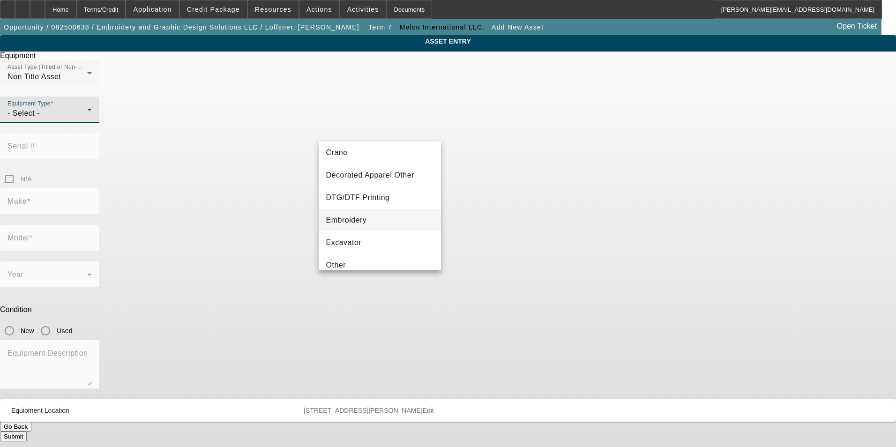
click at [351, 220] on span "Embroidery" at bounding box center [346, 220] width 41 height 11
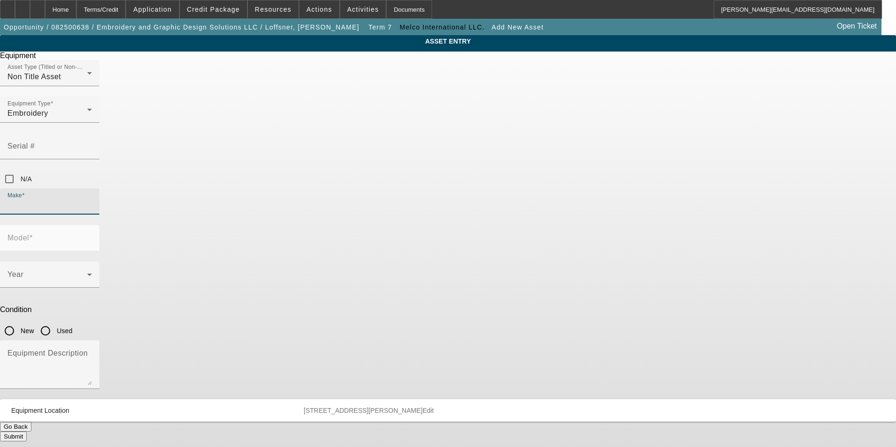
click at [92, 200] on input "Make" at bounding box center [50, 205] width 84 height 11
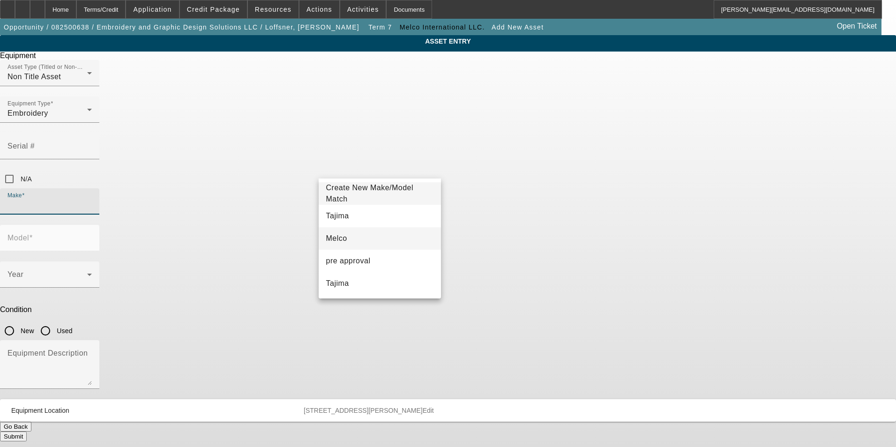
click at [358, 237] on mat-option "Melco" at bounding box center [380, 238] width 123 height 23
type input "Melco"
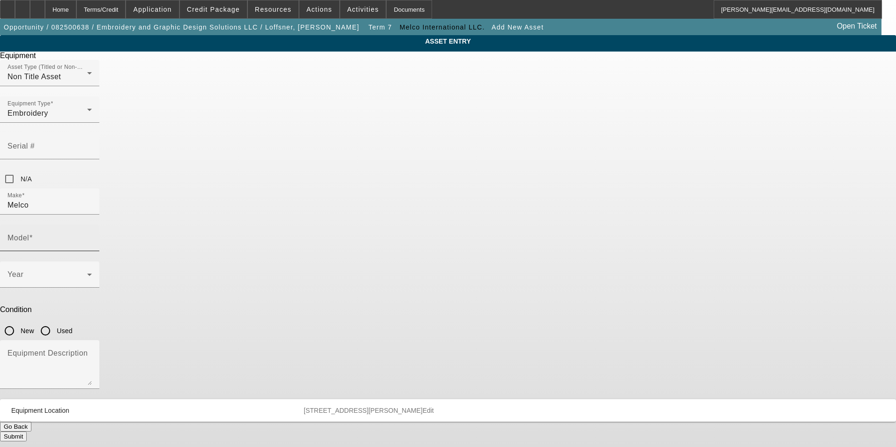
click at [29, 234] on mat-label "Model" at bounding box center [19, 238] width 22 height 8
click at [92, 236] on input "Model" at bounding box center [50, 241] width 84 height 11
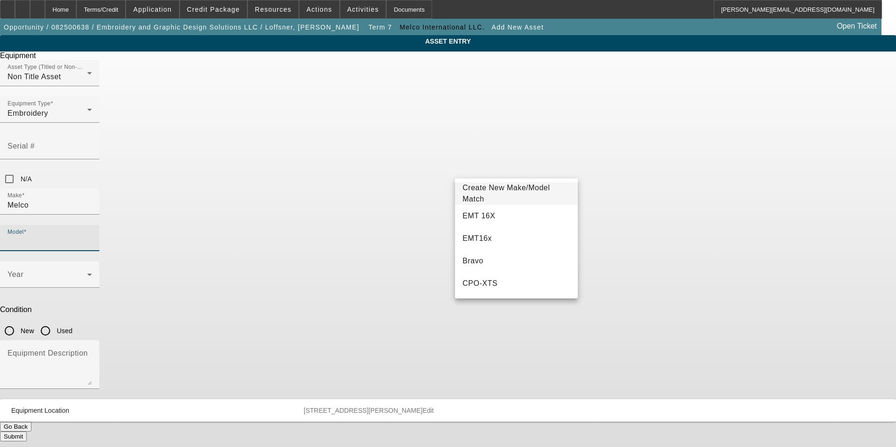
drag, startPoint x: 491, startPoint y: 218, endPoint x: 470, endPoint y: 219, distance: 20.7
click at [486, 219] on mat-option "EMT 16X" at bounding box center [516, 216] width 123 height 23
type input "EMT 16X"
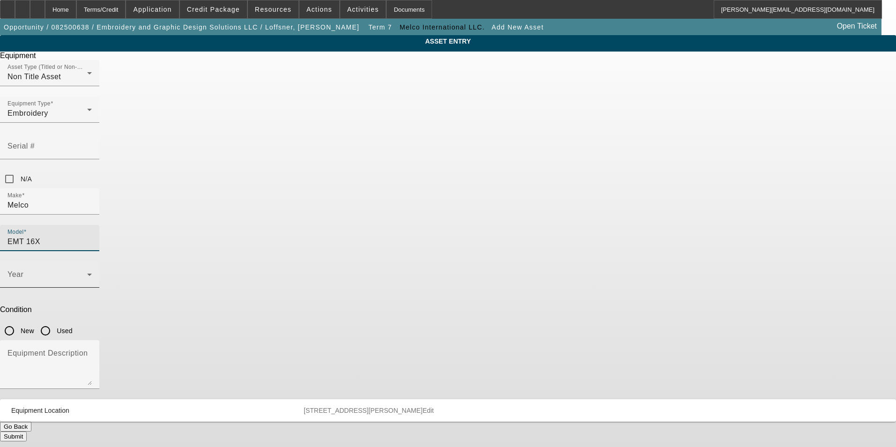
click at [87, 273] on span at bounding box center [48, 278] width 80 height 11
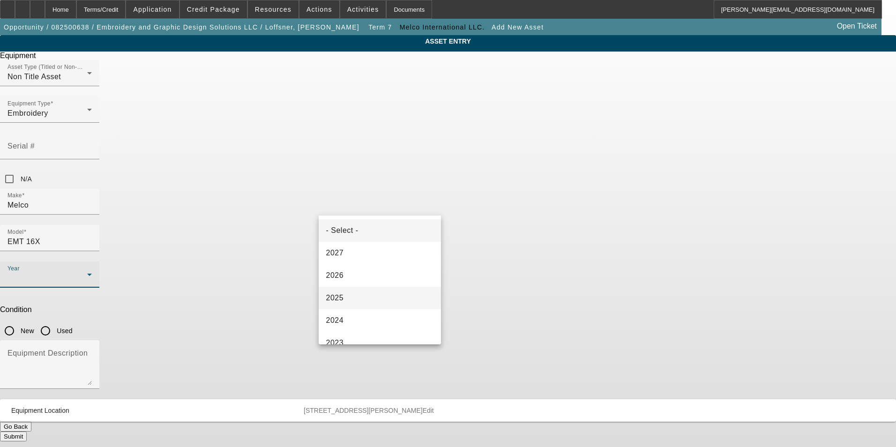
click at [346, 297] on mat-option "2025" at bounding box center [380, 298] width 123 height 23
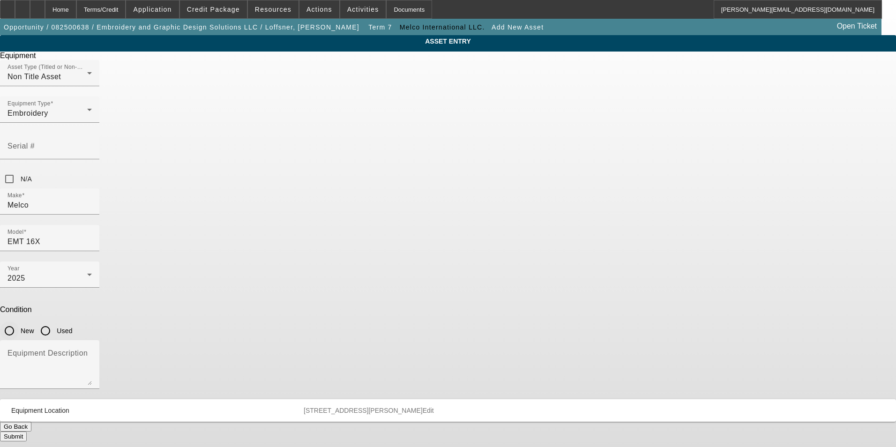
click at [19, 322] on input "New" at bounding box center [9, 331] width 19 height 19
radio input "true"
click at [92, 352] on textarea "Equipment Description" at bounding box center [50, 369] width 84 height 34
paste textarea "new single head embroidery machine"
type textarea "new single head embroidery machine"
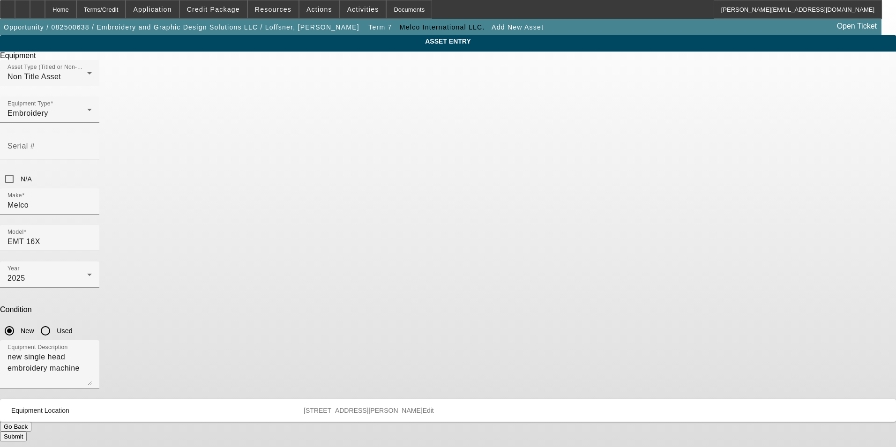
click at [27, 432] on button "Submit" at bounding box center [13, 437] width 27 height 10
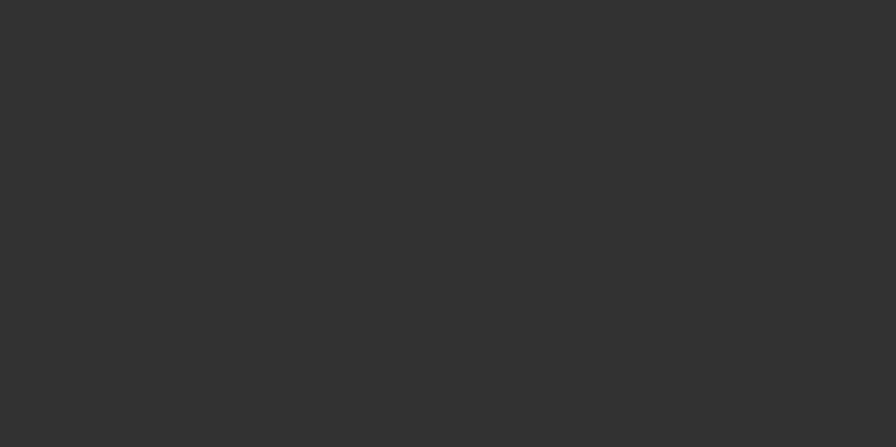
type input "$41,980.00"
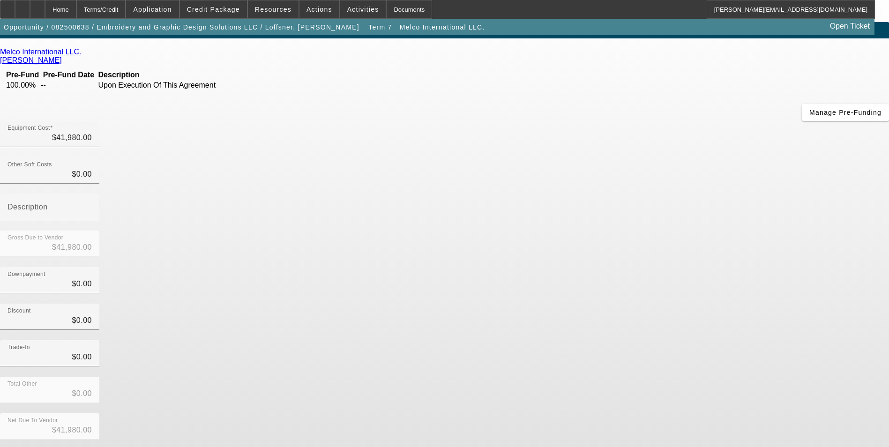
scroll to position [20, 0]
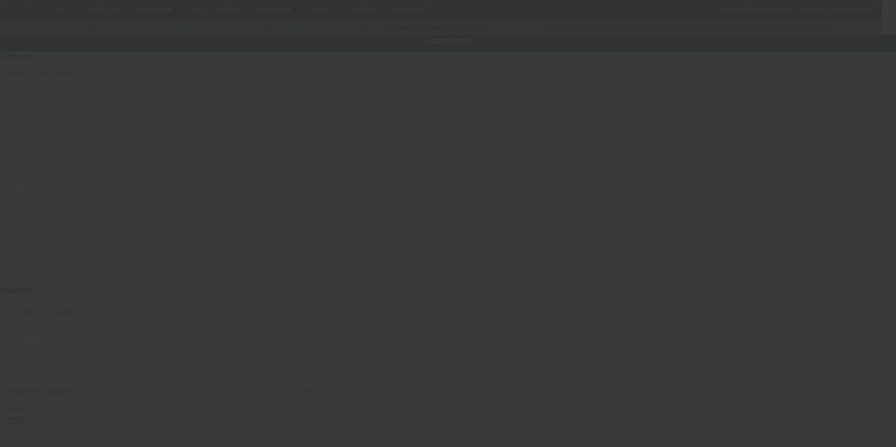
type input "7537 W Thomas Rd"
type input "Store F1"
type input "Phoenix"
type input "85033"
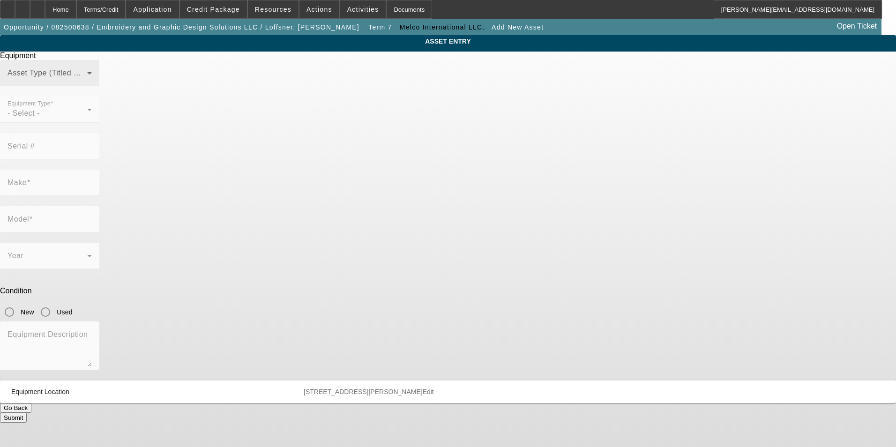
click at [87, 83] on span at bounding box center [48, 76] width 80 height 11
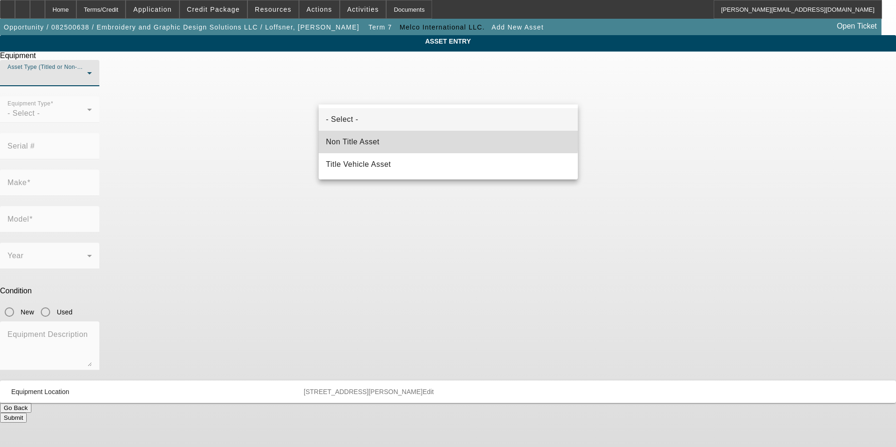
click at [393, 137] on mat-option "Non Title Asset" at bounding box center [448, 142] width 259 height 23
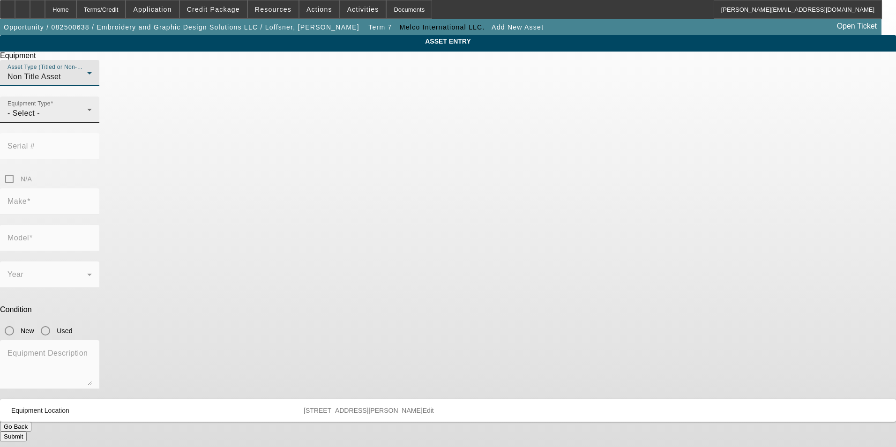
click at [87, 119] on div "- Select -" at bounding box center [48, 113] width 80 height 11
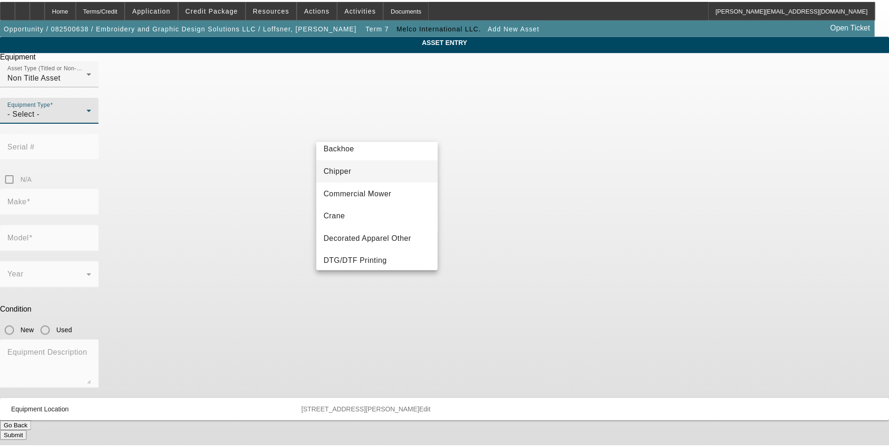
scroll to position [94, 0]
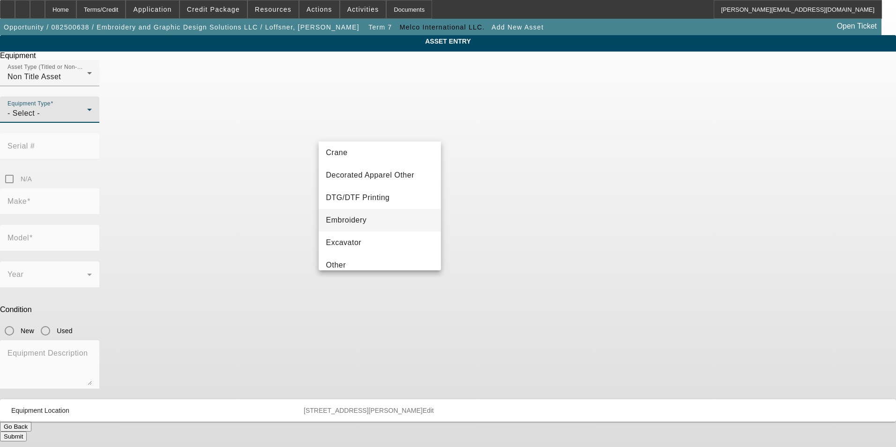
click at [368, 218] on mat-option "Embroidery" at bounding box center [380, 220] width 123 height 23
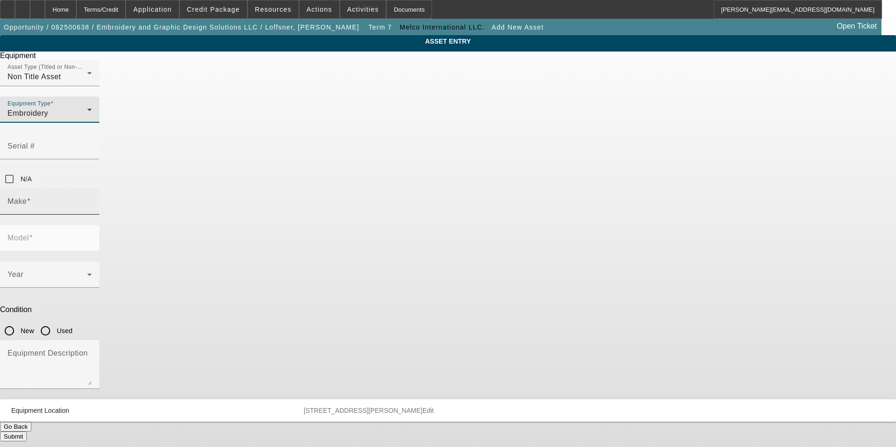
click at [92, 200] on input "Make" at bounding box center [50, 205] width 84 height 11
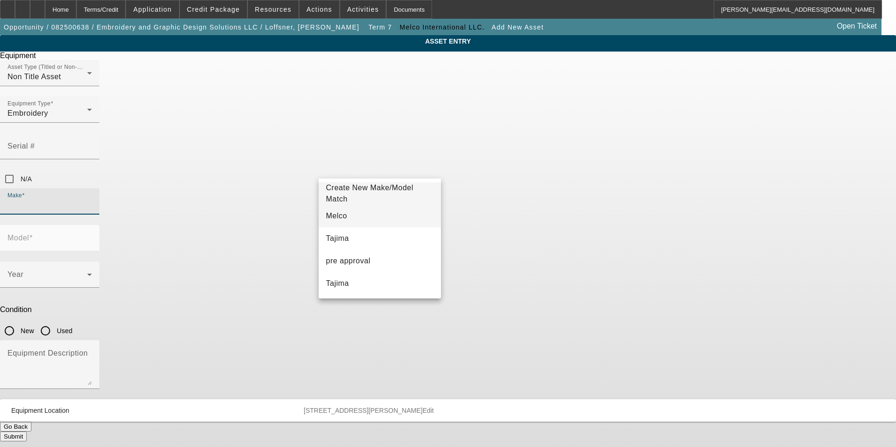
click at [372, 217] on mat-option "Melco" at bounding box center [380, 216] width 123 height 23
type input "Melco"
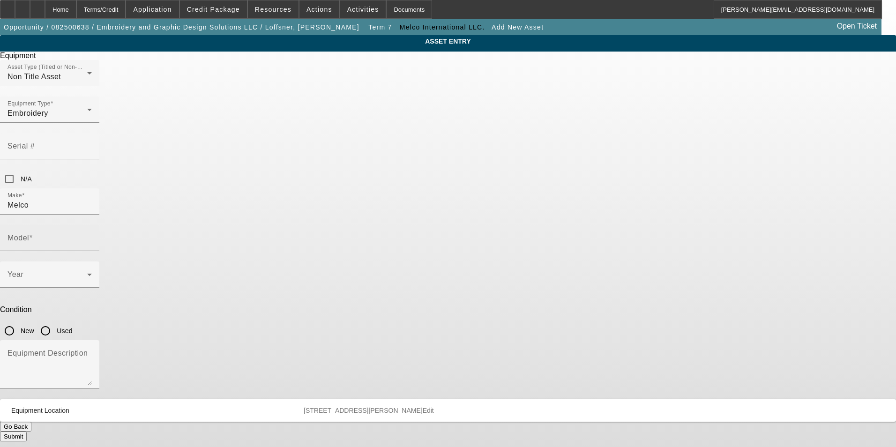
click at [29, 234] on mat-label "Model" at bounding box center [19, 238] width 22 height 8
click at [92, 236] on input "Model" at bounding box center [50, 241] width 84 height 11
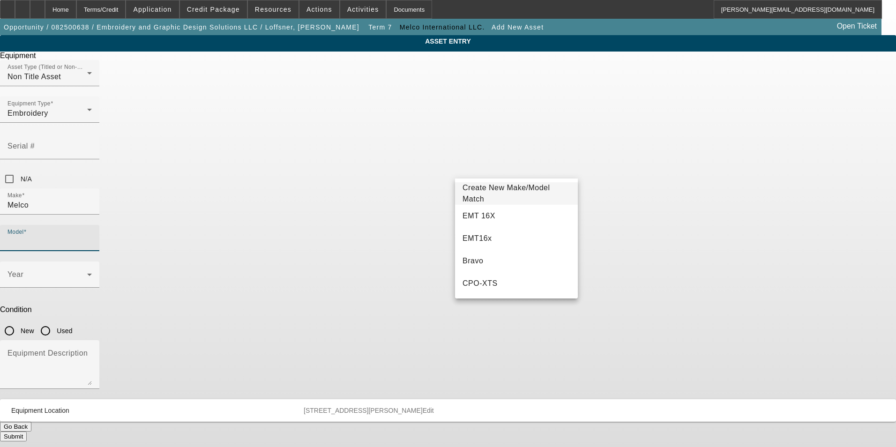
drag, startPoint x: 519, startPoint y: 213, endPoint x: 461, endPoint y: 212, distance: 57.2
click at [515, 214] on mat-option "EMT 16X" at bounding box center [516, 216] width 123 height 23
type input "EMT 16X"
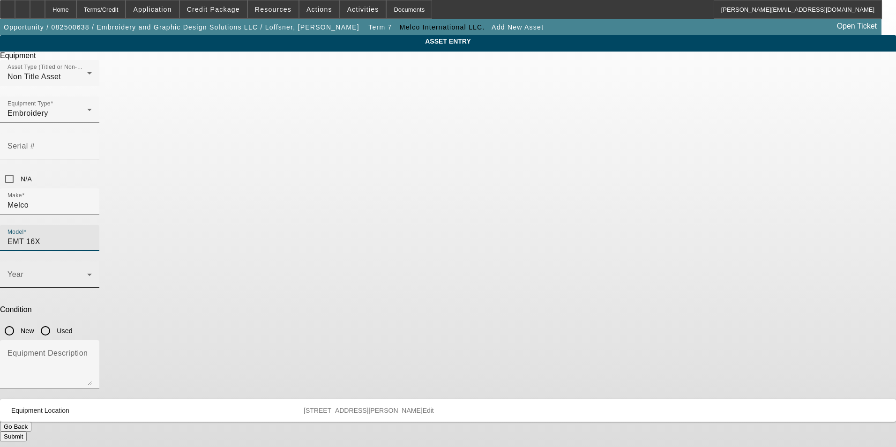
click at [99, 262] on div "Year" at bounding box center [49, 275] width 99 height 26
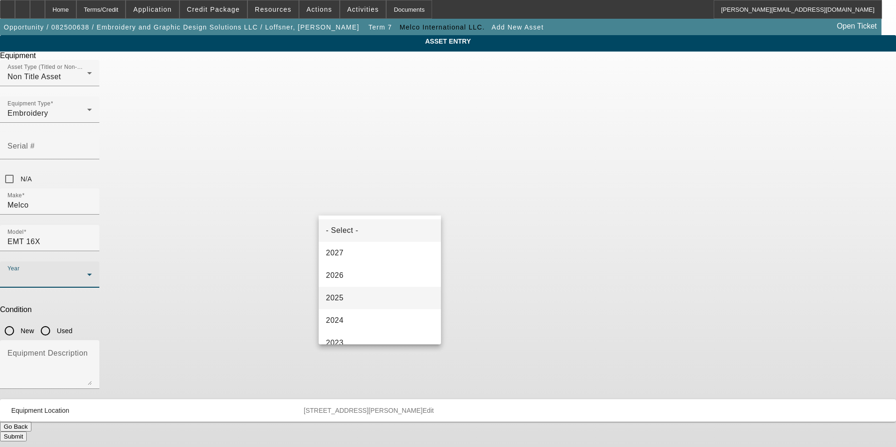
click at [380, 293] on mat-option "2025" at bounding box center [380, 298] width 123 height 23
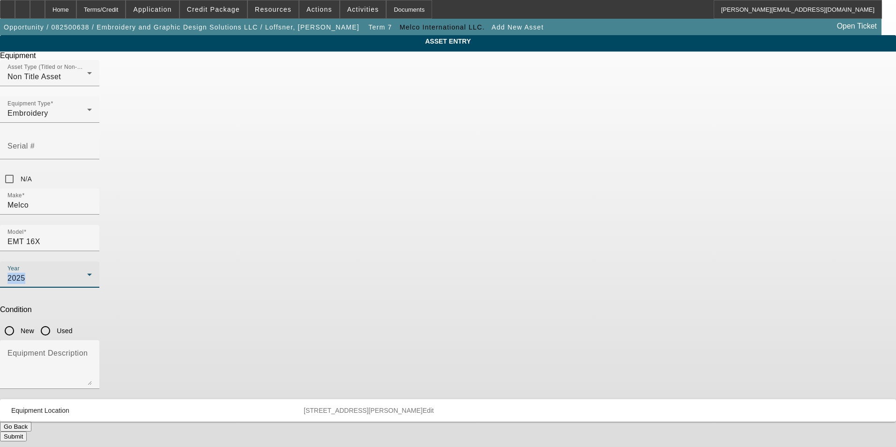
click at [19, 322] on input "New" at bounding box center [9, 331] width 19 height 19
radio input "true"
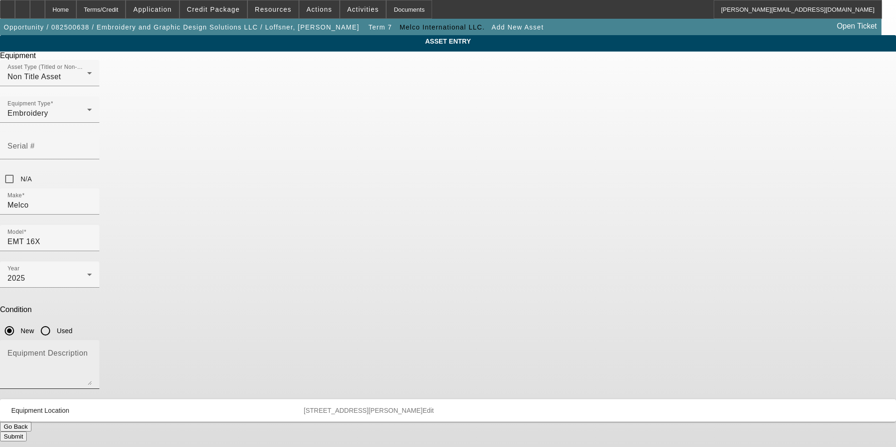
click at [92, 352] on textarea "Equipment Description" at bounding box center [50, 369] width 84 height 34
paste textarea "new single head embroidery machine"
type textarea "new single head embroidery machine"
click at [27, 432] on button "Submit" at bounding box center [13, 437] width 27 height 10
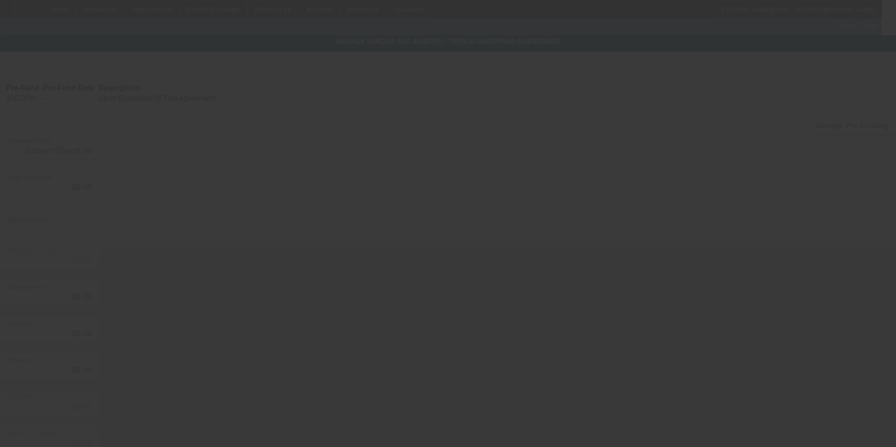
type input "$41,980.00"
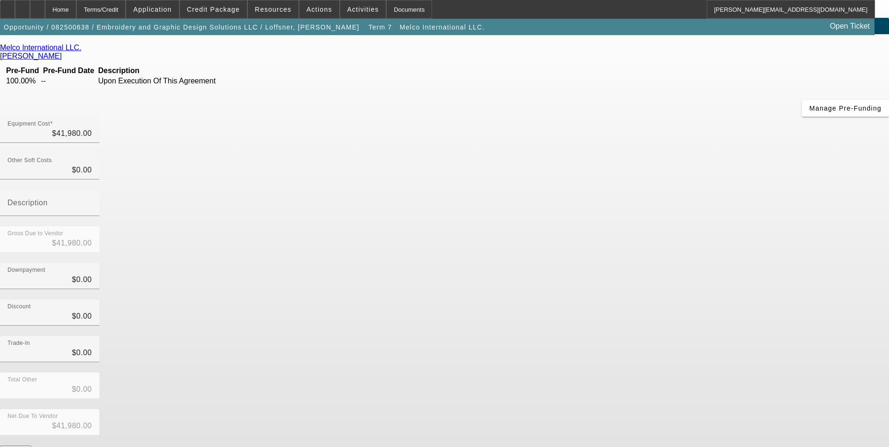
scroll to position [34, 0]
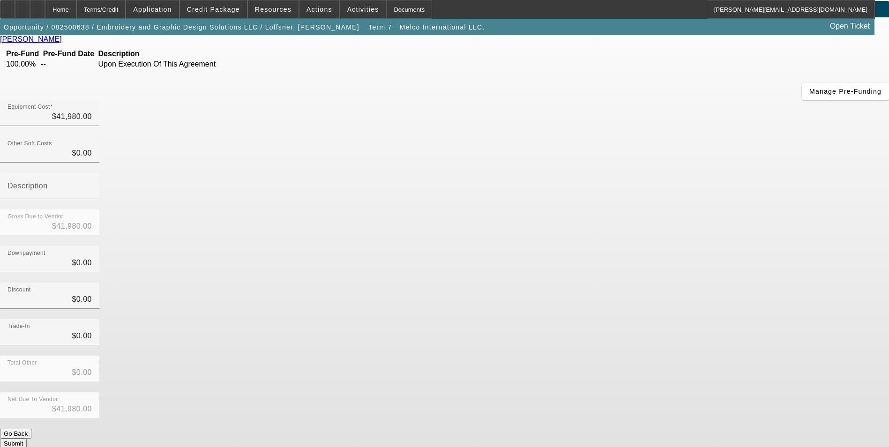
click at [27, 439] on button "Submit" at bounding box center [13, 444] width 27 height 10
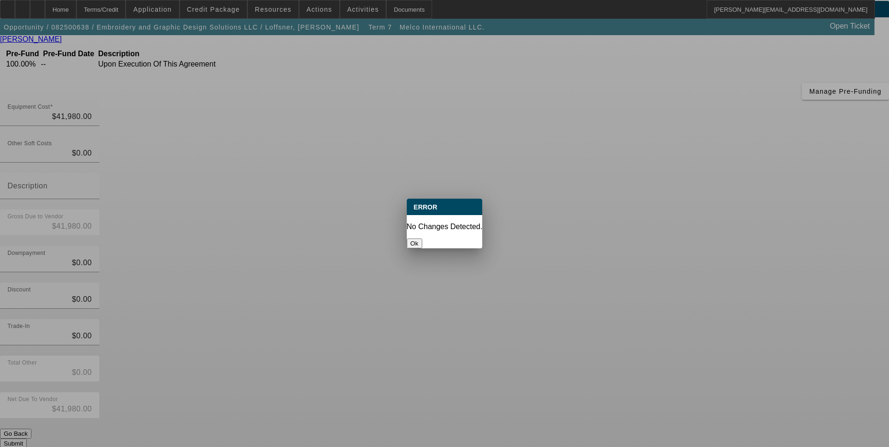
scroll to position [0, 0]
click at [422, 239] on button "Ok" at bounding box center [414, 244] width 15 height 10
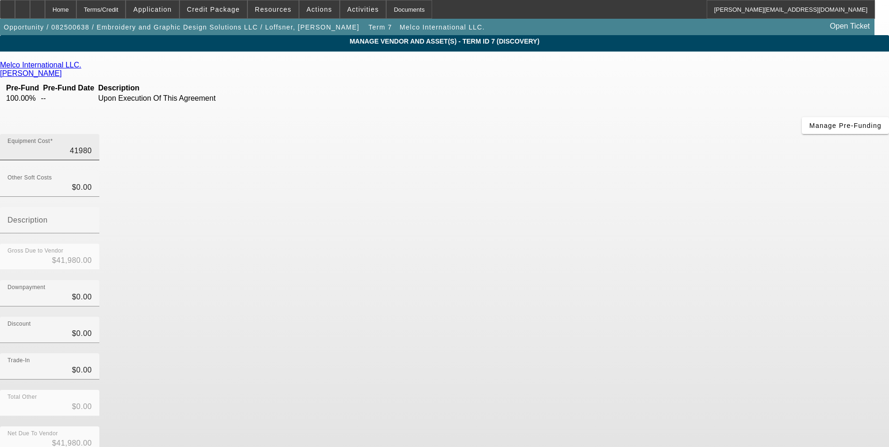
drag, startPoint x: 522, startPoint y: 81, endPoint x: 527, endPoint y: 79, distance: 5.3
click at [92, 145] on input "41980" at bounding box center [50, 150] width 84 height 11
type input "$41,980.00"
drag, startPoint x: 640, startPoint y: 230, endPoint x: 649, endPoint y: 246, distance: 17.6
click at [641, 317] on div "Discount $0.00" at bounding box center [444, 335] width 889 height 37
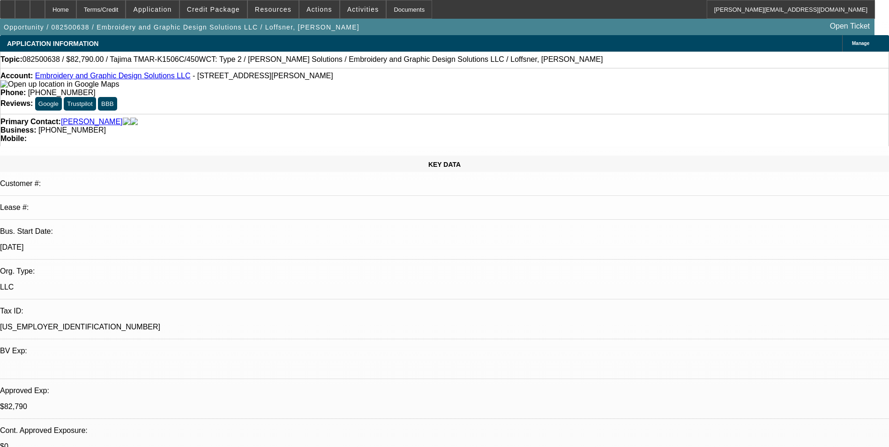
select select "0"
select select "2"
select select "0"
select select "2"
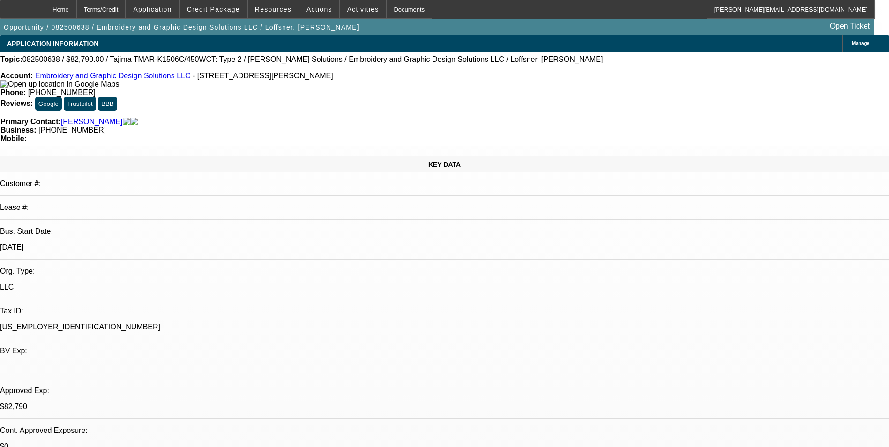
select select "0"
select select "2"
select select "0"
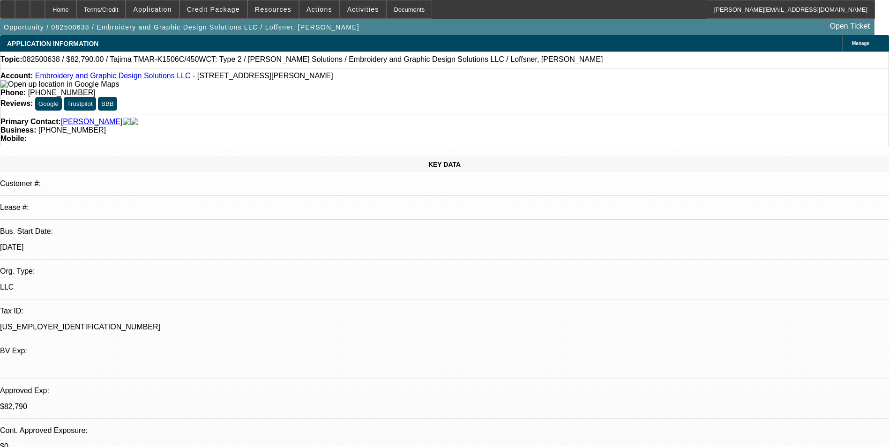
select select "2"
select select "0"
select select "1"
select select "2"
select select "6"
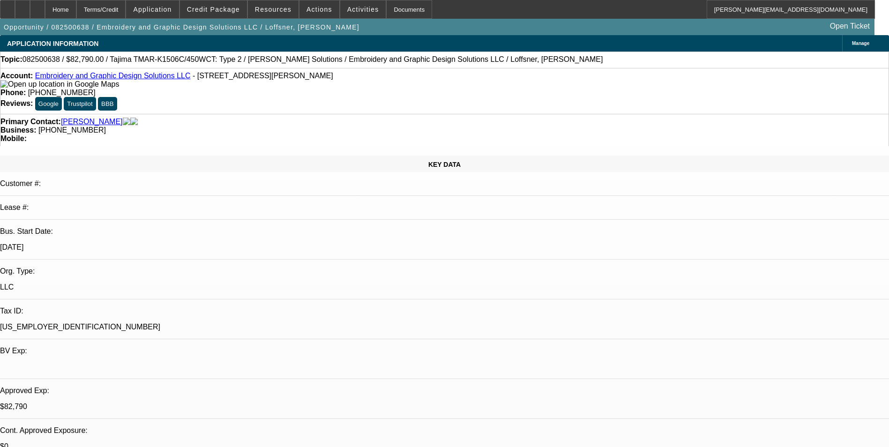
select select "1"
select select "2"
select select "6"
select select "1"
select select "2"
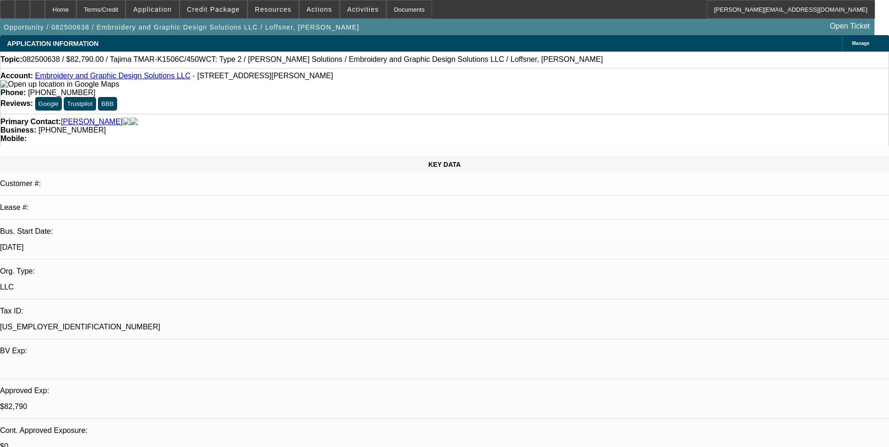
select select "6"
select select "1"
select select "2"
select select "6"
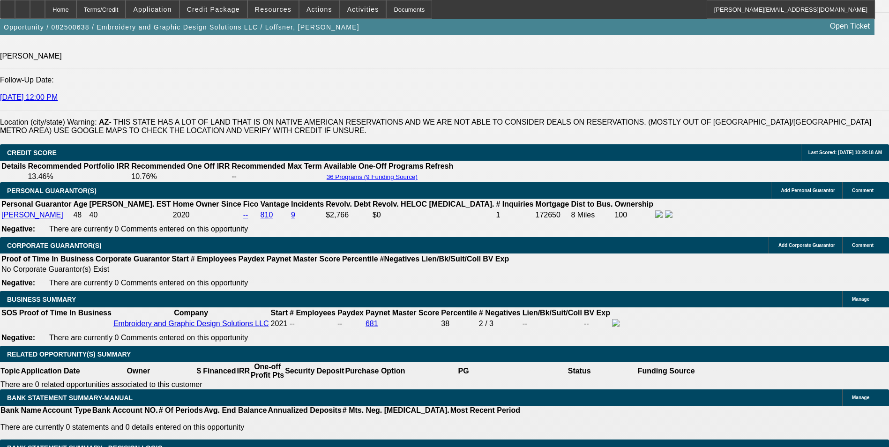
scroll to position [1313, 0]
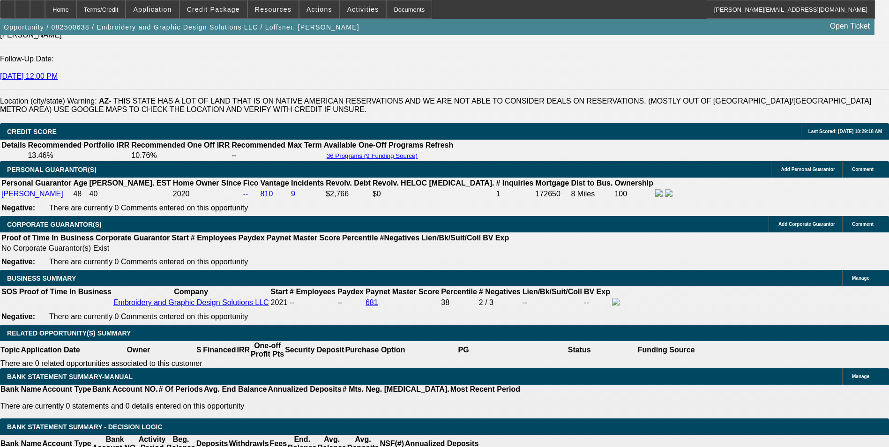
drag, startPoint x: 181, startPoint y: 279, endPoint x: 279, endPoint y: 272, distance: 98.2
type input "$19,980.00"
type input "UNKNOWN"
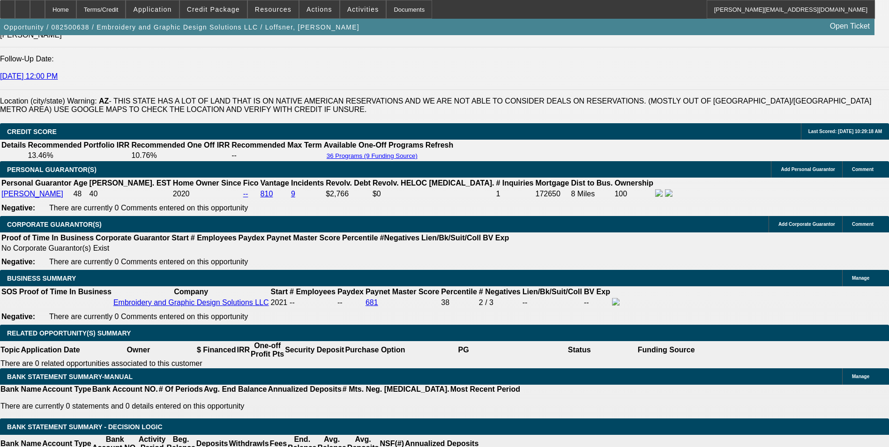
type input "$991.12"
type input "$495.56"
drag, startPoint x: 87, startPoint y: 129, endPoint x: 105, endPoint y: 153, distance: 29.7
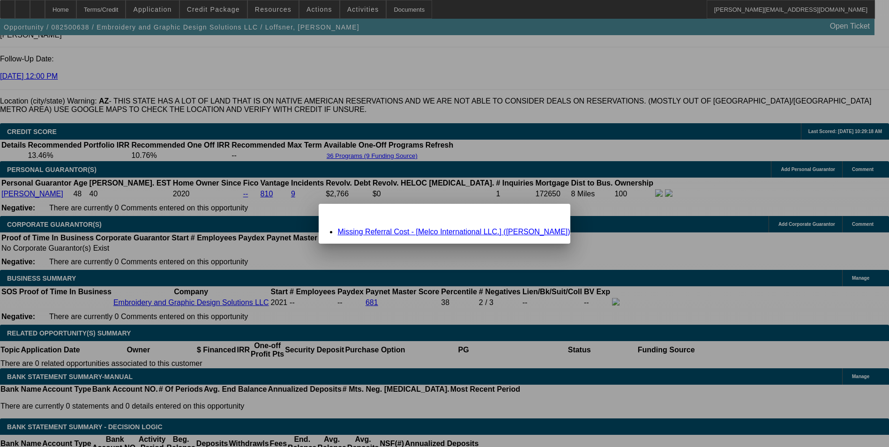
scroll to position [0, 0]
click at [528, 231] on link "Missing Referral Cost - [Melco International LLC.] (Jaramillo, Juan Carlos)" at bounding box center [454, 232] width 233 height 8
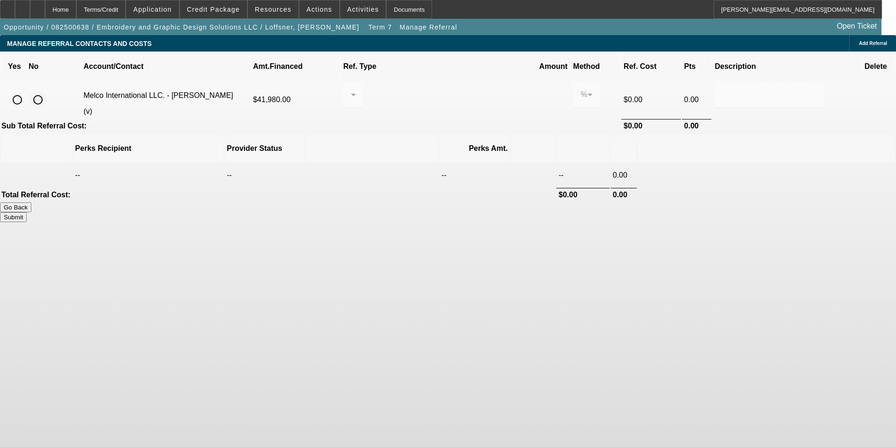
click at [47, 90] on input "radio" at bounding box center [38, 99] width 19 height 19
radio input "true"
click at [27, 212] on button "Submit" at bounding box center [13, 217] width 27 height 10
type input "0.000"
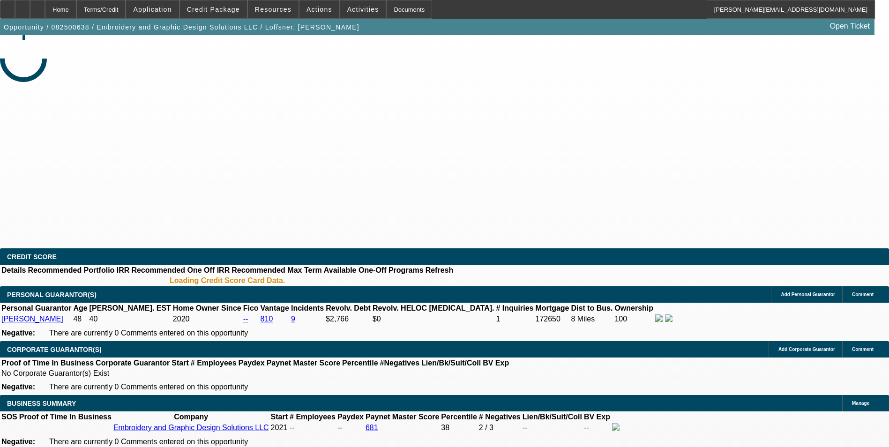
select select "0"
select select "2"
select select "0"
select select "6"
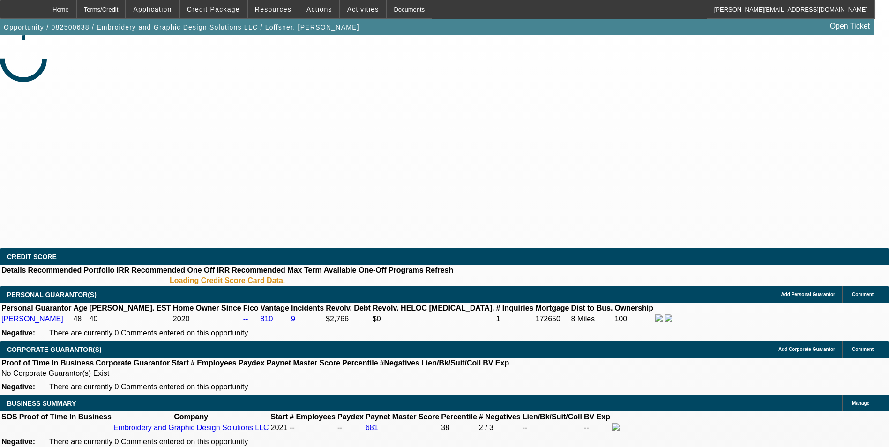
select select "0"
select select "2"
select select "0"
select select "6"
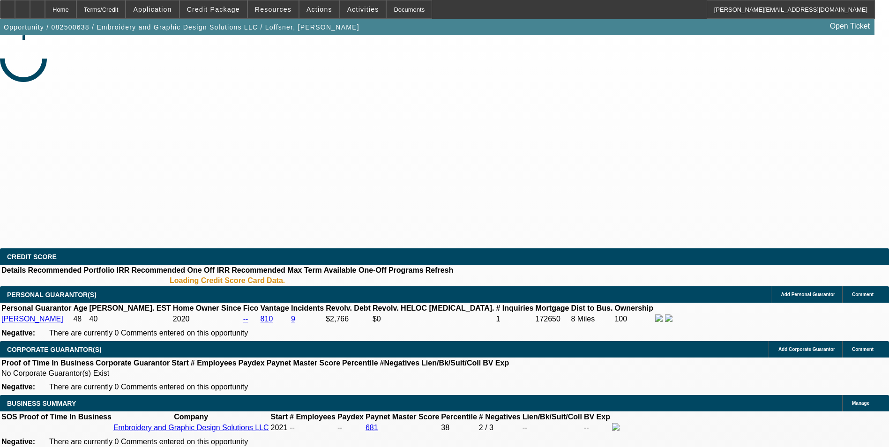
select select "0"
select select "2"
select select "0"
select select "6"
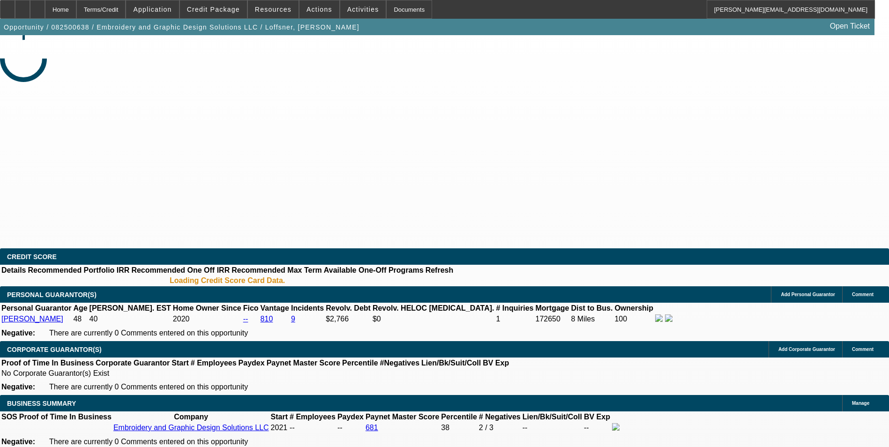
select select "0"
select select "2"
select select "0"
select select "6"
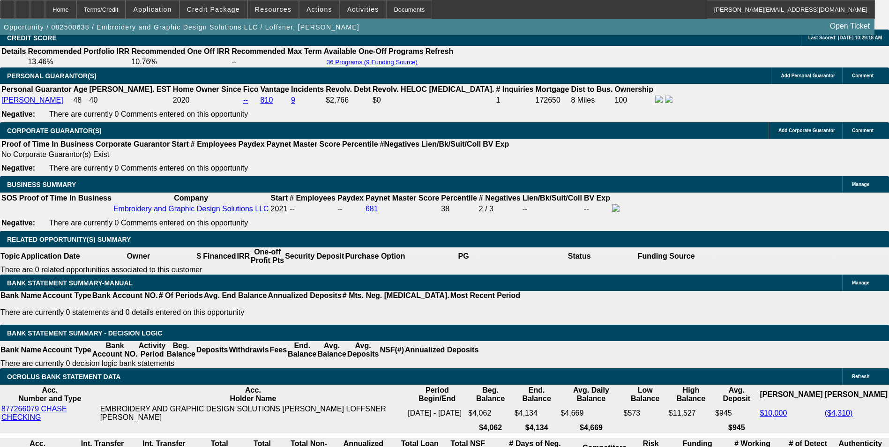
scroll to position [1453, 0]
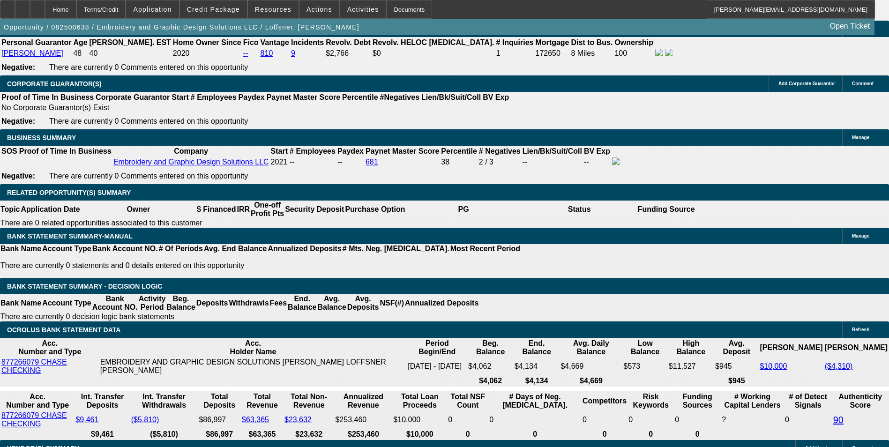
drag, startPoint x: 166, startPoint y: 143, endPoint x: 256, endPoint y: 130, distance: 90.0
type input "$19,980.00"
type input "UNKNOWN"
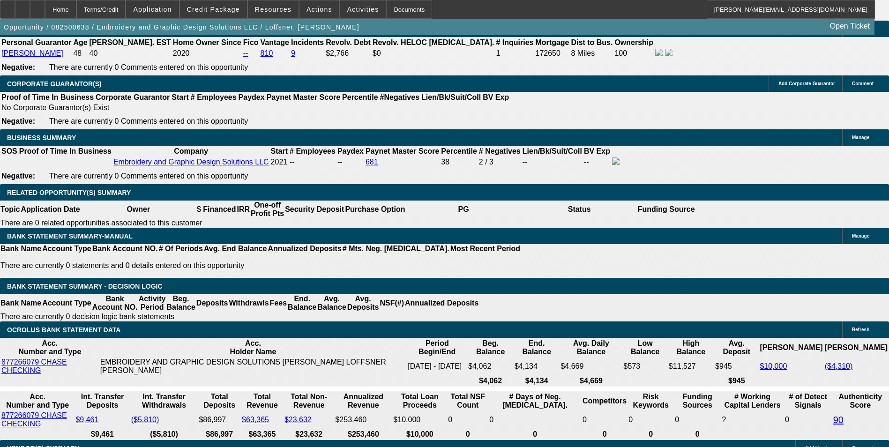
type input "$991.12"
type input "$495.56"
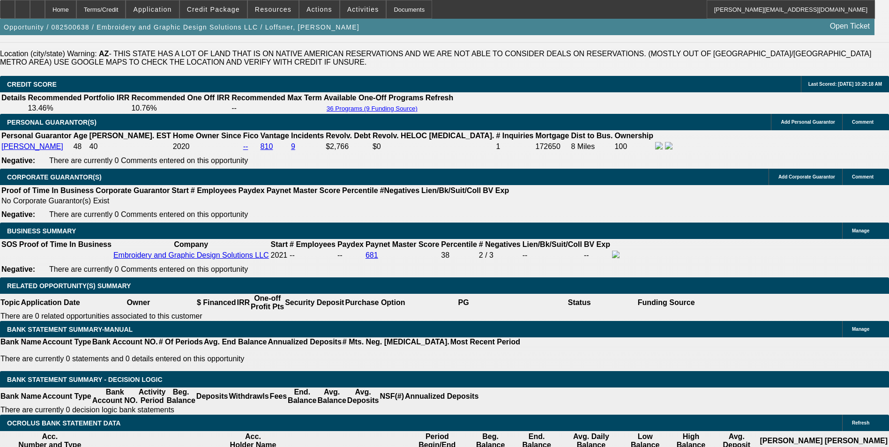
scroll to position [1360, 0]
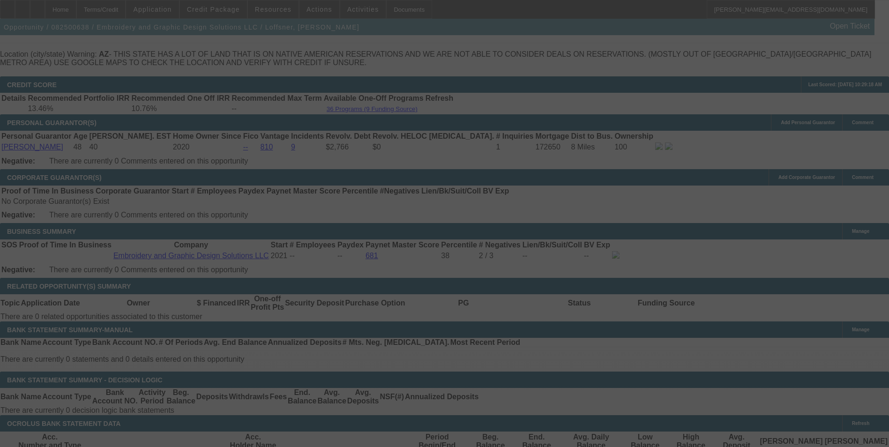
select select "0"
select select "2"
select select "0"
select select "6"
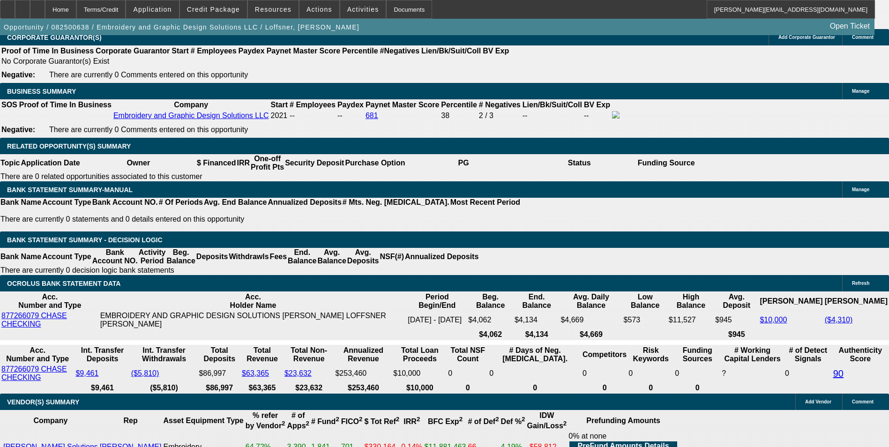
scroll to position [1500, 0]
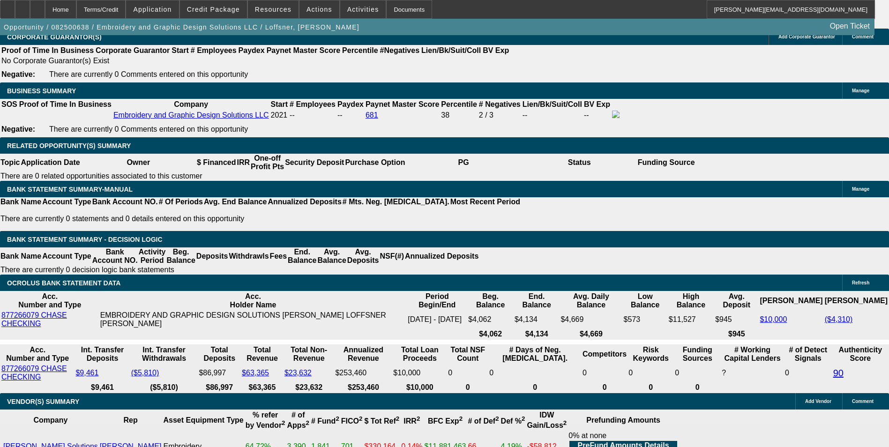
drag, startPoint x: 198, startPoint y: 169, endPoint x: 248, endPoint y: 157, distance: 51.1
type input "1"
type input "UNKNOWN"
type input "13.2"
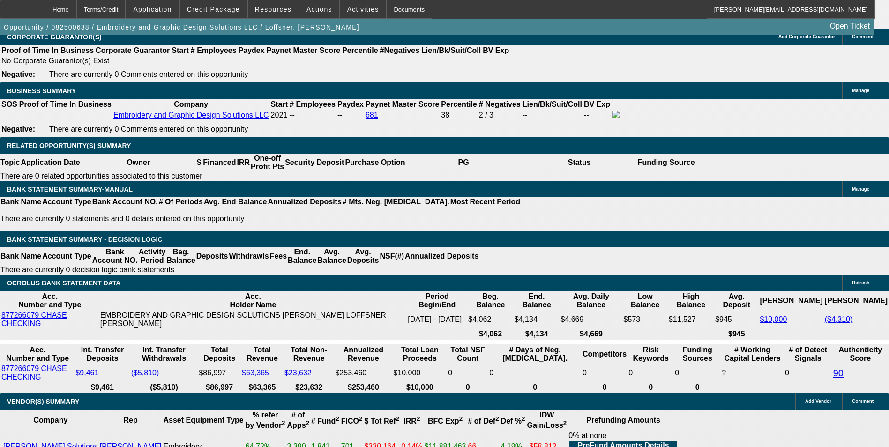
type input "$752.12"
type input "$376.06"
type input "$1,001.14"
type input "$500.57"
type input "$1,005.64"
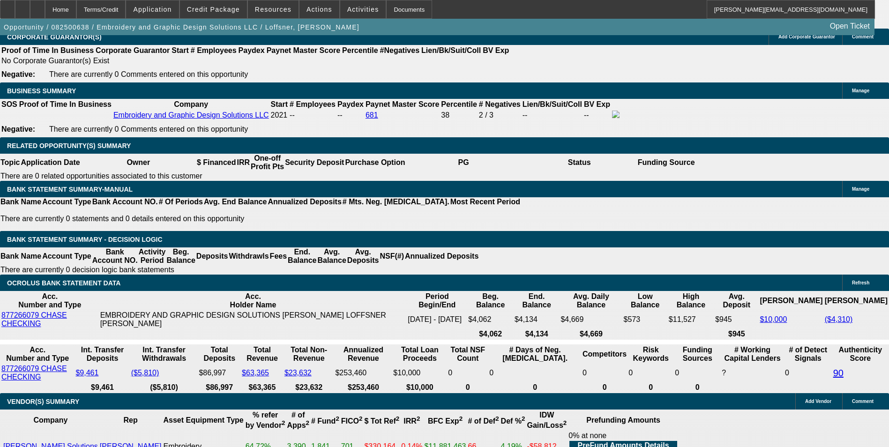
type input "$502.82"
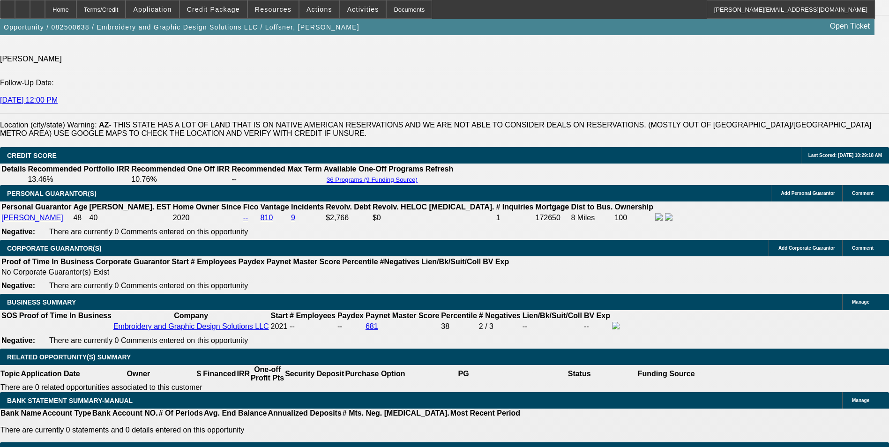
scroll to position [1266, 0]
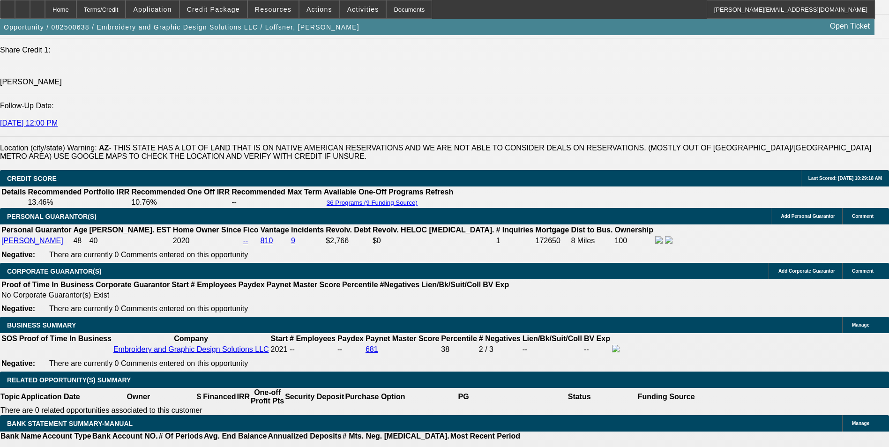
type input "13.2"
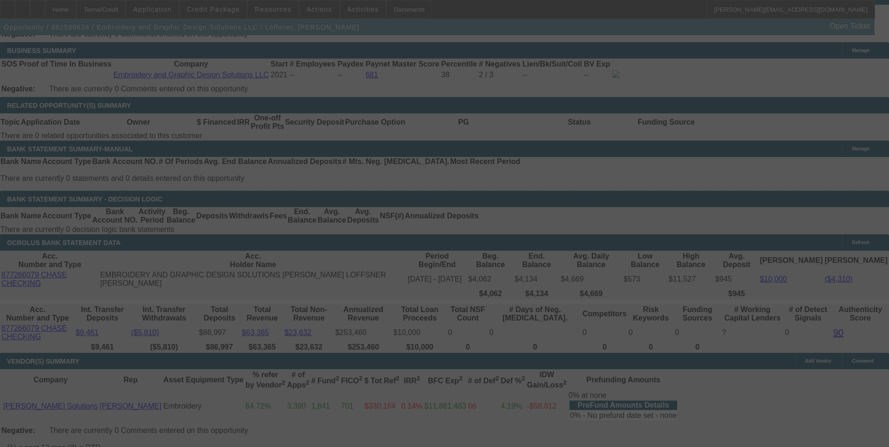
scroll to position [1547, 0]
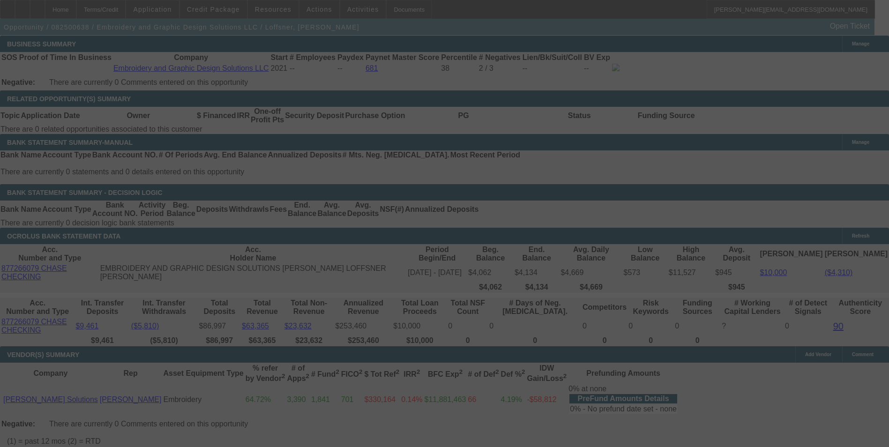
select select "0"
select select "2"
select select "0"
select select "6"
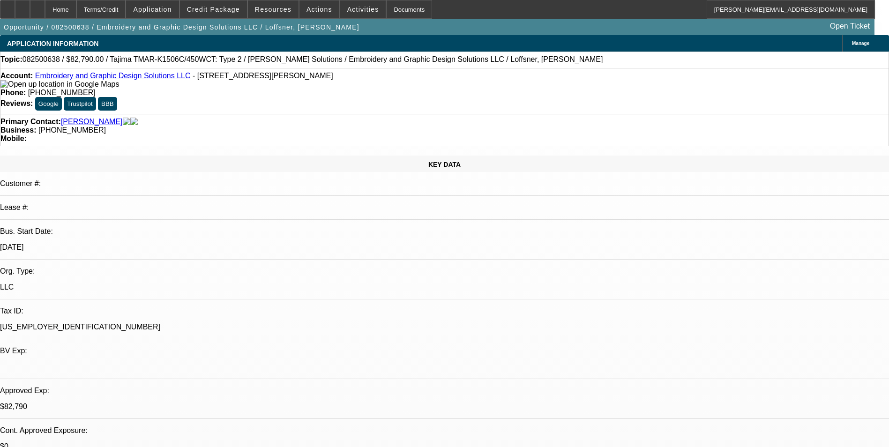
scroll to position [141, 0]
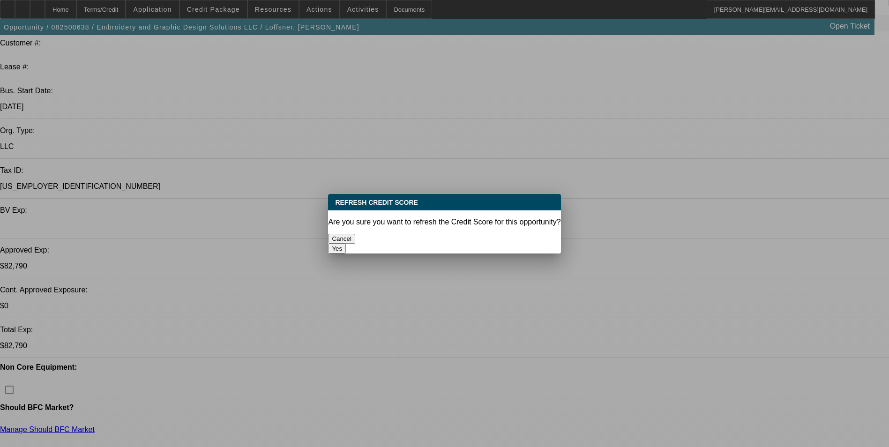
click at [346, 244] on button "Yes" at bounding box center [337, 249] width 18 height 10
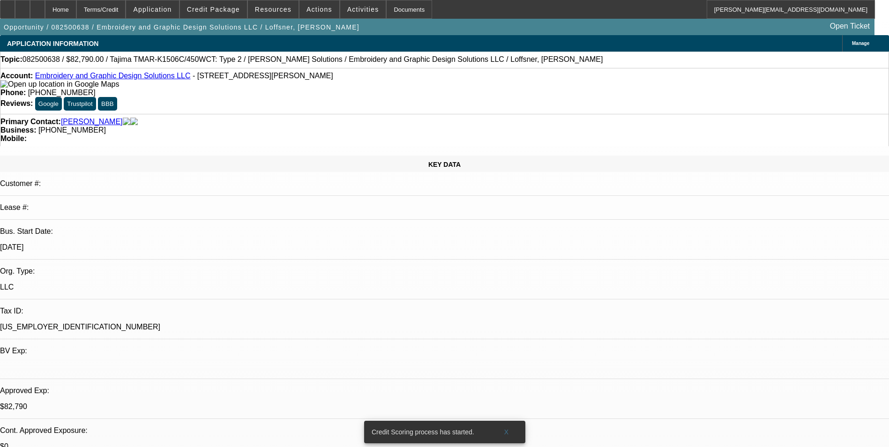
scroll to position [141, 0]
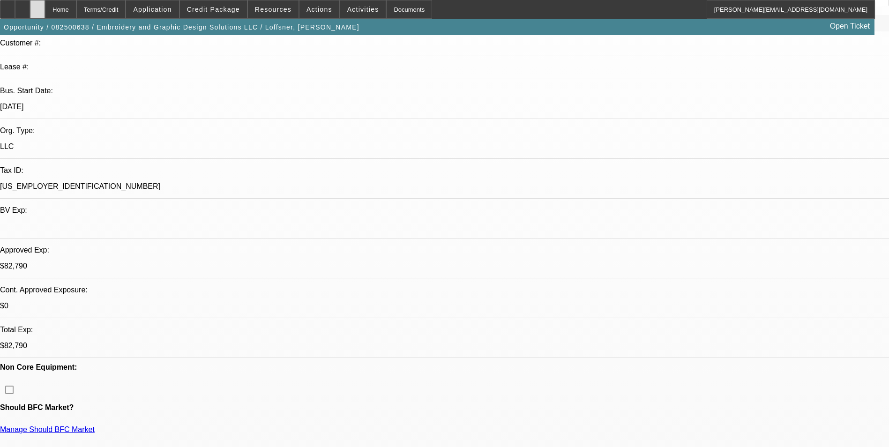
click at [38, 6] on icon at bounding box center [38, 6] width 0 height 0
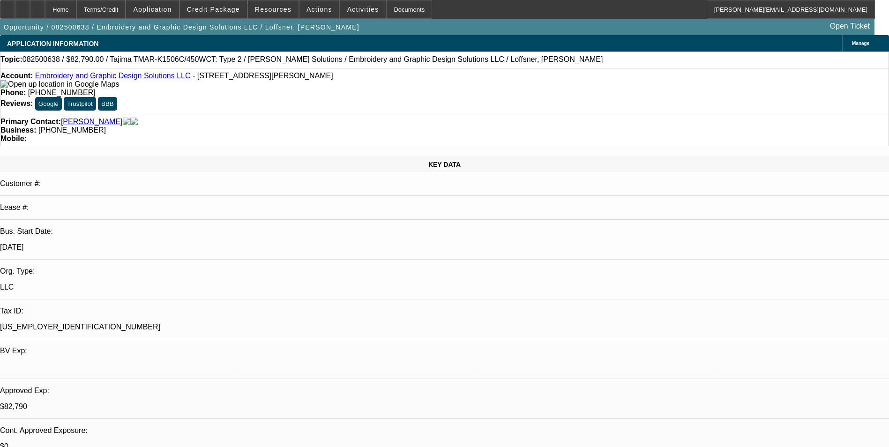
select select "0"
select select "2"
select select "0"
select select "2"
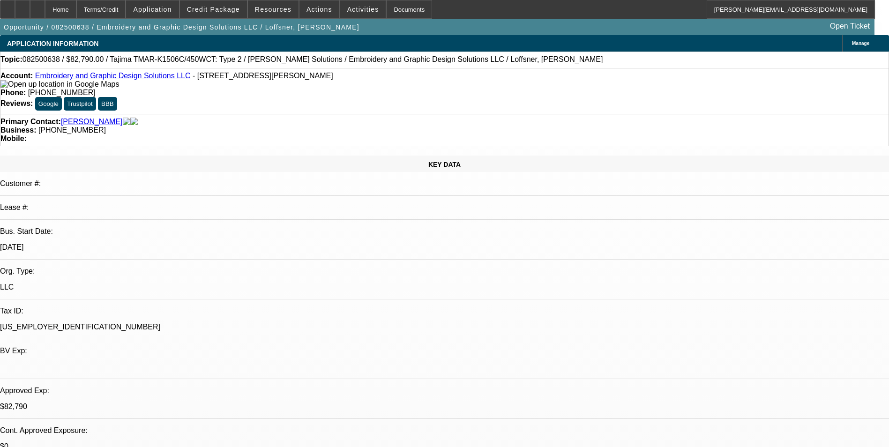
select select "0"
select select "2"
select select "0"
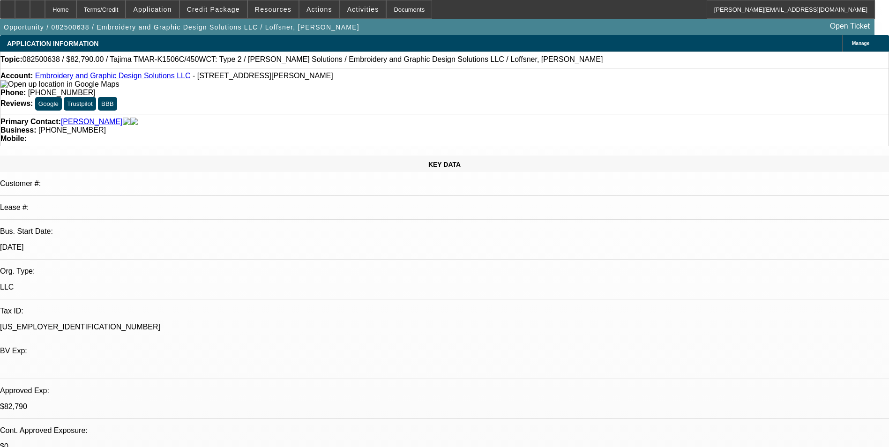
select select "2"
select select "0"
select select "1"
select select "2"
select select "6"
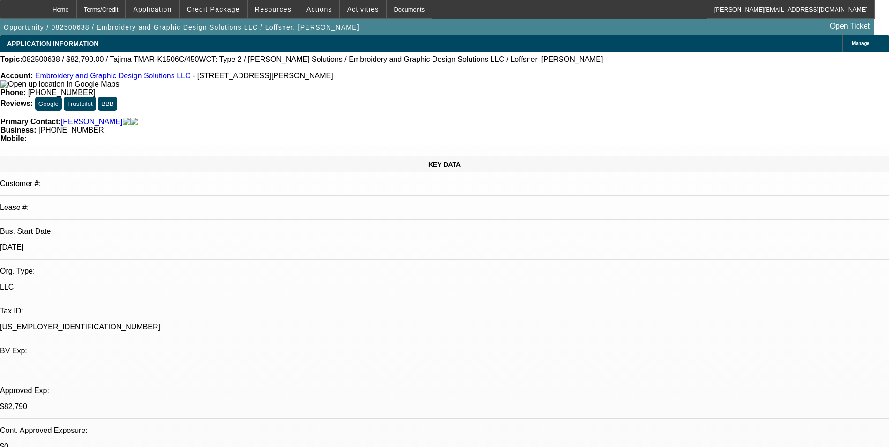
select select "1"
select select "2"
select select "6"
select select "1"
select select "2"
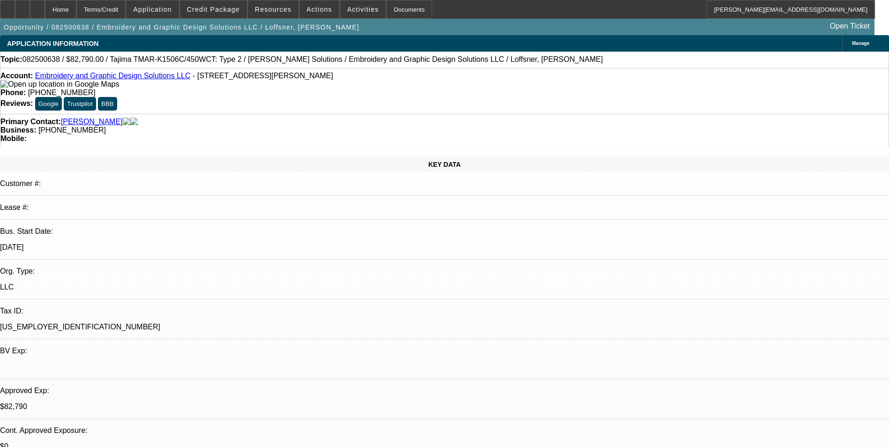
select select "6"
select select "1"
select select "2"
select select "6"
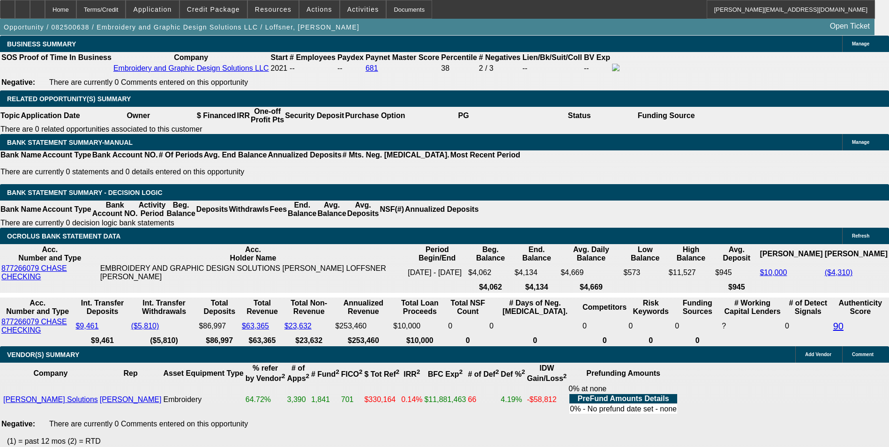
scroll to position [1500, 0]
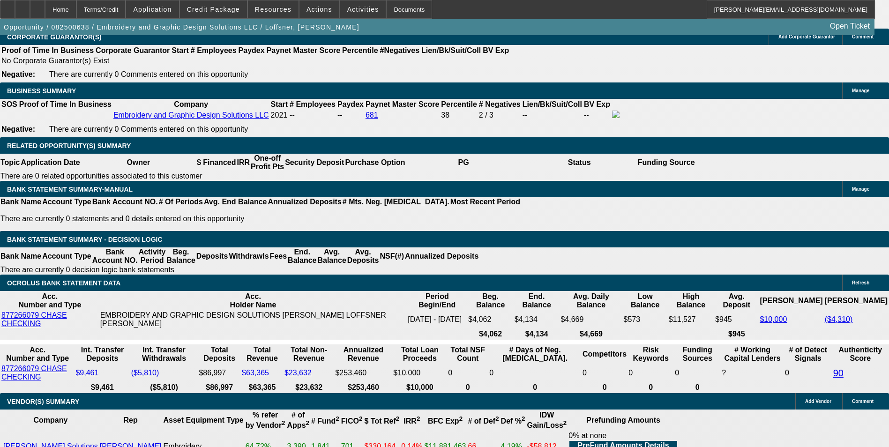
drag, startPoint x: 197, startPoint y: 165, endPoint x: 308, endPoint y: 158, distance: 110.8
type input "UNKNOWN"
type input "13"
type input "$752.12"
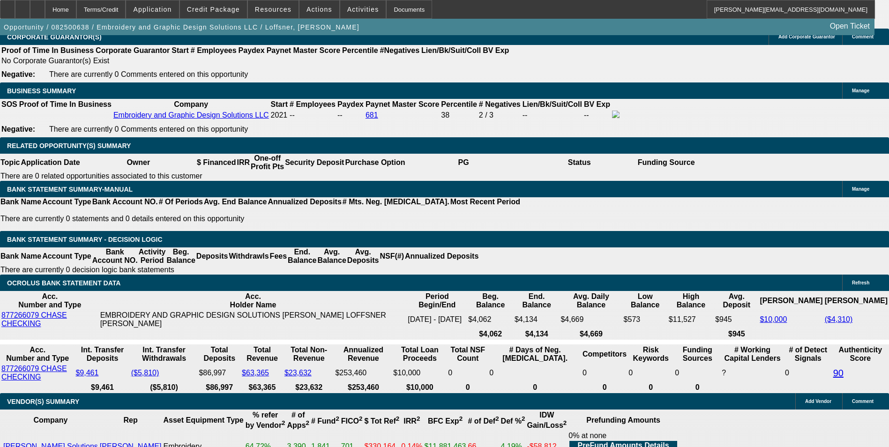
type input "$376.06"
type input "13.1"
type input "$1,001.14"
type input "$500.57"
type input "$1,003.38"
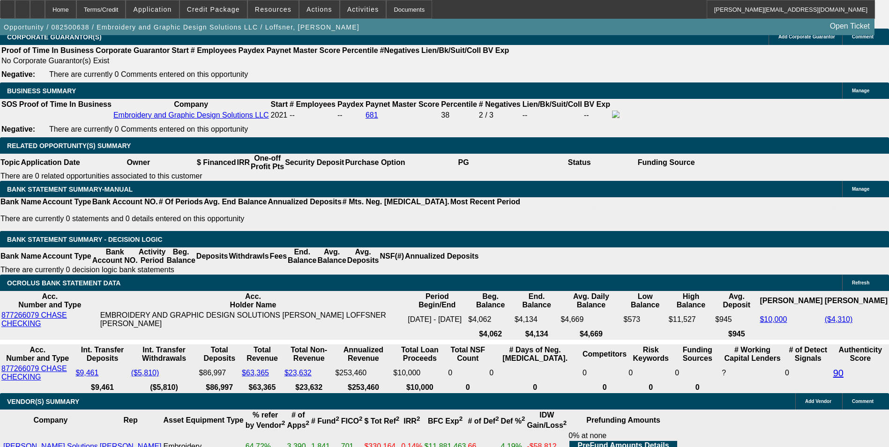
type input "$501.69"
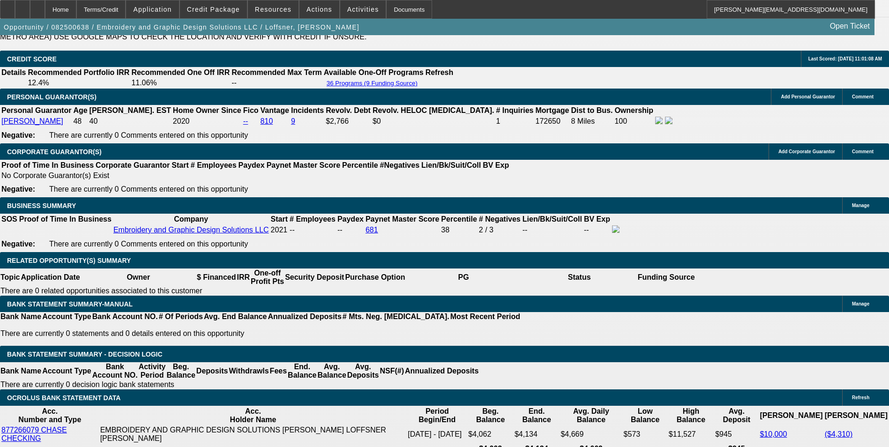
scroll to position [1313, 0]
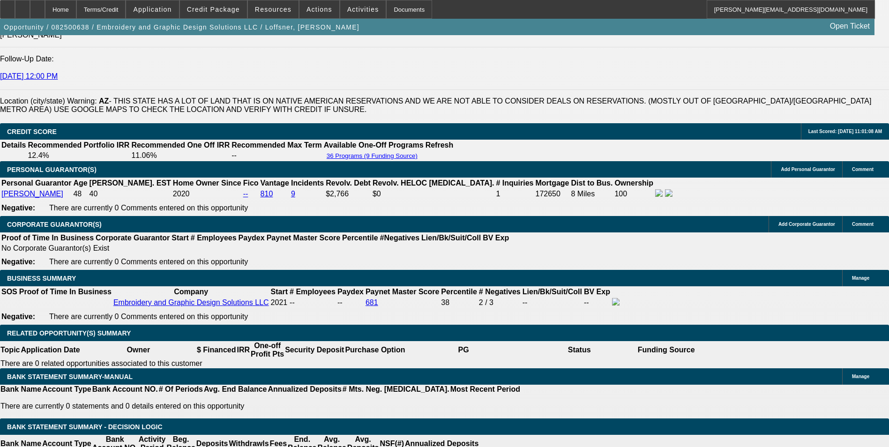
type input "13.1"
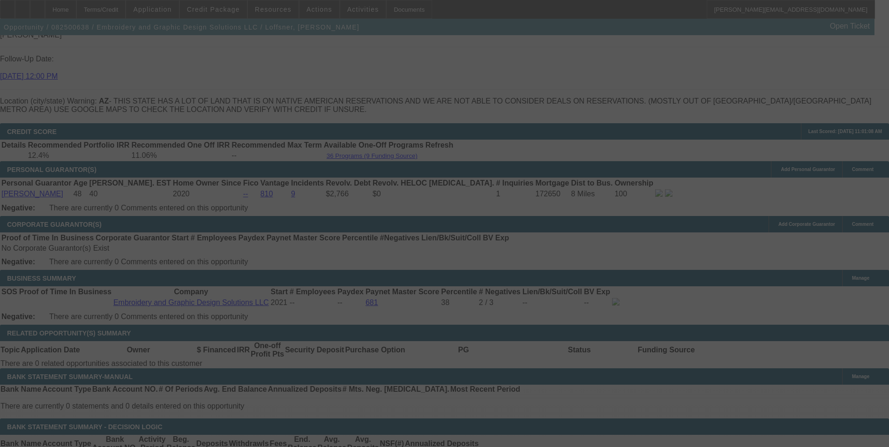
select select "0"
select select "2"
select select "0"
select select "6"
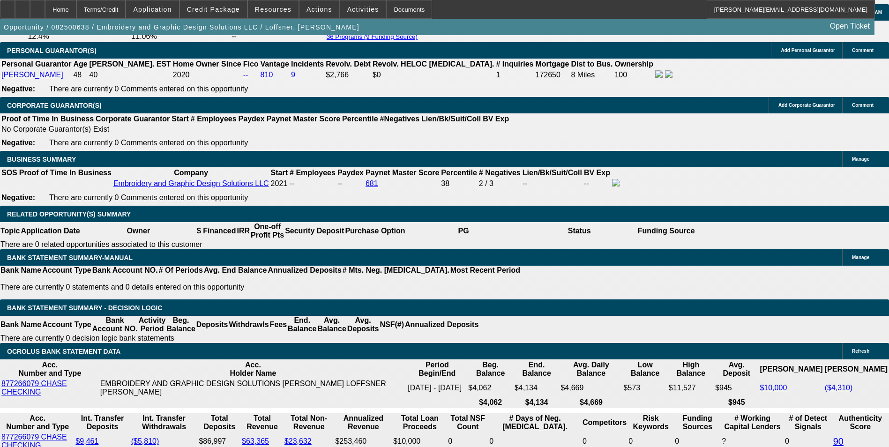
scroll to position [1453, 0]
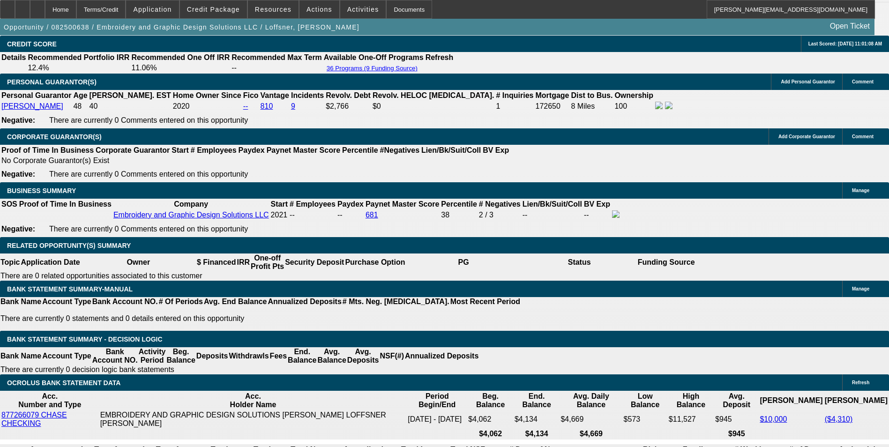
scroll to position [1406, 0]
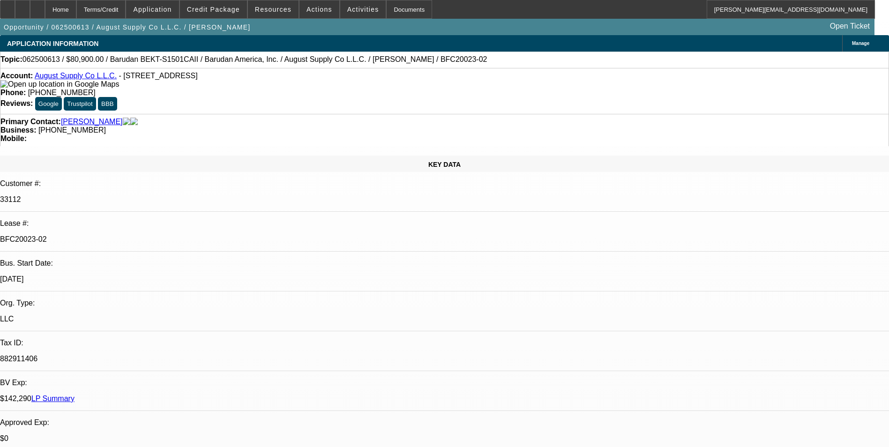
select select "0"
select select "2"
select select "0.1"
select select "4"
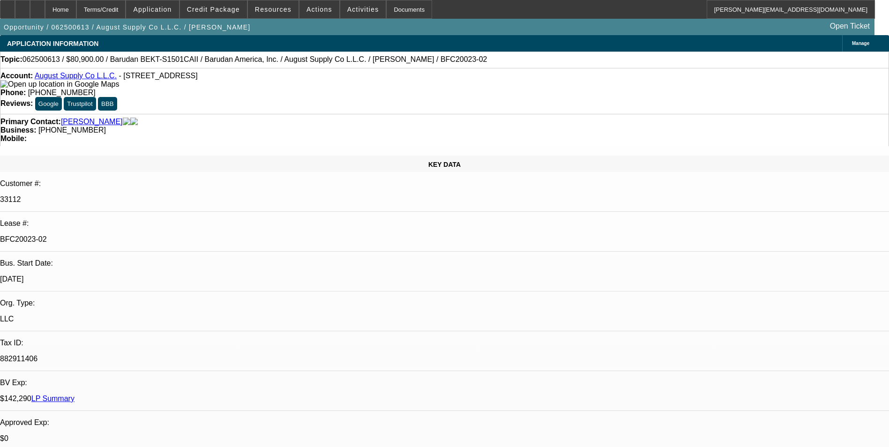
select select "0"
select select "2"
select select "0.1"
select select "4"
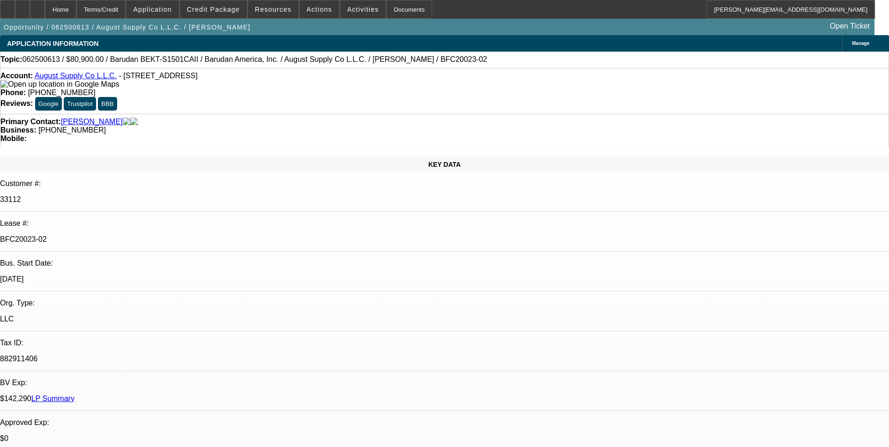
select select "0"
select select "2"
select select "0.1"
select select "4"
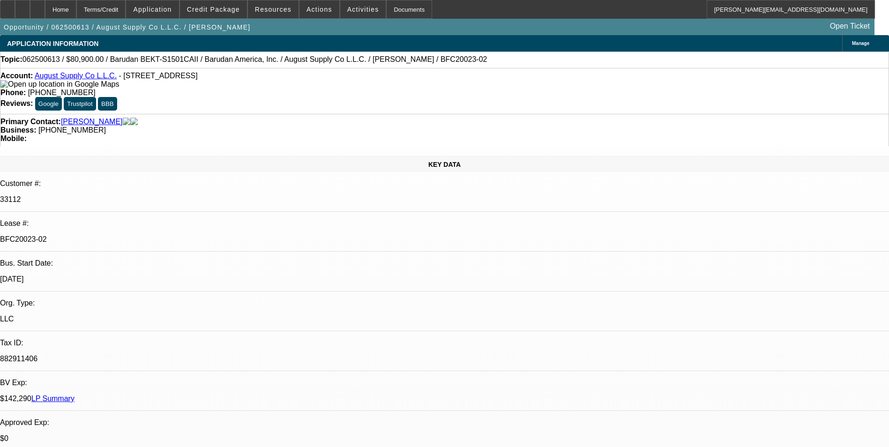
select select "0"
select select "2"
select select "0.1"
select select "4"
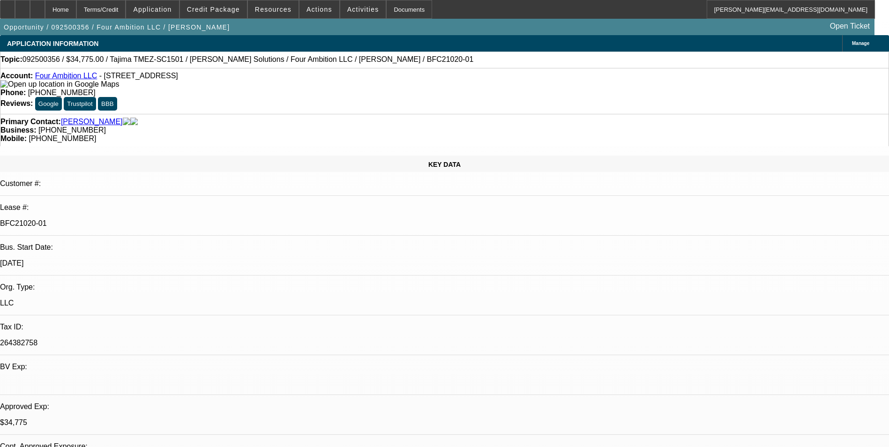
select select "0"
select select "2"
select select "0"
select select "6"
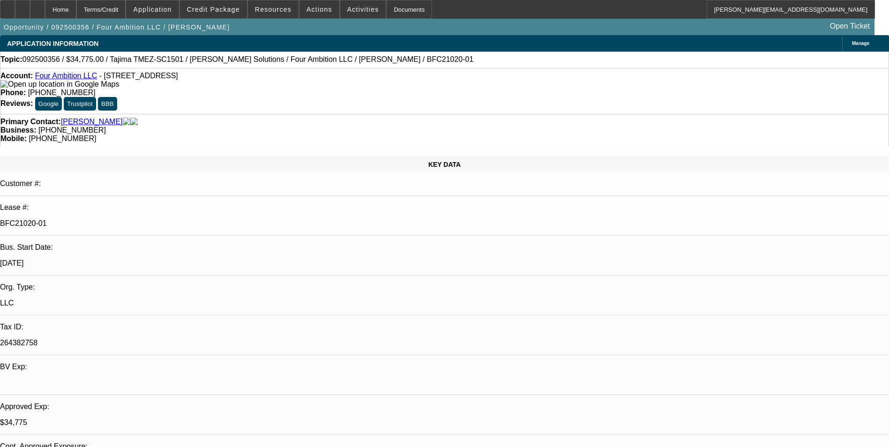
select select "0"
select select "2"
select select "0"
select select "6"
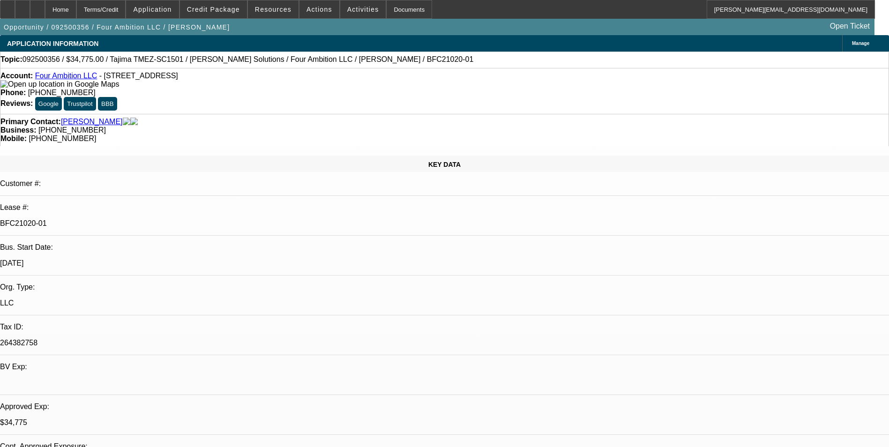
select select "0"
select select "2"
select select "0"
select select "6"
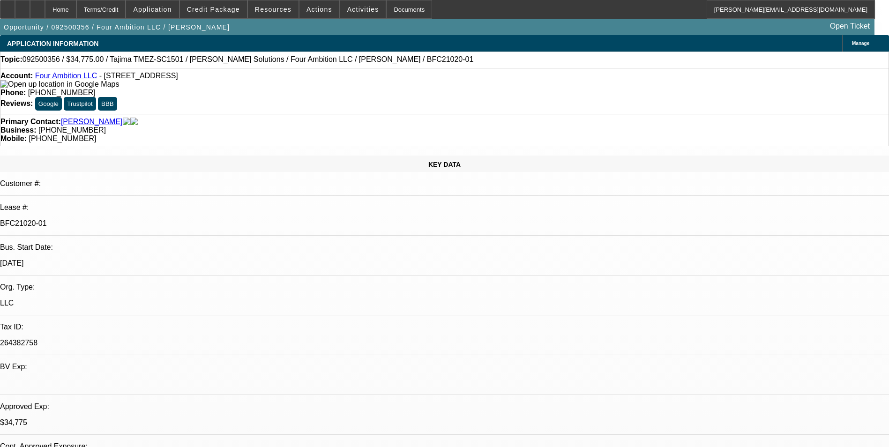
select select "0"
select select "2"
select select "0"
select select "6"
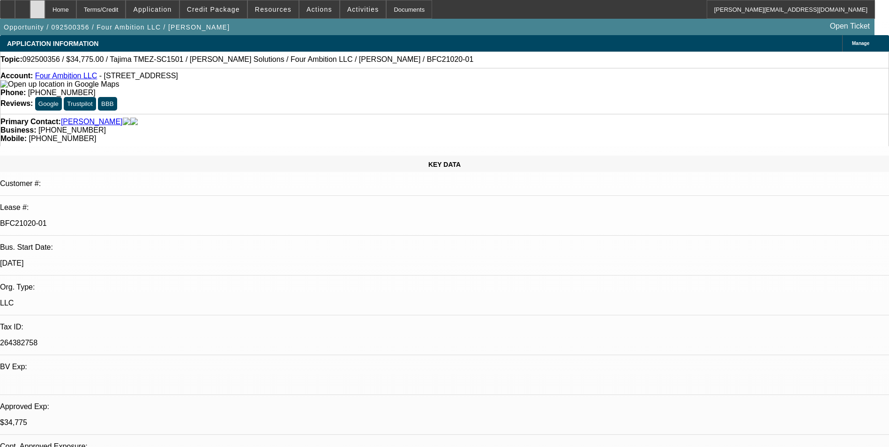
click at [45, 13] on div at bounding box center [37, 9] width 15 height 19
select select "0"
select select "2"
select select "0"
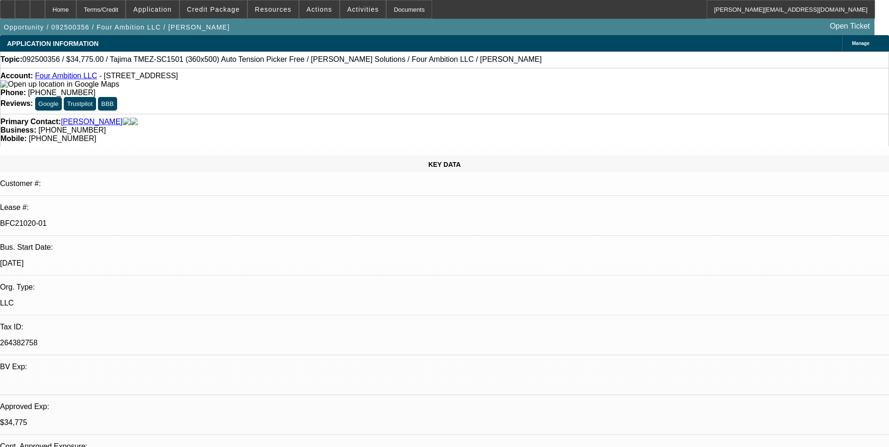
select select "2"
select select "0"
select select "2"
select select "0"
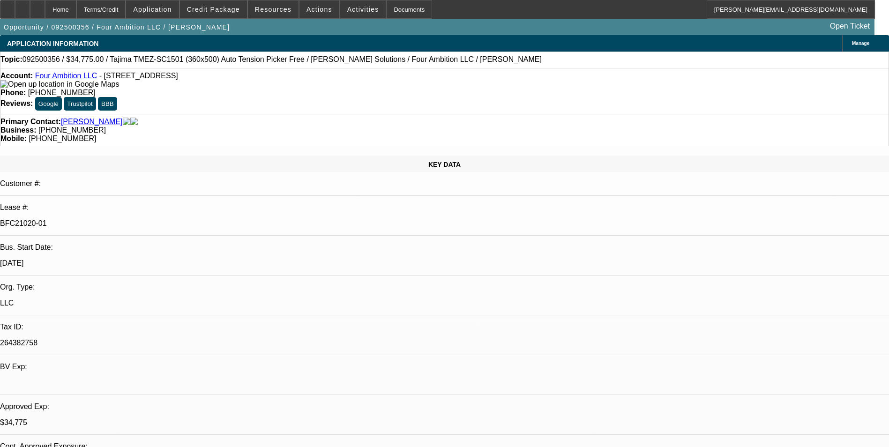
select select "0"
select select "2"
select select "0"
select select "1"
select select "2"
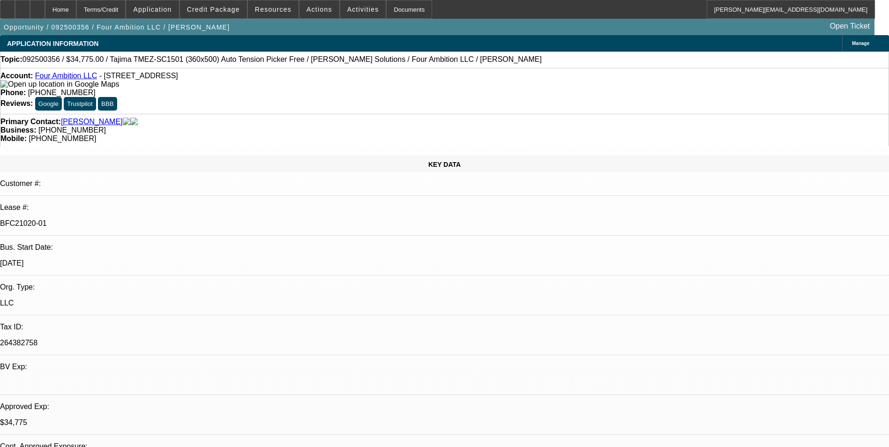
select select "6"
select select "1"
select select "2"
select select "6"
select select "1"
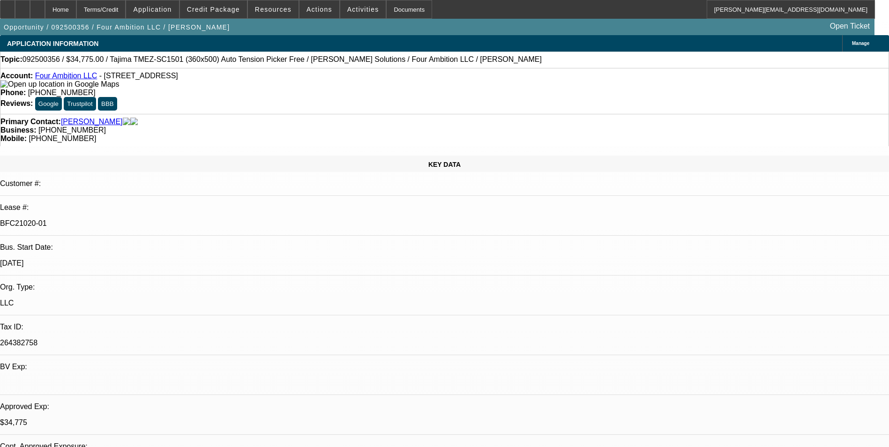
select select "2"
select select "6"
select select "1"
select select "2"
select select "6"
